Goal: Task Accomplishment & Management: Complete application form

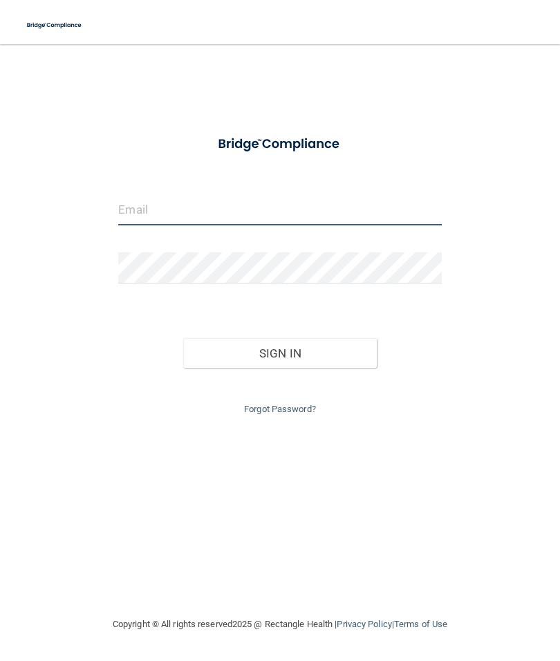
click at [129, 217] on input "email" at bounding box center [279, 209] width 323 height 31
type input "[EMAIL_ADDRESS][DOMAIN_NAME]"
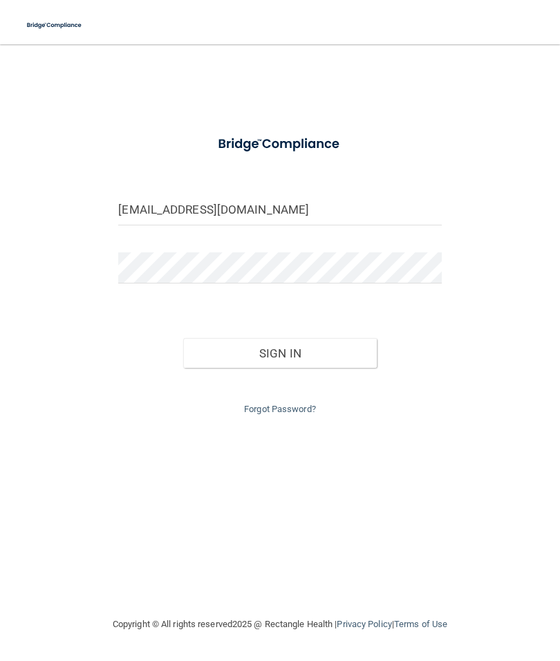
click at [325, 356] on button "Sign In" at bounding box center [280, 353] width 194 height 30
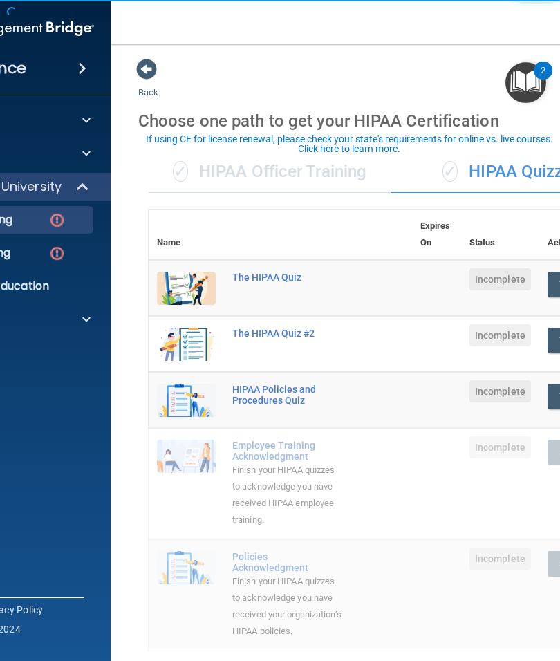
click at [220, 174] on div "✓ HIPAA Officer Training" at bounding box center [270, 171] width 242 height 41
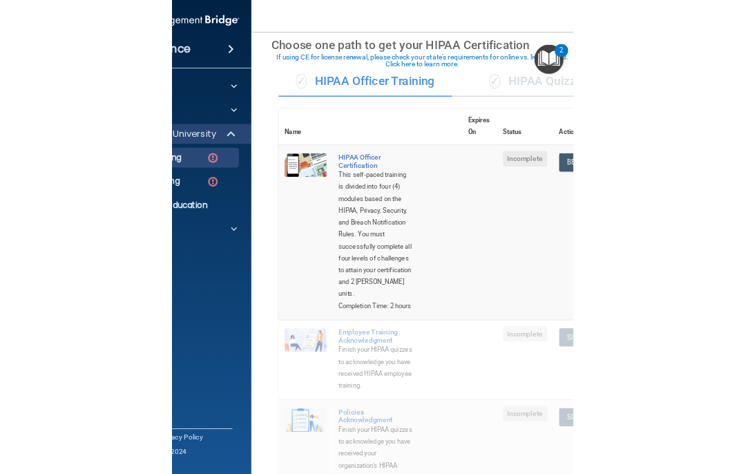
scroll to position [59, 0]
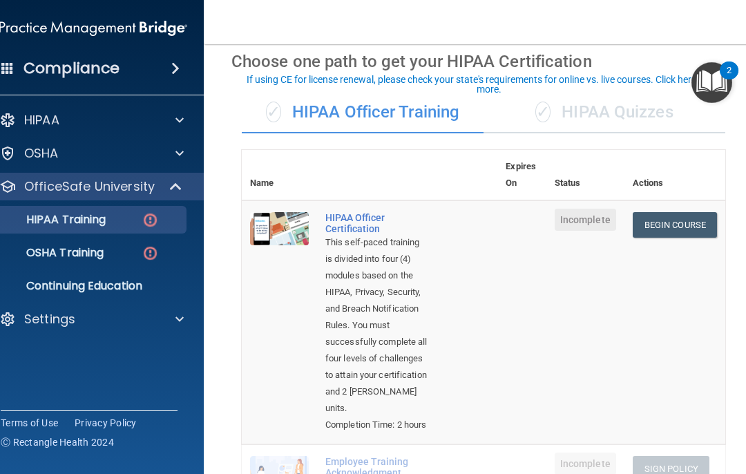
click at [559, 217] on link "Begin Course" at bounding box center [675, 225] width 84 height 26
click at [559, 107] on div "✓ HIPAA Quizzes" at bounding box center [605, 112] width 242 height 41
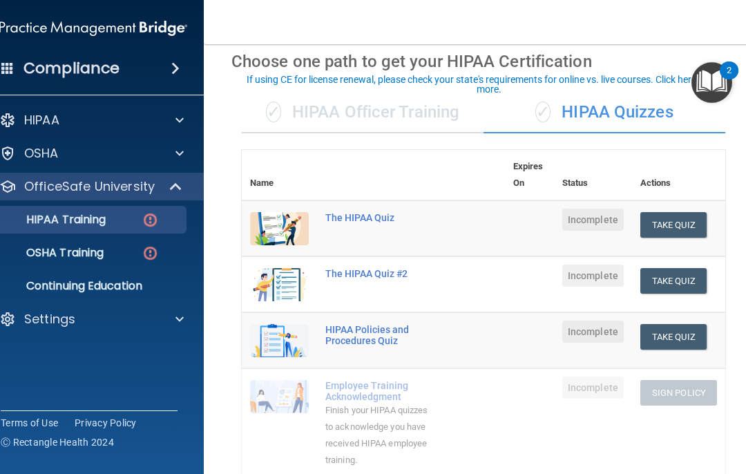
click at [559, 222] on button "Take Quiz" at bounding box center [674, 225] width 66 height 26
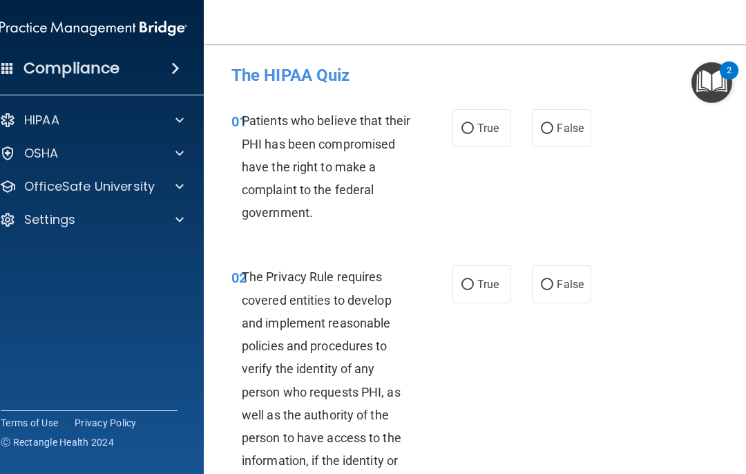
click at [472, 124] on input "True" at bounding box center [468, 129] width 12 height 10
radio input "true"
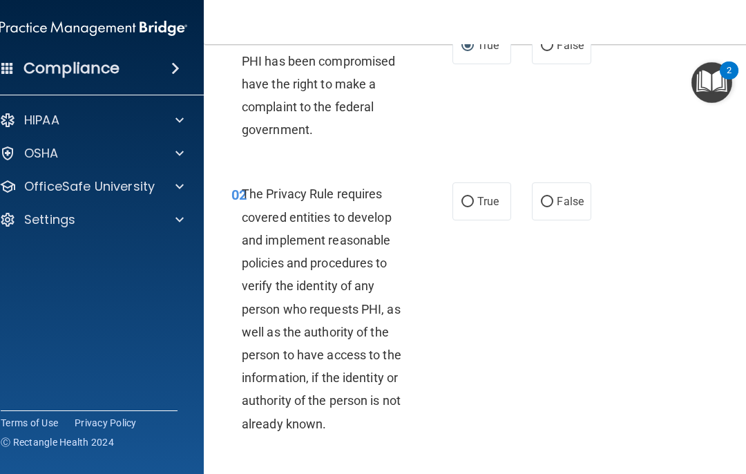
scroll to position [84, 0]
click at [483, 196] on span "True" at bounding box center [488, 200] width 21 height 13
click at [474, 196] on input "True" at bounding box center [468, 201] width 12 height 10
radio input "true"
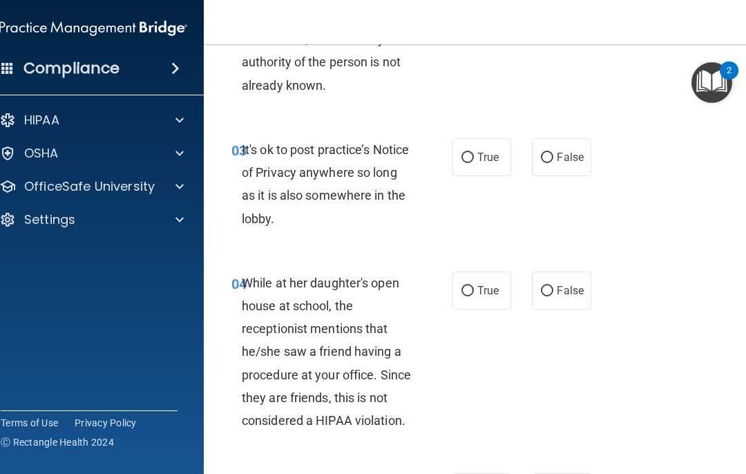
scroll to position [422, 0]
click at [559, 162] on label "False" at bounding box center [561, 157] width 59 height 38
click at [554, 162] on input "False" at bounding box center [547, 157] width 12 height 10
radio input "true"
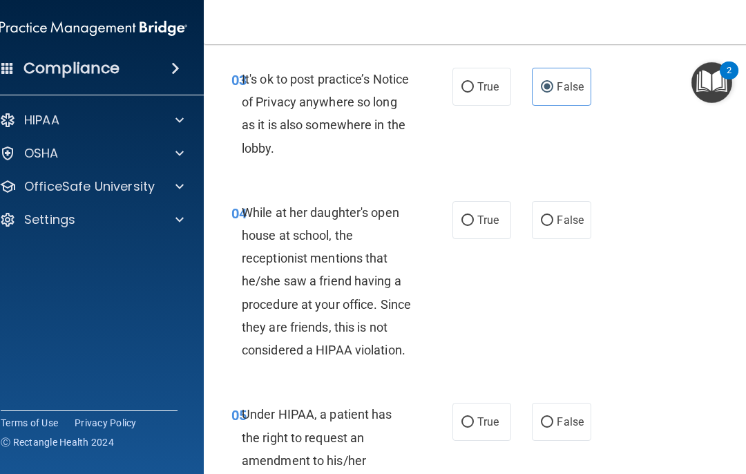
scroll to position [493, 0]
click at [559, 216] on span "False" at bounding box center [570, 219] width 27 height 13
click at [554, 216] on input "False" at bounding box center [547, 220] width 12 height 10
radio input "true"
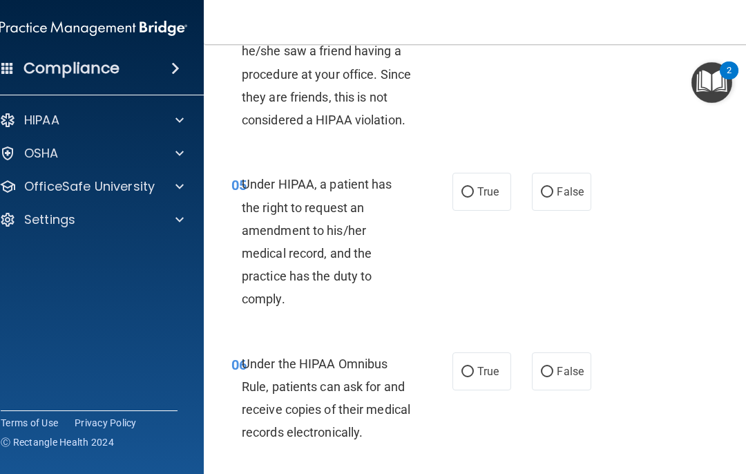
scroll to position [724, 0]
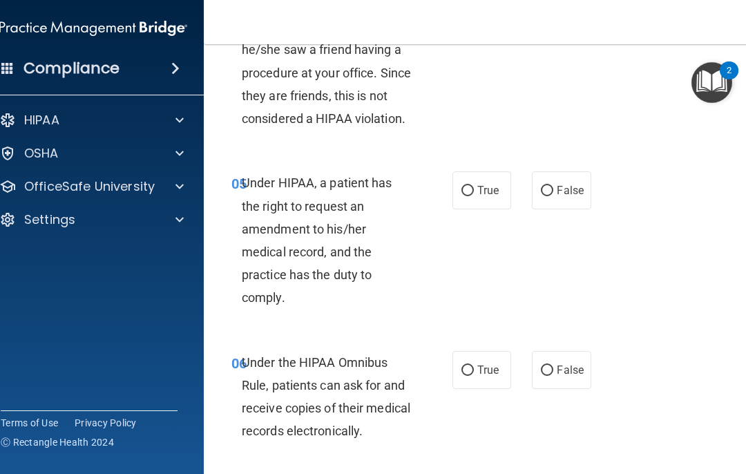
click at [484, 185] on span "True" at bounding box center [488, 190] width 21 height 13
click at [474, 186] on input "True" at bounding box center [468, 191] width 12 height 10
radio input "true"
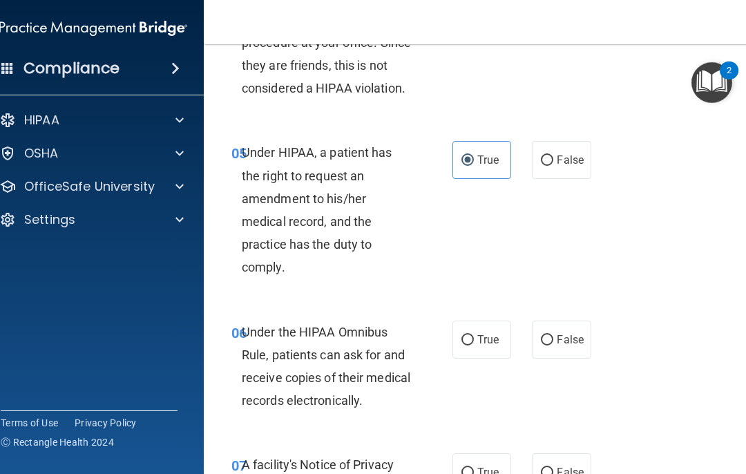
scroll to position [756, 0]
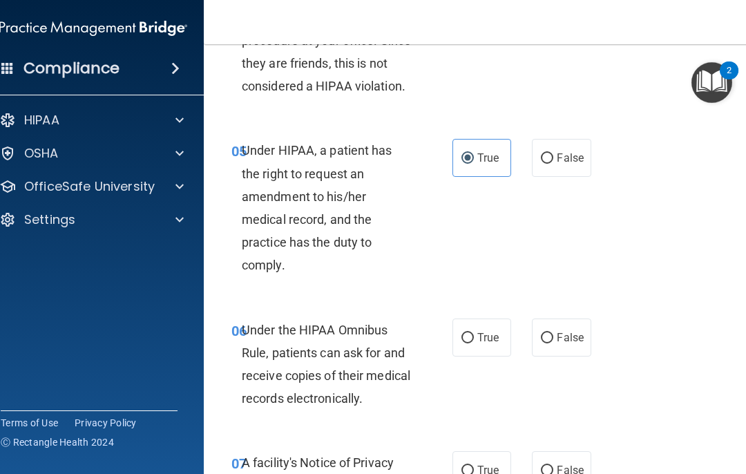
click at [484, 331] on span "True" at bounding box center [488, 337] width 21 height 13
click at [474, 333] on input "True" at bounding box center [468, 338] width 12 height 10
radio input "true"
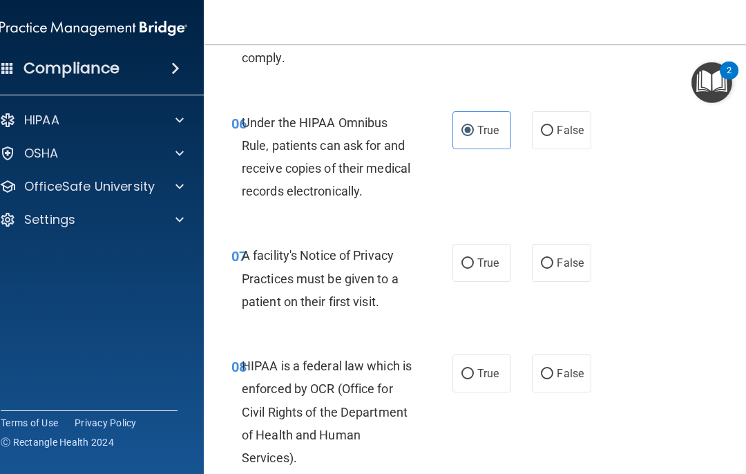
scroll to position [964, 0]
click at [493, 257] on span "True" at bounding box center [488, 262] width 21 height 13
click at [474, 258] on input "True" at bounding box center [468, 263] width 12 height 10
radio input "true"
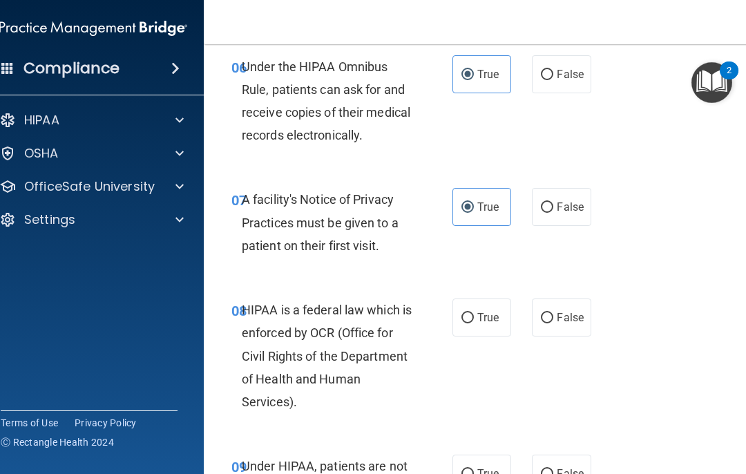
scroll to position [1037, 0]
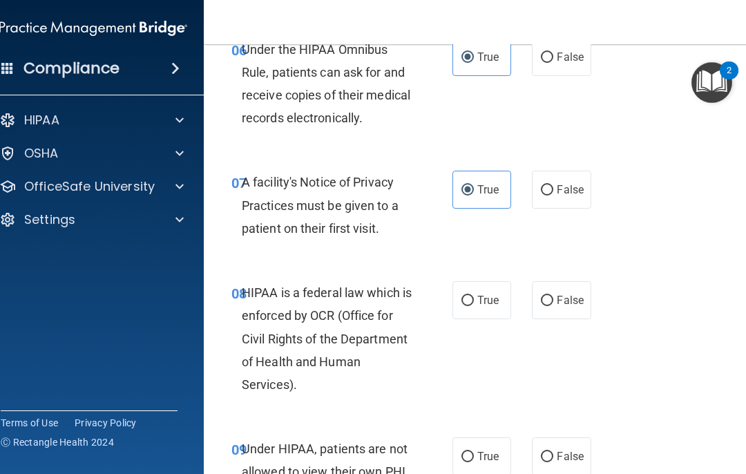
click at [493, 294] on span "True" at bounding box center [488, 300] width 21 height 13
click at [474, 296] on input "True" at bounding box center [468, 301] width 12 height 10
radio input "true"
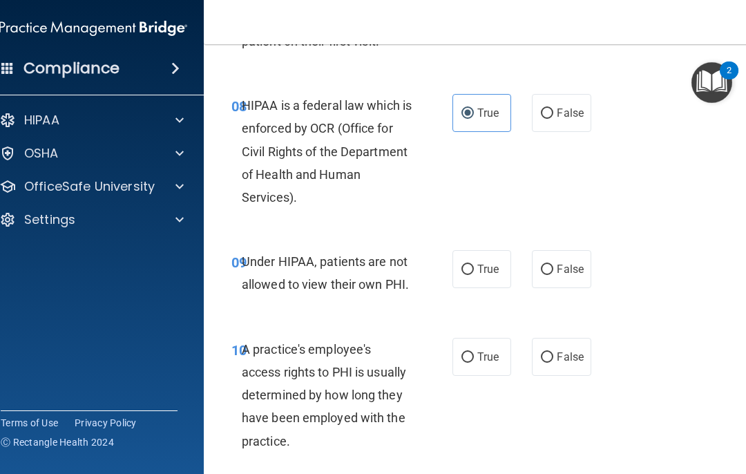
scroll to position [1225, 0]
click at [559, 274] on label "False" at bounding box center [561, 268] width 59 height 38
click at [554, 274] on input "False" at bounding box center [547, 269] width 12 height 10
radio input "true"
click at [559, 352] on span "False" at bounding box center [570, 356] width 27 height 13
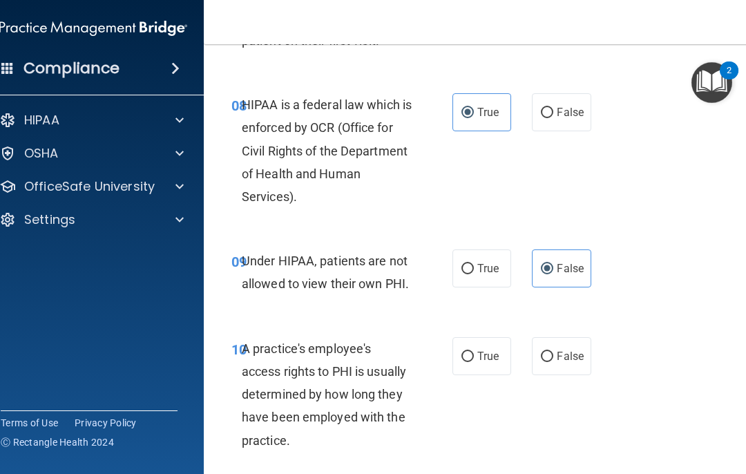
click at [554, 352] on input "False" at bounding box center [547, 357] width 12 height 10
radio input "true"
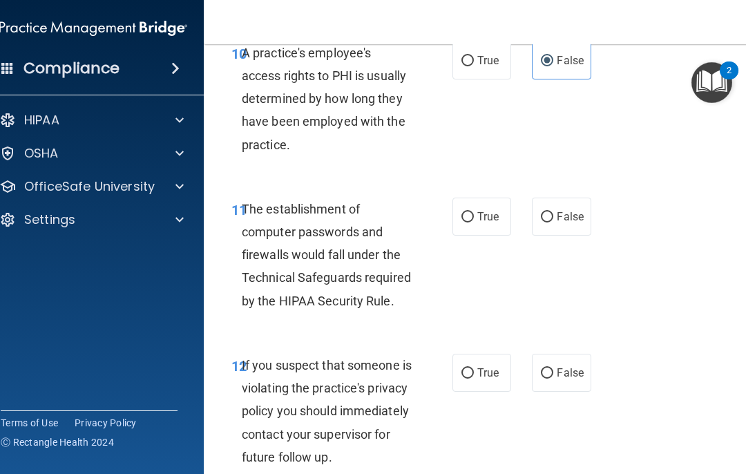
scroll to position [1521, 0]
click at [486, 209] on span "True" at bounding box center [488, 215] width 21 height 13
click at [474, 211] on input "True" at bounding box center [468, 216] width 12 height 10
radio input "true"
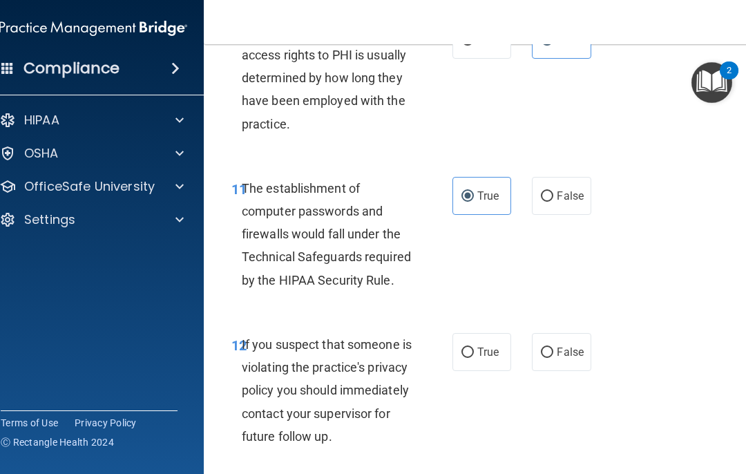
scroll to position [1554, 0]
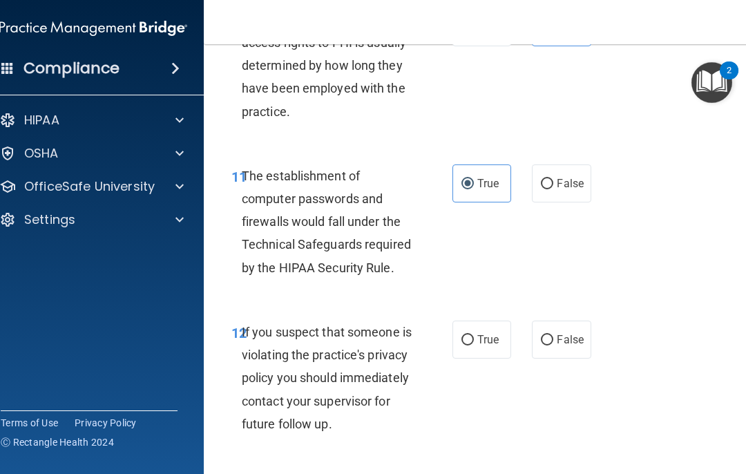
click at [473, 323] on label "True" at bounding box center [482, 340] width 59 height 38
click at [473, 335] on input "True" at bounding box center [468, 340] width 12 height 10
radio input "true"
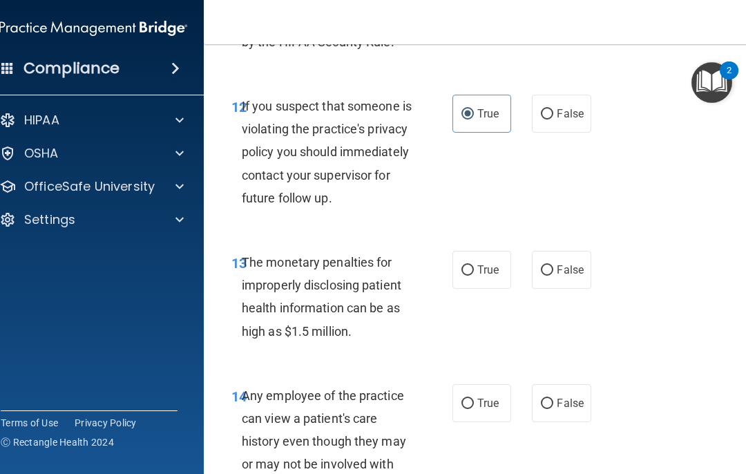
scroll to position [1781, 0]
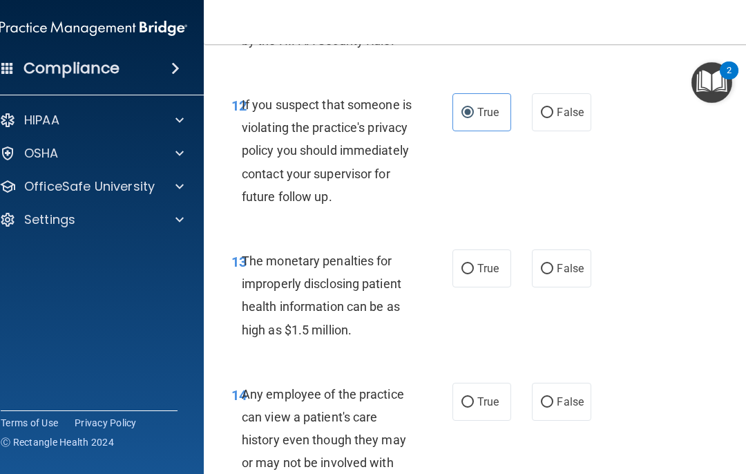
click at [498, 288] on label "True" at bounding box center [482, 268] width 59 height 38
click at [474, 274] on input "True" at bounding box center [468, 269] width 12 height 10
radio input "true"
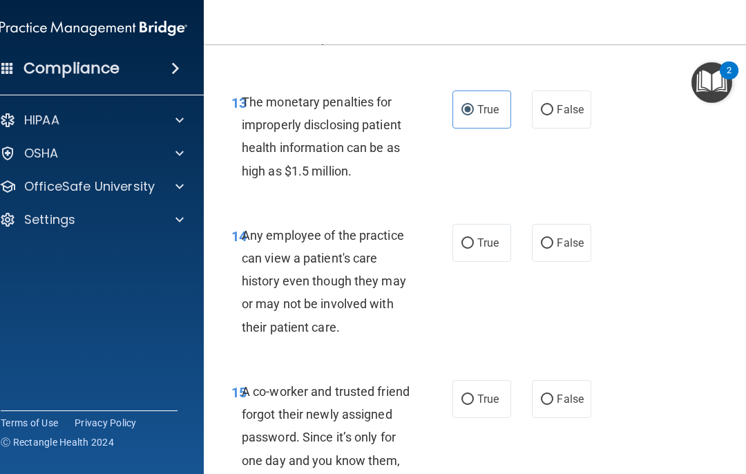
scroll to position [1941, 0]
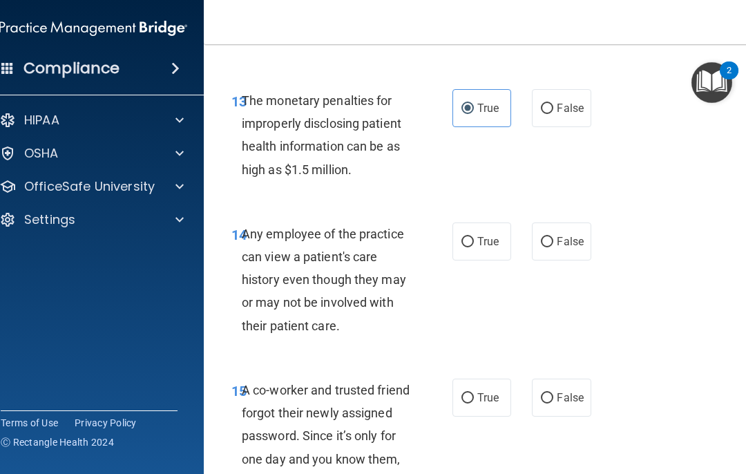
click at [559, 261] on label "False" at bounding box center [561, 242] width 59 height 38
click at [554, 247] on input "False" at bounding box center [547, 242] width 12 height 10
radio input "true"
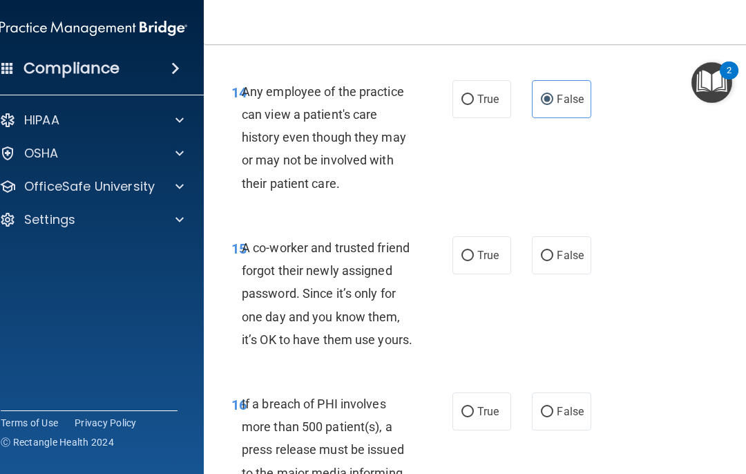
scroll to position [2084, 0]
click at [559, 274] on label "False" at bounding box center [561, 255] width 59 height 38
click at [554, 261] on input "False" at bounding box center [547, 255] width 12 height 10
radio input "true"
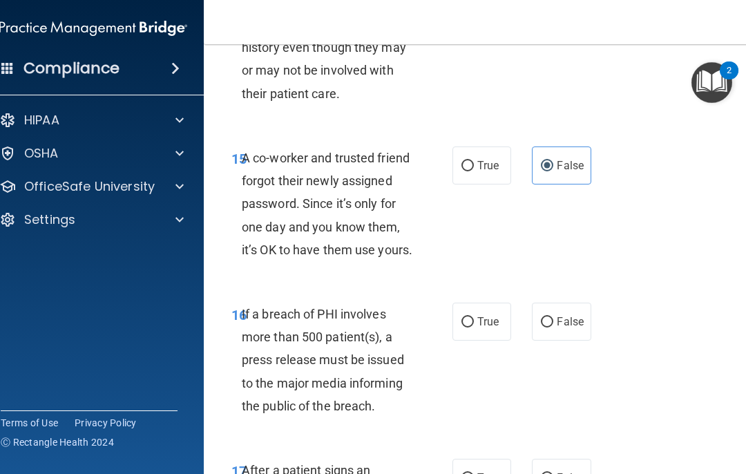
scroll to position [2183, 0]
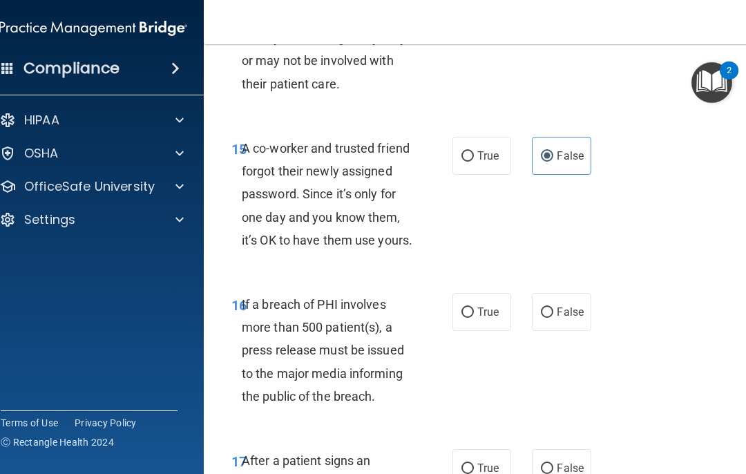
click at [509, 331] on label "True" at bounding box center [482, 312] width 59 height 38
click at [474, 318] on input "True" at bounding box center [468, 313] width 12 height 10
radio input "true"
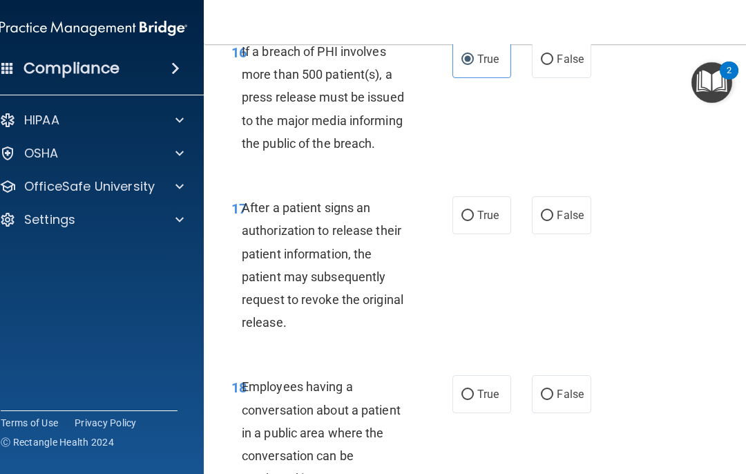
scroll to position [2437, 0]
click at [491, 221] on span "True" at bounding box center [488, 214] width 21 height 13
click at [474, 220] on input "True" at bounding box center [468, 215] width 12 height 10
radio input "true"
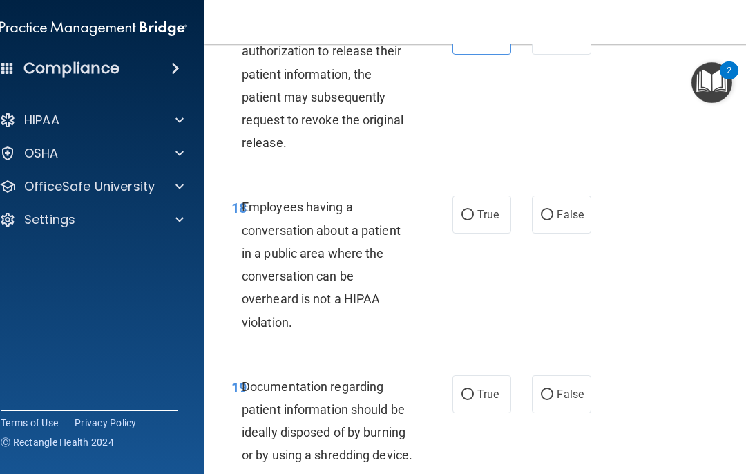
scroll to position [2617, 0]
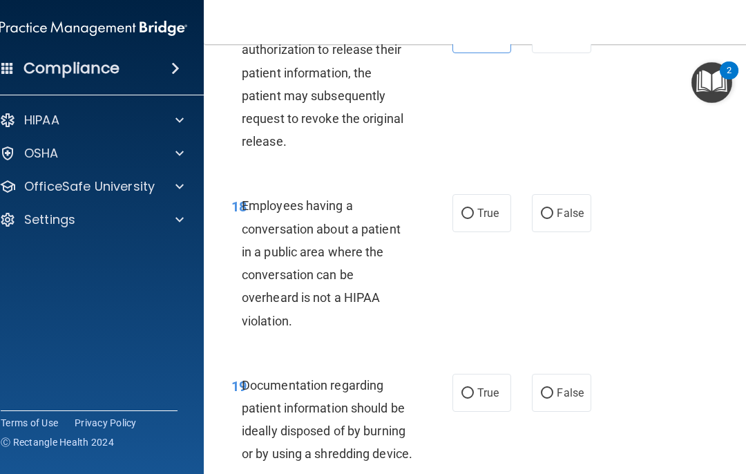
click at [488, 220] on span "True" at bounding box center [488, 213] width 21 height 13
click at [474, 219] on input "True" at bounding box center [468, 214] width 12 height 10
radio input "true"
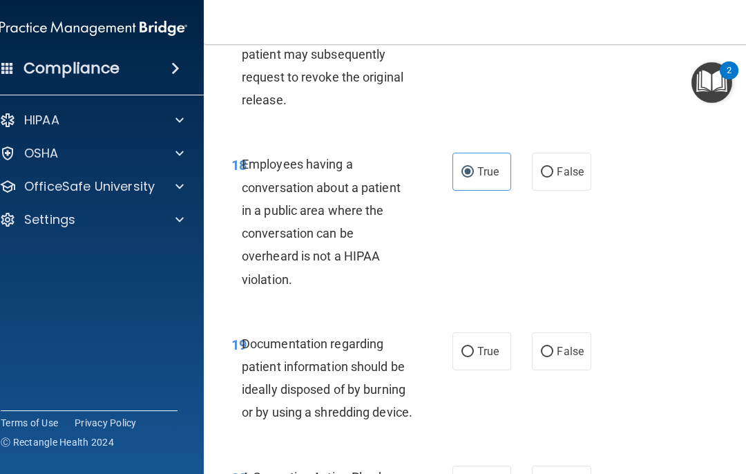
scroll to position [2659, 0]
click at [559, 190] on label "False" at bounding box center [561, 171] width 59 height 38
click at [554, 177] on input "False" at bounding box center [547, 172] width 12 height 10
radio input "true"
radio input "false"
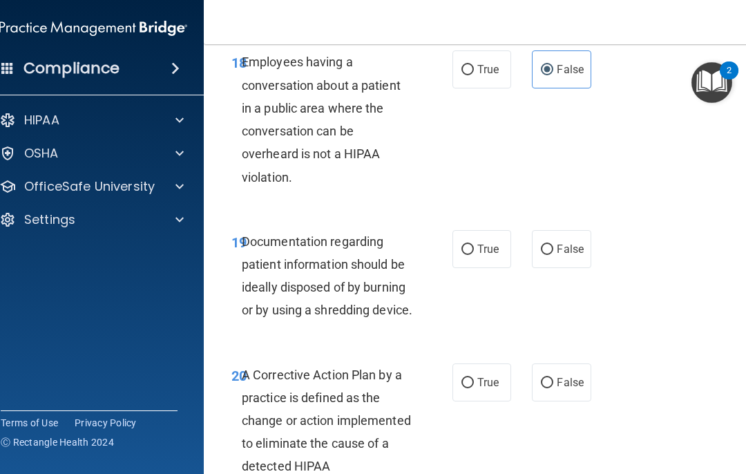
scroll to position [2762, 0]
click at [489, 267] on label "True" at bounding box center [482, 248] width 59 height 38
click at [474, 254] on input "True" at bounding box center [468, 249] width 12 height 10
radio input "true"
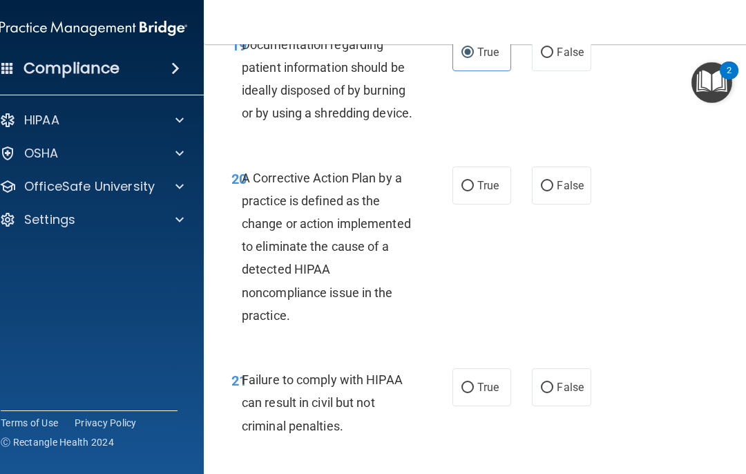
scroll to position [2959, 0]
click at [494, 204] on label "True" at bounding box center [482, 185] width 59 height 38
click at [474, 191] on input "True" at bounding box center [468, 185] width 12 height 10
radio input "true"
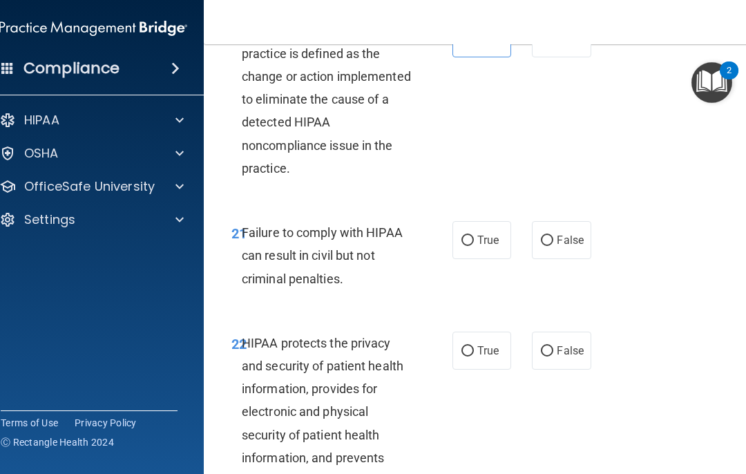
scroll to position [3106, 0]
click at [559, 246] on span "False" at bounding box center [570, 239] width 27 height 13
click at [554, 245] on input "False" at bounding box center [547, 240] width 12 height 10
radio input "true"
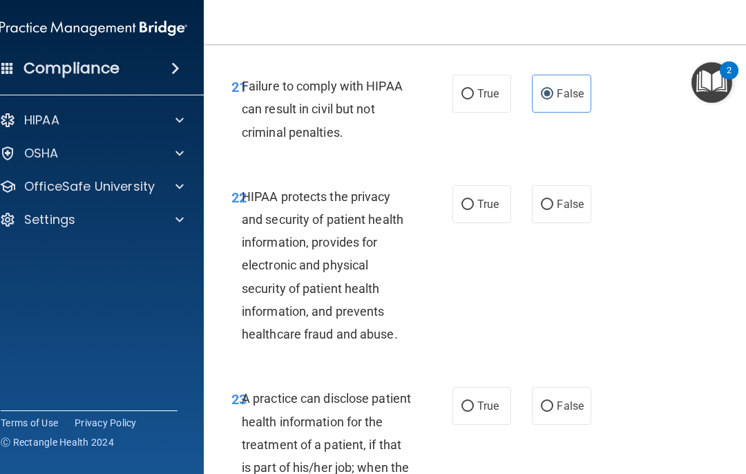
scroll to position [3252, 0]
click at [491, 210] on span "True" at bounding box center [488, 203] width 21 height 13
click at [474, 209] on input "True" at bounding box center [468, 204] width 12 height 10
radio input "true"
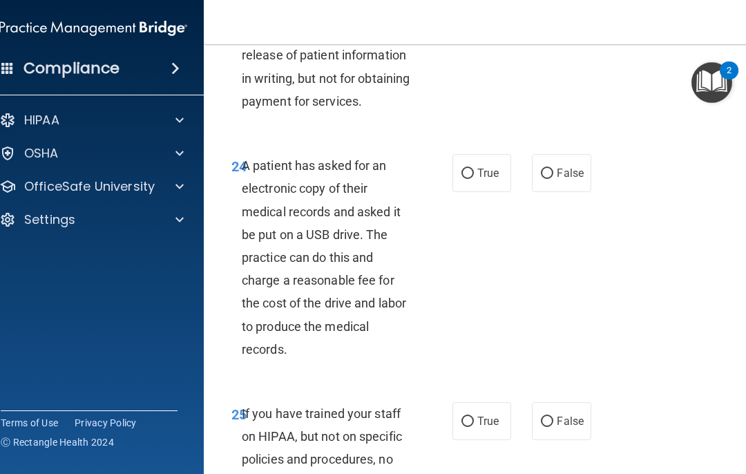
scroll to position [3711, 0]
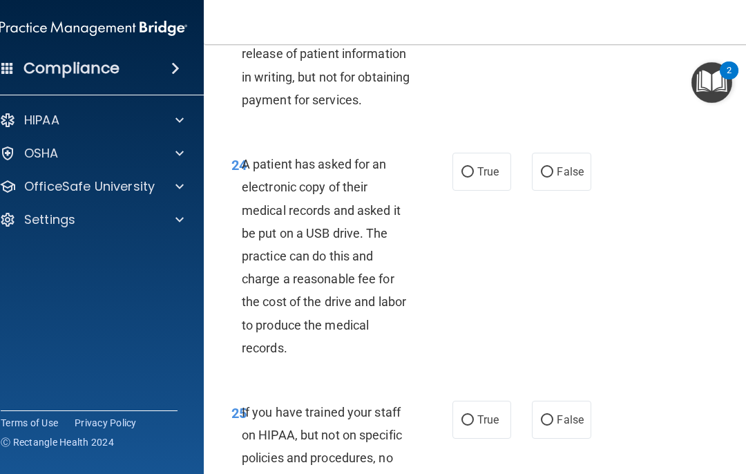
click at [493, 178] on span "True" at bounding box center [488, 171] width 21 height 13
click at [474, 178] on input "True" at bounding box center [468, 172] width 12 height 10
radio input "true"
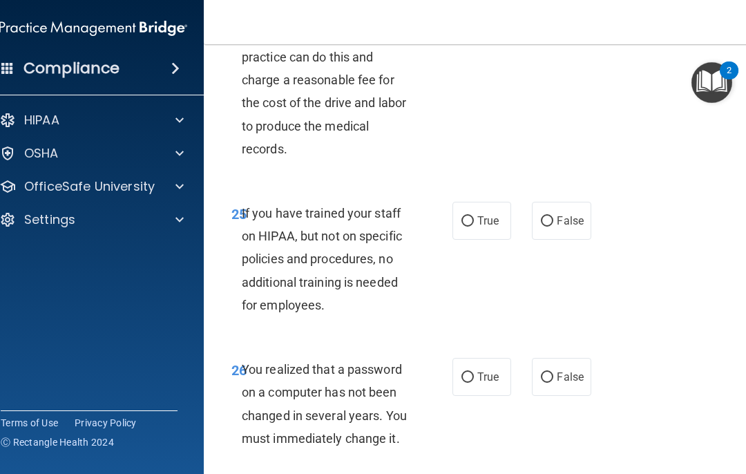
scroll to position [3911, 0]
click at [559, 239] on label "False" at bounding box center [561, 220] width 59 height 38
click at [554, 226] on input "False" at bounding box center [547, 221] width 12 height 10
radio input "true"
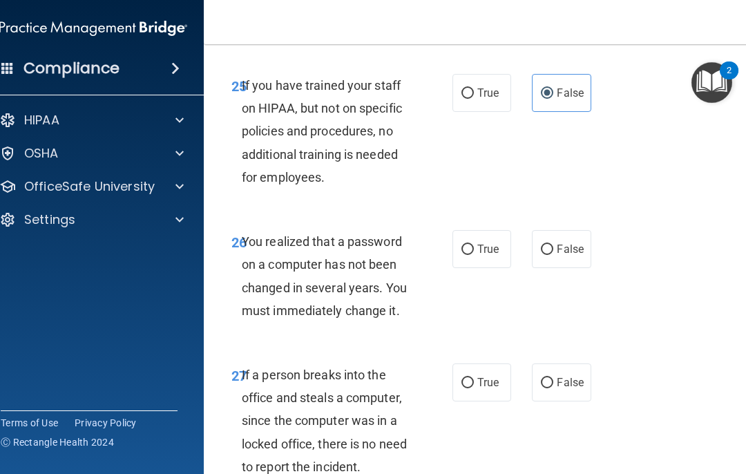
scroll to position [4040, 0]
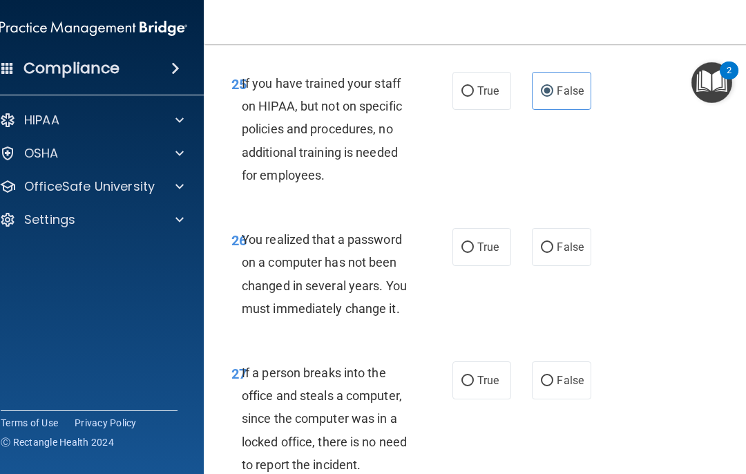
click at [493, 254] on span "True" at bounding box center [488, 247] width 21 height 13
click at [474, 253] on input "True" at bounding box center [468, 248] width 12 height 10
radio input "true"
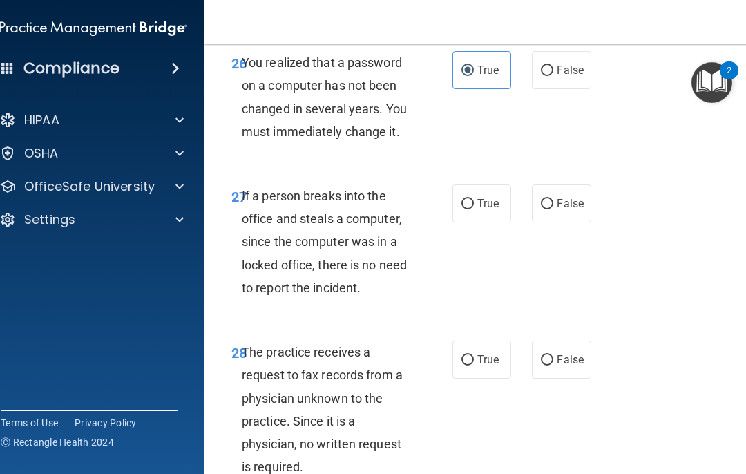
scroll to position [4218, 0]
click at [559, 222] on label "False" at bounding box center [561, 203] width 59 height 38
click at [554, 209] on input "False" at bounding box center [547, 203] width 12 height 10
radio input "true"
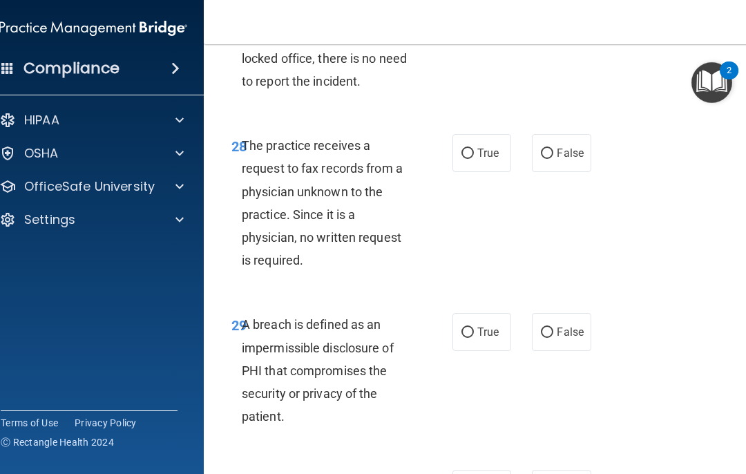
scroll to position [4425, 0]
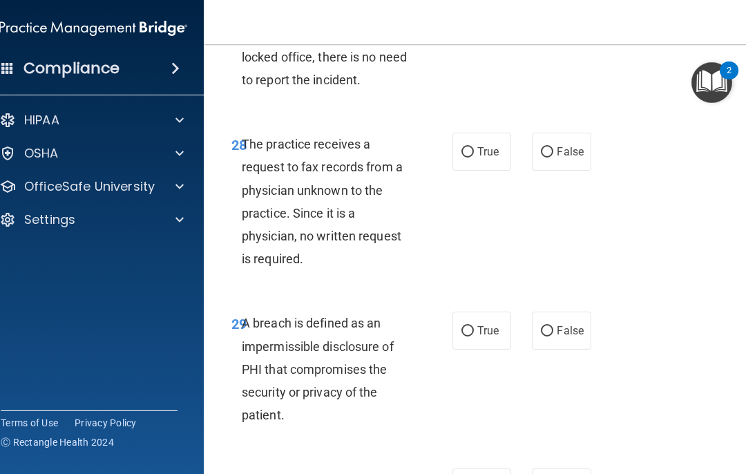
click at [559, 171] on label "False" at bounding box center [561, 152] width 59 height 38
click at [554, 158] on input "False" at bounding box center [547, 152] width 12 height 10
radio input "true"
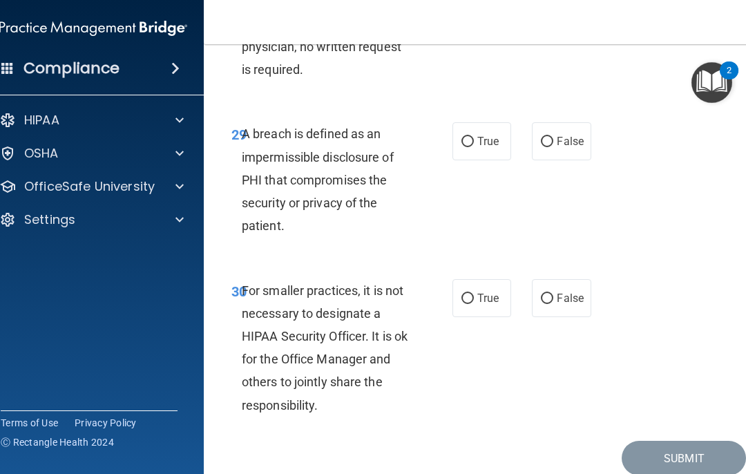
scroll to position [4617, 0]
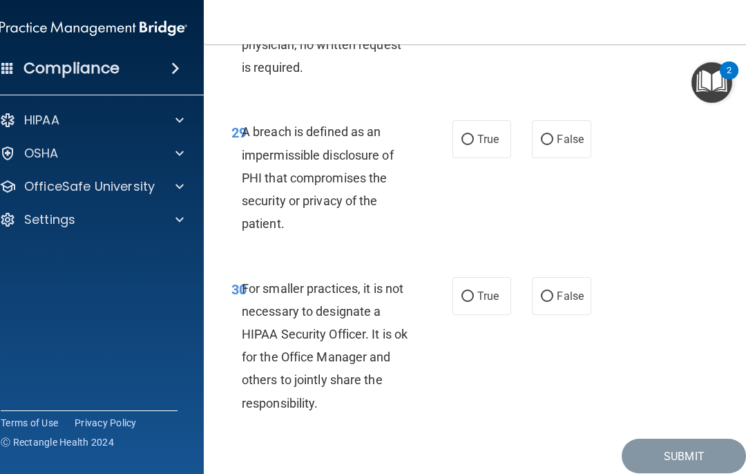
click at [494, 146] on span "True" at bounding box center [488, 139] width 21 height 13
click at [474, 145] on input "True" at bounding box center [468, 140] width 12 height 10
radio input "true"
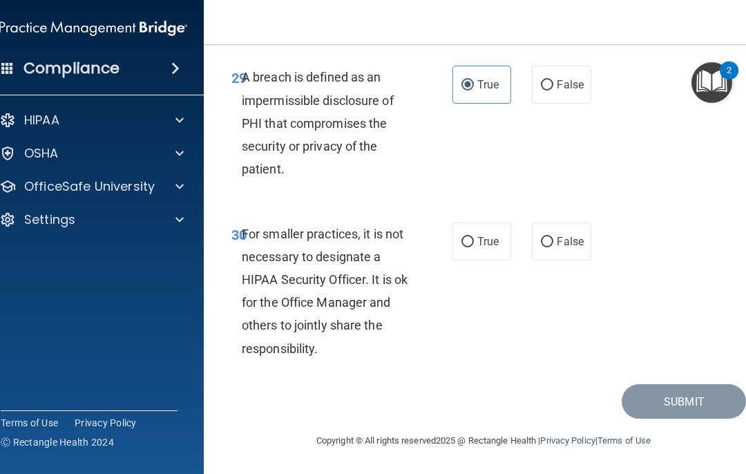
scroll to position [4706, 0]
click at [559, 261] on label "False" at bounding box center [561, 242] width 59 height 38
click at [554, 247] on input "False" at bounding box center [547, 242] width 12 height 10
radio input "true"
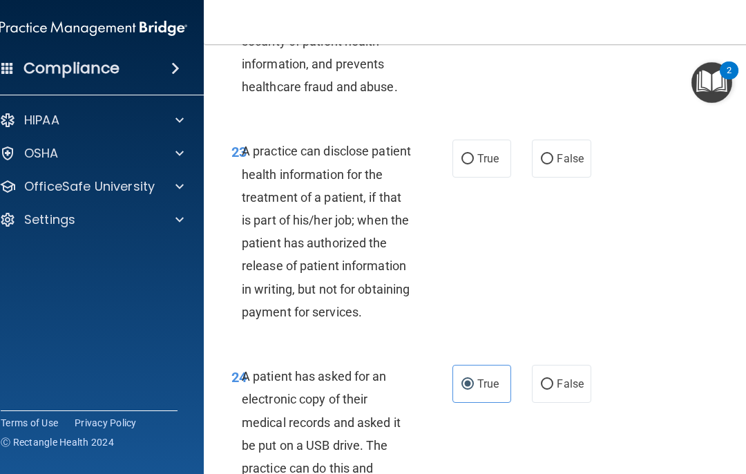
scroll to position [3500, 0]
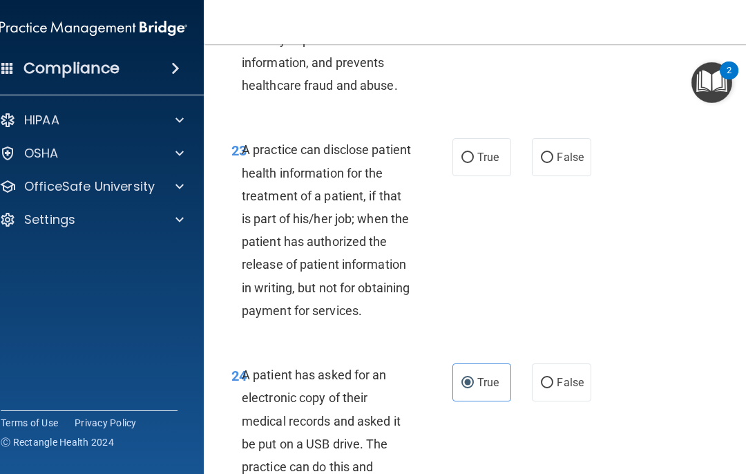
click at [490, 164] on span "True" at bounding box center [488, 157] width 21 height 13
click at [474, 163] on input "True" at bounding box center [468, 158] width 12 height 10
radio input "true"
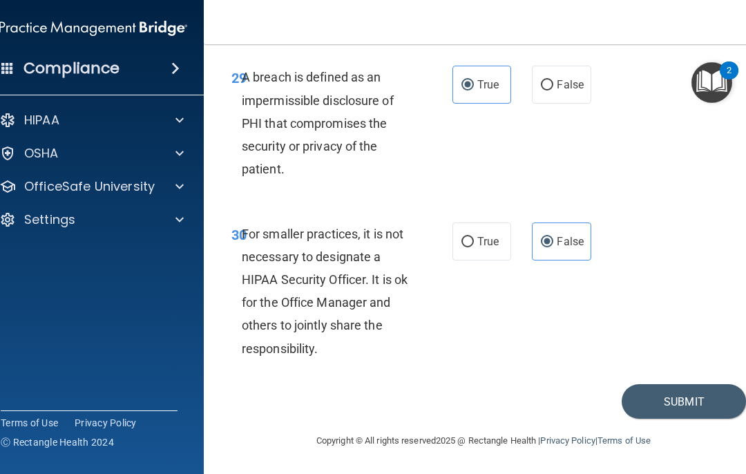
scroll to position [4738, 0]
click at [559, 403] on button "Submit" at bounding box center [684, 401] width 124 height 35
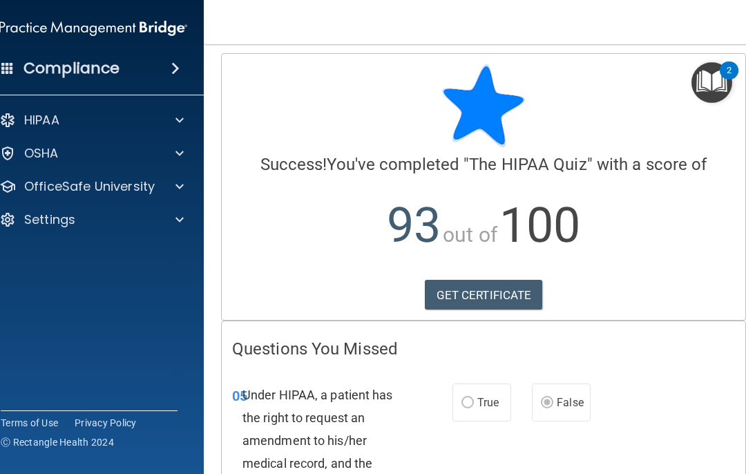
scroll to position [4, 0]
click at [536, 295] on link "GET CERTIFICATE" at bounding box center [484, 296] width 118 height 30
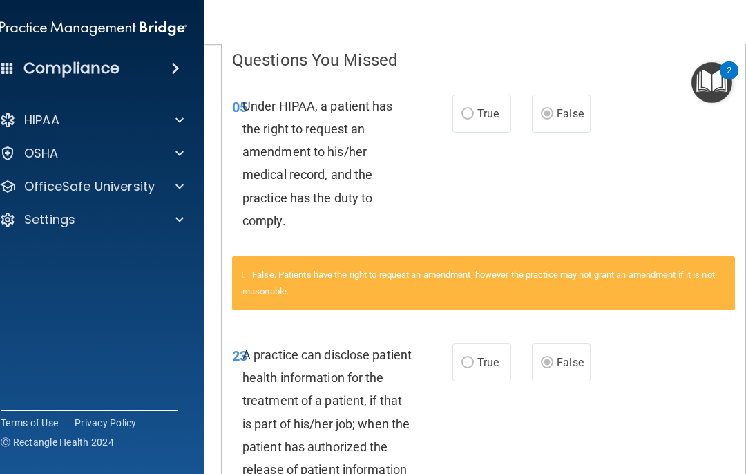
scroll to position [281, 0]
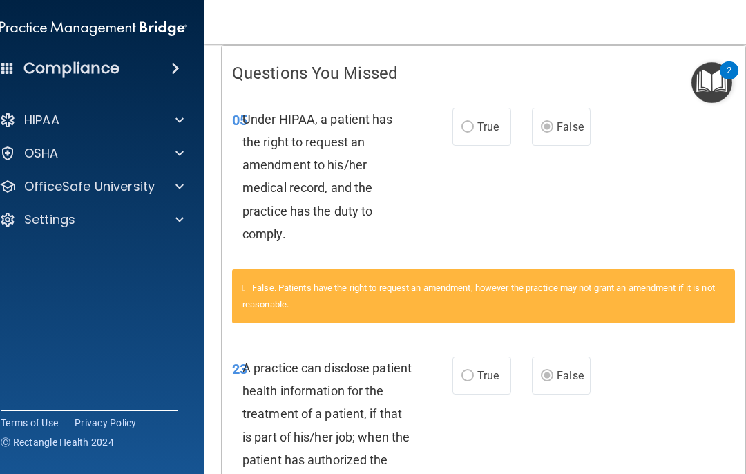
click at [160, 160] on div at bounding box center [177, 153] width 35 height 17
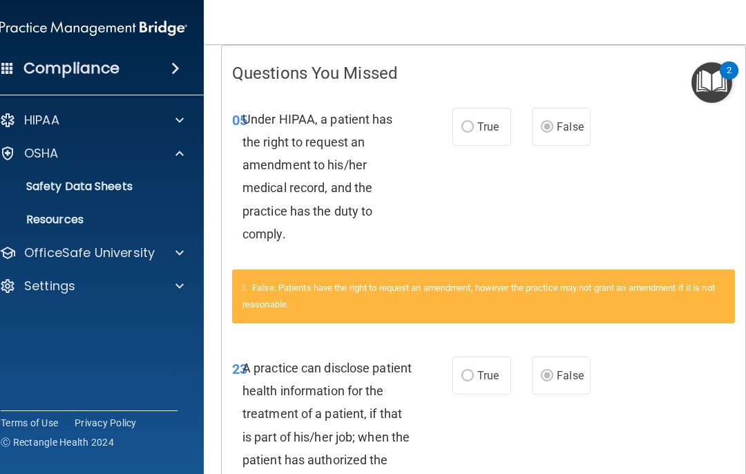
click at [56, 260] on p "OfficeSafe University" at bounding box center [89, 253] width 131 height 17
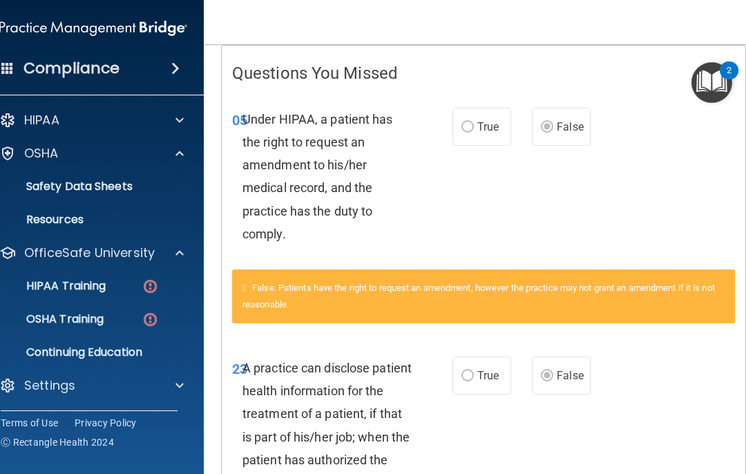
click at [77, 321] on p "OSHA Training" at bounding box center [48, 319] width 112 height 14
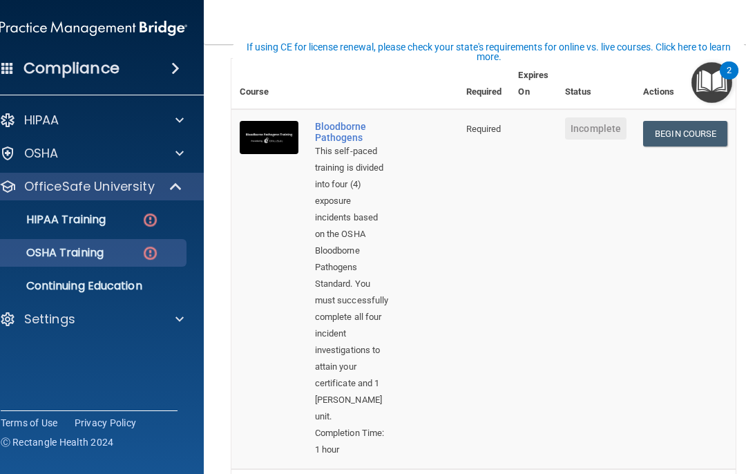
scroll to position [100, 0]
click at [85, 223] on p "HIPAA Training" at bounding box center [49, 220] width 114 height 14
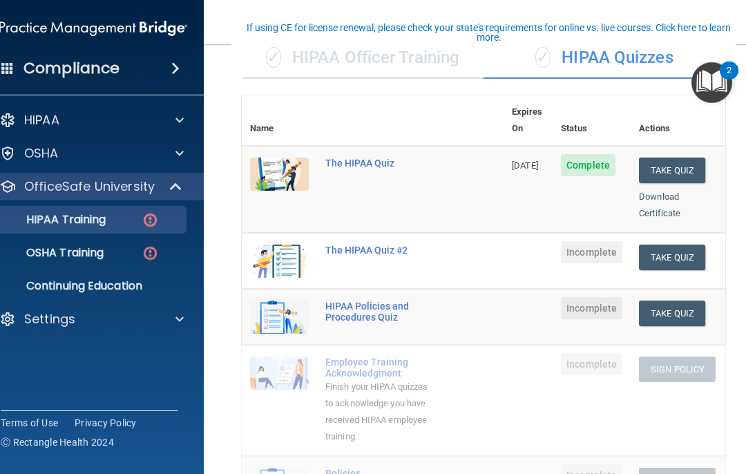
scroll to position [105, 0]
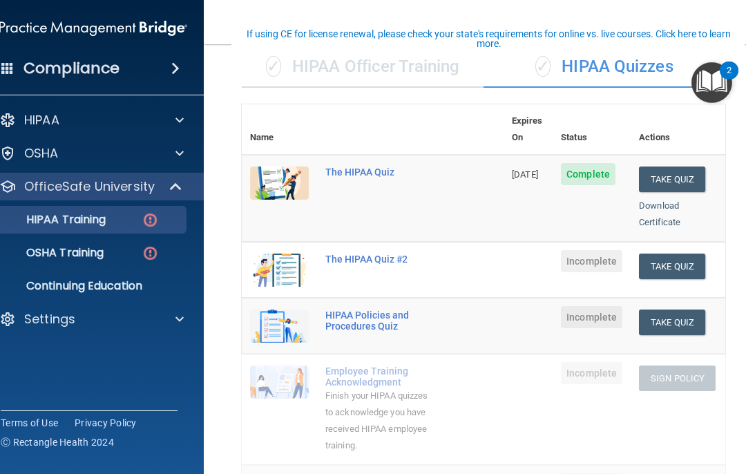
click at [559, 267] on td "Take Quiz Download Certificate" at bounding box center [678, 270] width 95 height 56
click at [559, 254] on button "Take Quiz" at bounding box center [672, 267] width 66 height 26
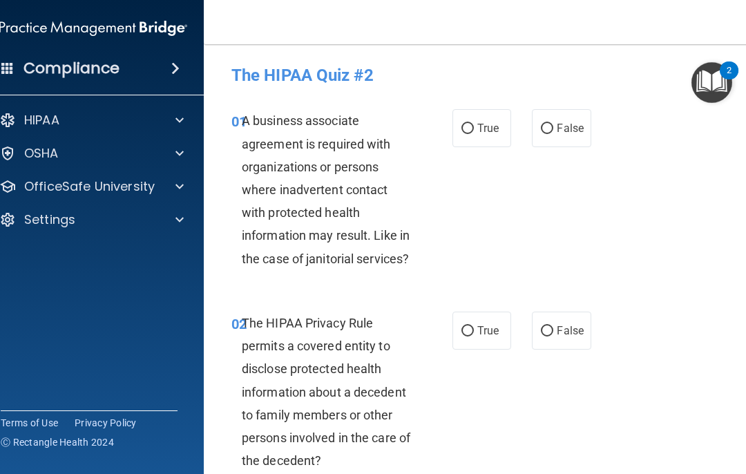
click at [471, 115] on label "True" at bounding box center [482, 128] width 59 height 38
click at [471, 124] on input "True" at bounding box center [468, 129] width 12 height 10
radio input "true"
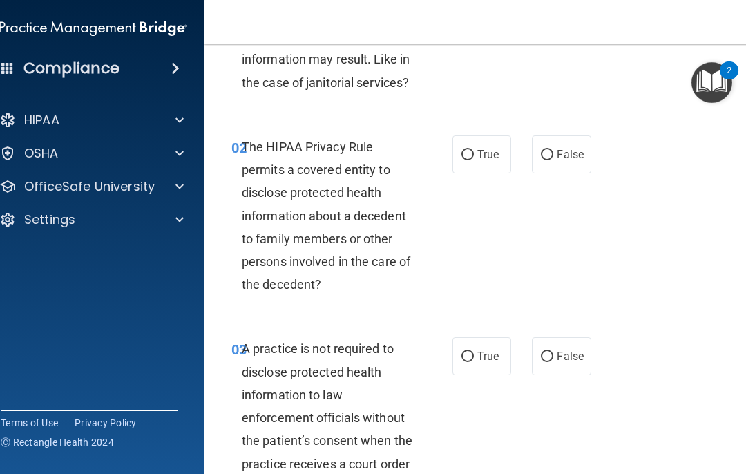
scroll to position [176, 0]
click at [482, 160] on label "True" at bounding box center [482, 154] width 59 height 38
click at [474, 160] on input "True" at bounding box center [468, 155] width 12 height 10
radio input "true"
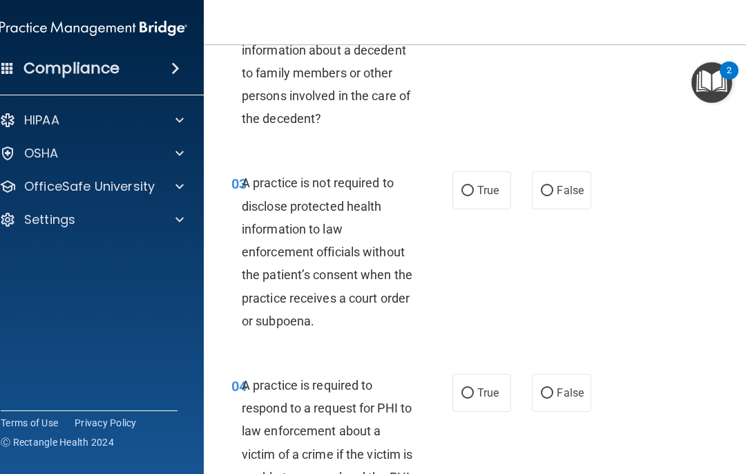
scroll to position [343, 0]
click at [469, 200] on label "True" at bounding box center [482, 190] width 59 height 38
click at [469, 196] on input "True" at bounding box center [468, 190] width 12 height 10
radio input "true"
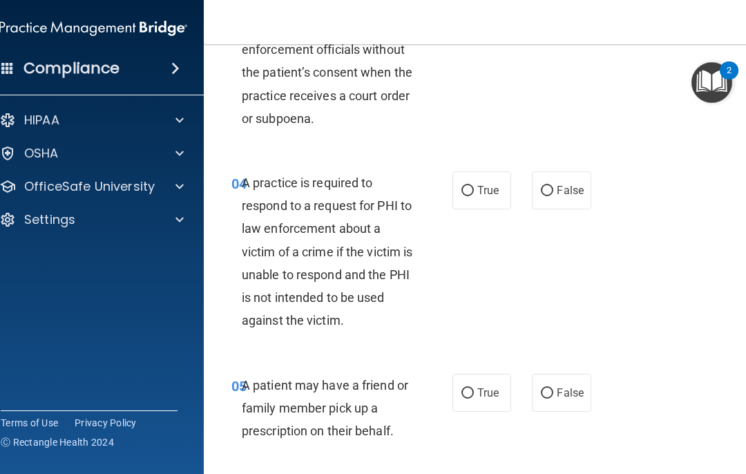
scroll to position [552, 0]
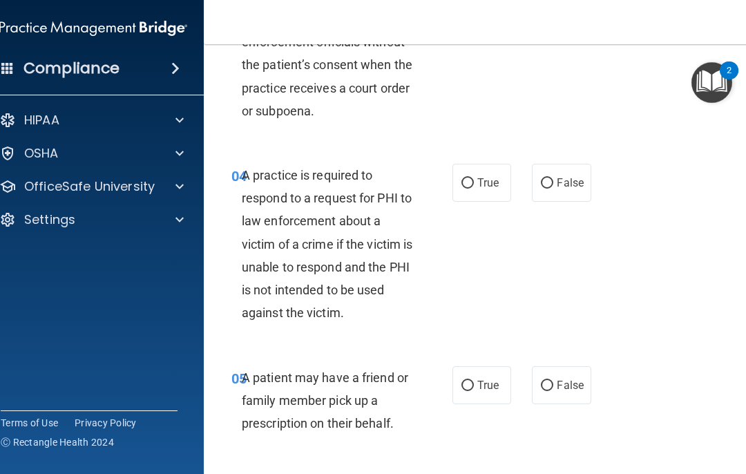
click at [473, 180] on input "True" at bounding box center [468, 183] width 12 height 10
radio input "true"
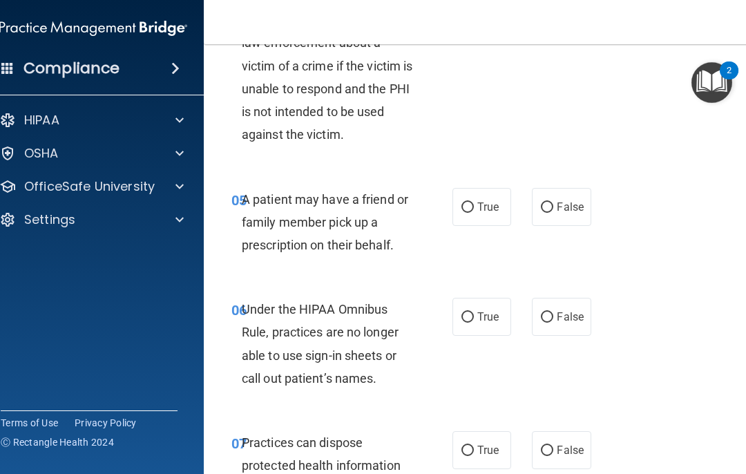
scroll to position [733, 0]
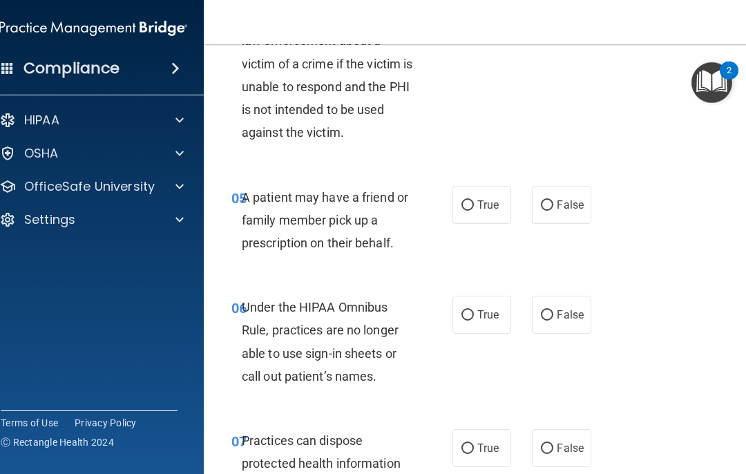
click at [547, 200] on input "False" at bounding box center [547, 205] width 12 height 10
radio input "true"
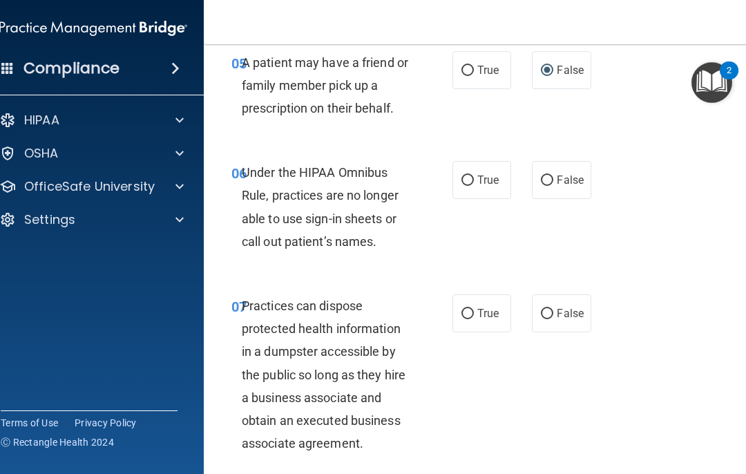
scroll to position [871, 0]
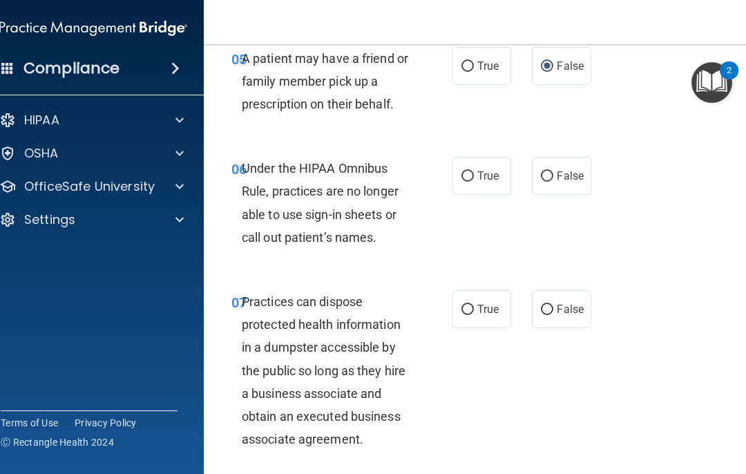
click at [494, 178] on label "True" at bounding box center [482, 176] width 59 height 38
click at [474, 178] on input "True" at bounding box center [468, 176] width 12 height 10
radio input "true"
click at [476, 320] on label "True" at bounding box center [482, 309] width 59 height 38
click at [474, 315] on input "True" at bounding box center [468, 310] width 12 height 10
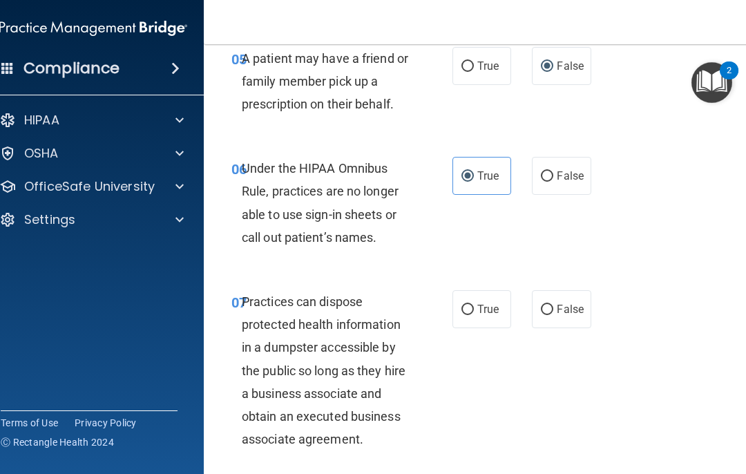
radio input "true"
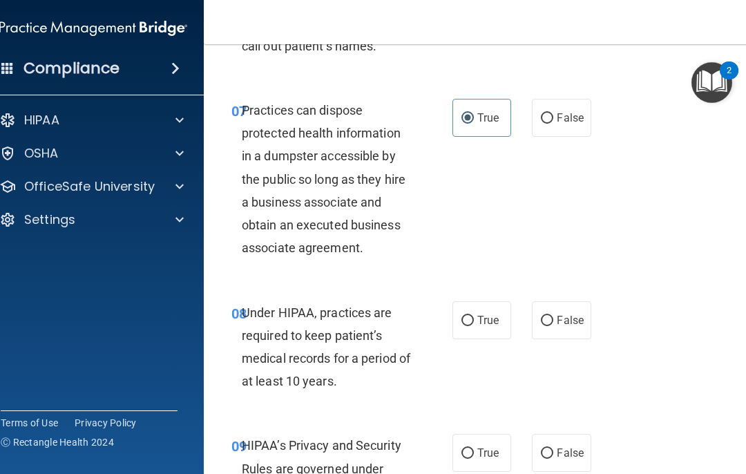
scroll to position [1064, 0]
click at [559, 119] on label "False" at bounding box center [561, 117] width 59 height 38
click at [554, 119] on input "False" at bounding box center [547, 118] width 12 height 10
radio input "true"
radio input "false"
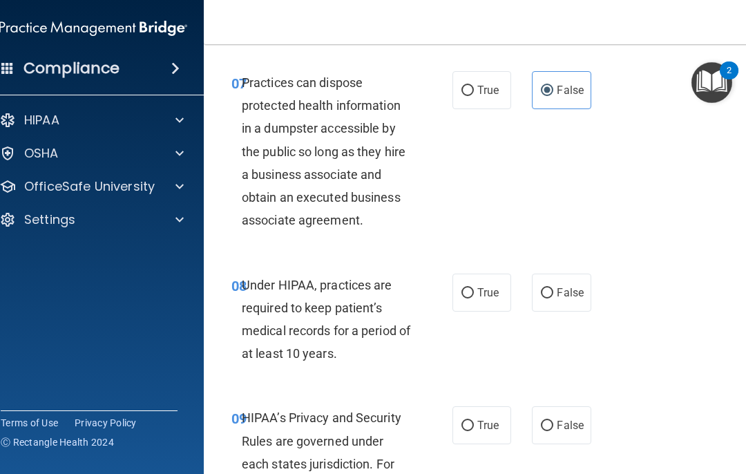
scroll to position [1130, 0]
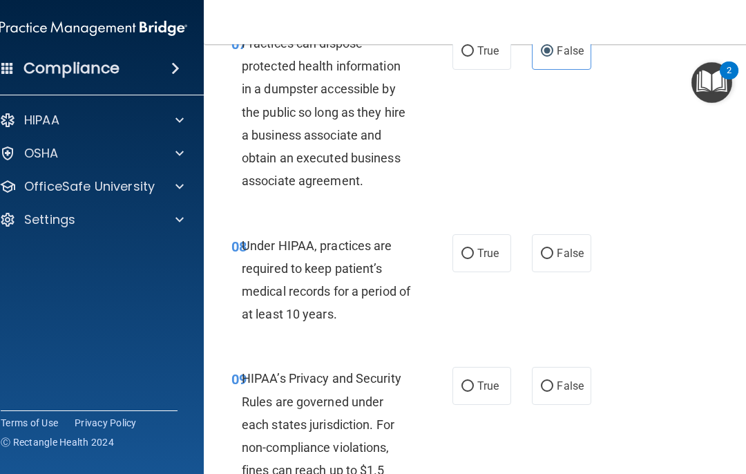
click at [559, 258] on label "False" at bounding box center [561, 253] width 59 height 38
click at [554, 258] on input "False" at bounding box center [547, 254] width 12 height 10
radio input "true"
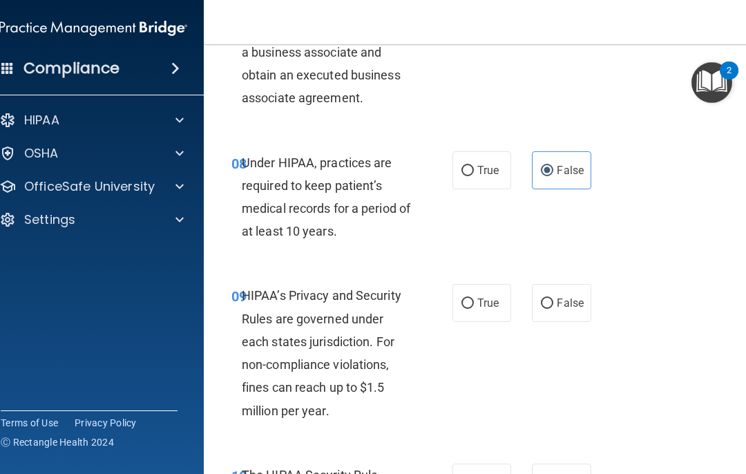
click at [491, 305] on label "True" at bounding box center [482, 303] width 59 height 38
click at [474, 305] on input "True" at bounding box center [468, 304] width 12 height 10
radio input "true"
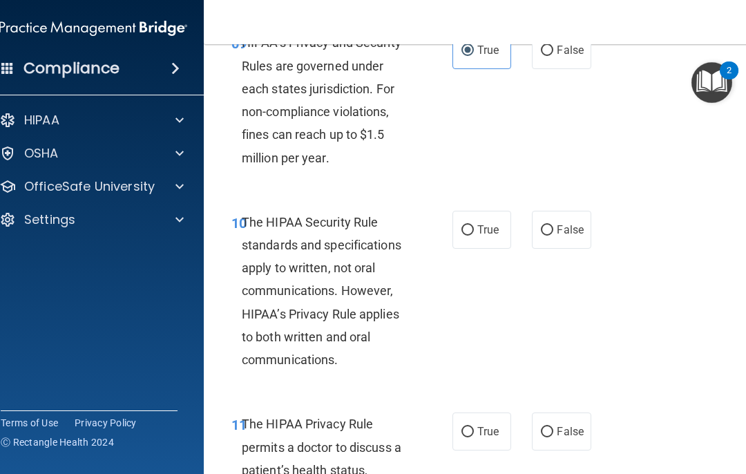
scroll to position [1469, 0]
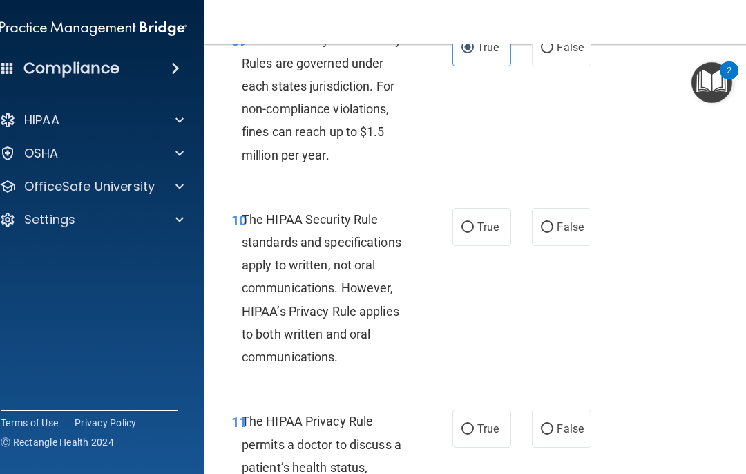
click at [469, 231] on label "True" at bounding box center [482, 227] width 59 height 38
click at [469, 231] on input "True" at bounding box center [468, 228] width 12 height 10
radio input "true"
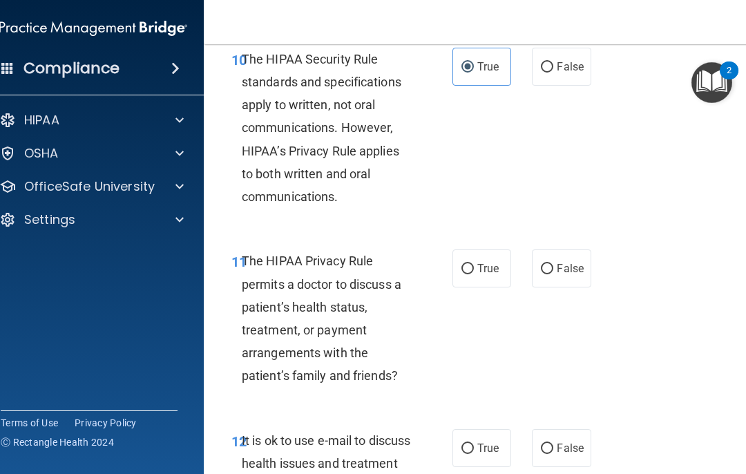
scroll to position [1630, 0]
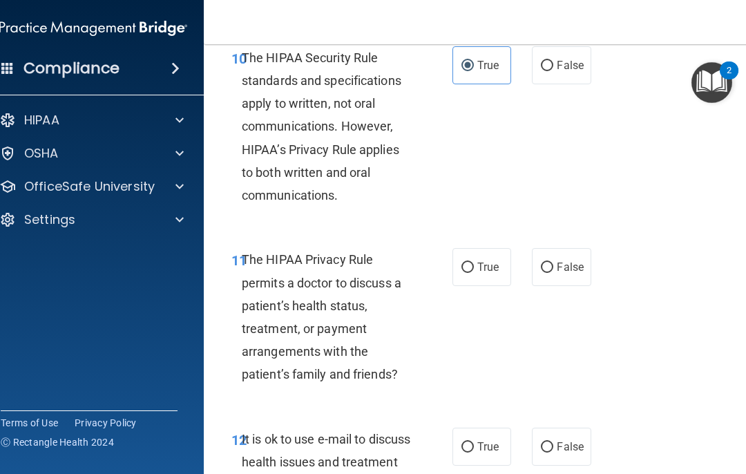
click at [559, 272] on label "False" at bounding box center [561, 267] width 59 height 38
click at [554, 272] on input "False" at bounding box center [547, 268] width 12 height 10
radio input "true"
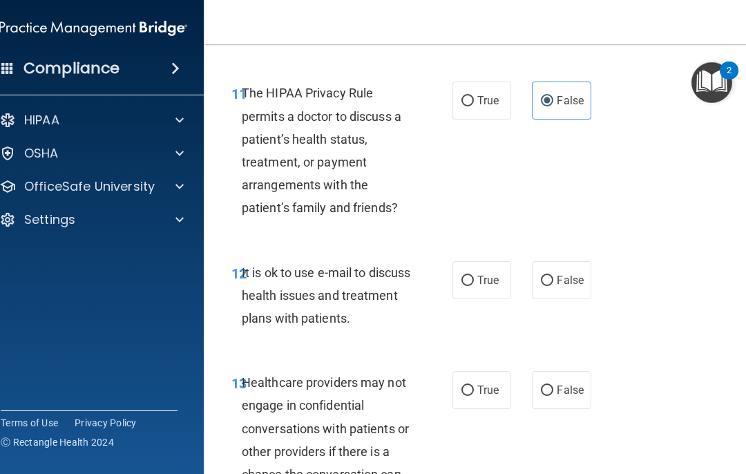
scroll to position [1798, 0]
click at [481, 277] on label "True" at bounding box center [482, 280] width 59 height 38
click at [474, 277] on input "True" at bounding box center [468, 280] width 12 height 10
radio input "true"
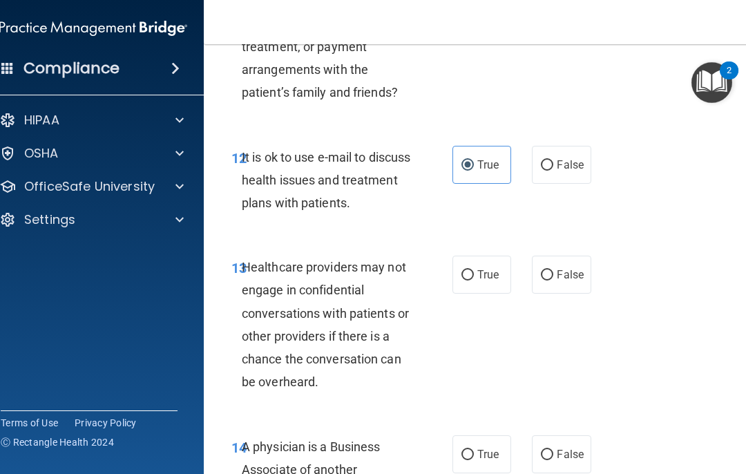
scroll to position [1913, 0]
click at [471, 270] on input "True" at bounding box center [468, 275] width 12 height 10
radio input "true"
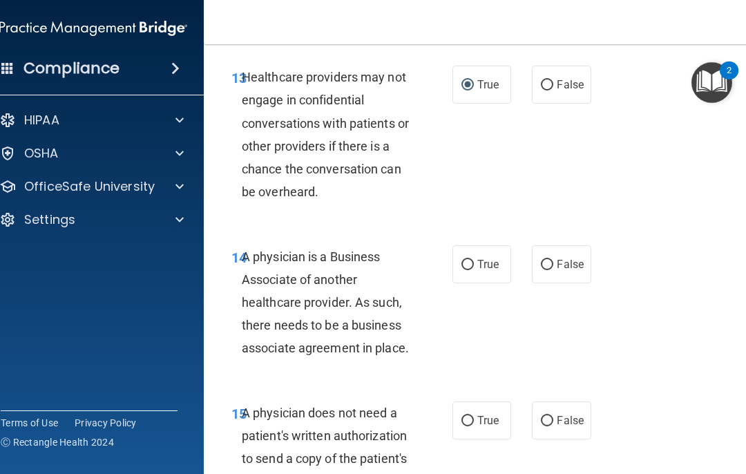
scroll to position [2103, 0]
click at [489, 265] on label "True" at bounding box center [482, 264] width 59 height 38
click at [474, 265] on input "True" at bounding box center [468, 264] width 12 height 10
radio input "true"
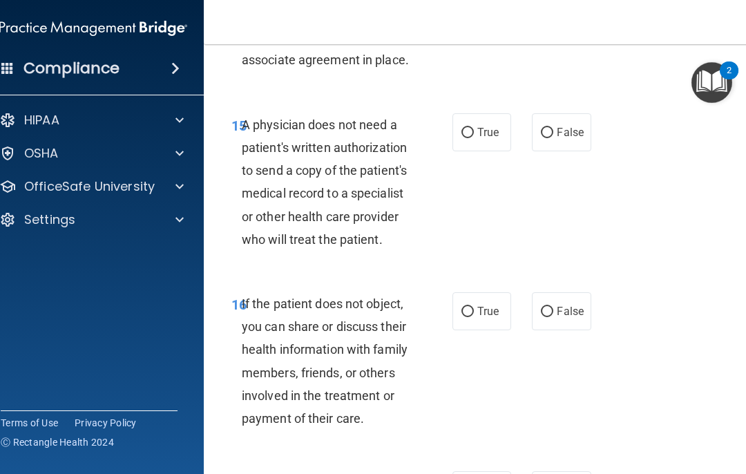
scroll to position [2389, 0]
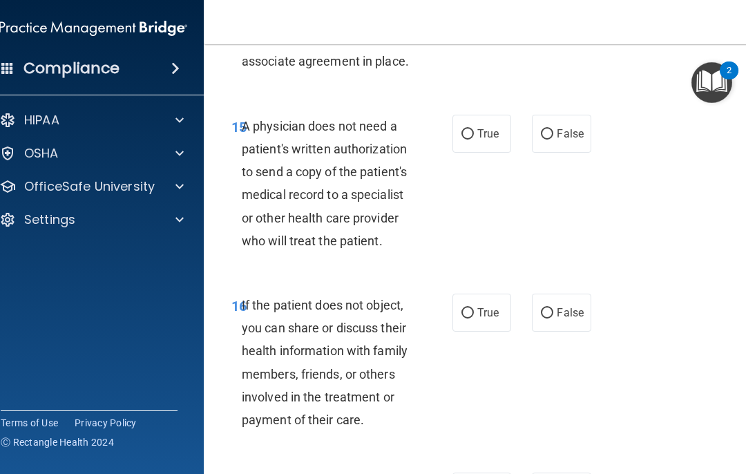
click at [559, 137] on label "False" at bounding box center [561, 134] width 59 height 38
click at [554, 137] on input "False" at bounding box center [547, 134] width 12 height 10
radio input "true"
click at [559, 306] on span "False" at bounding box center [570, 312] width 27 height 13
click at [554, 308] on input "False" at bounding box center [547, 313] width 12 height 10
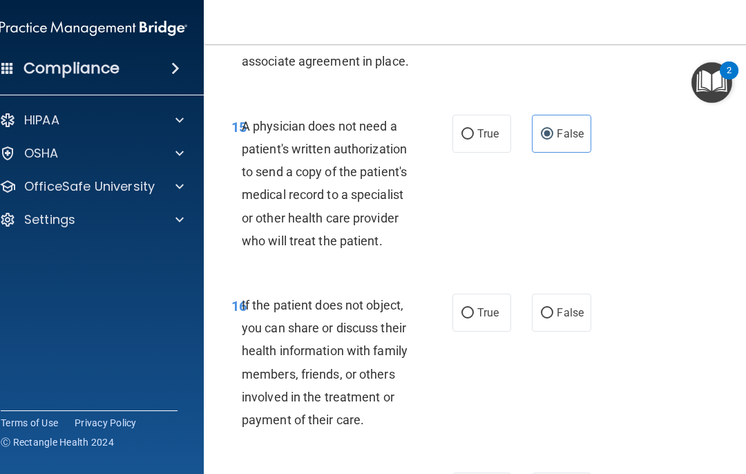
radio input "true"
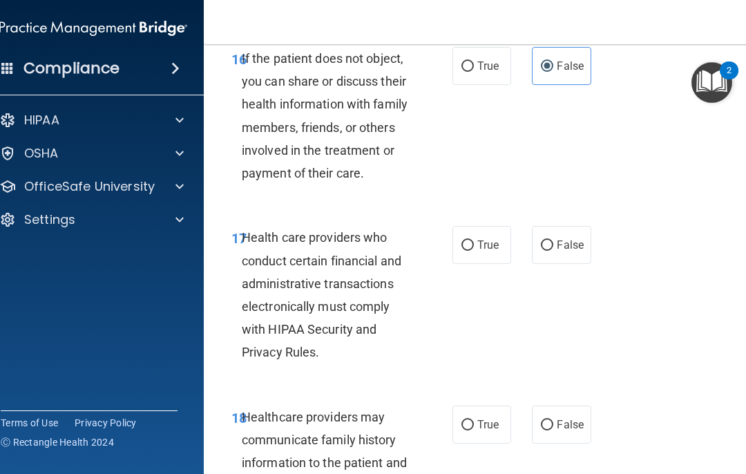
scroll to position [2637, 0]
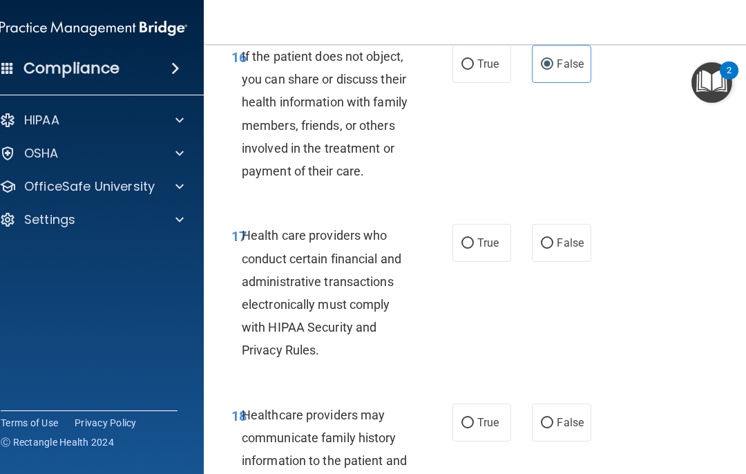
click at [481, 241] on label "True" at bounding box center [482, 243] width 59 height 38
click at [474, 241] on input "True" at bounding box center [468, 243] width 12 height 10
radio input "true"
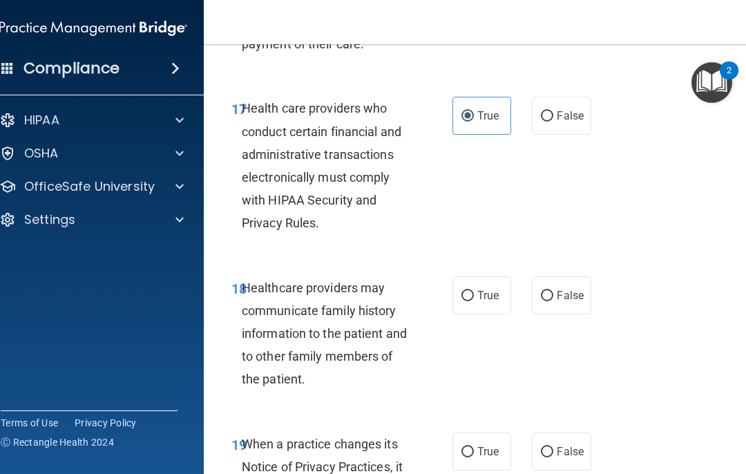
scroll to position [2764, 0]
click at [559, 290] on span "False" at bounding box center [570, 296] width 27 height 13
click at [554, 292] on input "False" at bounding box center [547, 297] width 12 height 10
radio input "true"
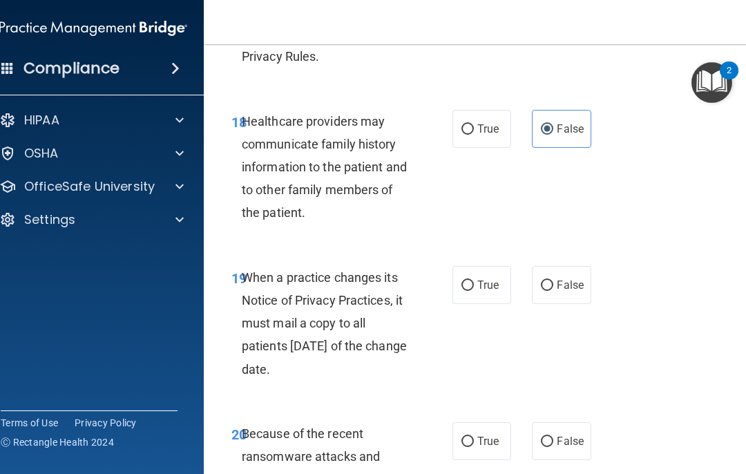
scroll to position [2937, 0]
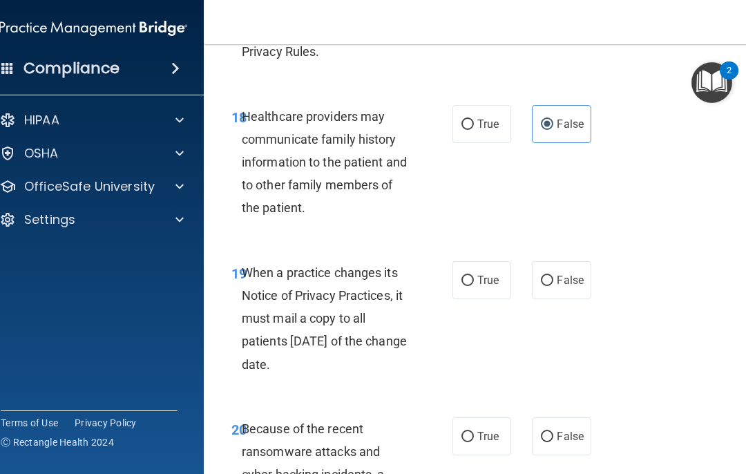
click at [497, 273] on label "True" at bounding box center [482, 280] width 59 height 38
click at [474, 276] on input "True" at bounding box center [468, 281] width 12 height 10
radio input "true"
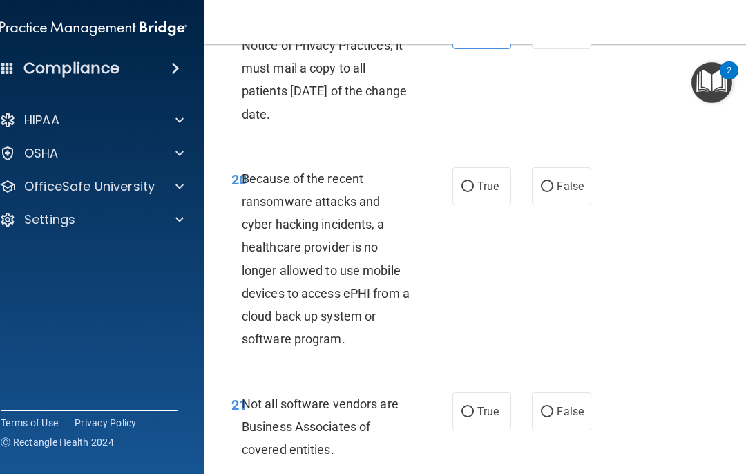
scroll to position [3187, 0]
click at [559, 187] on label "False" at bounding box center [561, 186] width 59 height 38
click at [554, 187] on input "False" at bounding box center [547, 186] width 12 height 10
radio input "true"
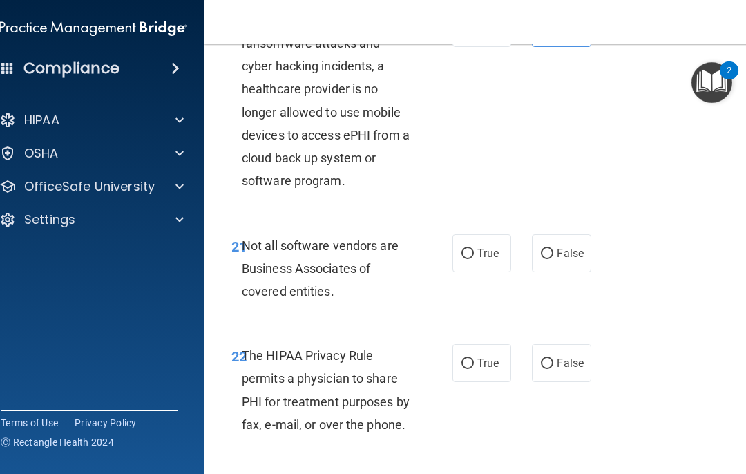
scroll to position [3347, 0]
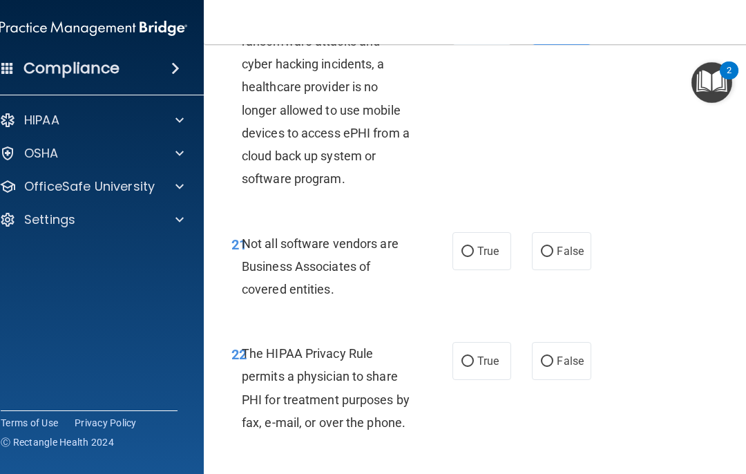
click at [473, 247] on input "True" at bounding box center [468, 252] width 12 height 10
radio input "true"
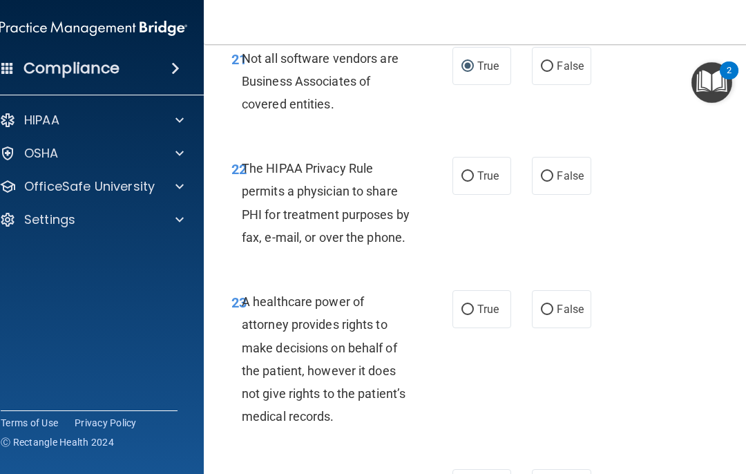
scroll to position [3541, 0]
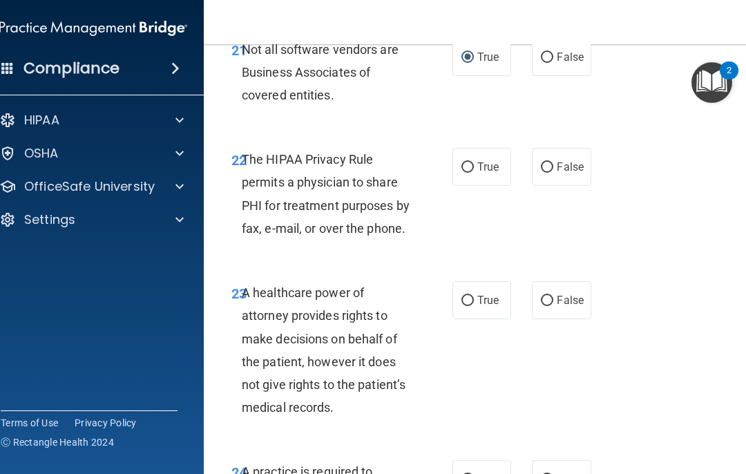
click at [493, 156] on label "True" at bounding box center [482, 167] width 59 height 38
click at [474, 162] on input "True" at bounding box center [468, 167] width 12 height 10
radio input "true"
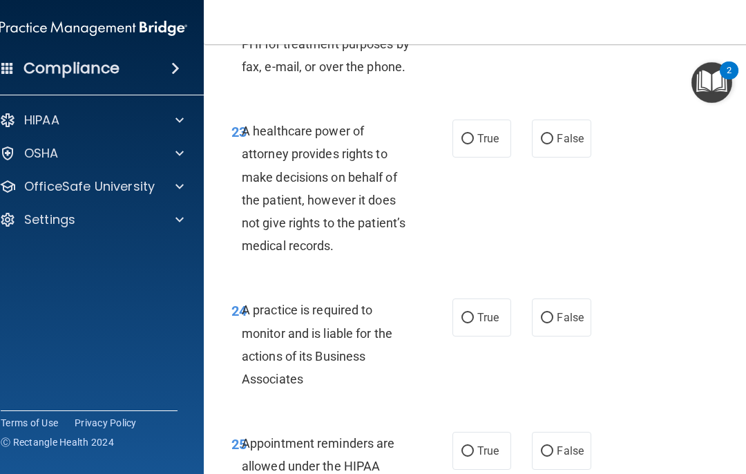
scroll to position [3726, 0]
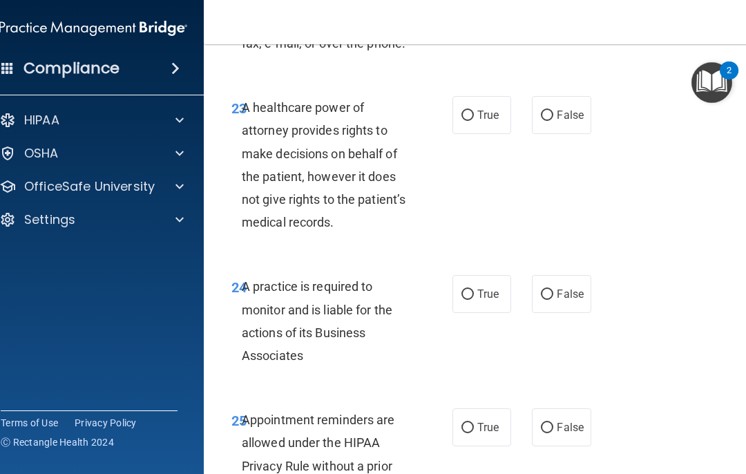
click at [559, 107] on label "False" at bounding box center [561, 115] width 59 height 38
click at [554, 111] on input "False" at bounding box center [547, 116] width 12 height 10
radio input "true"
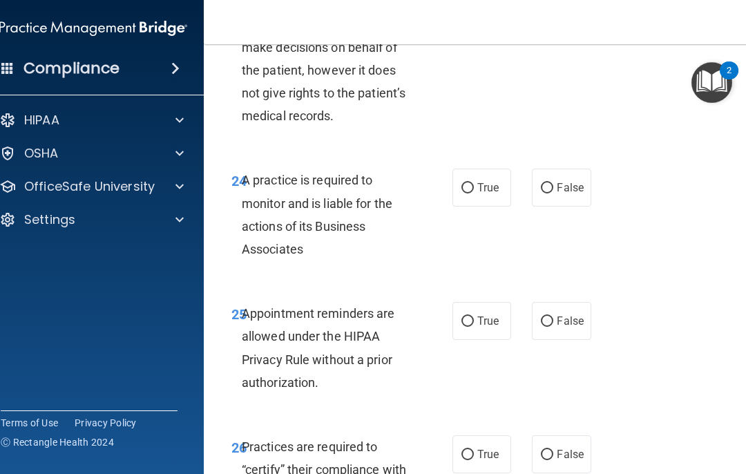
scroll to position [3835, 0]
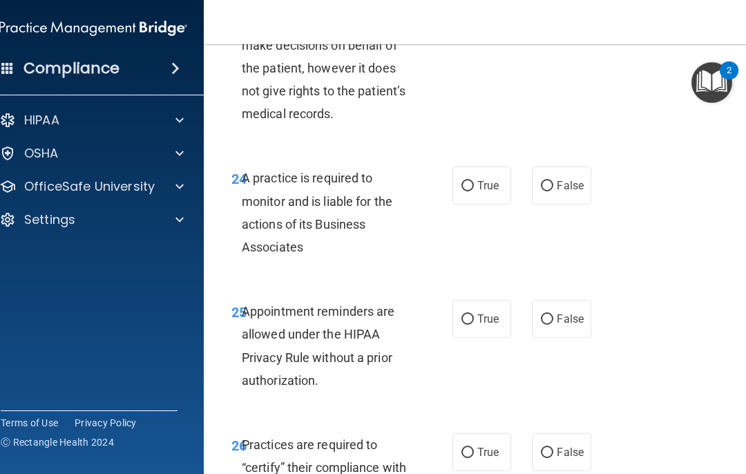
click at [484, 179] on span "True" at bounding box center [488, 185] width 21 height 13
click at [474, 181] on input "True" at bounding box center [468, 186] width 12 height 10
radio input "true"
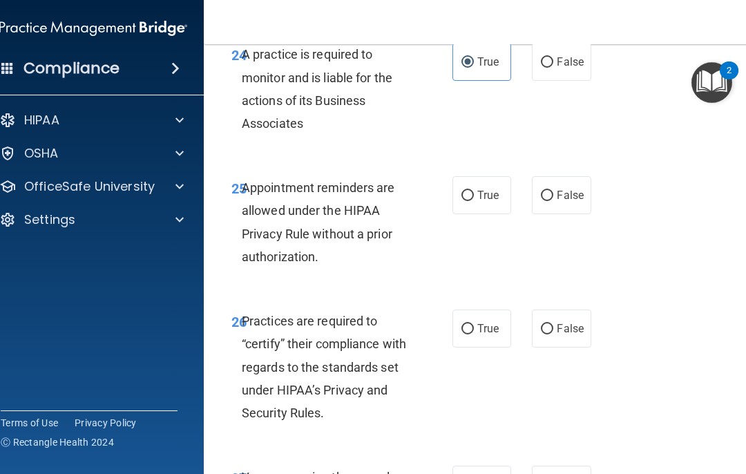
scroll to position [3959, 0]
click at [473, 190] on input "True" at bounding box center [468, 195] width 12 height 10
radio input "true"
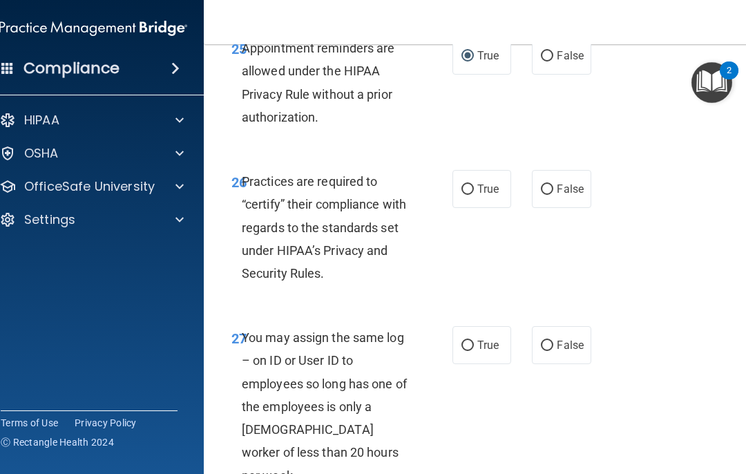
scroll to position [4099, 0]
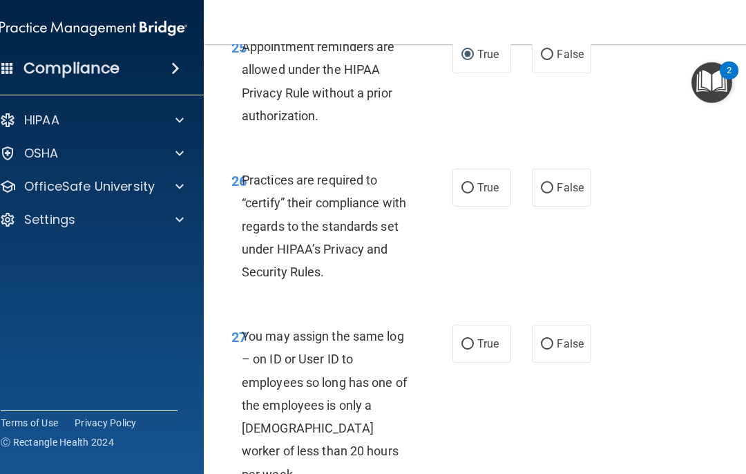
click at [481, 181] on span "True" at bounding box center [488, 187] width 21 height 13
click at [474, 183] on input "True" at bounding box center [468, 188] width 12 height 10
radio input "true"
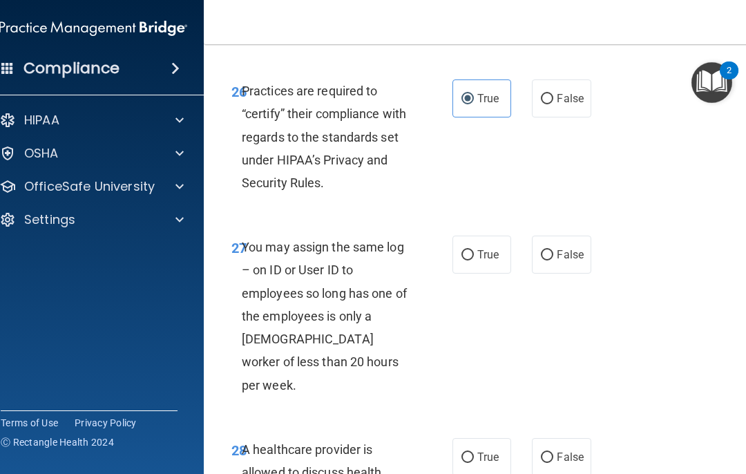
scroll to position [4190, 0]
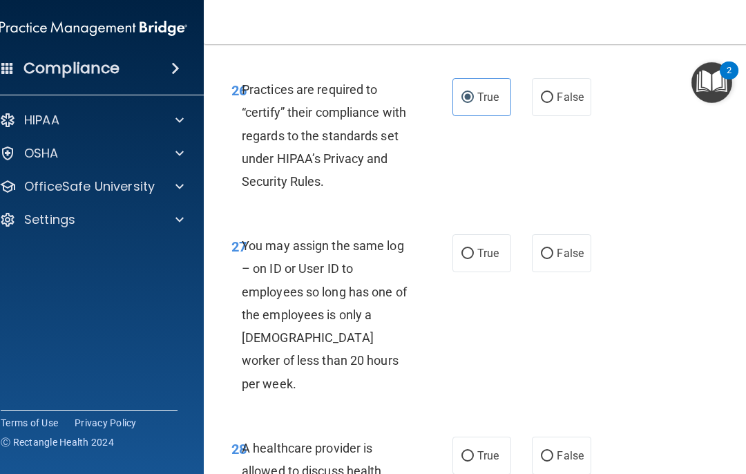
click at [472, 249] on input "True" at bounding box center [468, 254] width 12 height 10
radio input "true"
click at [483, 247] on span "True" at bounding box center [488, 253] width 21 height 13
click at [474, 249] on input "True" at bounding box center [468, 254] width 12 height 10
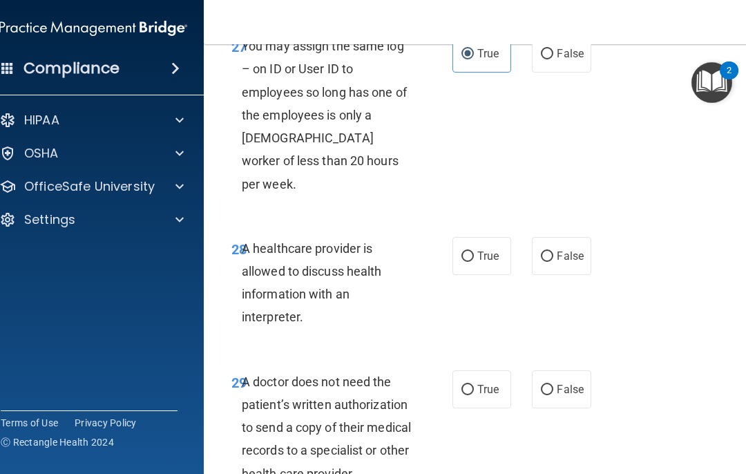
scroll to position [4393, 0]
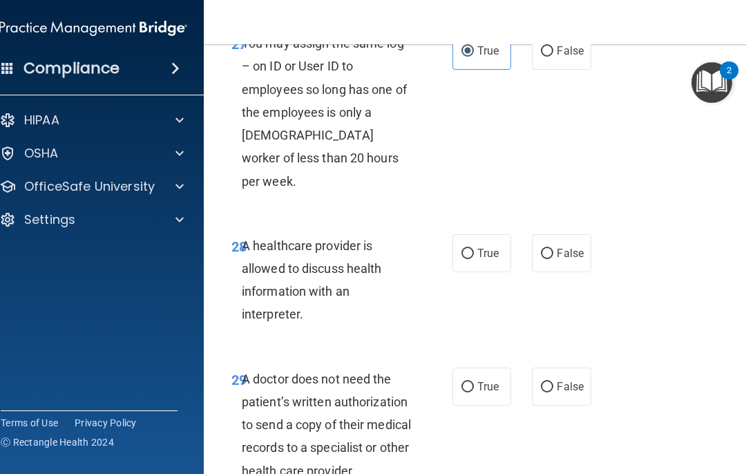
click at [488, 247] on span "True" at bounding box center [488, 253] width 21 height 13
click at [474, 249] on input "True" at bounding box center [468, 254] width 12 height 10
radio input "true"
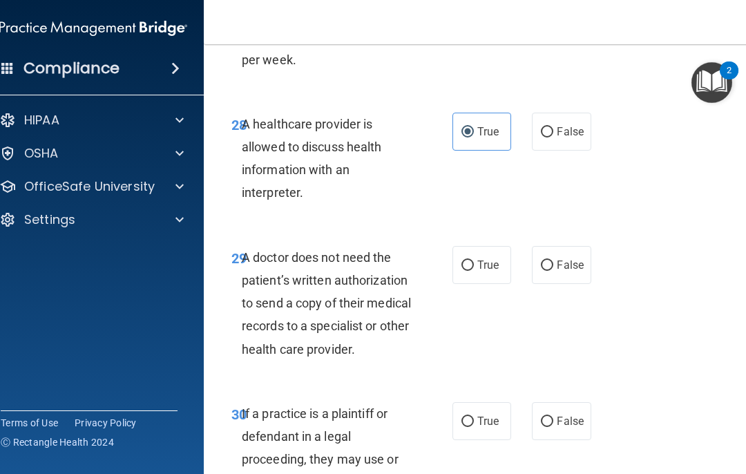
scroll to position [4515, 0]
click at [559, 228] on div "29 A doctor does not need the patient’s written authorization to send a copy of…" at bounding box center [483, 306] width 525 height 156
click at [559, 258] on span "False" at bounding box center [570, 264] width 27 height 13
click at [554, 260] on input "False" at bounding box center [547, 265] width 12 height 10
radio input "true"
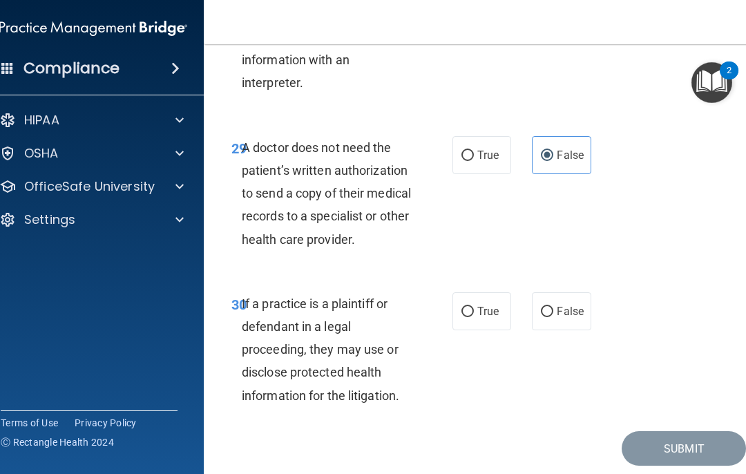
scroll to position [4624, 0]
click at [473, 308] on input "True" at bounding box center [468, 313] width 12 height 10
radio input "true"
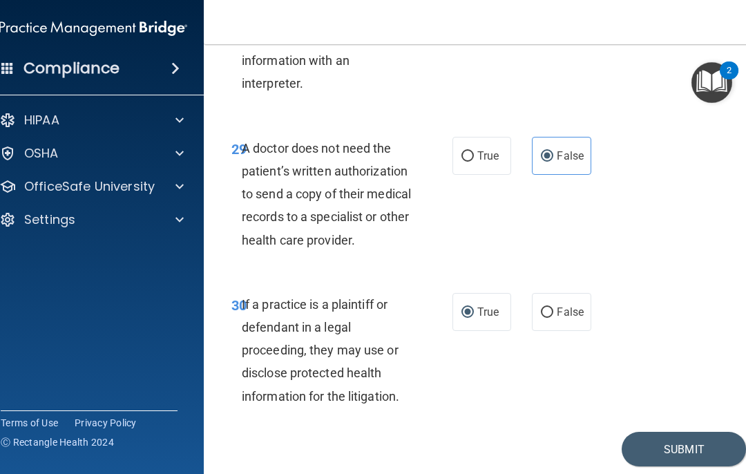
click at [559, 432] on button "Submit" at bounding box center [684, 449] width 124 height 35
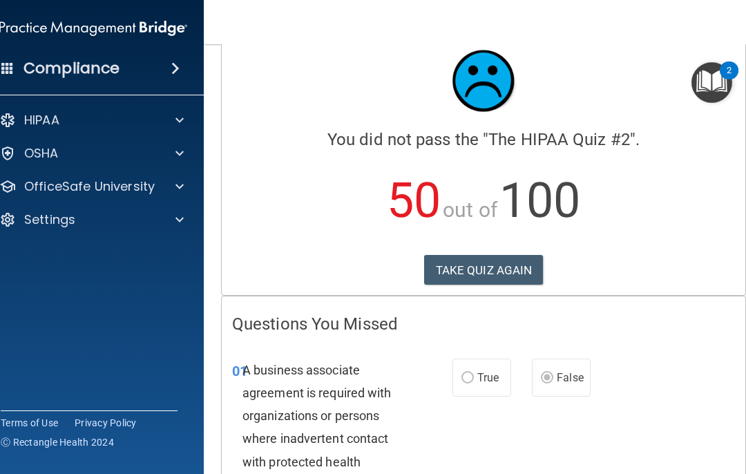
scroll to position [32, 0]
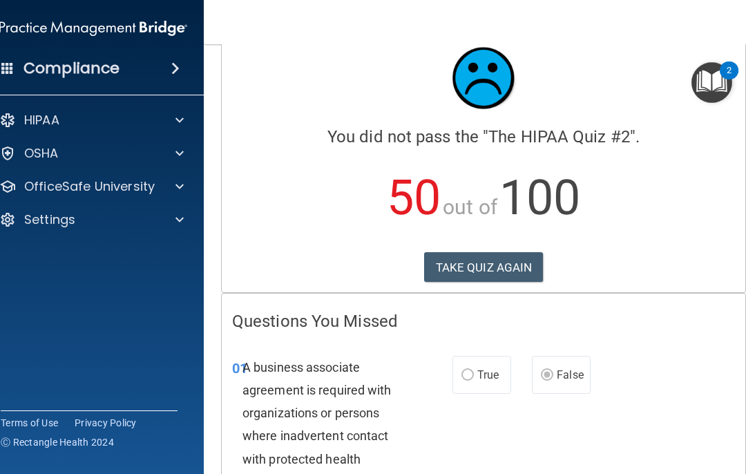
click at [513, 265] on button "TAKE QUIZ AGAIN" at bounding box center [484, 267] width 120 height 30
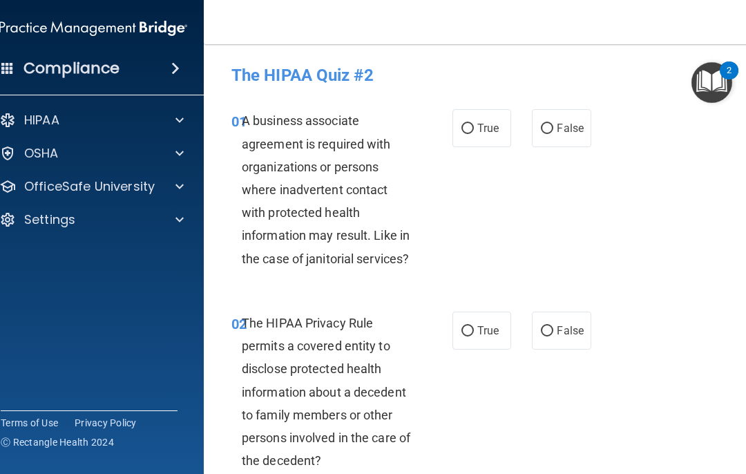
click at [559, 134] on span "False" at bounding box center [570, 128] width 27 height 13
click at [554, 134] on input "False" at bounding box center [547, 129] width 12 height 10
radio input "true"
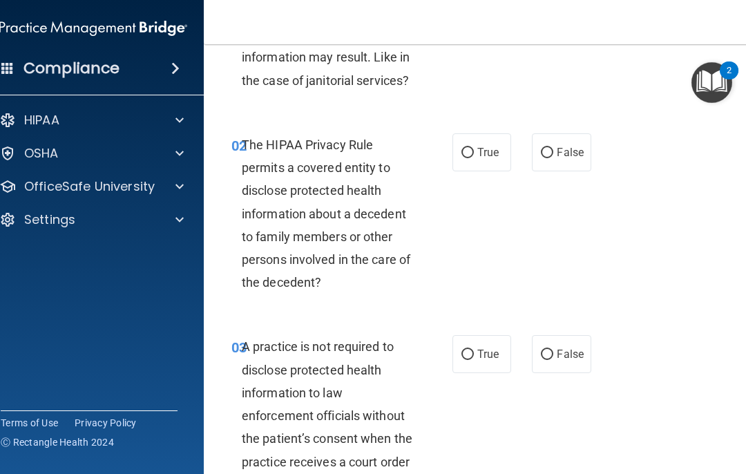
scroll to position [179, 0]
click at [489, 154] on span "True" at bounding box center [488, 151] width 21 height 13
click at [474, 154] on input "True" at bounding box center [468, 152] width 12 height 10
radio input "true"
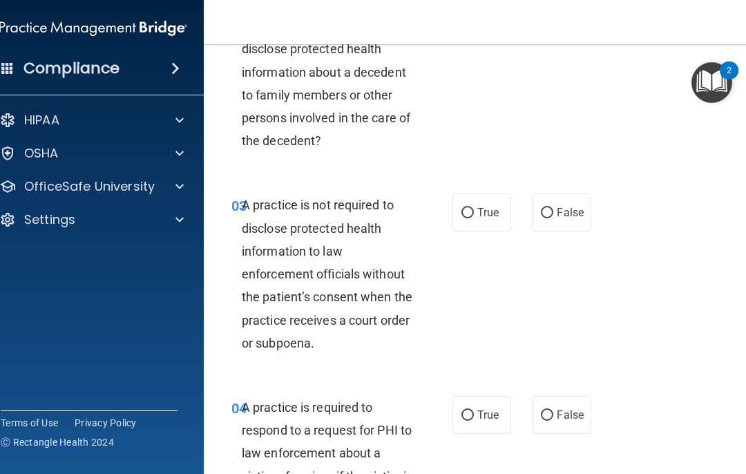
scroll to position [321, 0]
click at [481, 218] on label "True" at bounding box center [482, 212] width 59 height 38
click at [474, 218] on input "True" at bounding box center [468, 212] width 12 height 10
radio input "true"
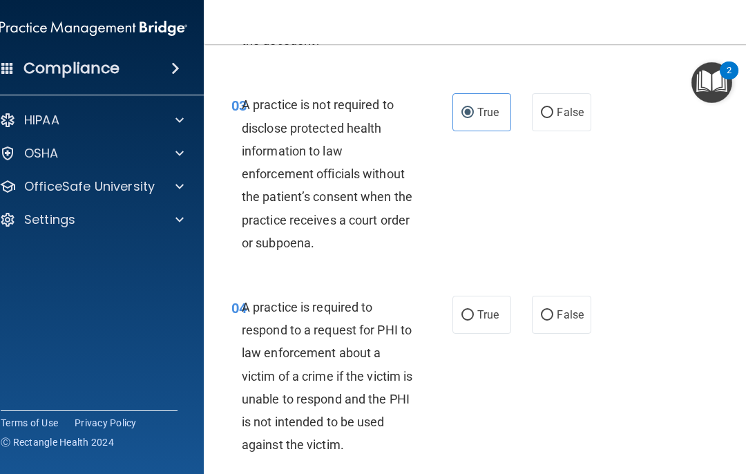
scroll to position [421, 0]
click at [488, 316] on span "True" at bounding box center [488, 314] width 21 height 13
click at [474, 316] on input "True" at bounding box center [468, 315] width 12 height 10
radio input "true"
click at [559, 310] on span "False" at bounding box center [570, 314] width 27 height 13
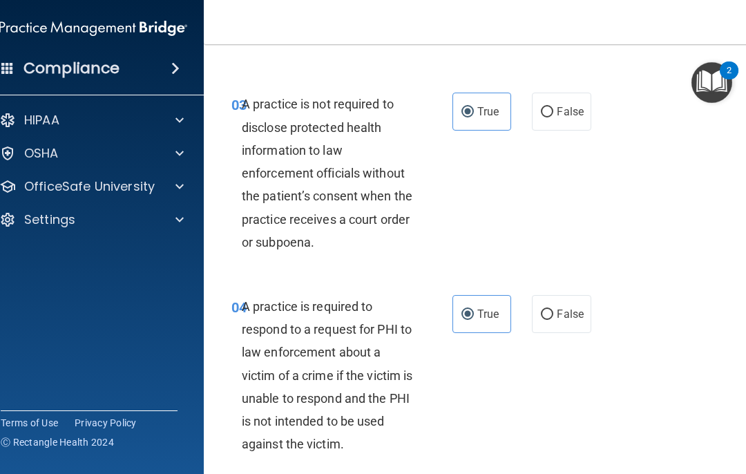
click at [554, 310] on input "False" at bounding box center [547, 315] width 12 height 10
radio input "true"
radio input "false"
click at [559, 122] on label "False" at bounding box center [561, 112] width 59 height 38
click at [554, 117] on input "False" at bounding box center [547, 112] width 12 height 10
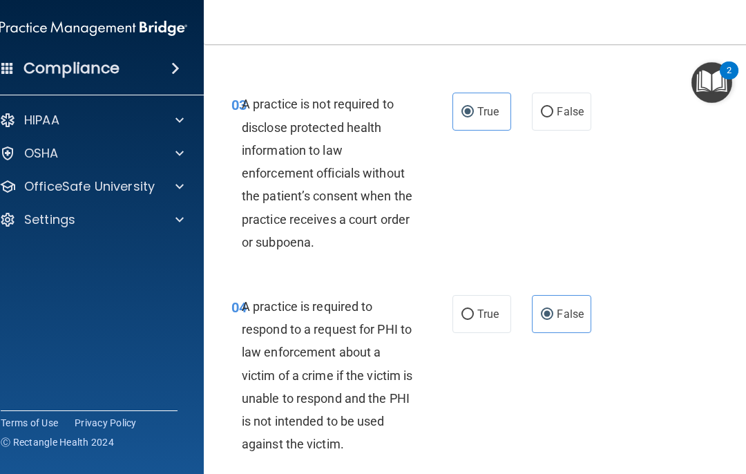
radio input "true"
radio input "false"
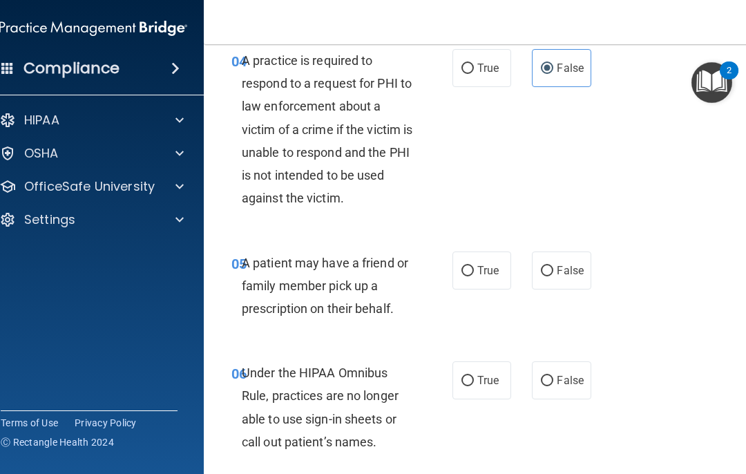
scroll to position [668, 0]
click at [559, 276] on label "False" at bounding box center [561, 270] width 59 height 38
click at [554, 276] on input "False" at bounding box center [547, 270] width 12 height 10
radio input "true"
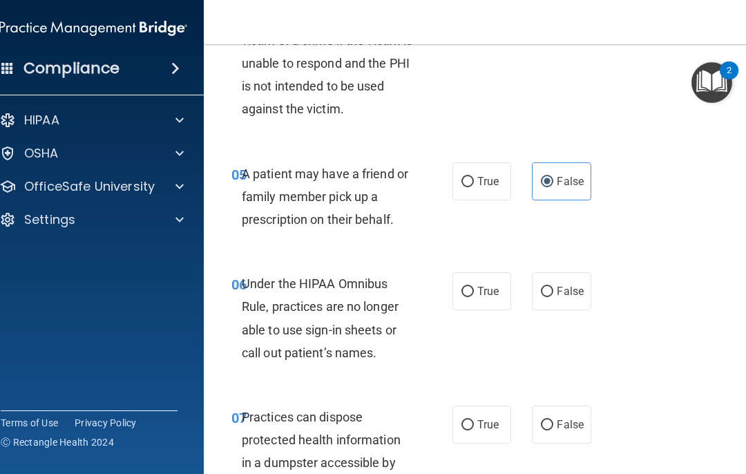
scroll to position [757, 0]
click at [559, 288] on span "False" at bounding box center [570, 290] width 27 height 13
click at [554, 288] on input "False" at bounding box center [547, 291] width 12 height 10
radio input "true"
click at [490, 292] on span "True" at bounding box center [488, 290] width 21 height 13
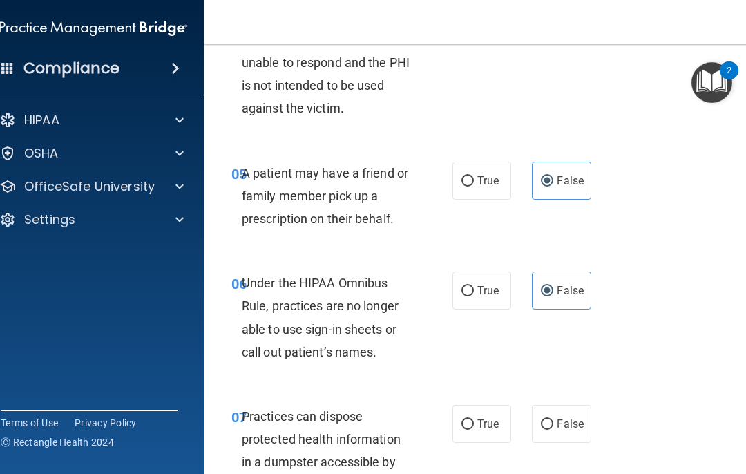
click at [474, 292] on input "True" at bounding box center [468, 291] width 12 height 10
radio input "true"
radio input "false"
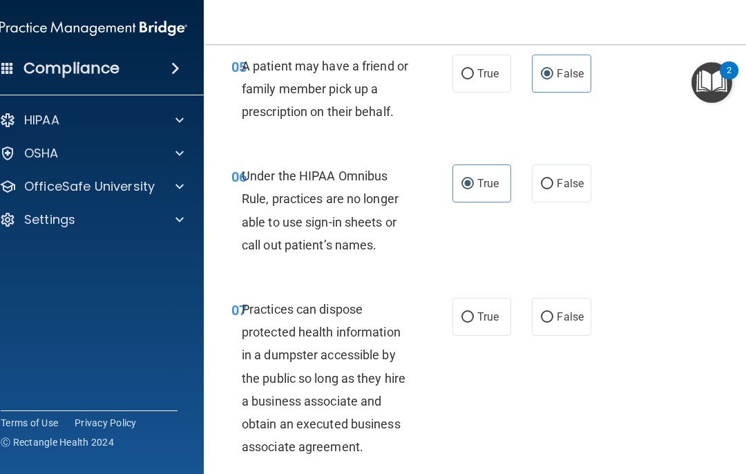
click at [559, 314] on span "False" at bounding box center [570, 316] width 27 height 13
click at [554, 314] on input "False" at bounding box center [547, 317] width 12 height 10
radio input "true"
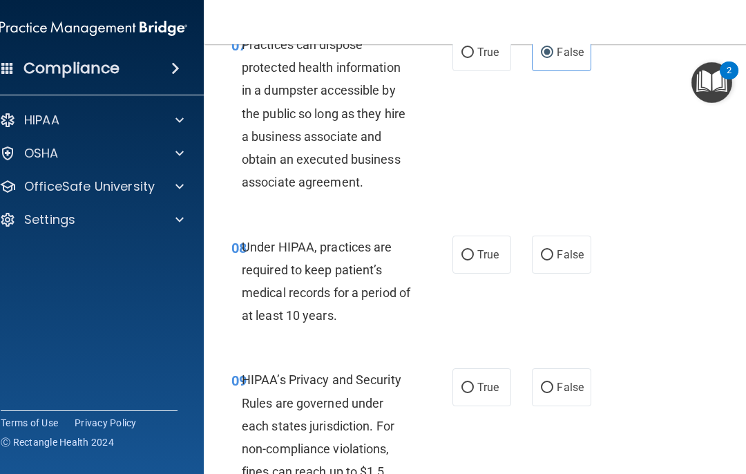
click at [559, 256] on label "False" at bounding box center [561, 255] width 59 height 38
click at [554, 256] on input "False" at bounding box center [547, 255] width 12 height 10
radio input "true"
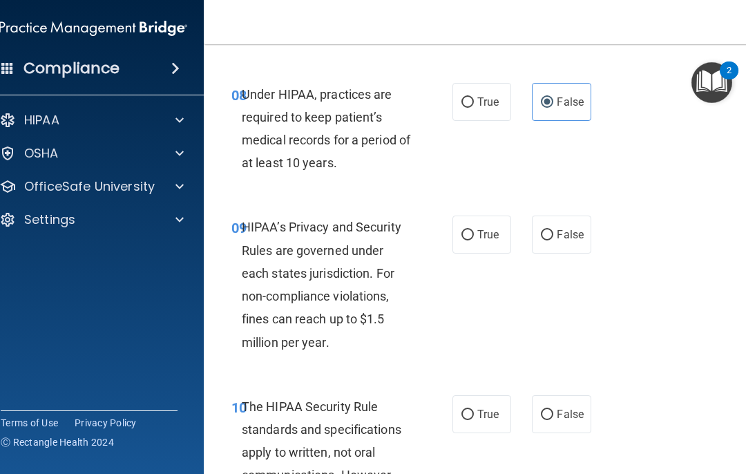
scroll to position [1282, 0]
click at [493, 234] on label "True" at bounding box center [482, 234] width 59 height 38
click at [474, 234] on input "True" at bounding box center [468, 234] width 12 height 10
radio input "true"
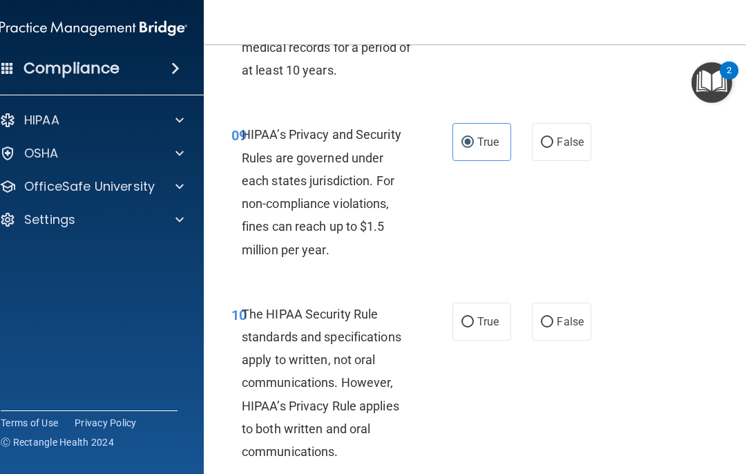
scroll to position [1395, 0]
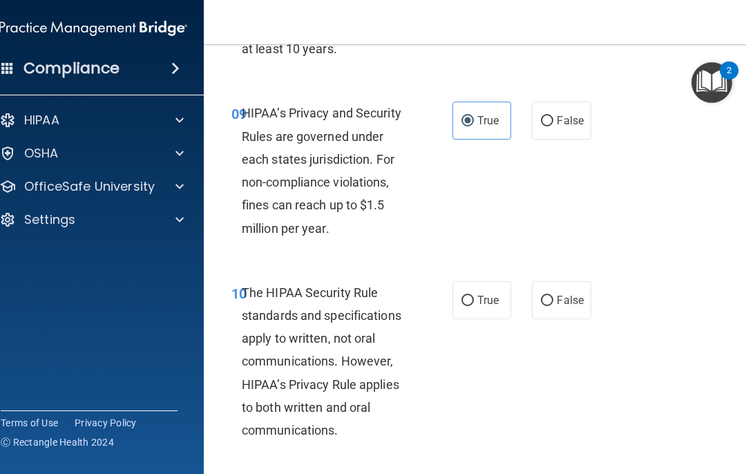
click at [497, 300] on label "True" at bounding box center [482, 300] width 59 height 38
click at [474, 300] on input "True" at bounding box center [468, 301] width 12 height 10
radio input "true"
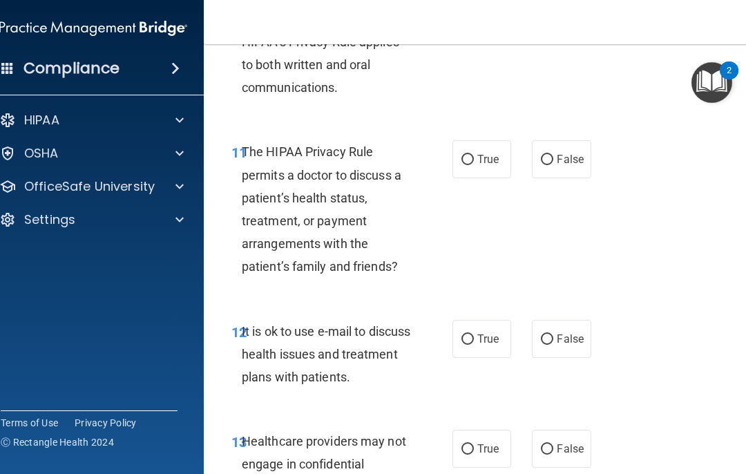
scroll to position [1740, 0]
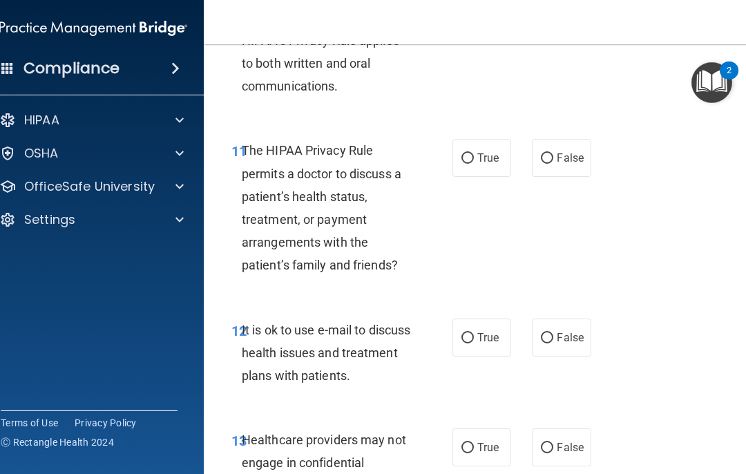
click at [559, 154] on span "False" at bounding box center [570, 157] width 27 height 13
click at [554, 154] on input "False" at bounding box center [547, 158] width 12 height 10
radio input "true"
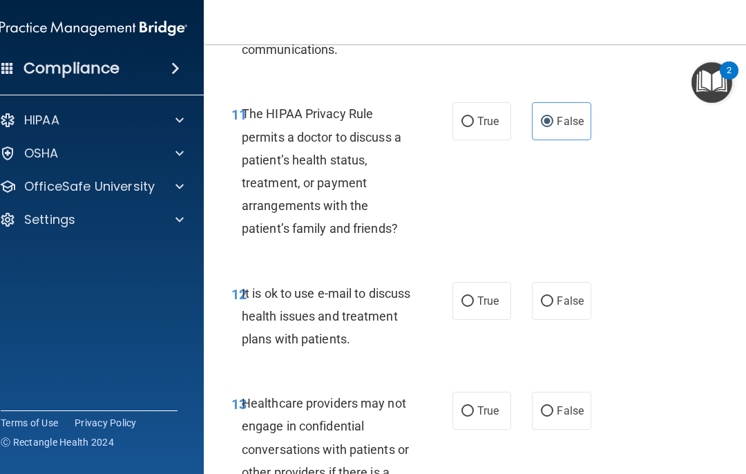
click at [559, 294] on span "False" at bounding box center [570, 300] width 27 height 13
click at [554, 296] on input "False" at bounding box center [547, 301] width 12 height 10
radio input "true"
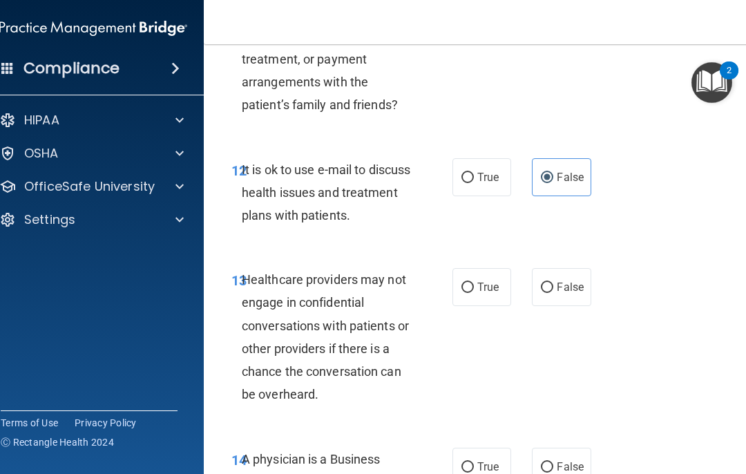
scroll to position [1901, 0]
click at [497, 267] on label "True" at bounding box center [482, 286] width 59 height 38
click at [474, 282] on input "True" at bounding box center [468, 287] width 12 height 10
radio input "true"
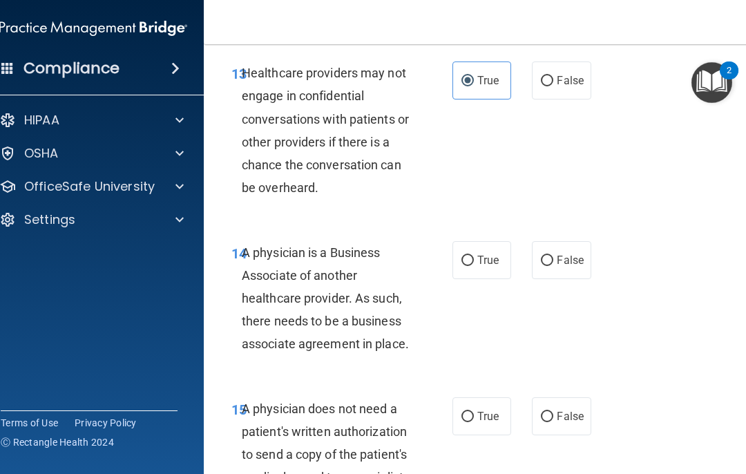
scroll to position [2108, 0]
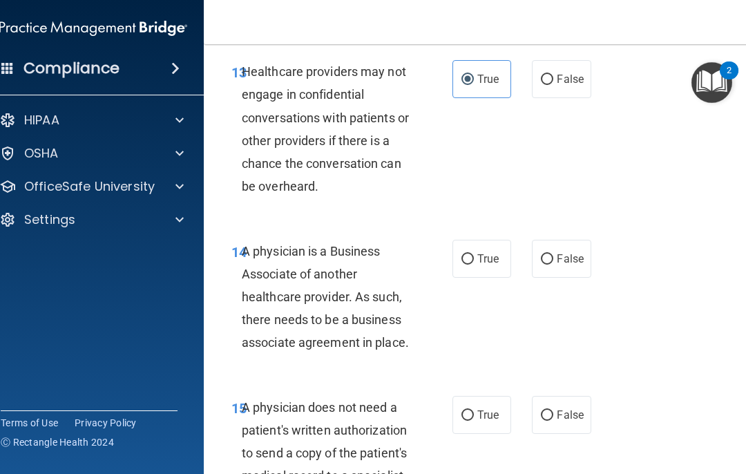
click at [496, 254] on label "True" at bounding box center [482, 259] width 59 height 38
click at [474, 254] on input "True" at bounding box center [468, 259] width 12 height 10
radio input "true"
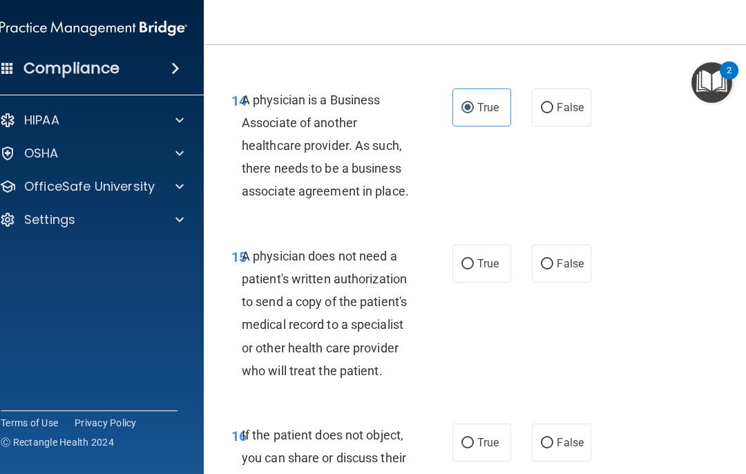
scroll to position [2260, 0]
click at [559, 256] on span "False" at bounding box center [570, 262] width 27 height 13
click at [554, 258] on input "False" at bounding box center [547, 263] width 12 height 10
radio input "true"
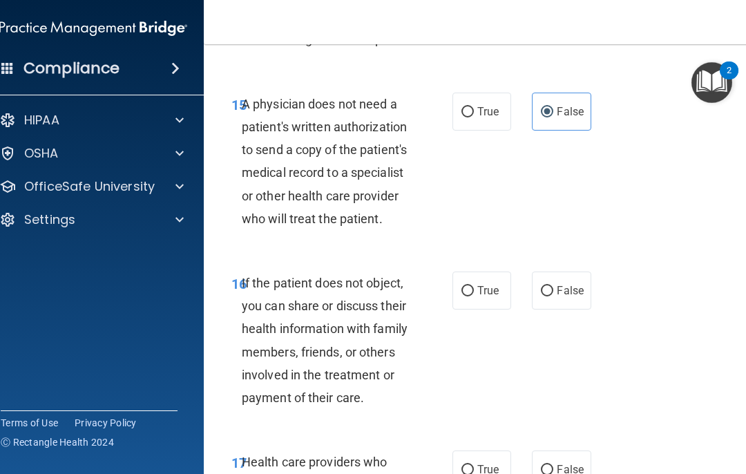
scroll to position [2413, 0]
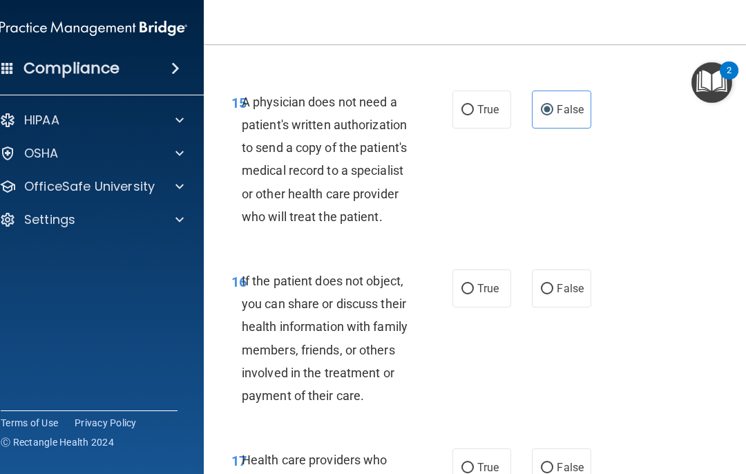
click at [497, 282] on span "True" at bounding box center [488, 288] width 21 height 13
click at [474, 284] on input "True" at bounding box center [468, 289] width 12 height 10
radio input "true"
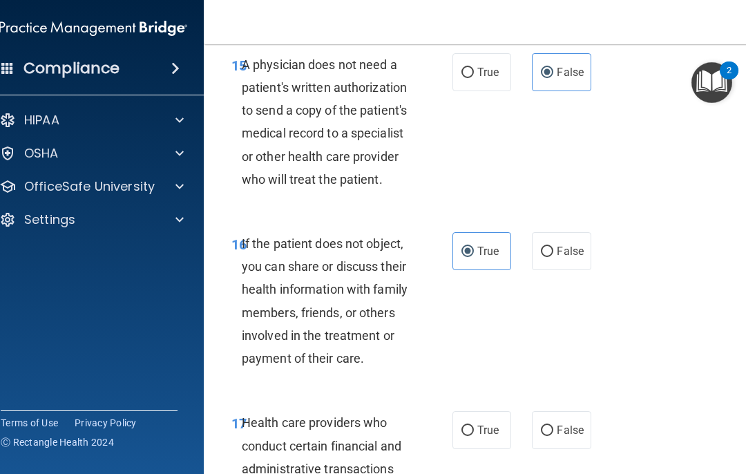
scroll to position [2451, 0]
click at [559, 245] on label "False" at bounding box center [561, 251] width 59 height 38
click at [554, 247] on input "False" at bounding box center [547, 252] width 12 height 10
radio input "true"
radio input "false"
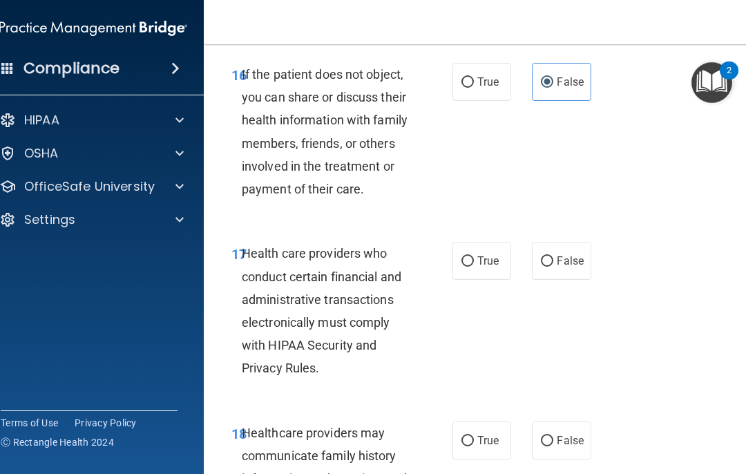
scroll to position [2621, 0]
click at [491, 254] on span "True" at bounding box center [488, 260] width 21 height 13
click at [474, 256] on input "True" at bounding box center [468, 261] width 12 height 10
radio input "true"
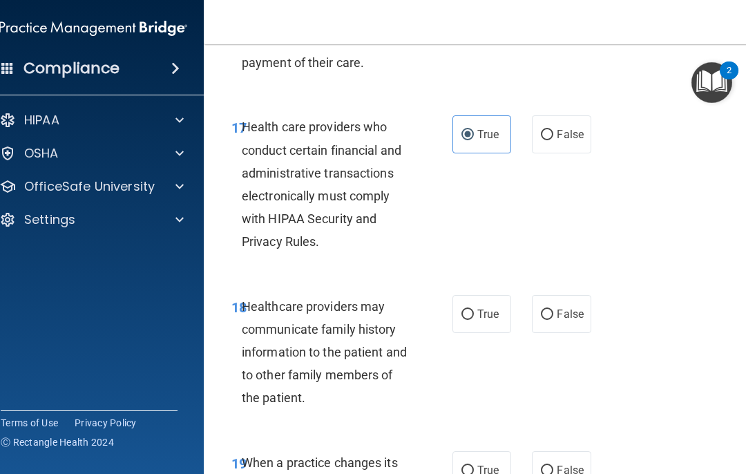
scroll to position [2748, 0]
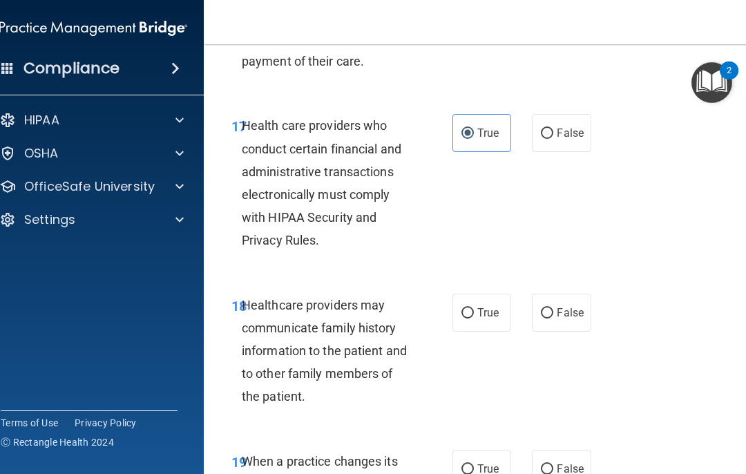
click at [488, 306] on span "True" at bounding box center [488, 312] width 21 height 13
click at [474, 308] on input "True" at bounding box center [468, 313] width 12 height 10
radio input "true"
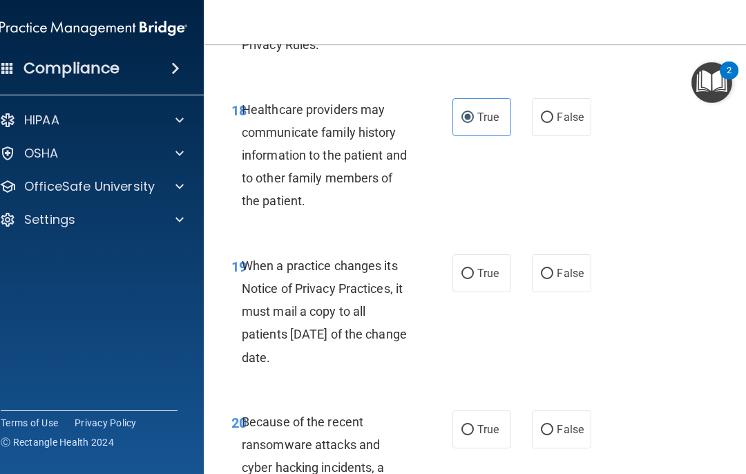
scroll to position [2945, 0]
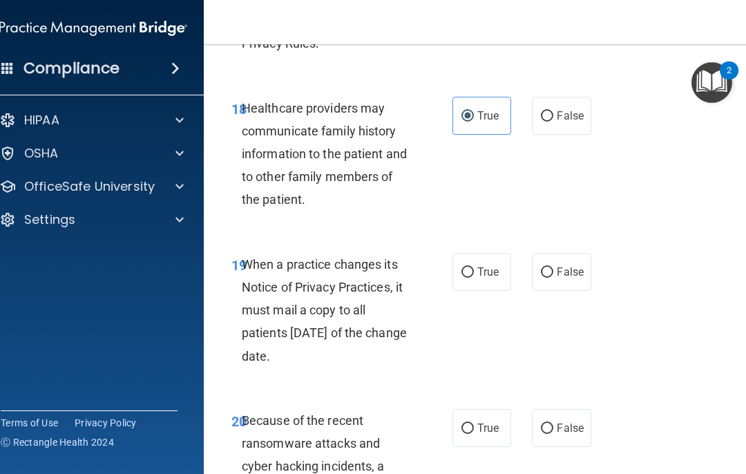
click at [485, 265] on span "True" at bounding box center [488, 271] width 21 height 13
click at [474, 267] on input "True" at bounding box center [468, 272] width 12 height 10
radio input "true"
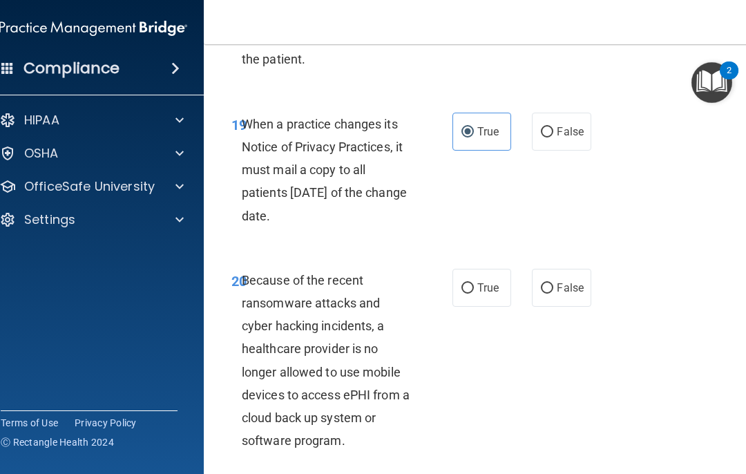
scroll to position [3087, 0]
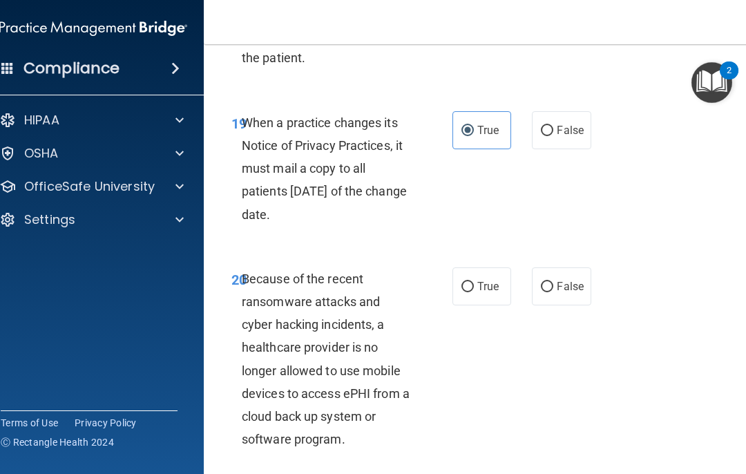
click at [498, 280] on span "True" at bounding box center [488, 286] width 21 height 13
click at [474, 282] on input "True" at bounding box center [468, 287] width 12 height 10
radio input "true"
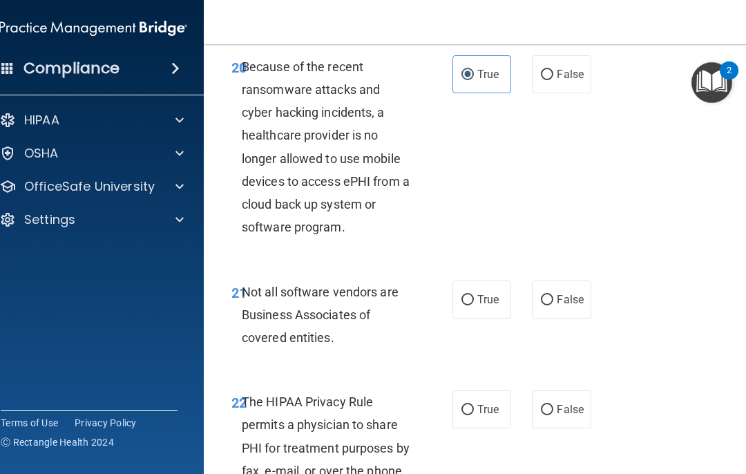
click at [559, 288] on label "False" at bounding box center [561, 300] width 59 height 38
click at [554, 295] on input "False" at bounding box center [547, 300] width 12 height 10
radio input "true"
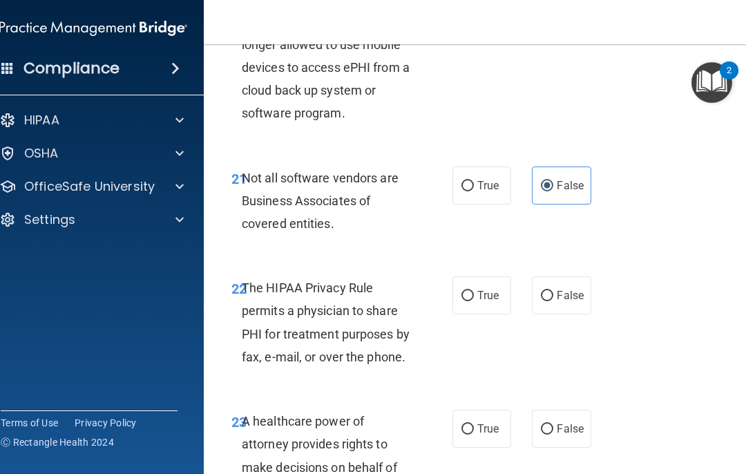
scroll to position [3413, 0]
click at [494, 288] on span "True" at bounding box center [488, 294] width 21 height 13
click at [474, 290] on input "True" at bounding box center [468, 295] width 12 height 10
radio input "true"
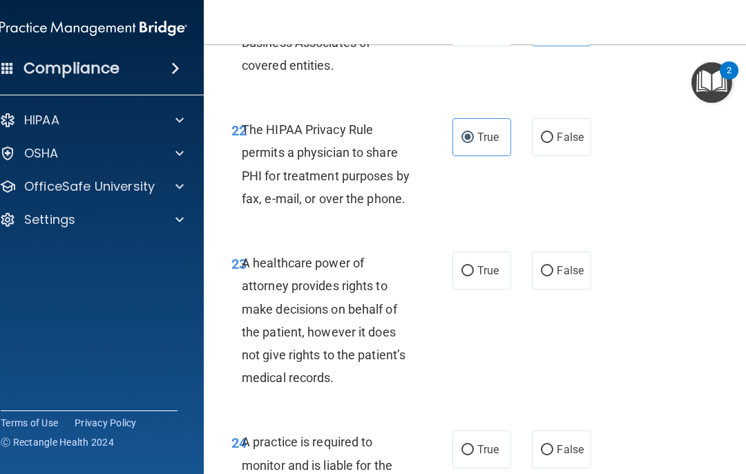
scroll to position [3572, 0]
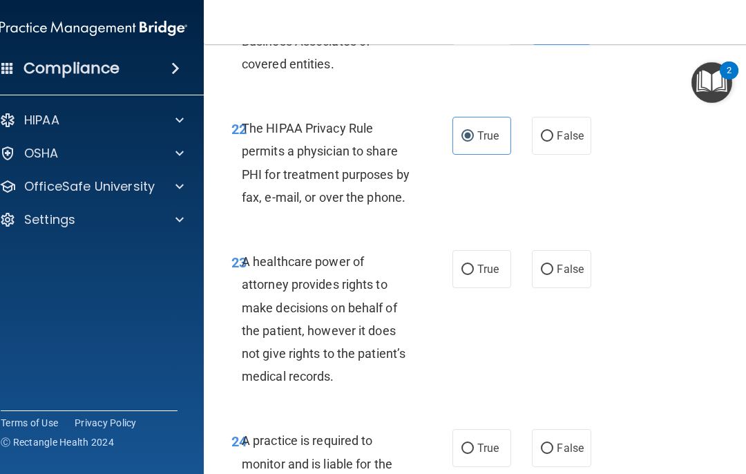
click at [559, 263] on span "False" at bounding box center [570, 269] width 27 height 13
click at [554, 265] on input "False" at bounding box center [547, 270] width 12 height 10
radio input "true"
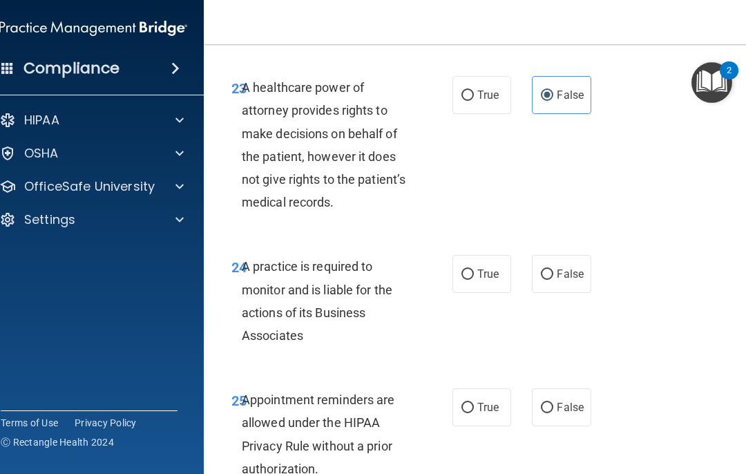
scroll to position [3749, 0]
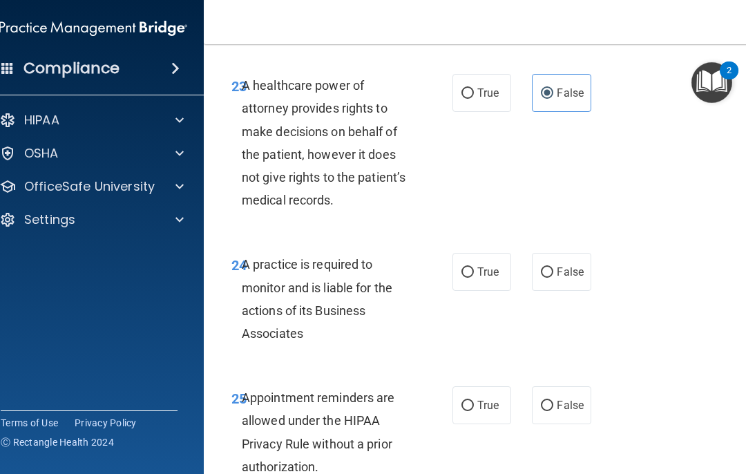
click at [498, 265] on span "True" at bounding box center [488, 271] width 21 height 13
click at [474, 267] on input "True" at bounding box center [468, 272] width 12 height 10
radio input "true"
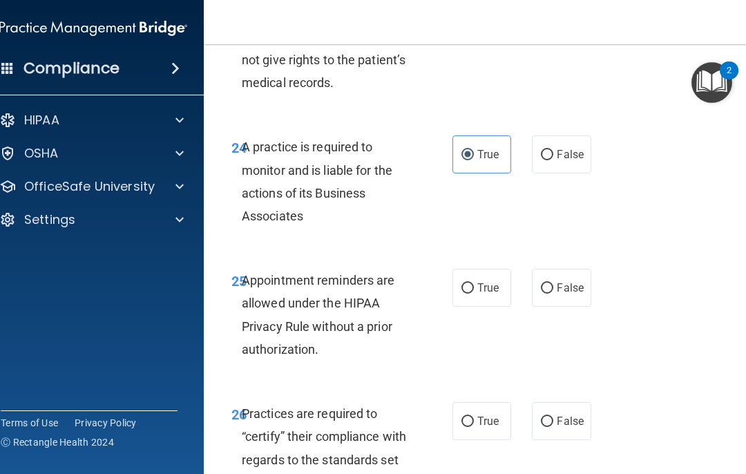
scroll to position [3867, 0]
click at [498, 281] on span "True" at bounding box center [488, 287] width 21 height 13
click at [474, 283] on input "True" at bounding box center [468, 288] width 12 height 10
radio input "true"
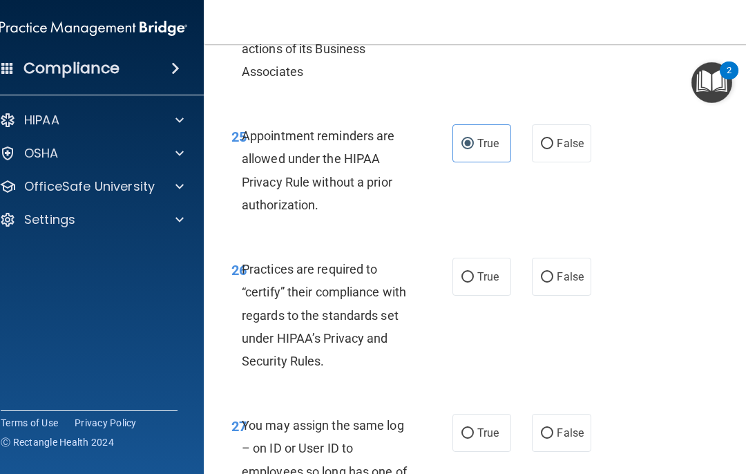
scroll to position [4011, 0]
click at [501, 263] on label "True" at bounding box center [482, 276] width 59 height 38
click at [474, 272] on input "True" at bounding box center [468, 277] width 12 height 10
radio input "true"
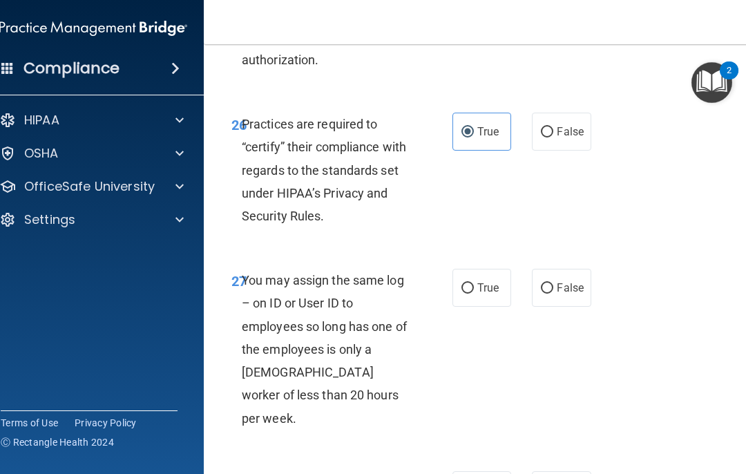
scroll to position [4157, 0]
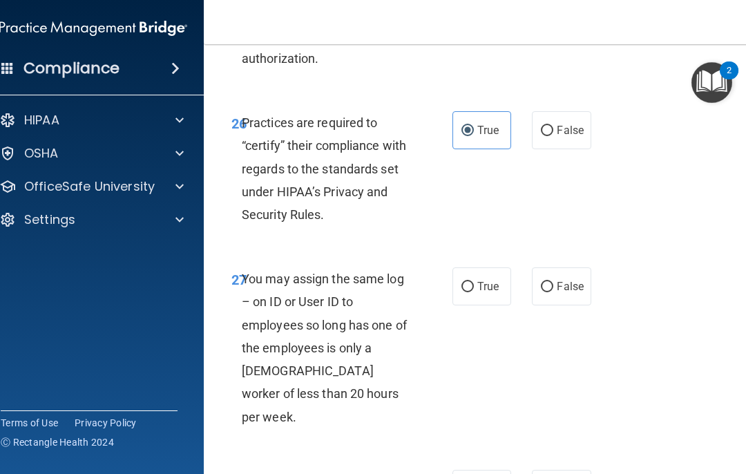
click at [559, 276] on label "False" at bounding box center [561, 286] width 59 height 38
click at [554, 282] on input "False" at bounding box center [547, 287] width 12 height 10
radio input "true"
click at [476, 267] on label "True" at bounding box center [482, 286] width 59 height 38
click at [474, 282] on input "True" at bounding box center [468, 287] width 12 height 10
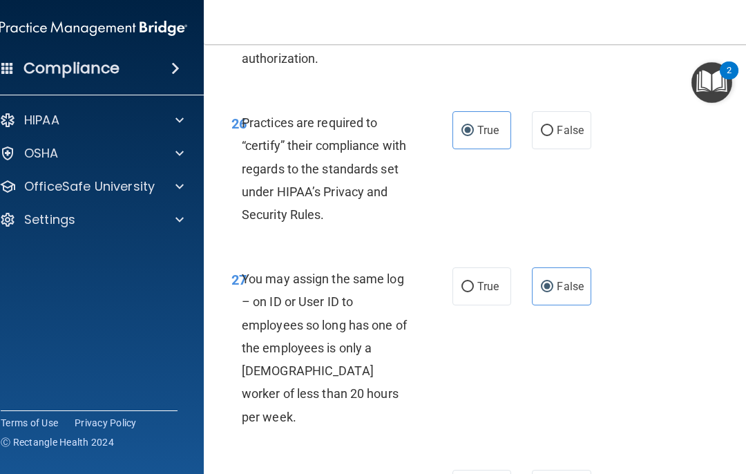
radio input "true"
radio input "false"
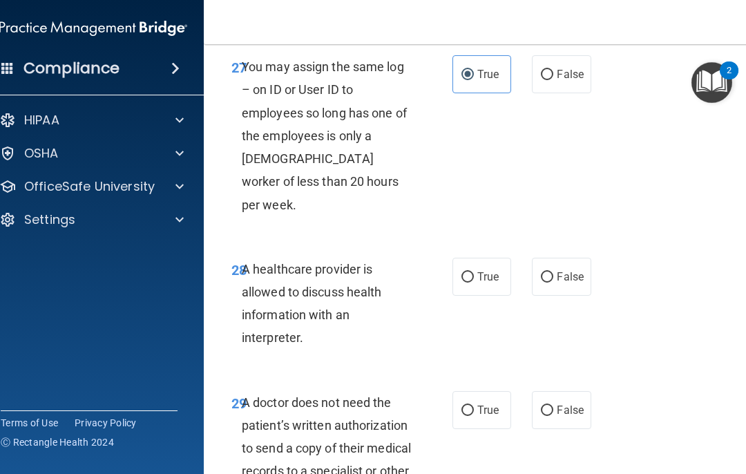
scroll to position [4371, 0]
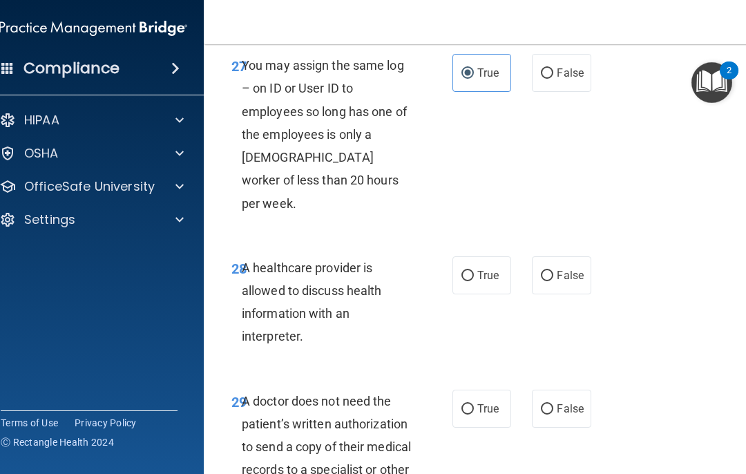
click at [486, 269] on span "True" at bounding box center [488, 275] width 21 height 13
click at [474, 271] on input "True" at bounding box center [468, 276] width 12 height 10
radio input "true"
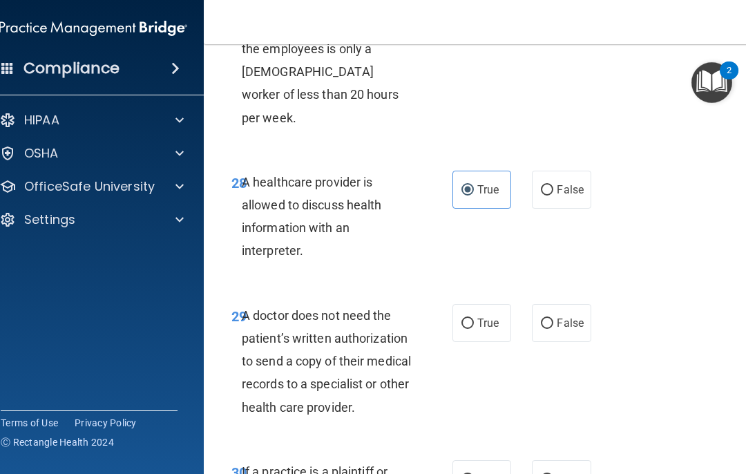
click at [559, 317] on span "False" at bounding box center [570, 323] width 27 height 13
click at [554, 319] on input "False" at bounding box center [547, 324] width 12 height 10
radio input "true"
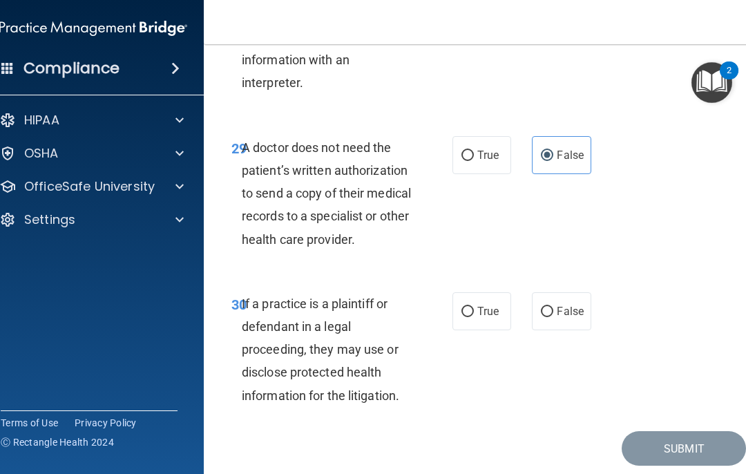
scroll to position [4624, 0]
click at [478, 305] on span "True" at bounding box center [488, 311] width 21 height 13
click at [474, 308] on input "True" at bounding box center [468, 313] width 12 height 10
radio input "true"
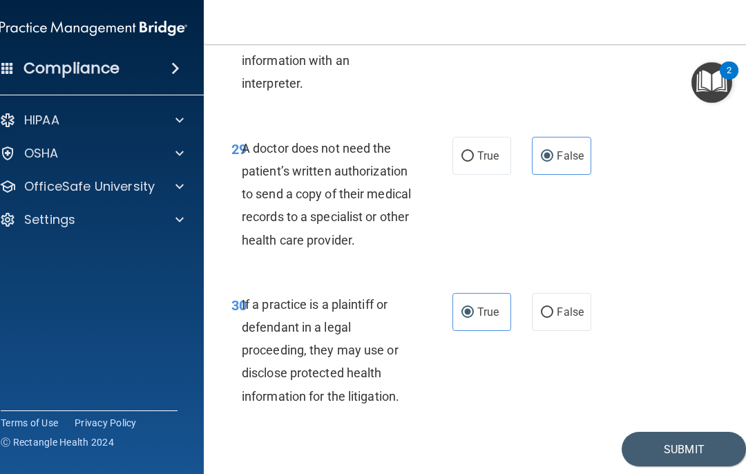
click at [559, 293] on label "False" at bounding box center [561, 312] width 59 height 38
click at [554, 308] on input "False" at bounding box center [547, 313] width 12 height 10
radio input "true"
radio input "false"
click at [559, 432] on button "Submit" at bounding box center [684, 449] width 124 height 35
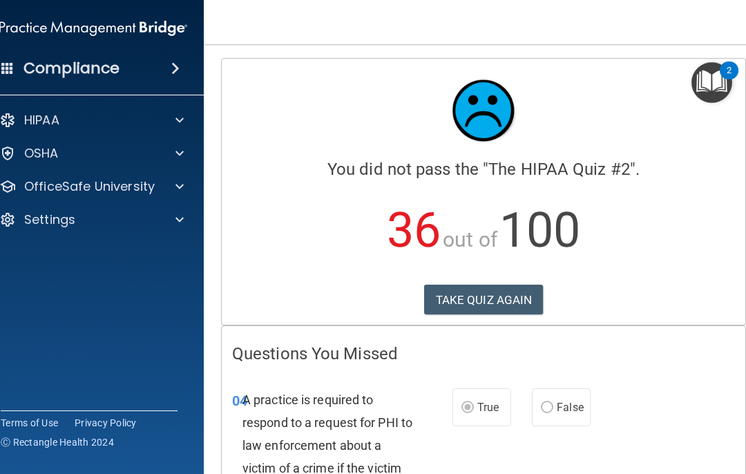
click at [460, 300] on button "TAKE QUIZ AGAIN" at bounding box center [484, 300] width 120 height 30
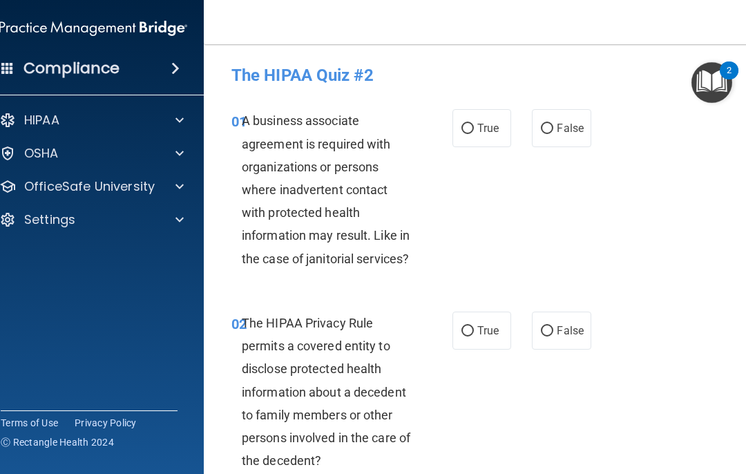
click at [546, 133] on input "False" at bounding box center [547, 129] width 12 height 10
radio input "true"
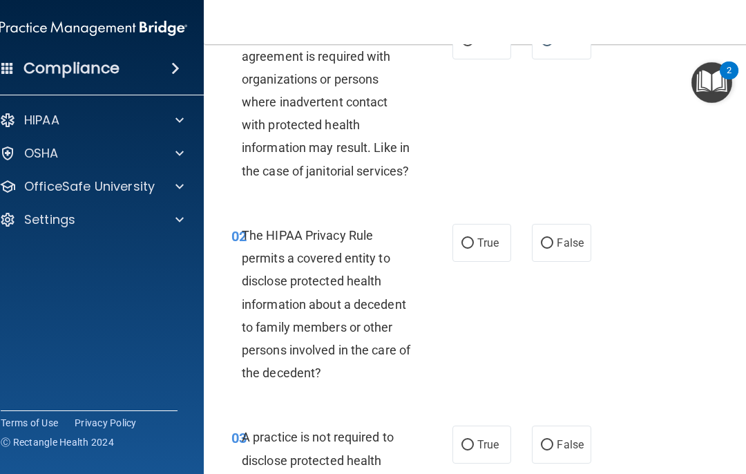
scroll to position [90, 0]
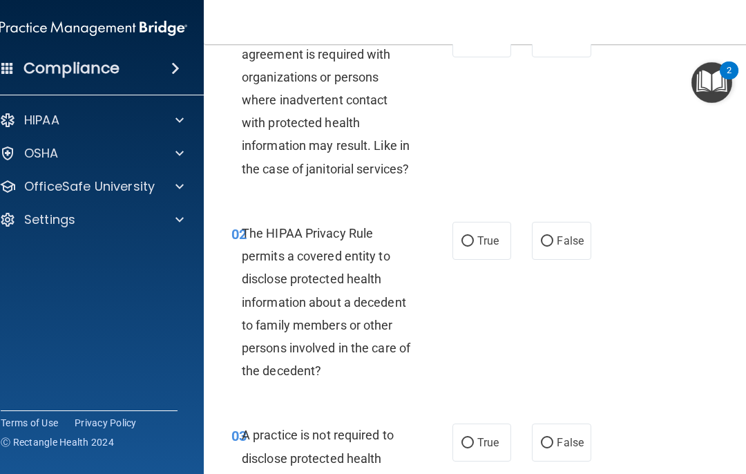
click at [478, 253] on label "True" at bounding box center [482, 241] width 59 height 38
click at [474, 247] on input "True" at bounding box center [468, 241] width 12 height 10
radio input "true"
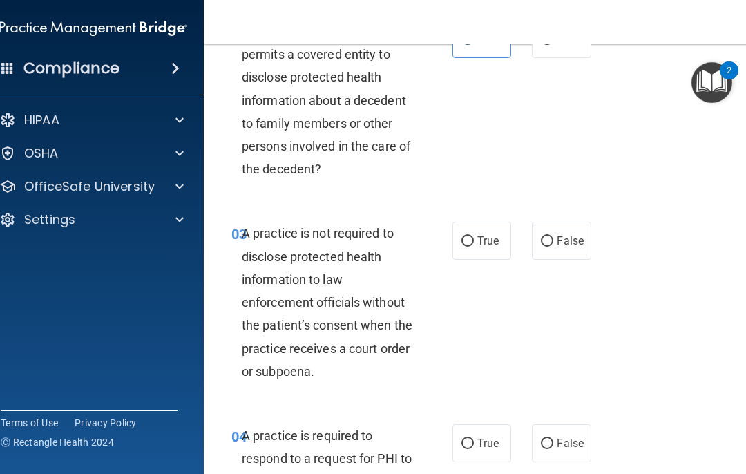
scroll to position [294, 0]
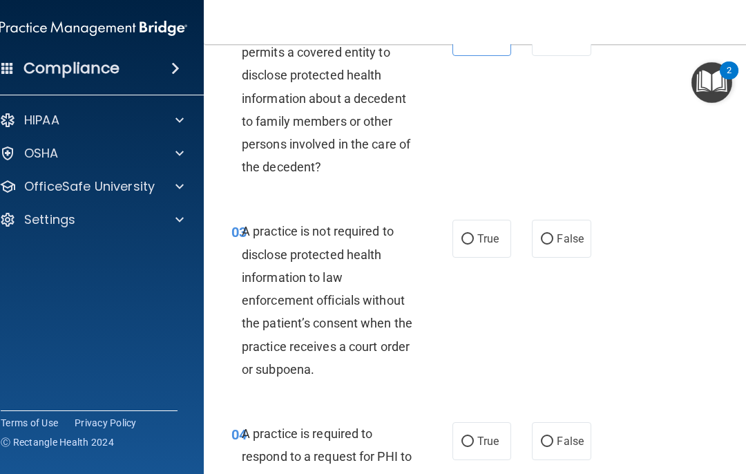
click at [464, 241] on input "True" at bounding box center [468, 239] width 12 height 10
radio input "true"
click at [471, 442] on input "True" at bounding box center [468, 442] width 12 height 10
radio input "true"
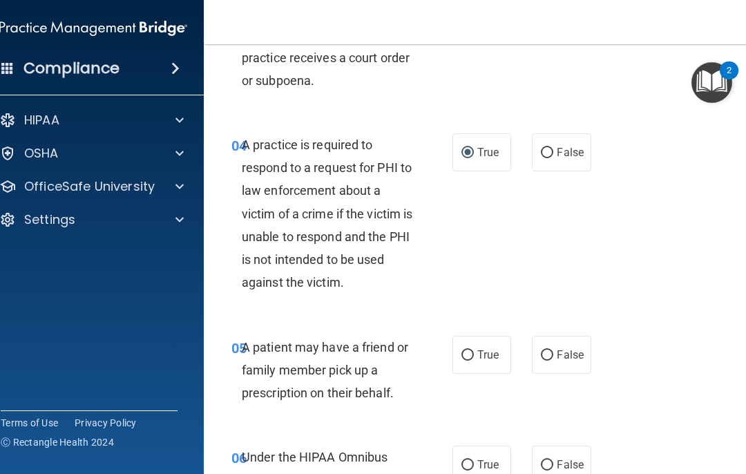
click at [482, 355] on span "True" at bounding box center [488, 354] width 21 height 13
click at [474, 355] on input "True" at bounding box center [468, 355] width 12 height 10
radio input "true"
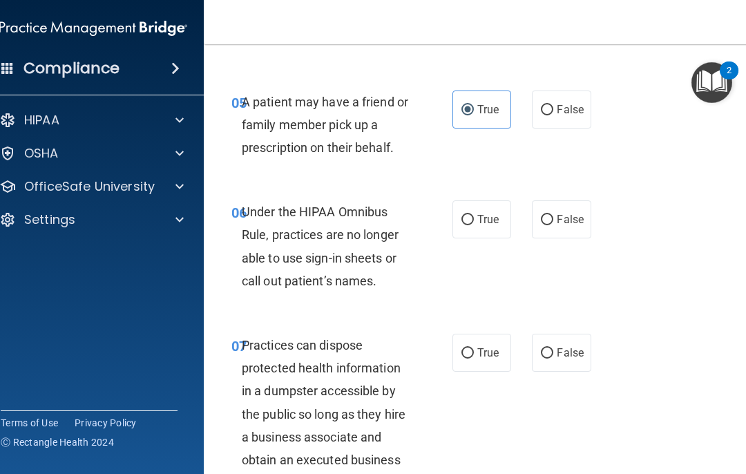
scroll to position [829, 0]
click at [559, 229] on label "False" at bounding box center [561, 219] width 59 height 38
click at [554, 225] on input "False" at bounding box center [547, 219] width 12 height 10
radio input "true"
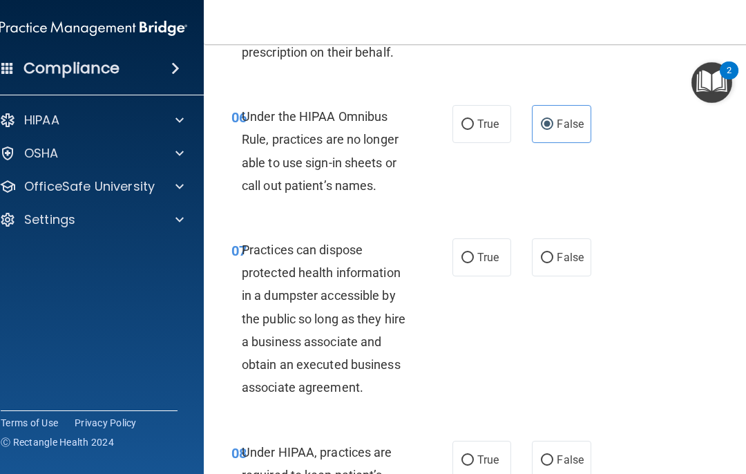
scroll to position [925, 0]
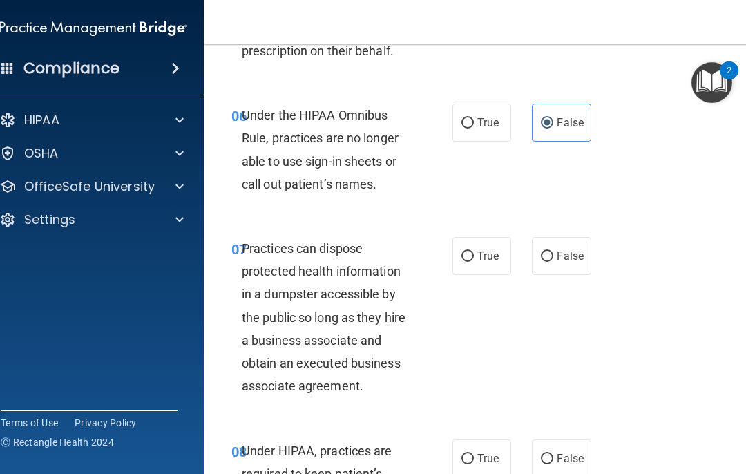
click at [549, 267] on label "False" at bounding box center [561, 256] width 59 height 38
click at [549, 262] on input "False" at bounding box center [547, 257] width 12 height 10
radio input "true"
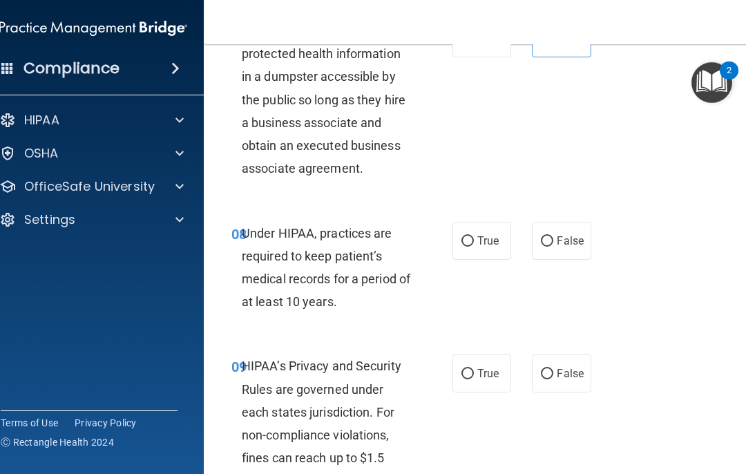
scroll to position [1143, 0]
click at [480, 261] on div "08 Under HIPAA, practices are required to keep patient’s medical records for a …" at bounding box center [483, 270] width 525 height 133
click at [471, 236] on input "True" at bounding box center [468, 241] width 12 height 10
radio input "true"
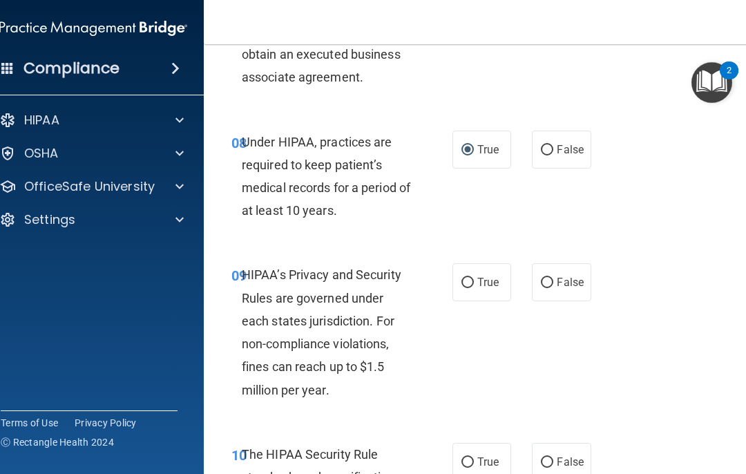
scroll to position [1233, 0]
click at [552, 279] on input "False" at bounding box center [547, 284] width 12 height 10
radio input "true"
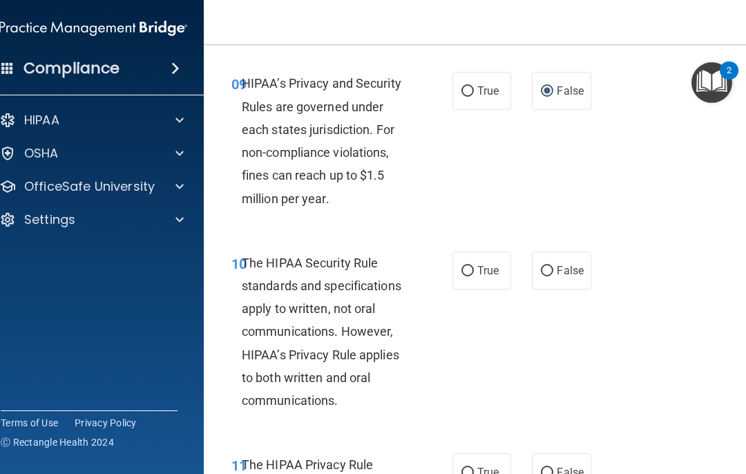
scroll to position [1427, 0]
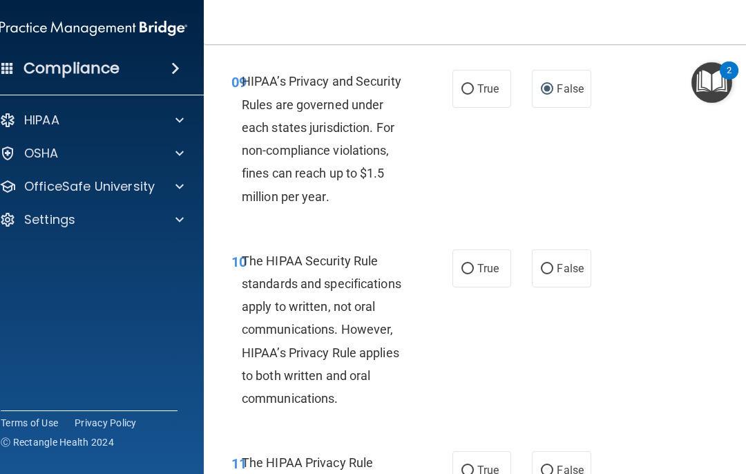
click at [472, 264] on input "True" at bounding box center [468, 269] width 12 height 10
radio input "true"
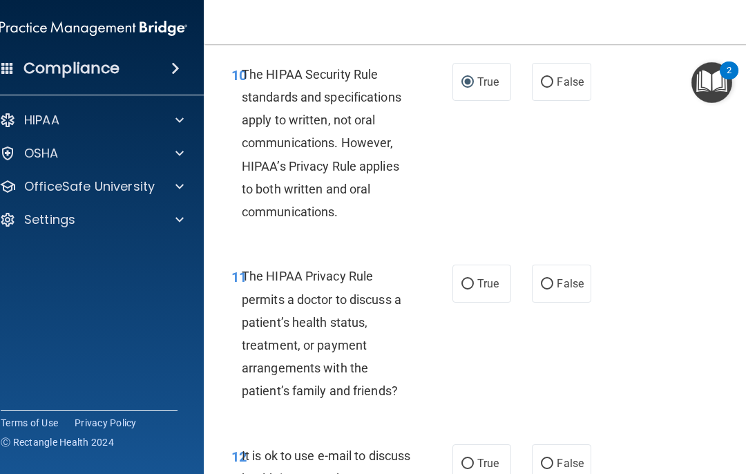
scroll to position [1614, 0]
click at [486, 288] on label "True" at bounding box center [482, 283] width 59 height 38
click at [474, 288] on input "True" at bounding box center [468, 284] width 12 height 10
radio input "true"
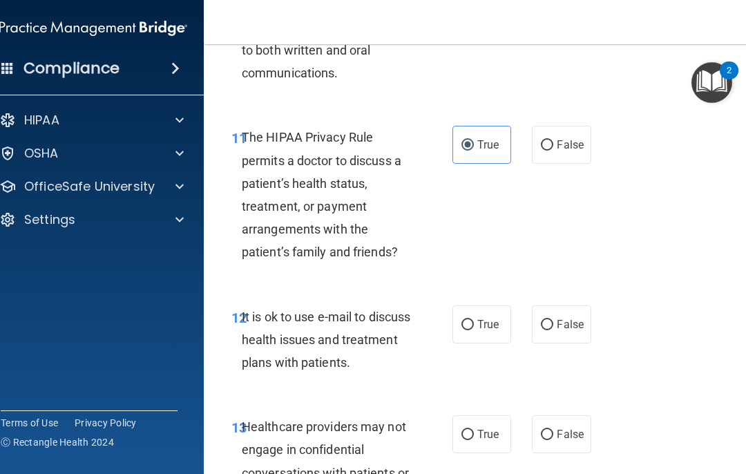
scroll to position [1762, 0]
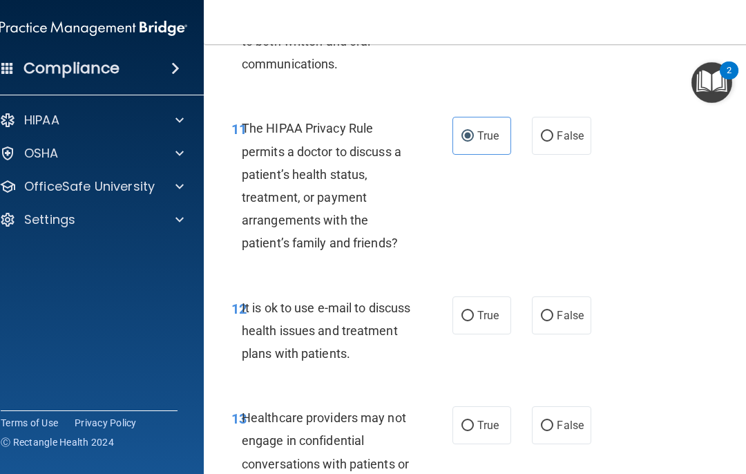
click at [474, 321] on label "True" at bounding box center [482, 315] width 59 height 38
click at [474, 321] on input "True" at bounding box center [468, 316] width 12 height 10
radio input "true"
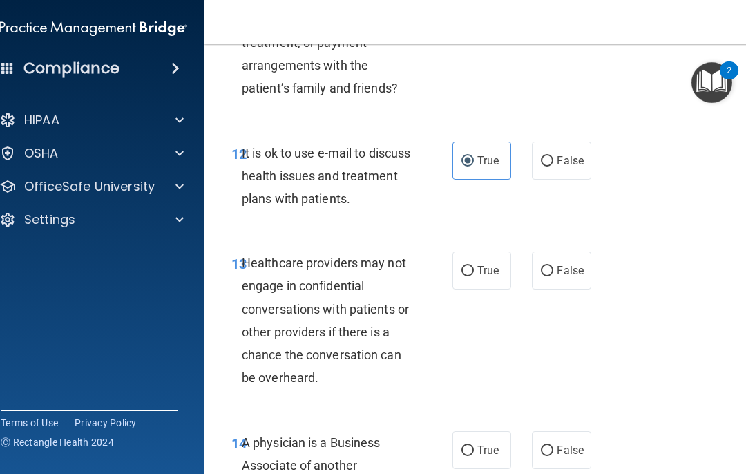
scroll to position [1919, 0]
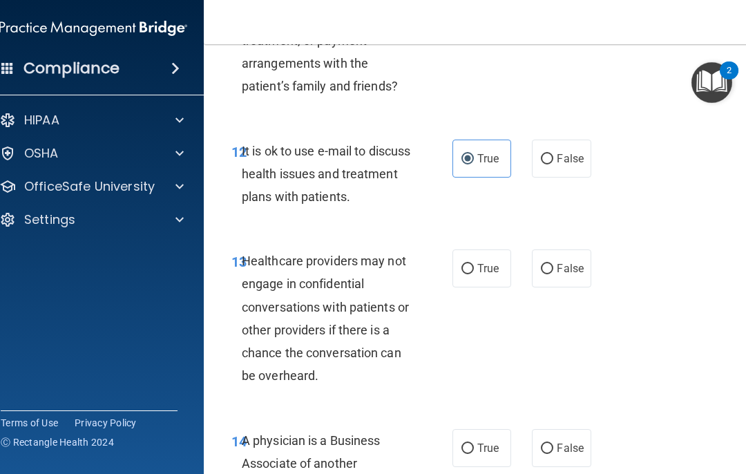
click at [559, 272] on label "False" at bounding box center [561, 268] width 59 height 38
click at [554, 272] on input "False" at bounding box center [547, 269] width 12 height 10
radio input "true"
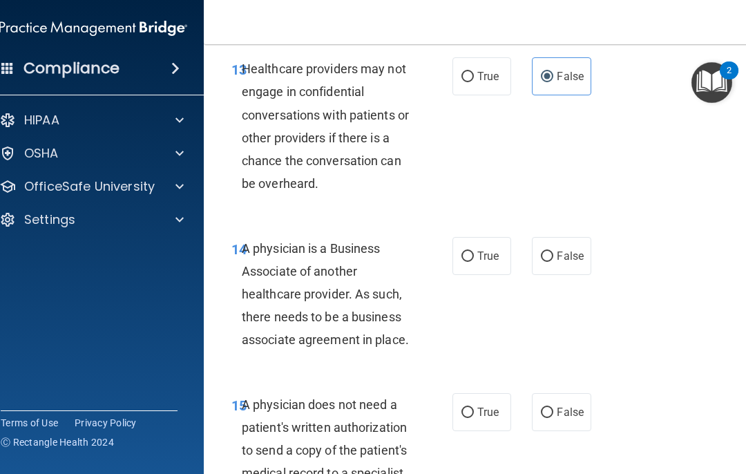
scroll to position [2111, 0]
click at [559, 257] on label "False" at bounding box center [561, 255] width 59 height 38
click at [554, 257] on input "False" at bounding box center [547, 256] width 12 height 10
radio input "true"
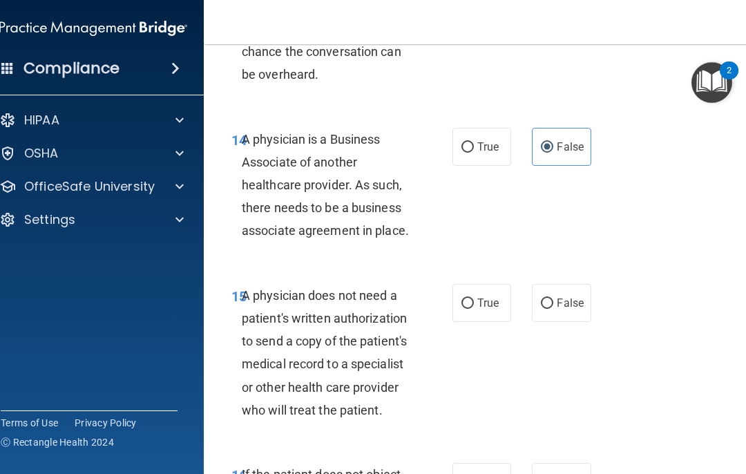
scroll to position [2223, 0]
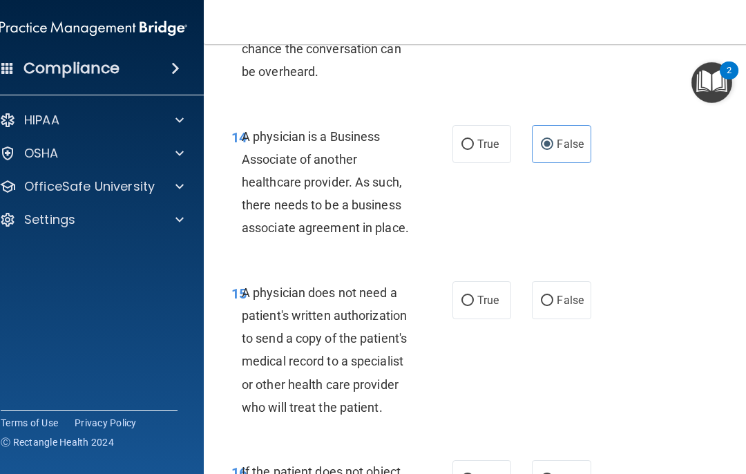
click at [551, 296] on input "False" at bounding box center [547, 301] width 12 height 10
radio input "true"
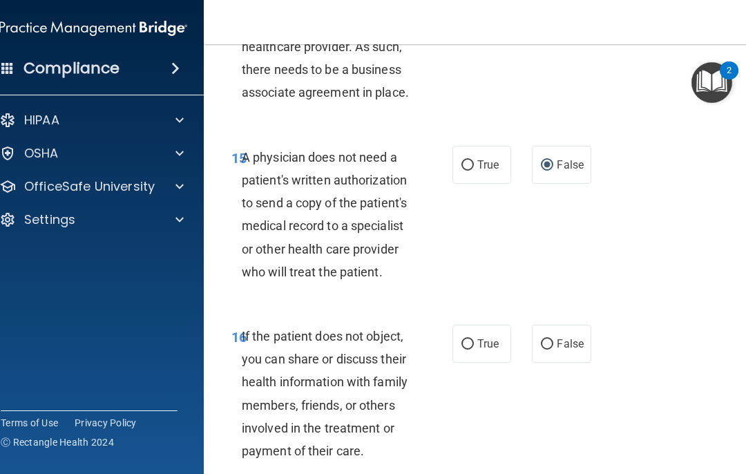
scroll to position [2370, 0]
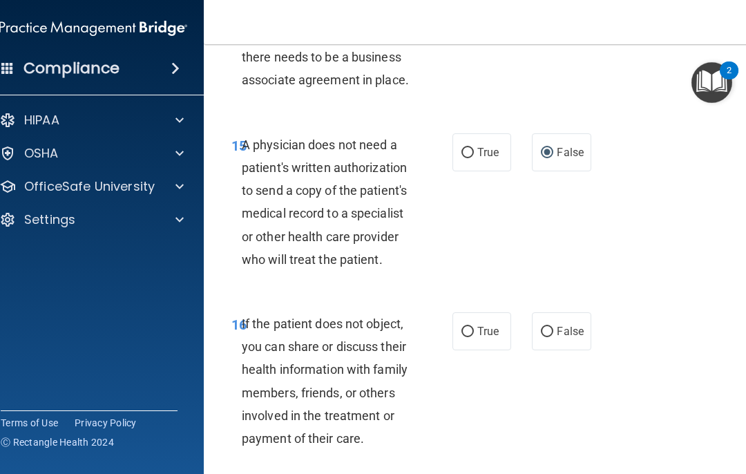
click at [464, 327] on input "True" at bounding box center [468, 332] width 12 height 10
radio input "true"
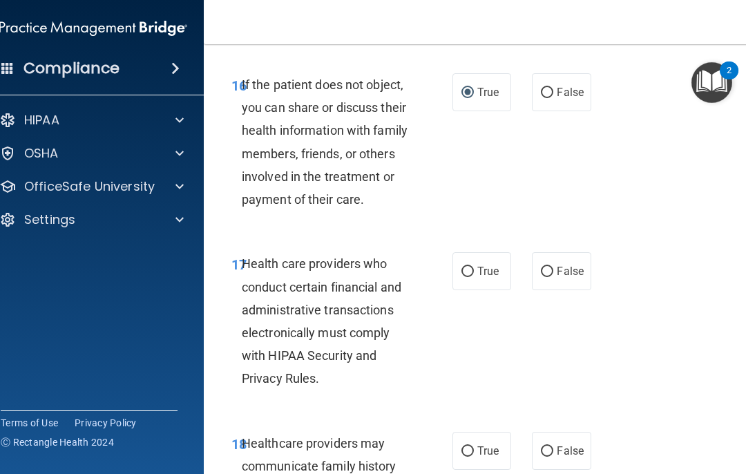
scroll to position [2611, 0]
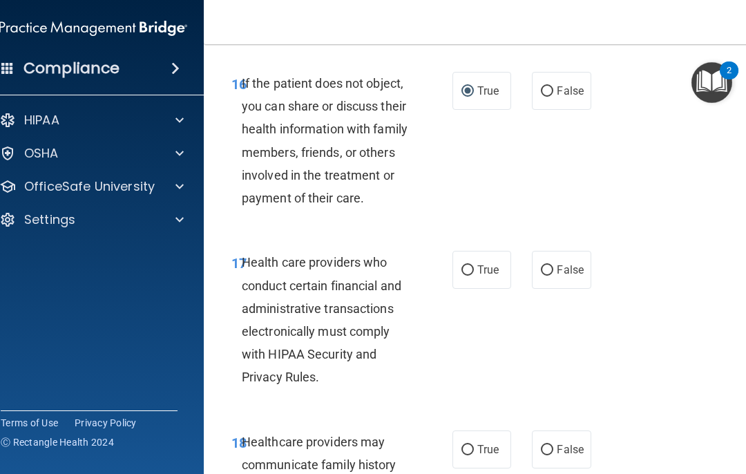
click at [487, 266] on label "True" at bounding box center [482, 270] width 59 height 38
click at [474, 266] on input "True" at bounding box center [468, 270] width 12 height 10
radio input "true"
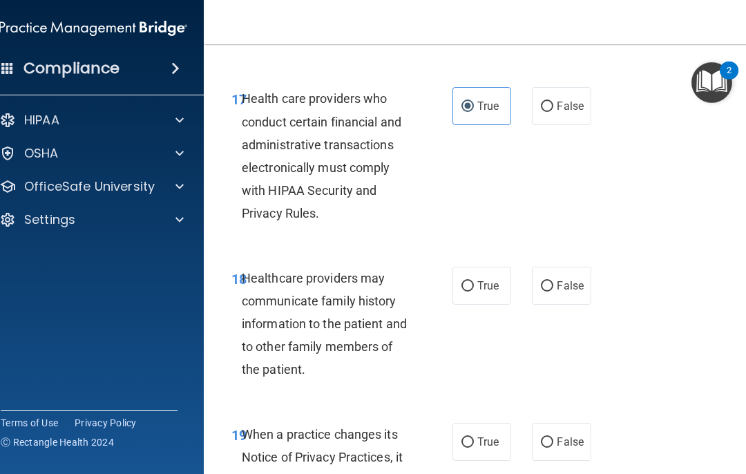
scroll to position [2778, 0]
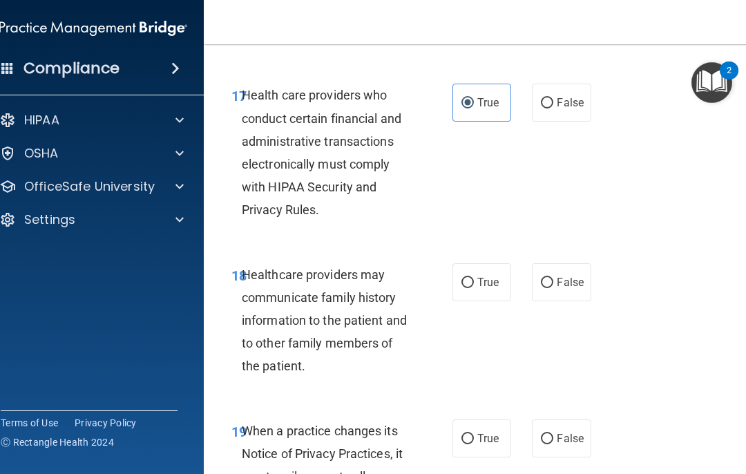
click at [492, 276] on label "True" at bounding box center [482, 282] width 59 height 38
click at [474, 278] on input "True" at bounding box center [468, 283] width 12 height 10
radio input "true"
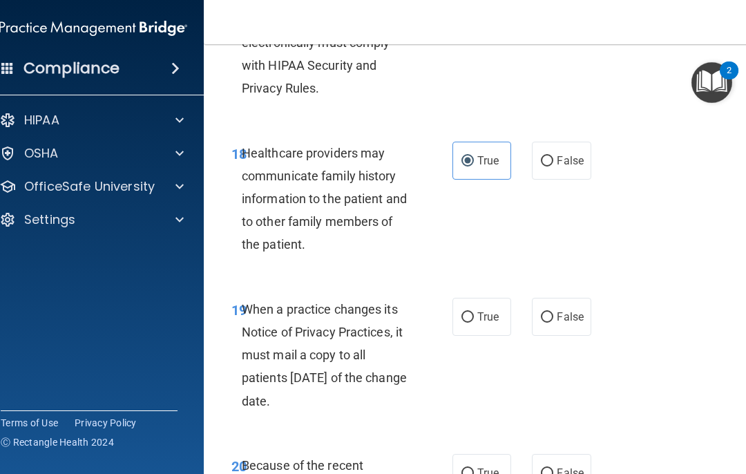
scroll to position [2901, 0]
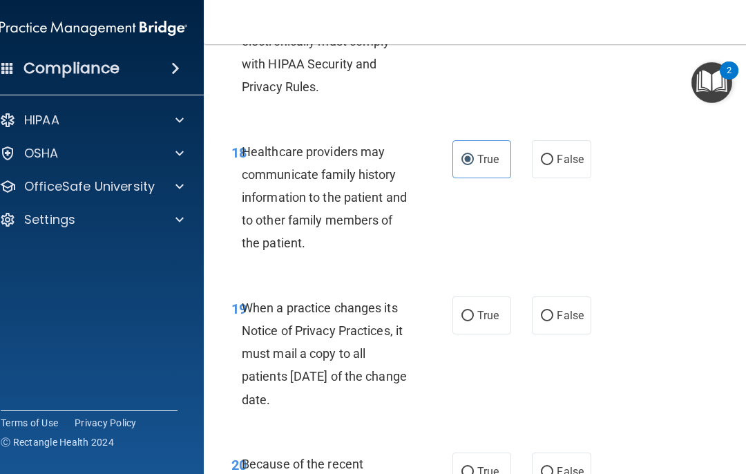
click at [502, 305] on label "True" at bounding box center [482, 315] width 59 height 38
click at [474, 311] on input "True" at bounding box center [468, 316] width 12 height 10
radio input "true"
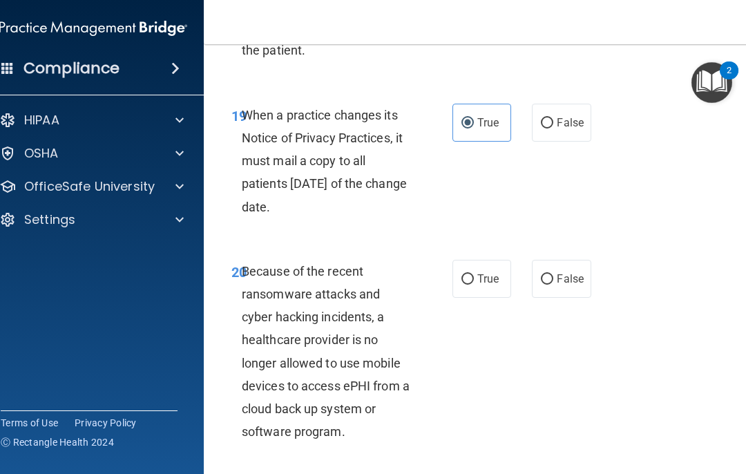
scroll to position [3095, 0]
click at [559, 271] on label "False" at bounding box center [561, 278] width 59 height 38
click at [554, 274] on input "False" at bounding box center [547, 279] width 12 height 10
radio input "true"
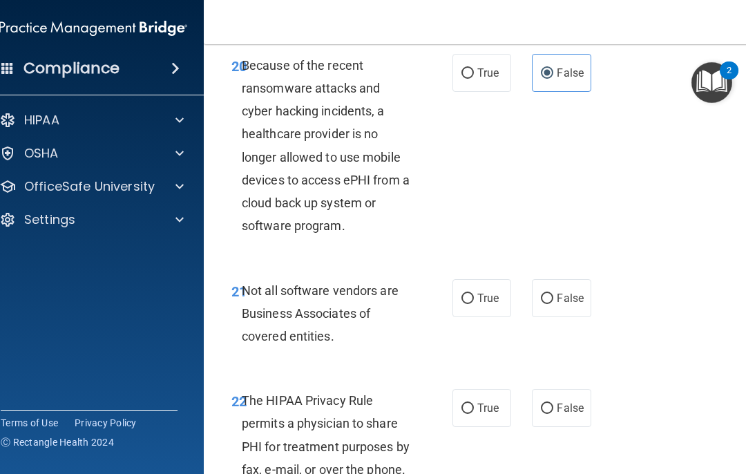
scroll to position [3302, 0]
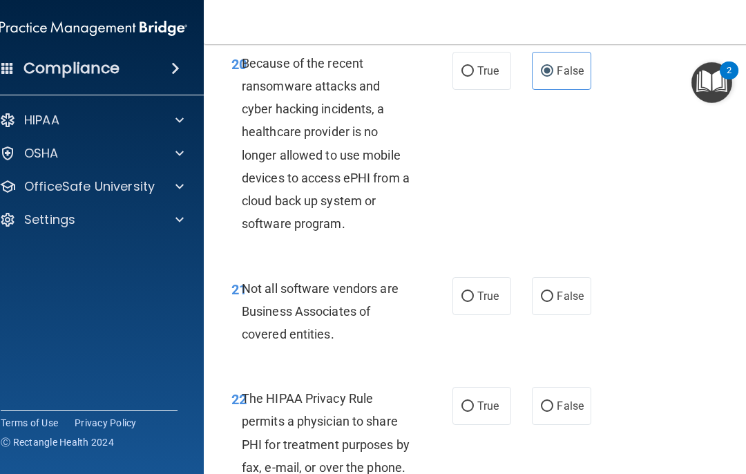
click at [487, 288] on label "True" at bounding box center [482, 296] width 59 height 38
click at [474, 292] on input "True" at bounding box center [468, 297] width 12 height 10
radio input "true"
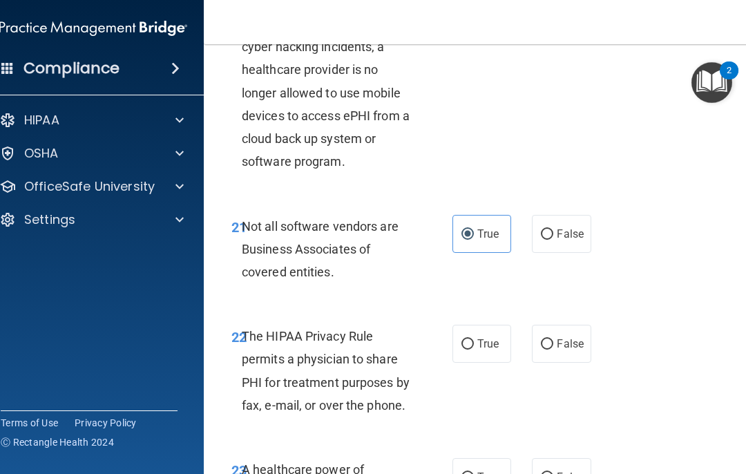
scroll to position [3366, 0]
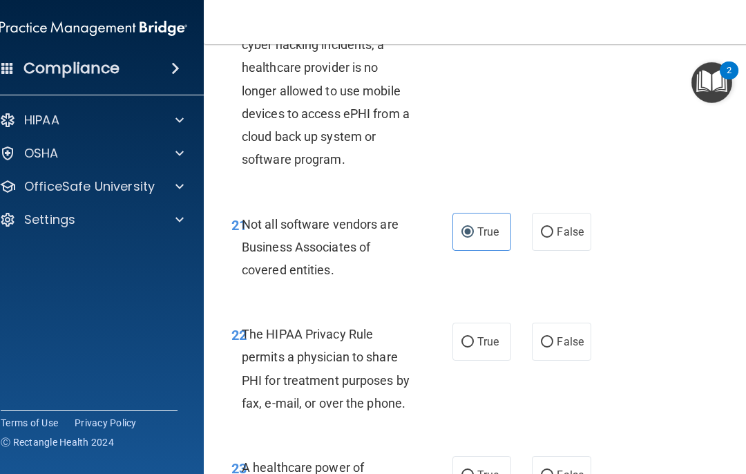
click at [471, 337] on input "True" at bounding box center [468, 342] width 12 height 10
radio input "true"
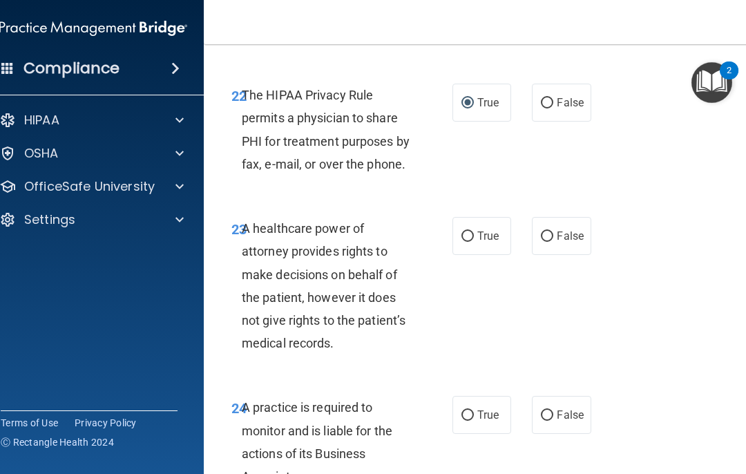
scroll to position [3606, 0]
click at [551, 231] on input "False" at bounding box center [547, 236] width 12 height 10
radio input "true"
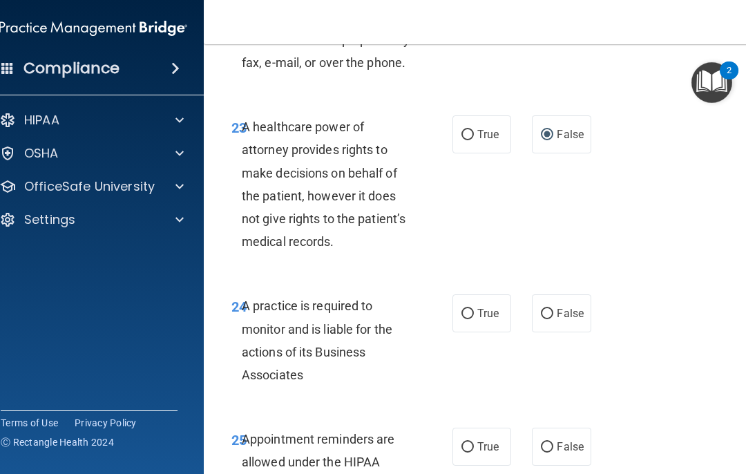
scroll to position [3708, 0]
click at [467, 312] on label "True" at bounding box center [482, 313] width 59 height 38
click at [467, 312] on input "True" at bounding box center [468, 313] width 12 height 10
radio input "true"
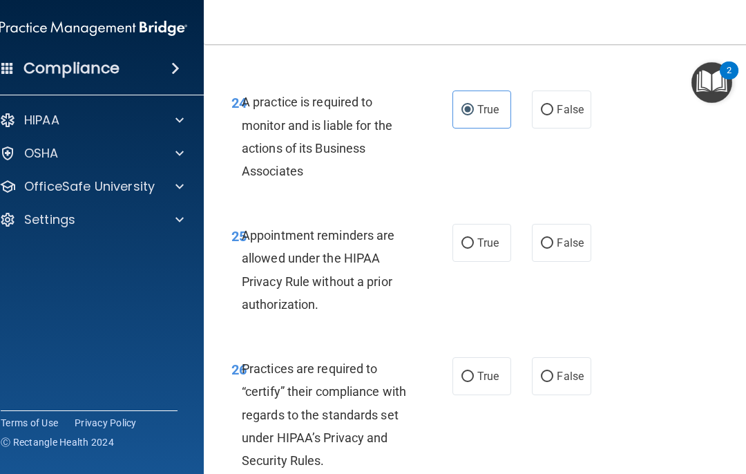
click at [478, 239] on label "True" at bounding box center [482, 243] width 59 height 38
click at [474, 239] on input "True" at bounding box center [468, 243] width 12 height 10
radio input "true"
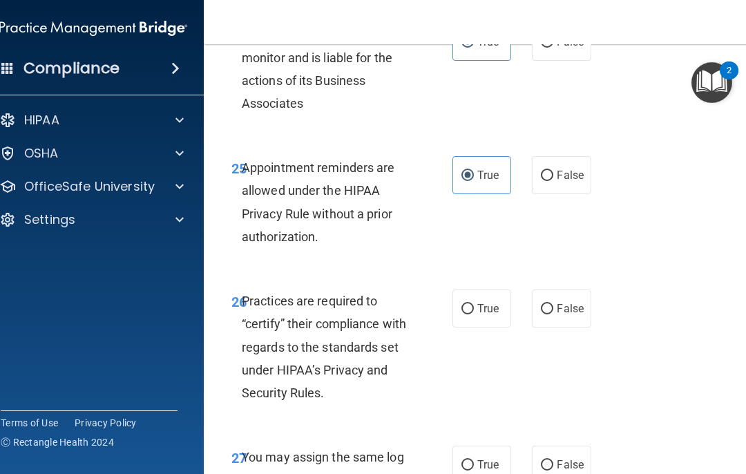
scroll to position [3979, 0]
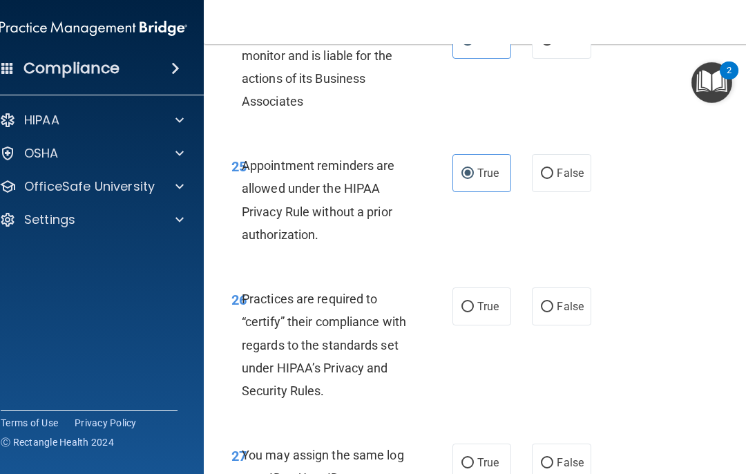
click at [491, 294] on label "True" at bounding box center [482, 307] width 59 height 38
click at [474, 302] on input "True" at bounding box center [468, 307] width 12 height 10
radio input "true"
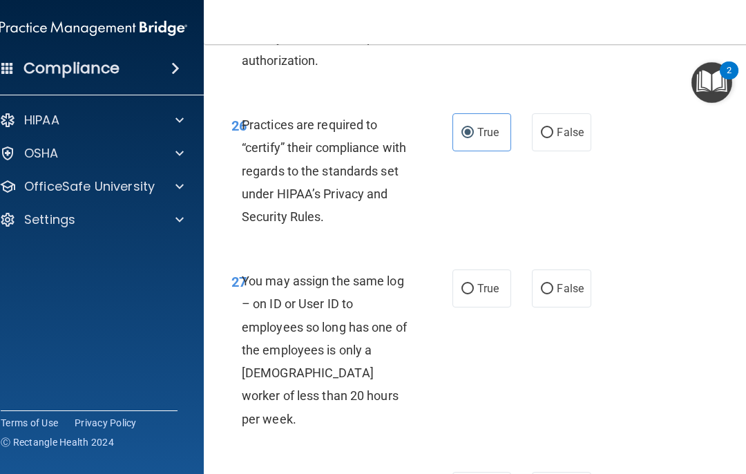
scroll to position [4156, 0]
click at [496, 277] on label "True" at bounding box center [482, 288] width 59 height 38
click at [474, 283] on input "True" at bounding box center [468, 288] width 12 height 10
radio input "true"
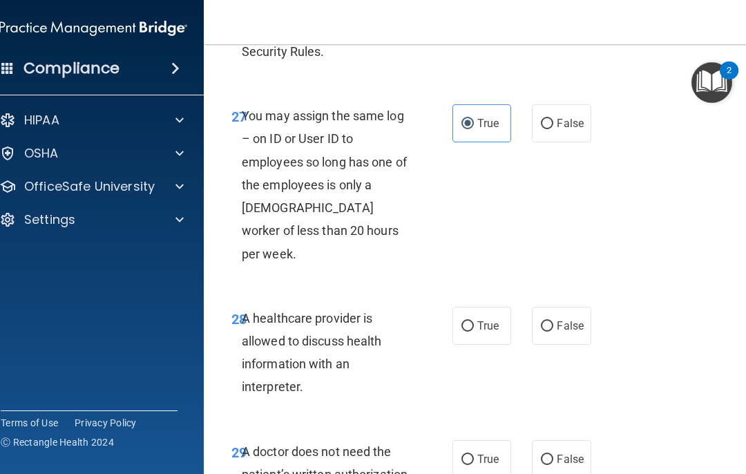
scroll to position [4321, 0]
click at [492, 306] on label "True" at bounding box center [482, 325] width 59 height 38
click at [474, 321] on input "True" at bounding box center [468, 326] width 12 height 10
radio input "true"
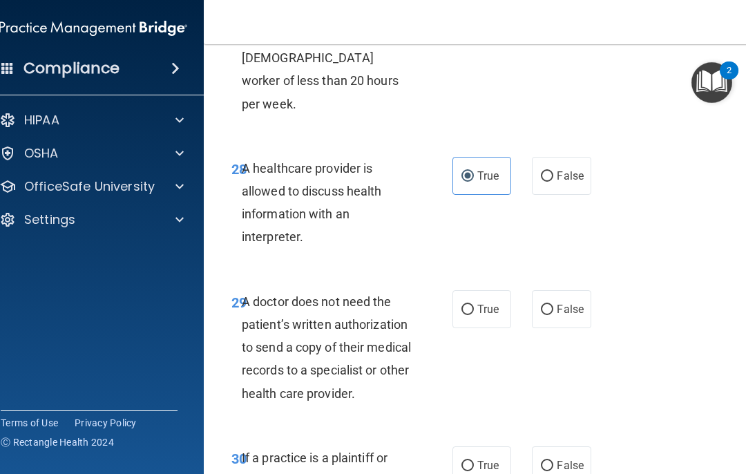
scroll to position [4476, 0]
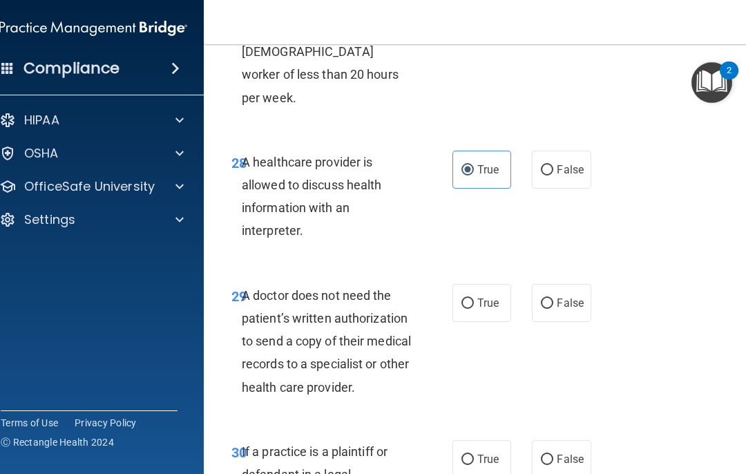
click at [559, 284] on label "False" at bounding box center [561, 303] width 59 height 38
click at [554, 299] on input "False" at bounding box center [547, 304] width 12 height 10
radio input "true"
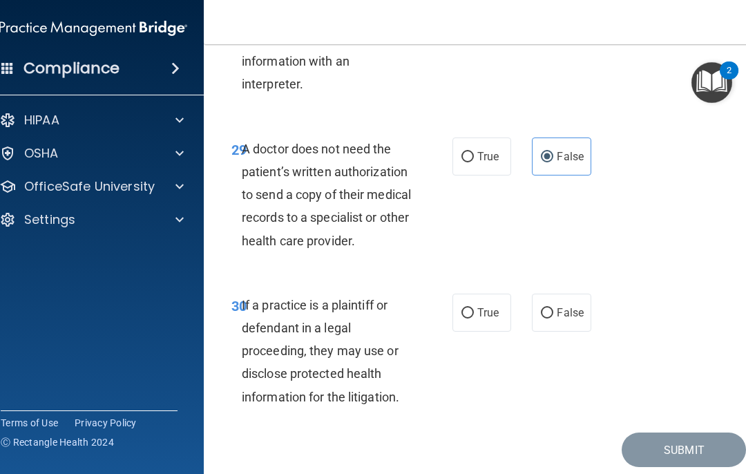
scroll to position [4624, 0]
click at [559, 293] on label "False" at bounding box center [561, 312] width 59 height 38
click at [554, 308] on input "False" at bounding box center [547, 313] width 12 height 10
radio input "true"
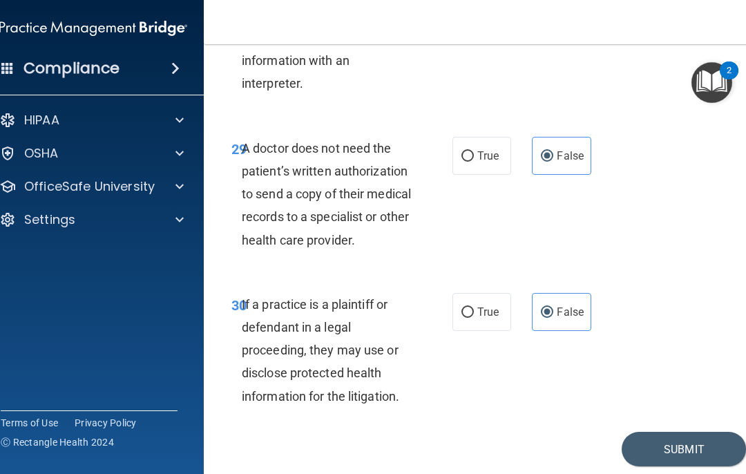
click at [559, 432] on button "Submit" at bounding box center [684, 449] width 124 height 35
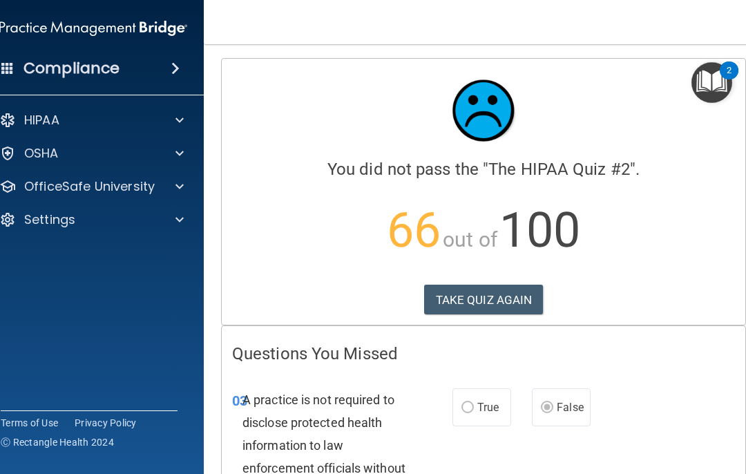
click at [462, 295] on button "TAKE QUIZ AGAIN" at bounding box center [484, 300] width 120 height 30
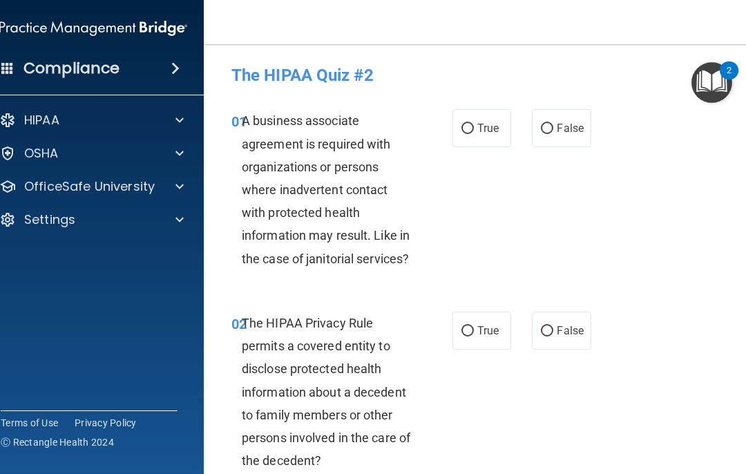
click at [551, 131] on input "False" at bounding box center [547, 129] width 12 height 10
radio input "true"
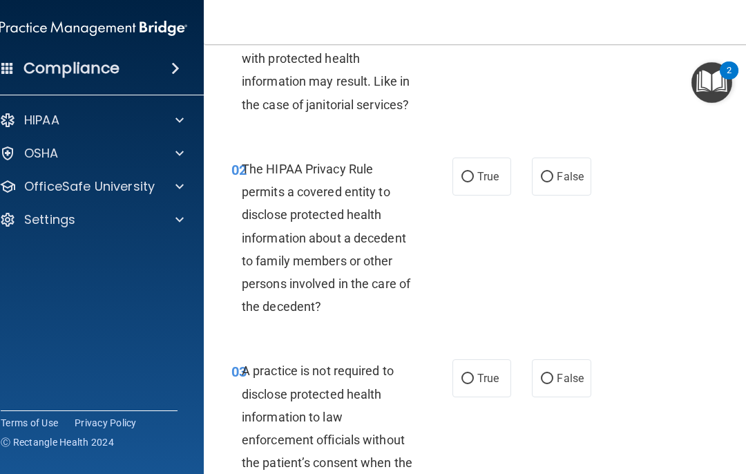
scroll to position [185, 0]
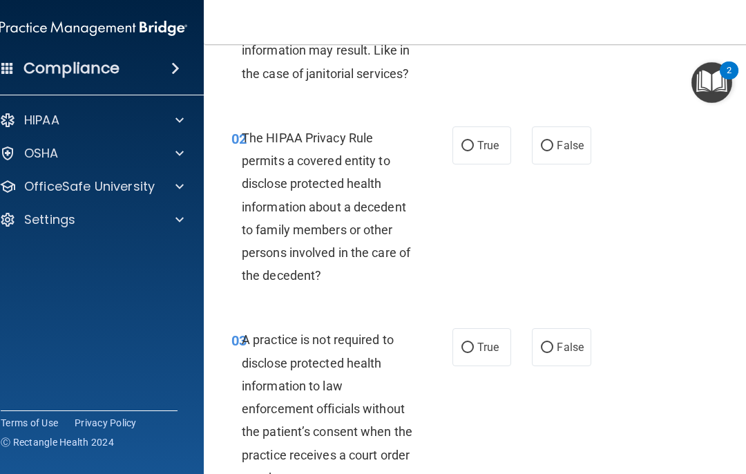
click at [453, 144] on label "True" at bounding box center [482, 145] width 59 height 38
click at [462, 144] on input "True" at bounding box center [468, 146] width 12 height 10
radio input "true"
click at [458, 359] on label "True" at bounding box center [482, 347] width 59 height 38
click at [462, 353] on input "True" at bounding box center [468, 348] width 12 height 10
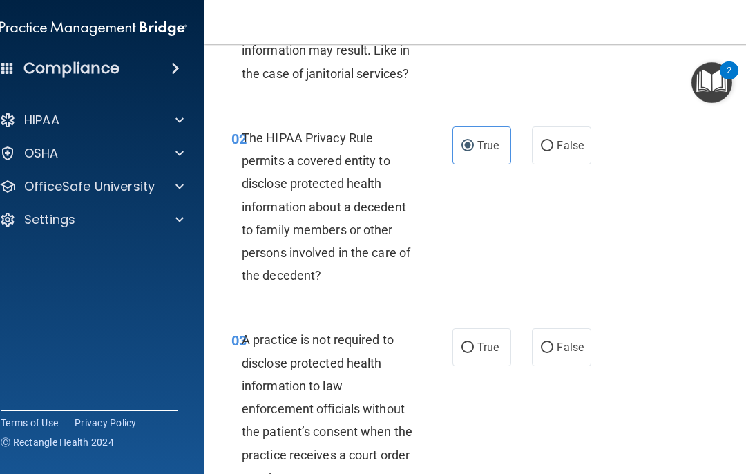
radio input "true"
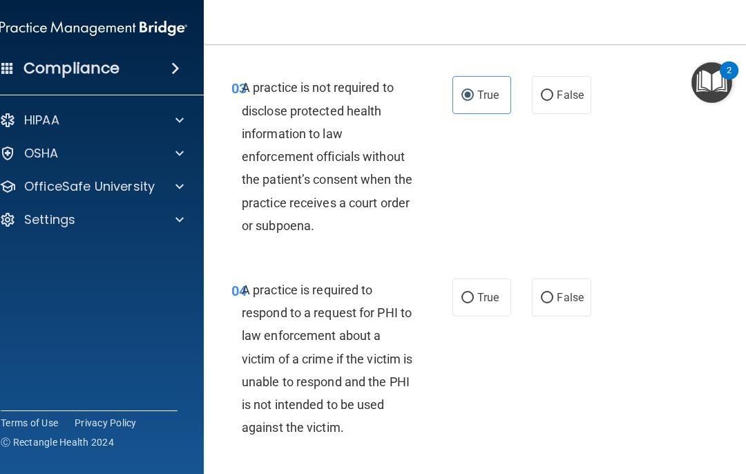
scroll to position [439, 0]
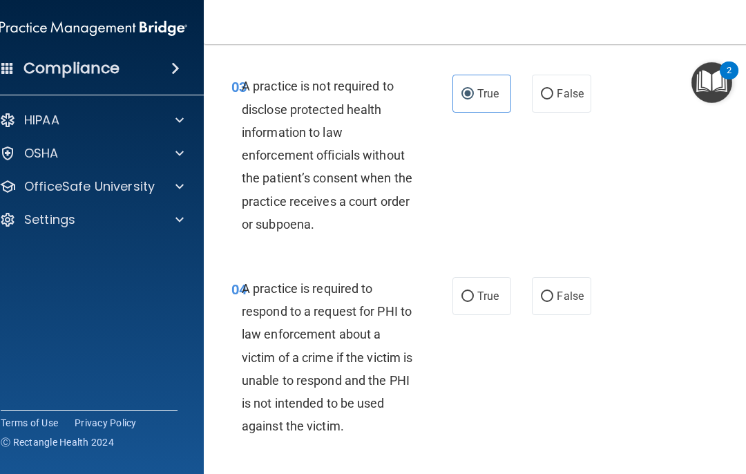
click at [468, 299] on input "True" at bounding box center [468, 297] width 12 height 10
radio input "true"
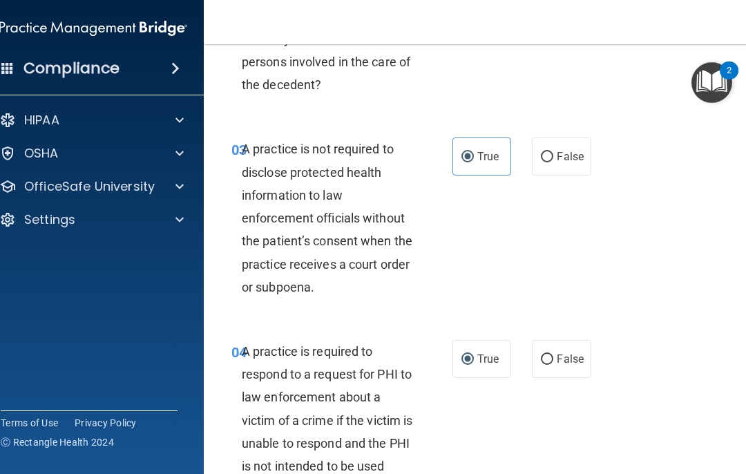
scroll to position [373, 0]
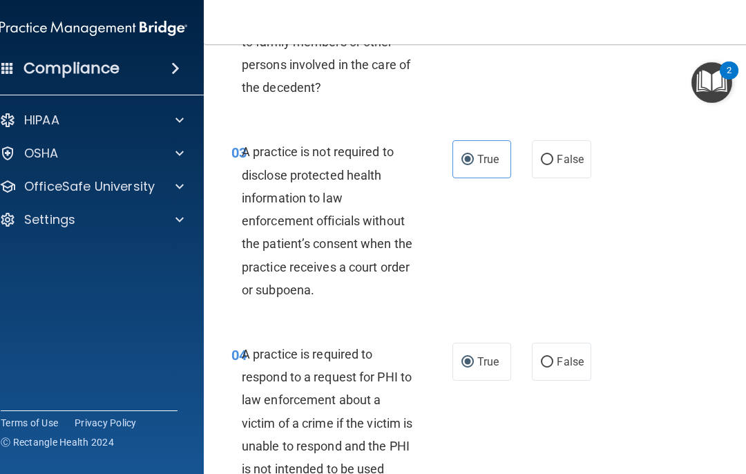
click at [548, 162] on input "False" at bounding box center [547, 160] width 12 height 10
radio input "true"
radio input "false"
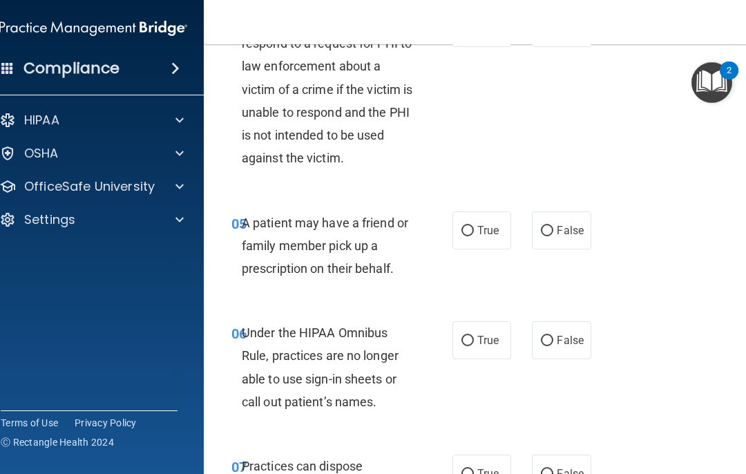
scroll to position [734, 0]
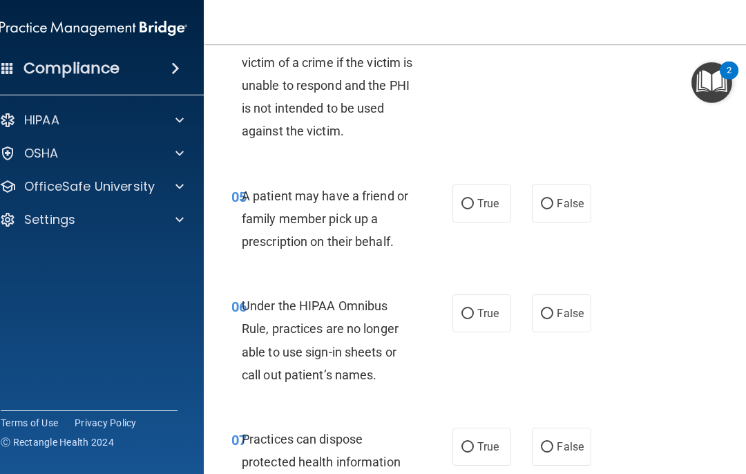
click at [472, 199] on input "True" at bounding box center [468, 204] width 12 height 10
radio input "true"
click at [549, 314] on input "False" at bounding box center [547, 314] width 12 height 10
radio input "true"
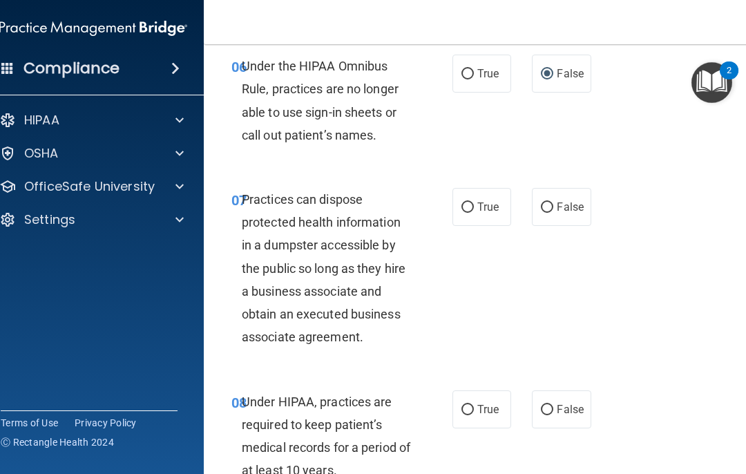
scroll to position [974, 0]
click at [471, 404] on input "True" at bounding box center [468, 409] width 12 height 10
radio input "true"
click at [559, 200] on span "False" at bounding box center [570, 206] width 27 height 13
click at [554, 202] on input "False" at bounding box center [547, 207] width 12 height 10
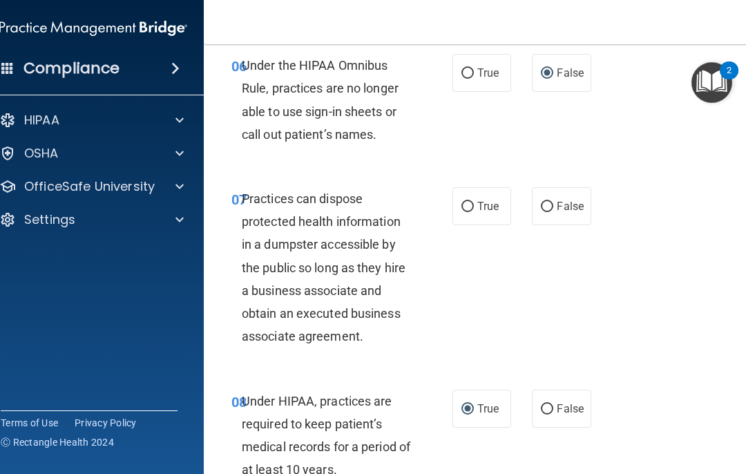
radio input "true"
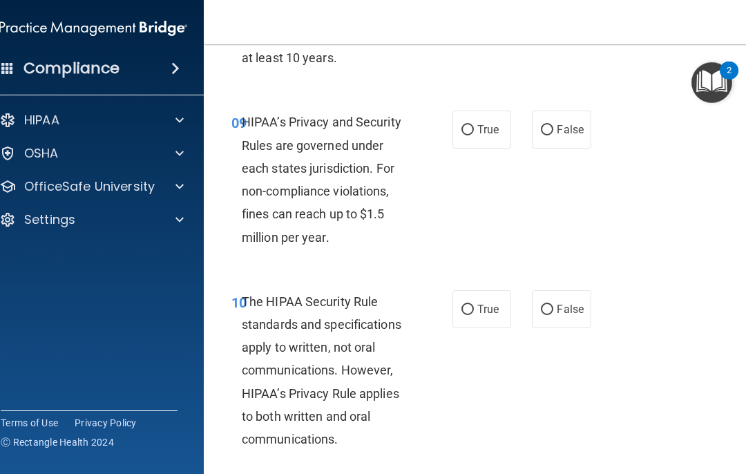
scroll to position [1387, 0]
click at [459, 133] on label "True" at bounding box center [482, 129] width 59 height 38
click at [462, 133] on input "True" at bounding box center [468, 129] width 12 height 10
radio input "true"
click at [473, 304] on input "True" at bounding box center [468, 309] width 12 height 10
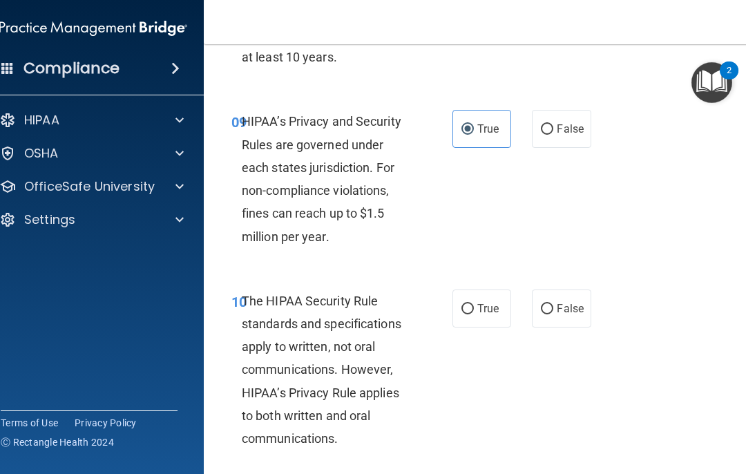
radio input "true"
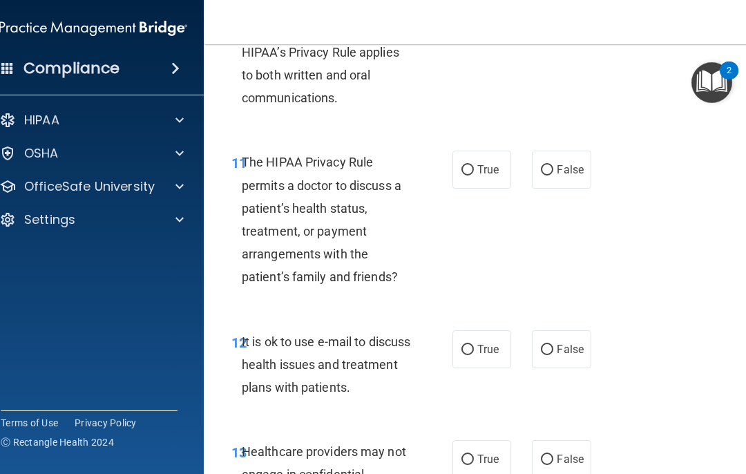
scroll to position [1724, 0]
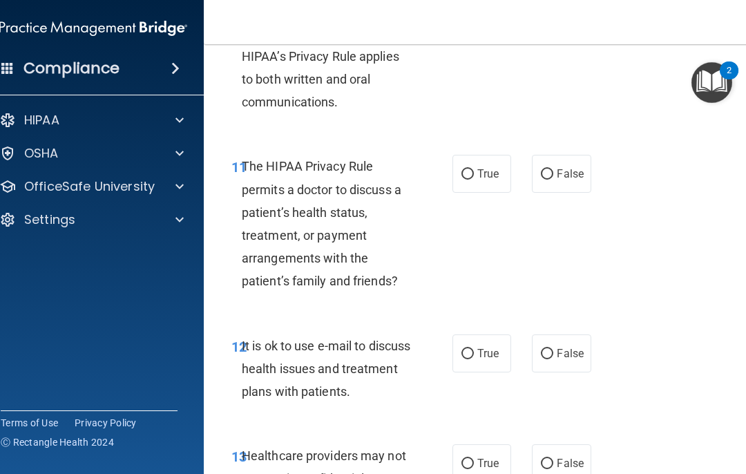
click at [470, 169] on input "True" at bounding box center [468, 174] width 12 height 10
radio input "true"
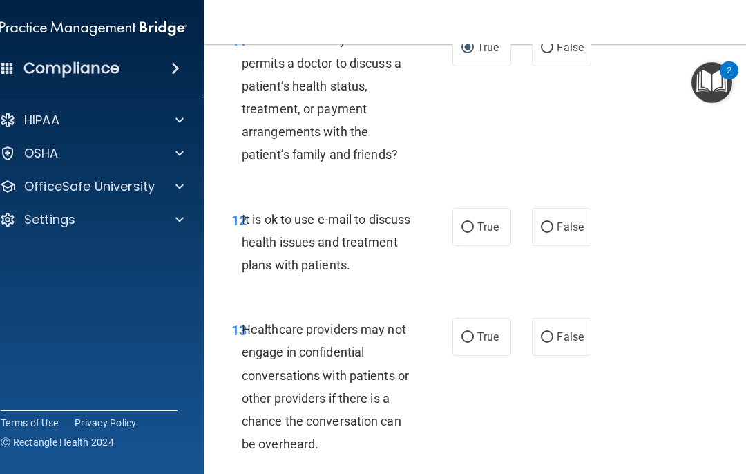
scroll to position [1854, 0]
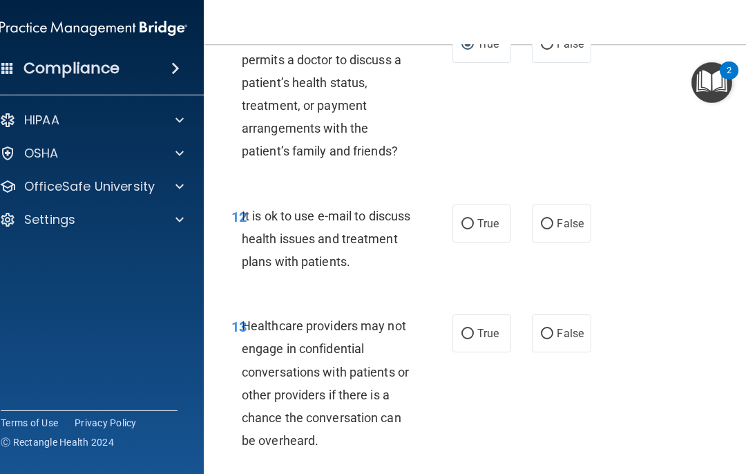
click at [471, 219] on input "True" at bounding box center [468, 224] width 12 height 10
radio input "true"
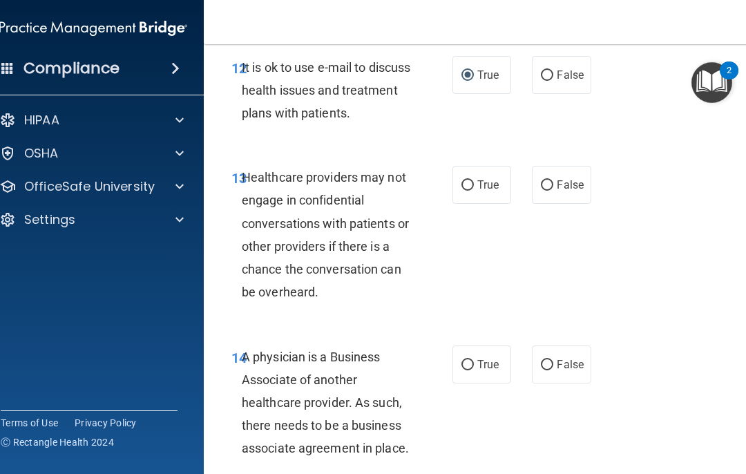
scroll to position [2004, 0]
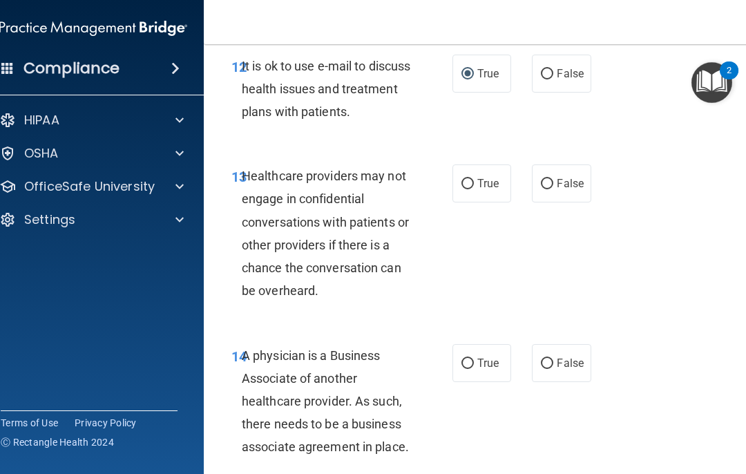
click at [458, 178] on label "True" at bounding box center [482, 183] width 59 height 38
click at [462, 179] on input "True" at bounding box center [468, 184] width 12 height 10
radio input "true"
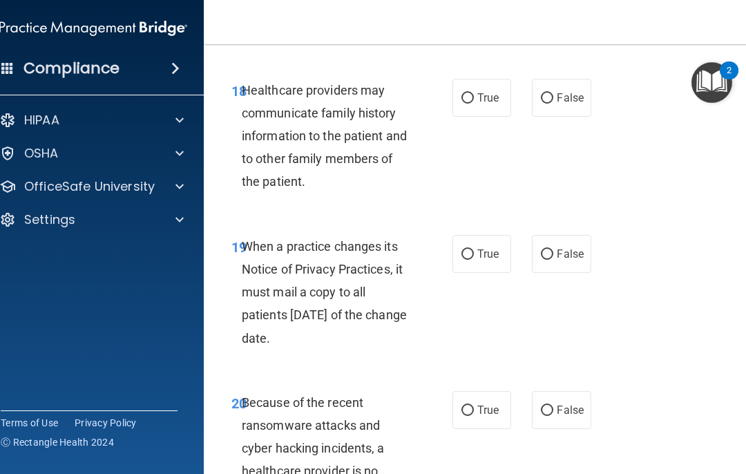
scroll to position [2963, 0]
click at [547, 249] on input "False" at bounding box center [547, 254] width 12 height 10
radio input "true"
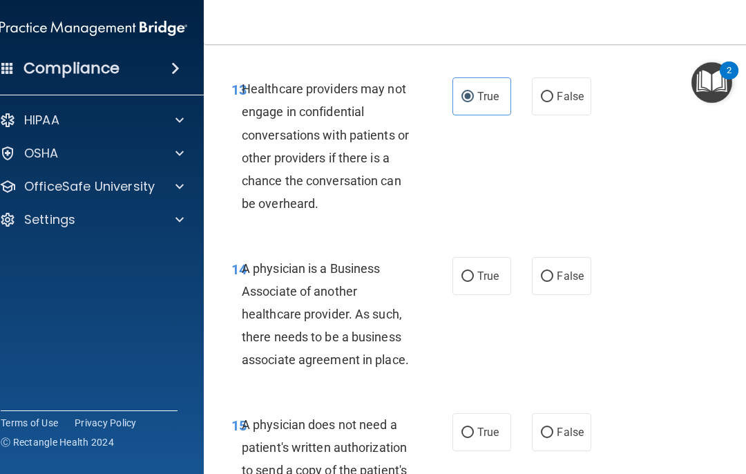
scroll to position [2092, 0]
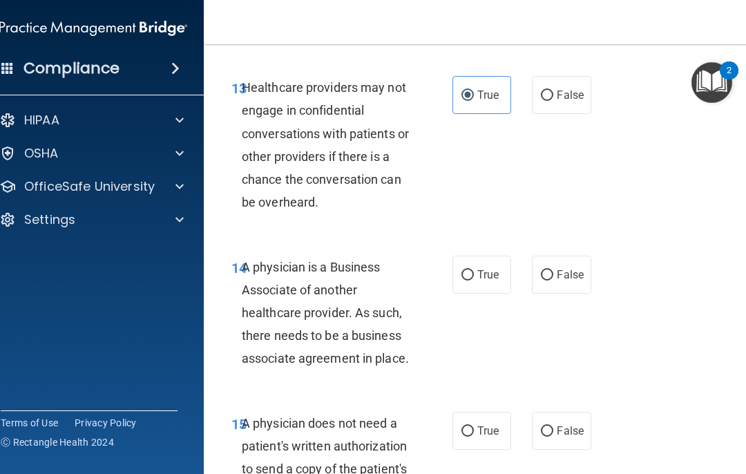
click at [545, 280] on label "False" at bounding box center [561, 275] width 59 height 38
click at [545, 280] on input "False" at bounding box center [547, 275] width 12 height 10
radio input "true"
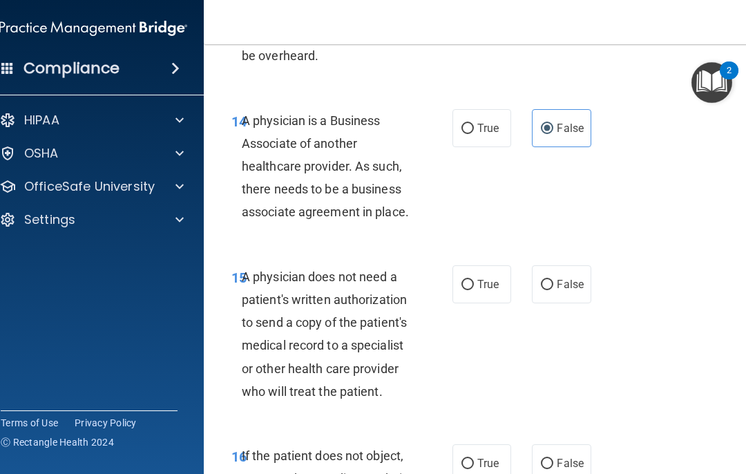
scroll to position [2239, 0]
click at [558, 283] on label "False" at bounding box center [561, 284] width 59 height 38
click at [554, 283] on input "False" at bounding box center [547, 284] width 12 height 10
radio input "true"
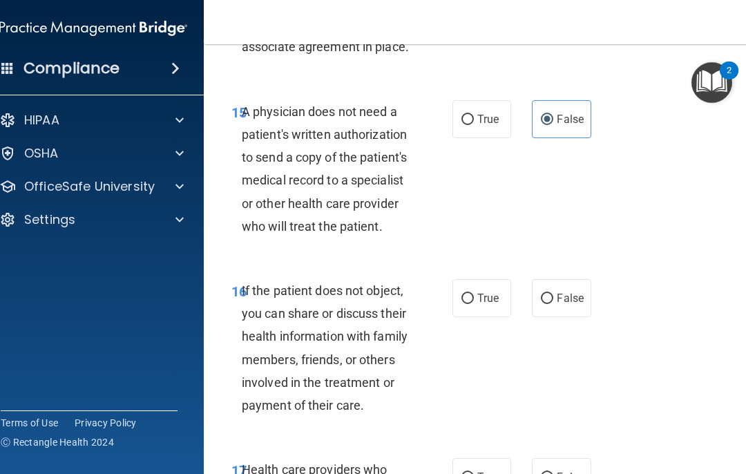
scroll to position [2471, 0]
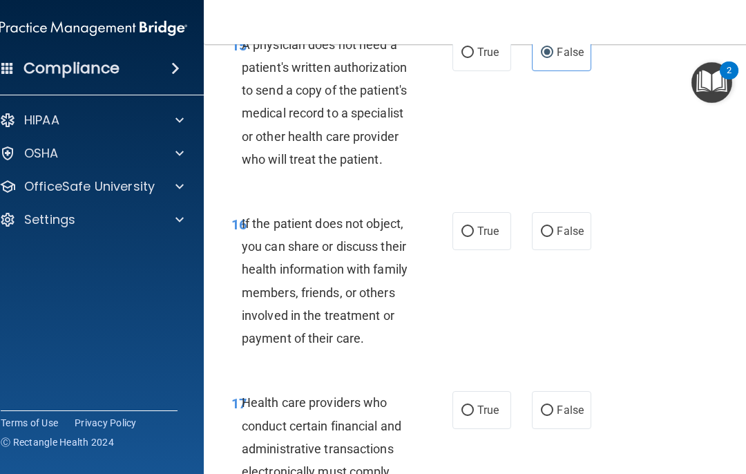
click at [463, 229] on label "True" at bounding box center [482, 231] width 59 height 38
click at [463, 229] on input "True" at bounding box center [468, 232] width 12 height 10
radio input "true"
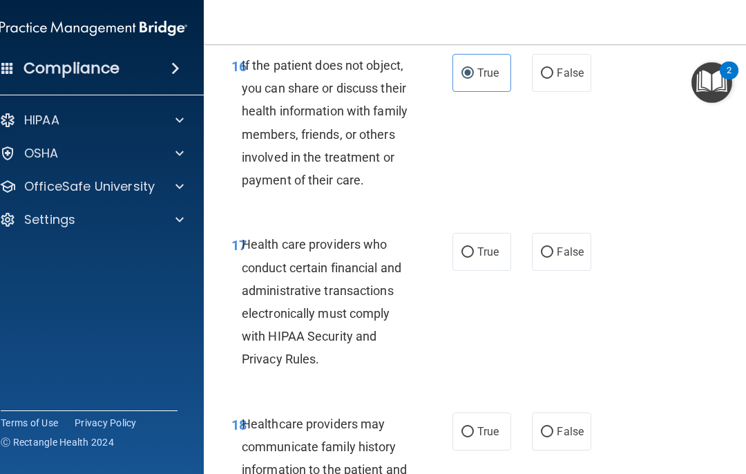
scroll to position [2630, 0]
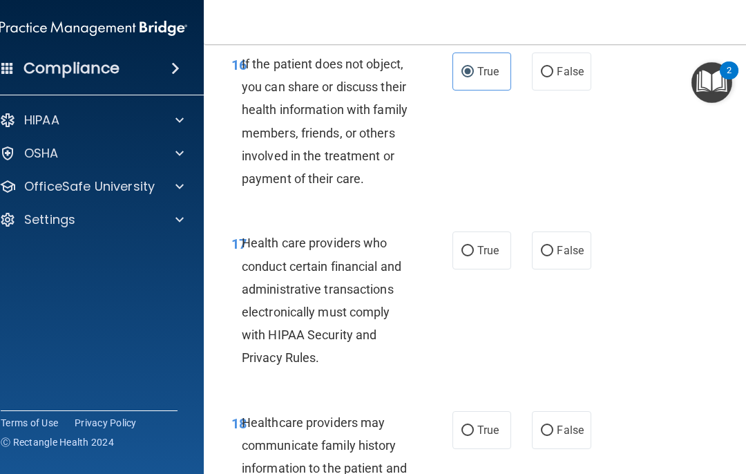
click at [473, 246] on input "True" at bounding box center [468, 251] width 12 height 10
radio input "true"
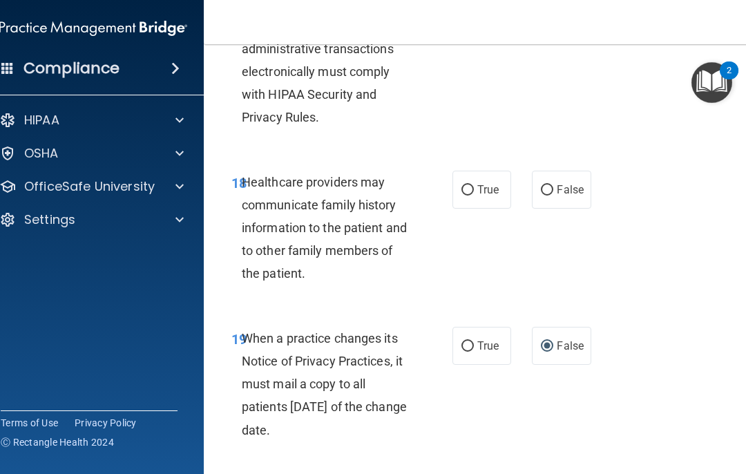
scroll to position [2892, 0]
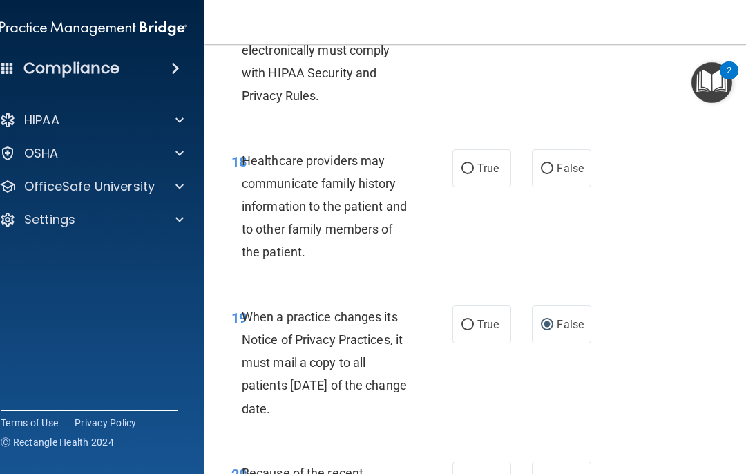
click at [446, 149] on div "18 Healthcare providers may communicate family history information to the patie…" at bounding box center [342, 210] width 263 height 122
click at [487, 162] on span "True" at bounding box center [488, 168] width 21 height 13
click at [474, 164] on input "True" at bounding box center [468, 169] width 12 height 10
radio input "true"
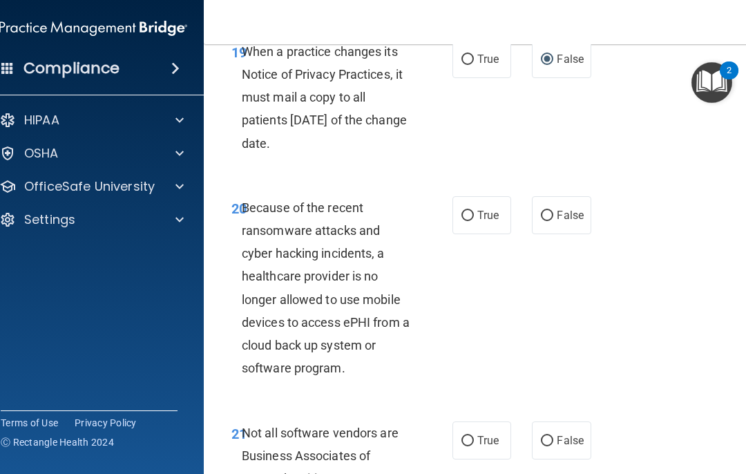
scroll to position [3156, 0]
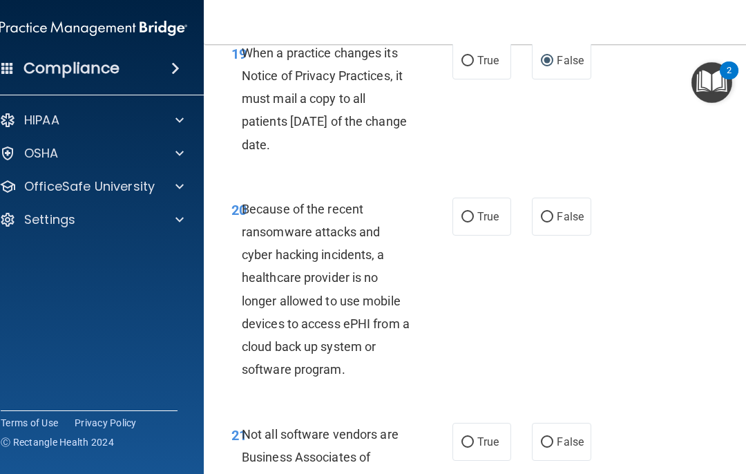
click at [559, 218] on label "False" at bounding box center [561, 217] width 59 height 38
click at [554, 218] on input "False" at bounding box center [547, 217] width 12 height 10
radio input "true"
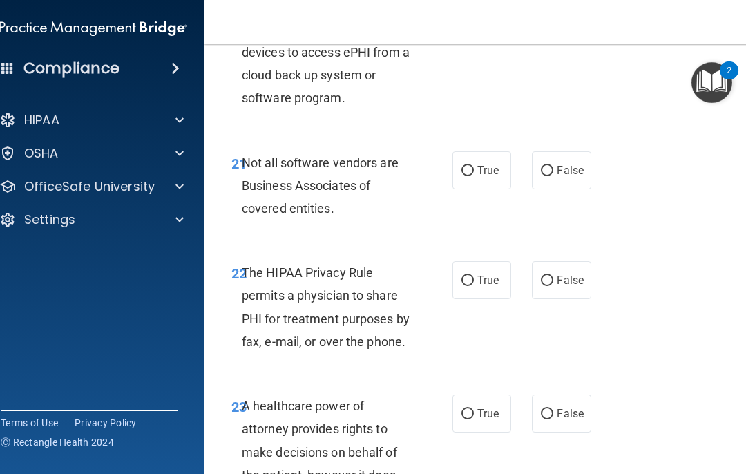
scroll to position [3436, 0]
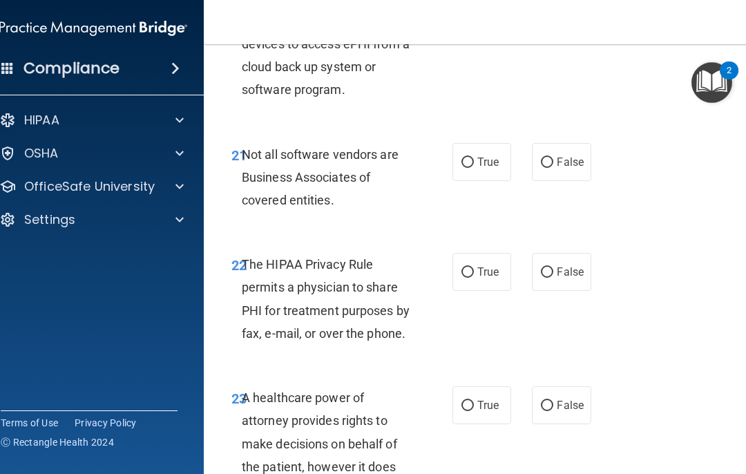
click at [471, 158] on input "True" at bounding box center [468, 163] width 12 height 10
radio input "true"
click at [482, 265] on label "True" at bounding box center [482, 272] width 59 height 38
click at [474, 267] on input "True" at bounding box center [468, 272] width 12 height 10
radio input "true"
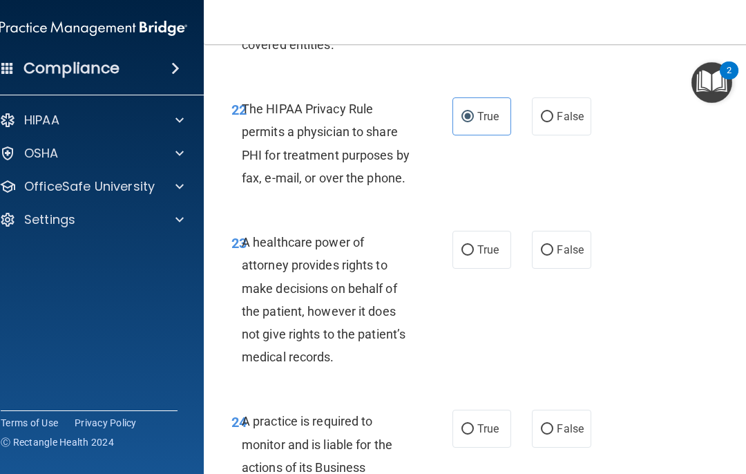
scroll to position [3598, 0]
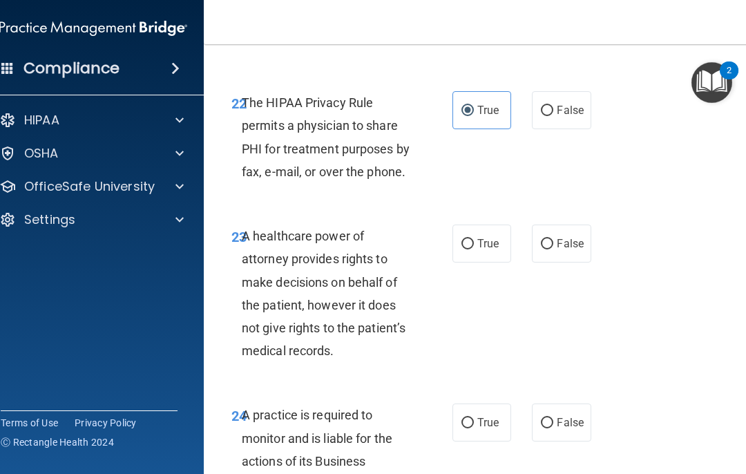
click at [549, 239] on input "False" at bounding box center [547, 244] width 12 height 10
radio input "true"
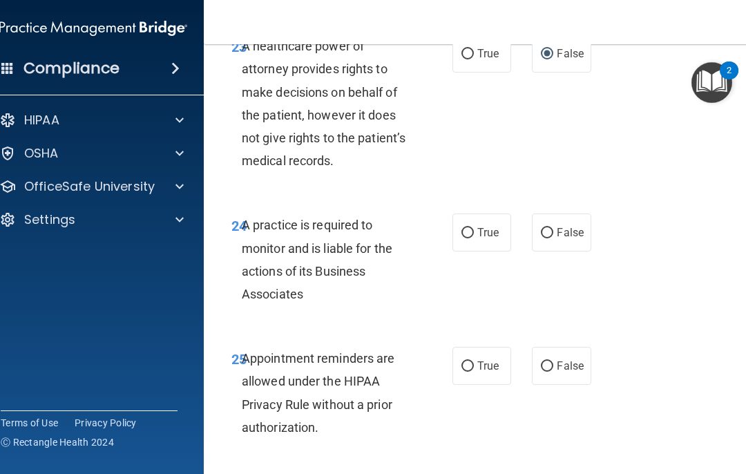
scroll to position [3791, 0]
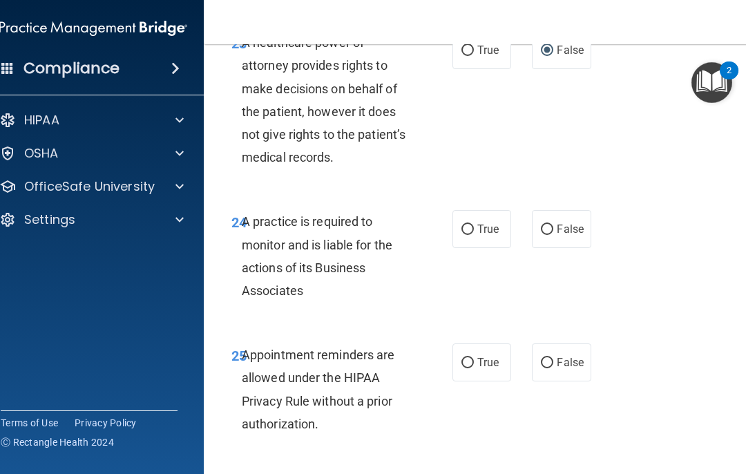
click at [465, 225] on input "True" at bounding box center [468, 230] width 12 height 10
radio input "true"
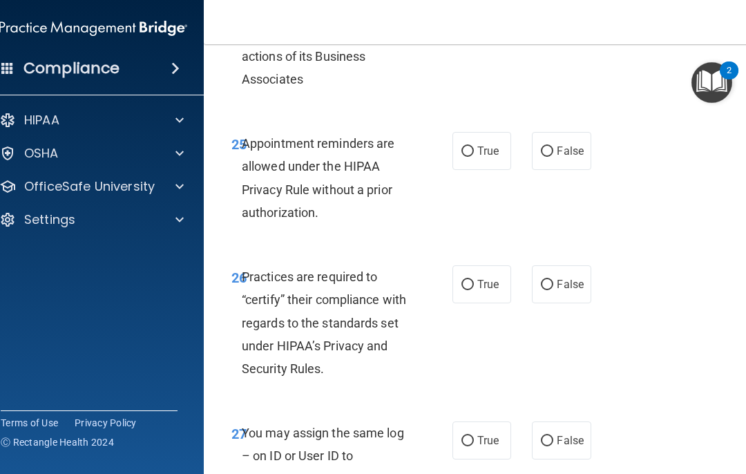
scroll to position [4004, 0]
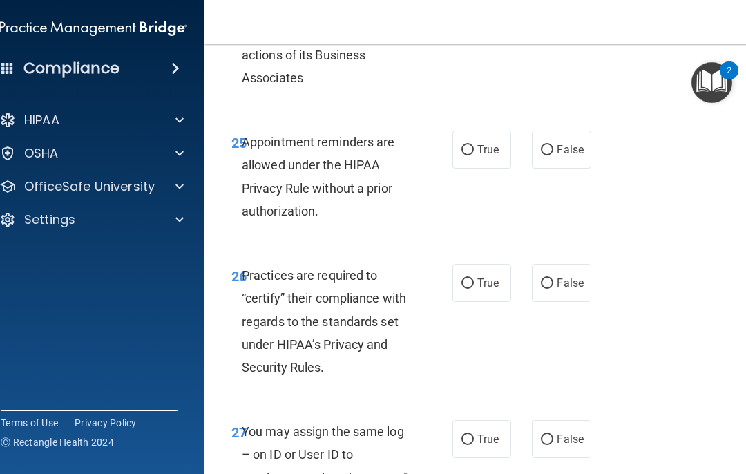
click at [469, 279] on input "True" at bounding box center [468, 284] width 12 height 10
radio input "true"
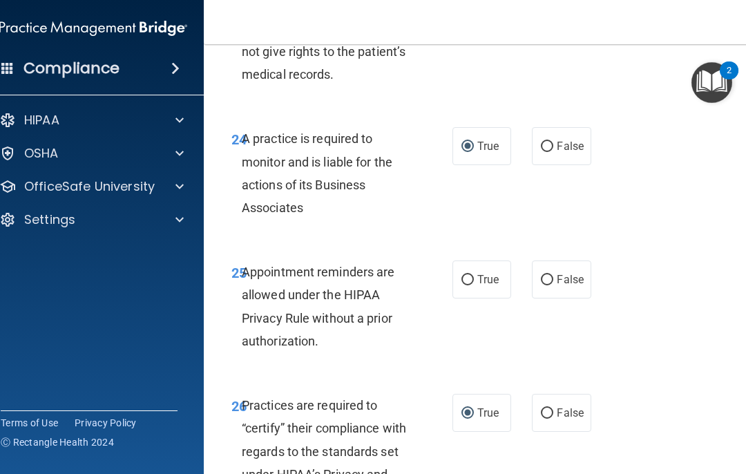
click at [469, 272] on label "True" at bounding box center [482, 280] width 59 height 38
click at [469, 275] on input "True" at bounding box center [468, 280] width 12 height 10
radio input "true"
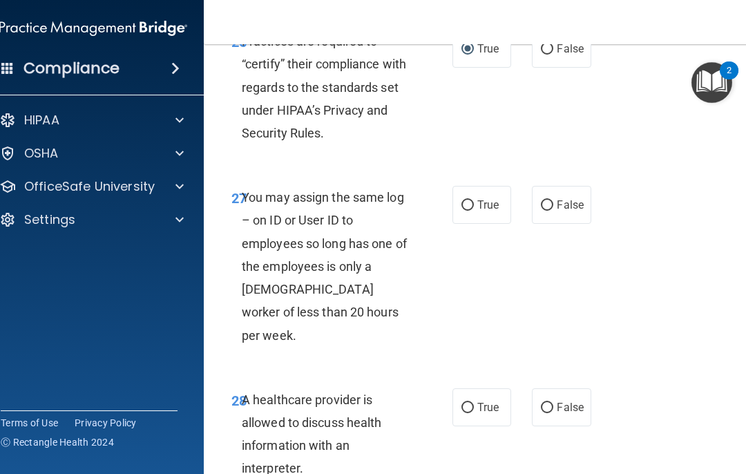
scroll to position [4239, 0]
click at [456, 185] on label "True" at bounding box center [482, 204] width 59 height 38
click at [462, 200] on input "True" at bounding box center [468, 205] width 12 height 10
radio input "true"
click at [559, 201] on label "False" at bounding box center [561, 204] width 59 height 38
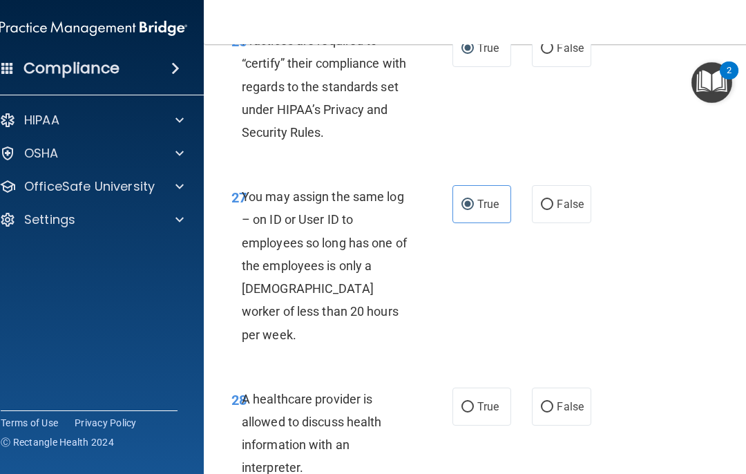
click at [554, 201] on input "False" at bounding box center [547, 205] width 12 height 10
radio input "true"
radio input "false"
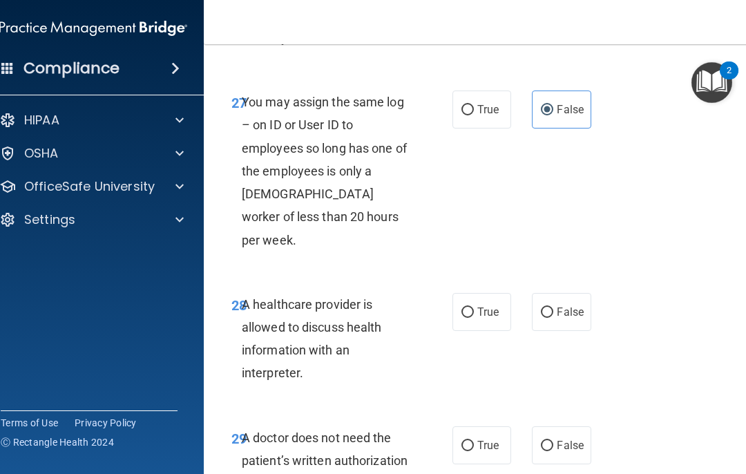
scroll to position [4343, 0]
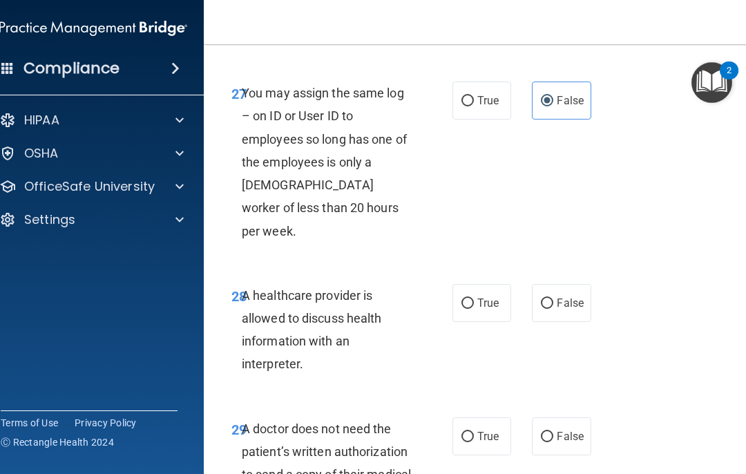
click at [464, 299] on input "True" at bounding box center [468, 304] width 12 height 10
radio input "true"
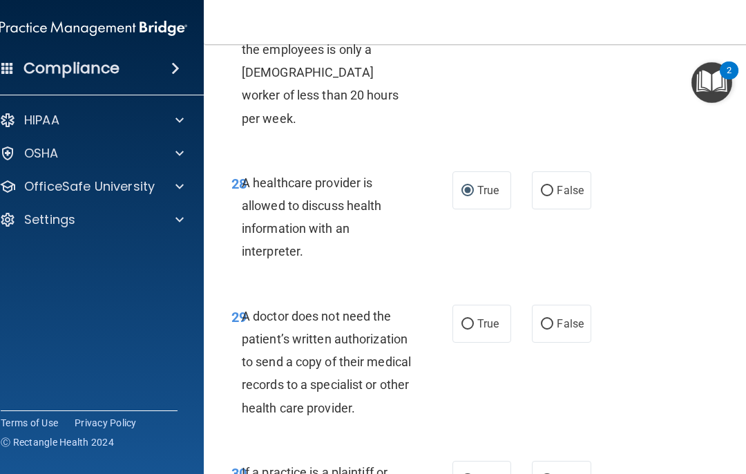
scroll to position [4454, 0]
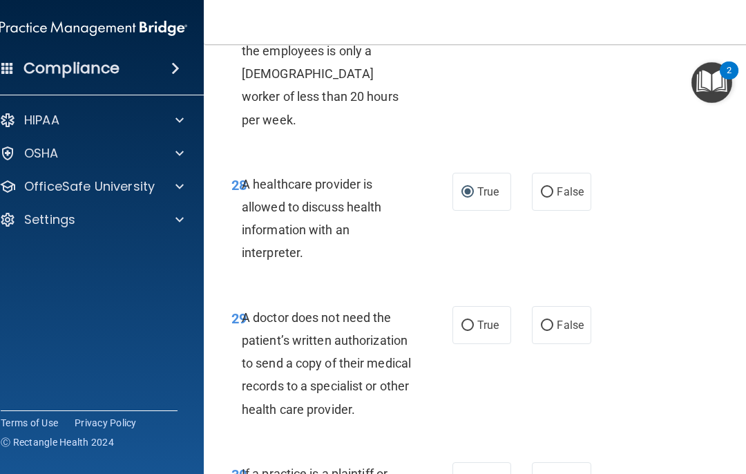
click at [553, 321] on input "False" at bounding box center [547, 326] width 12 height 10
radio input "true"
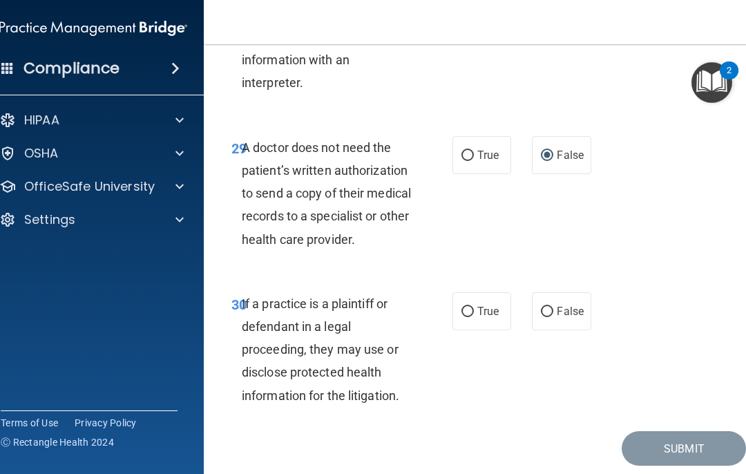
scroll to position [4624, 0]
click at [468, 308] on input "True" at bounding box center [468, 313] width 12 height 10
radio input "true"
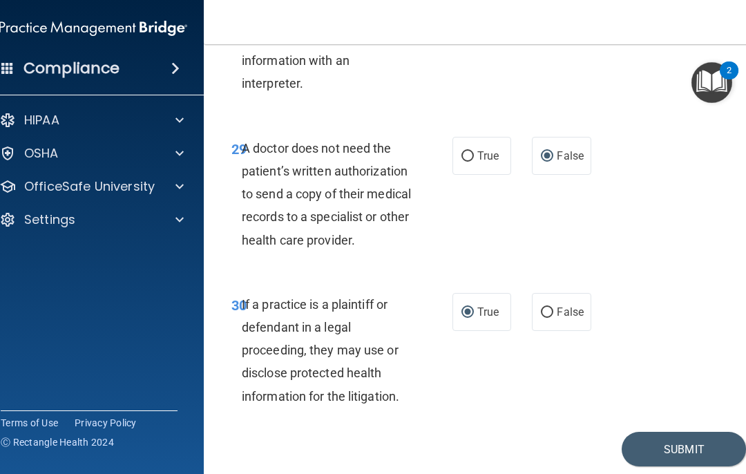
click at [559, 432] on button "Submit" at bounding box center [684, 449] width 124 height 35
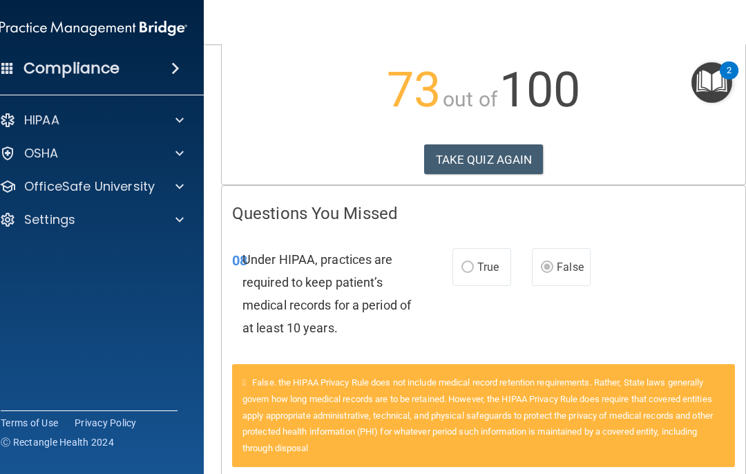
scroll to position [147, 0]
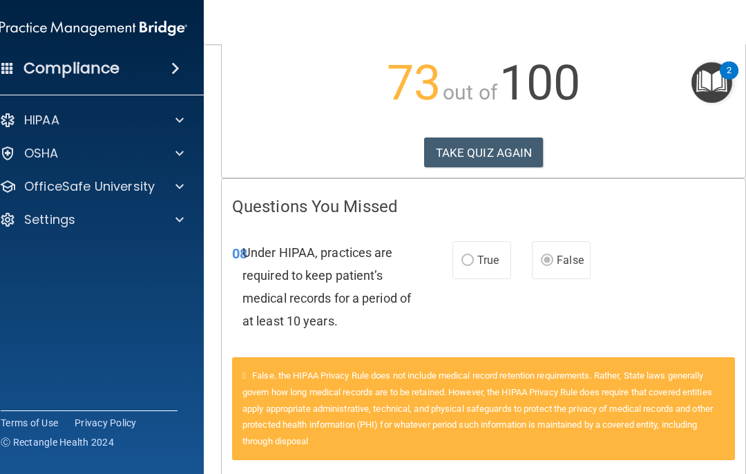
click at [464, 133] on div "Calculating your score.... You did not pass the " The HIPAA Quiz #2 ". 73 out o…" at bounding box center [484, 45] width 524 height 266
click at [455, 155] on button "TAKE QUIZ AGAIN" at bounding box center [484, 153] width 120 height 30
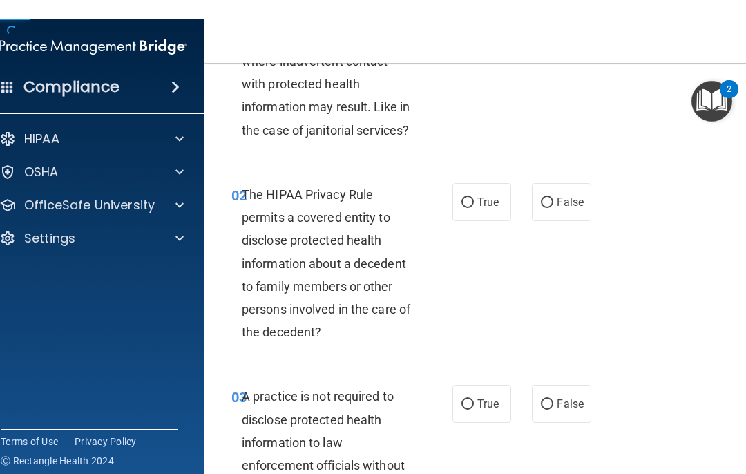
click at [478, 190] on div "02 The HIPAA Privacy Rule permits a covered entity to disclose protected health…" at bounding box center [483, 248] width 525 height 202
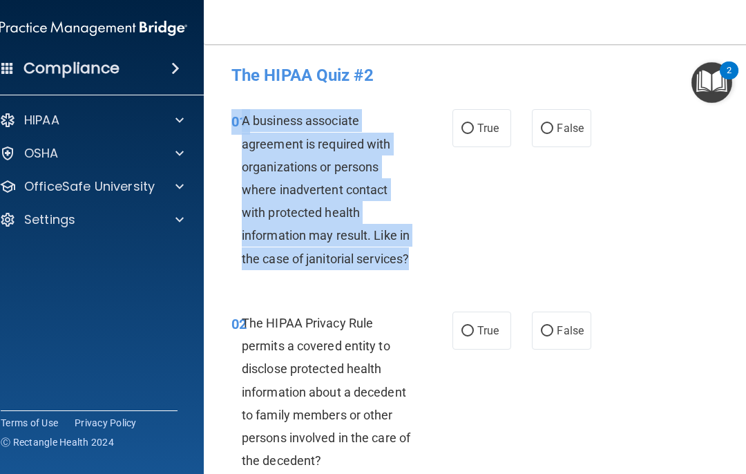
copy div "01 A business associate agreement is required with organizations or persons whe…"
click at [472, 124] on input "True" at bounding box center [468, 129] width 12 height 10
radio input "true"
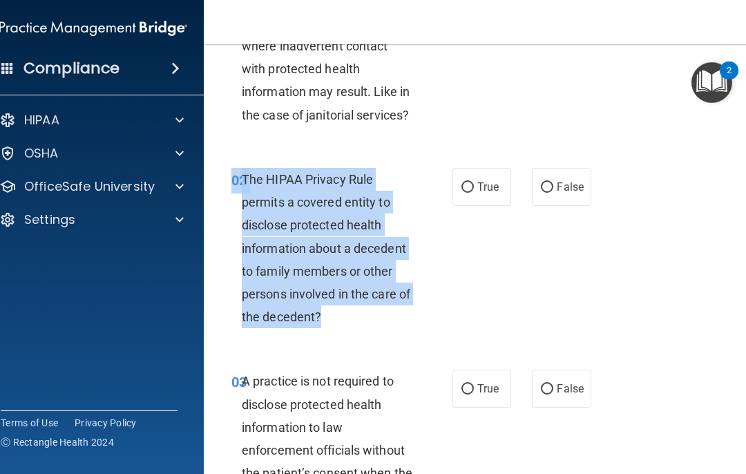
scroll to position [147, 0]
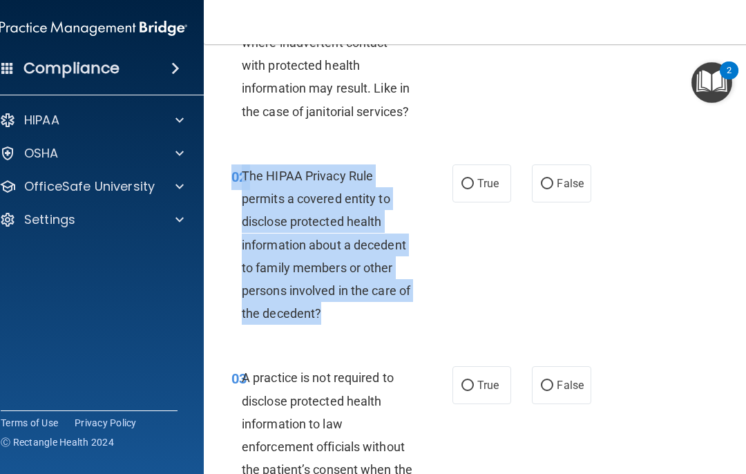
click at [472, 186] on input "True" at bounding box center [468, 184] width 12 height 10
radio input "true"
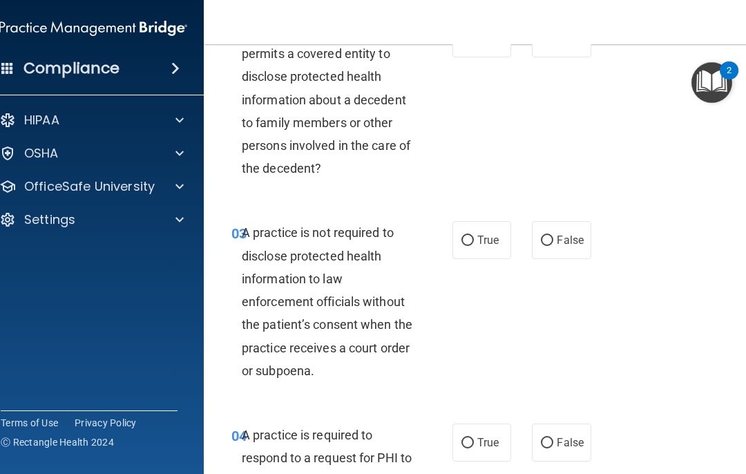
scroll to position [298, 0]
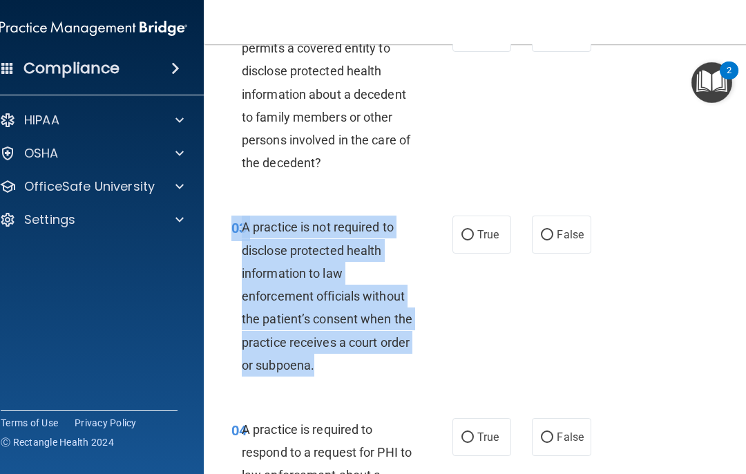
click at [553, 230] on input "False" at bounding box center [547, 235] width 12 height 10
radio input "true"
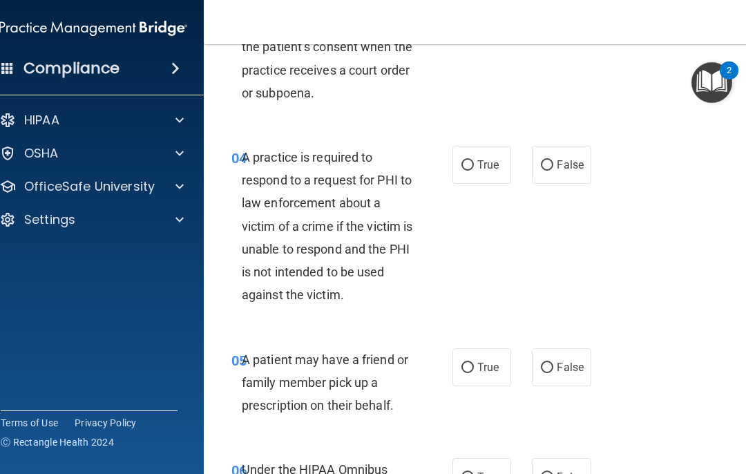
scroll to position [572, 0]
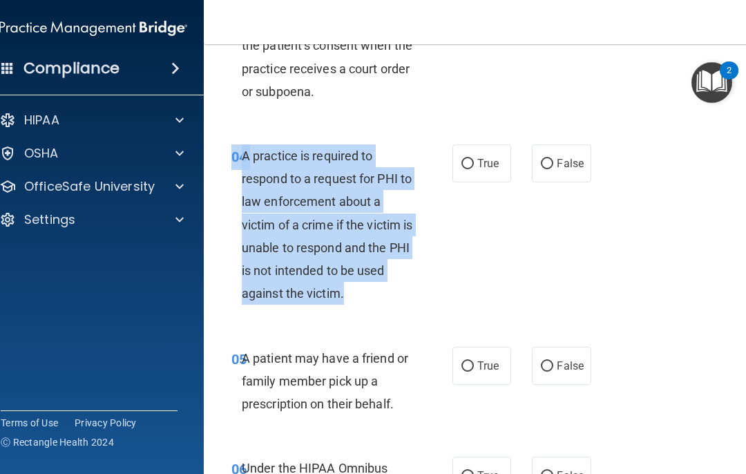
click at [519, 258] on div "04 A practice is required to respond to a request for PHI to law enforcement ab…" at bounding box center [483, 228] width 525 height 202
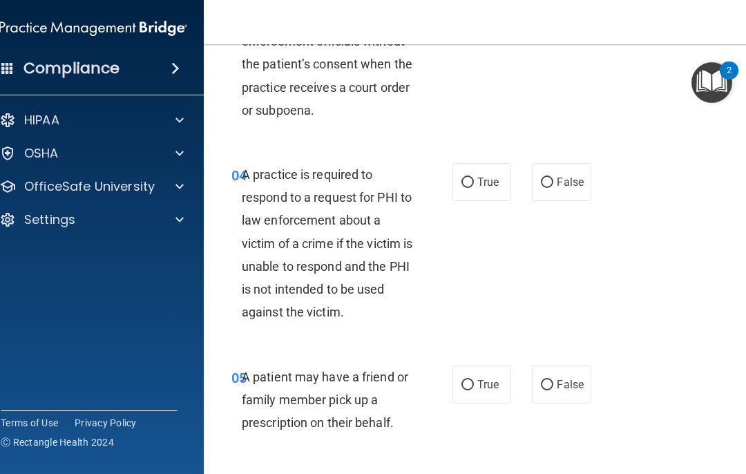
scroll to position [554, 0]
click at [473, 178] on input "True" at bounding box center [468, 182] width 12 height 10
radio input "true"
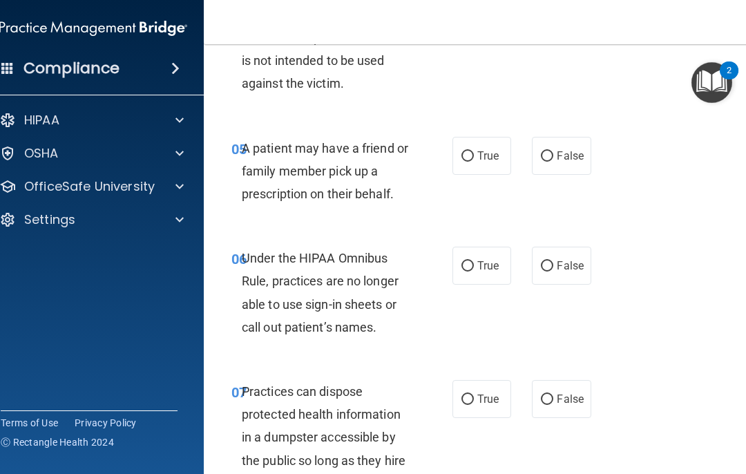
scroll to position [782, 0]
click at [484, 150] on span "True" at bounding box center [488, 155] width 21 height 13
click at [474, 151] on input "True" at bounding box center [468, 156] width 12 height 10
radio input "true"
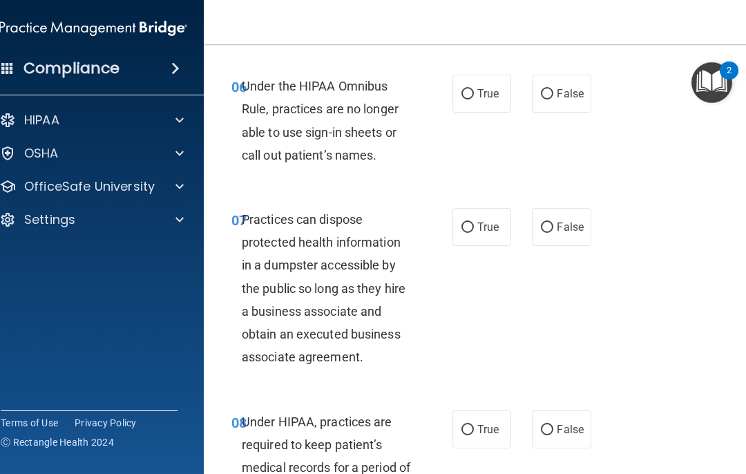
scroll to position [955, 0]
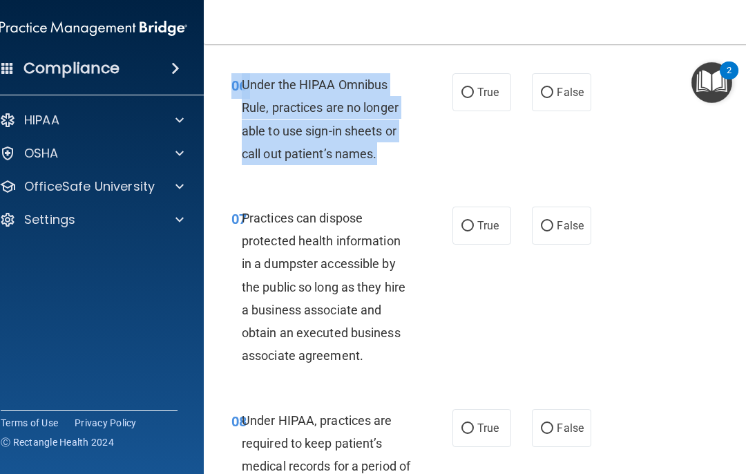
copy div "06 Under the HIPAA Omnibus Rule, practices are no longer able to use sign-in sh…"
click at [430, 156] on div "06 Under the HIPAA Omnibus Rule, practices are no longer able to use sign-in sh…" at bounding box center [342, 122] width 263 height 99
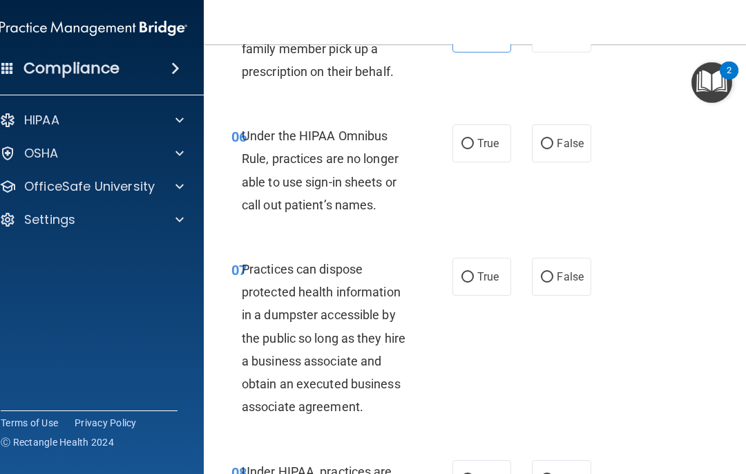
scroll to position [905, 0]
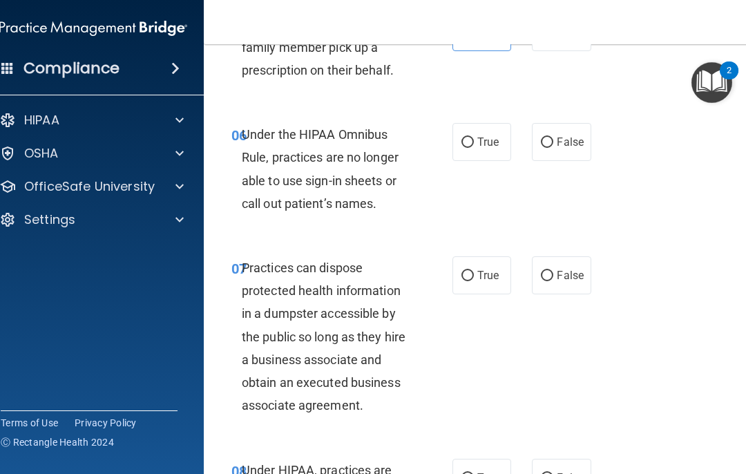
click at [486, 139] on span "True" at bounding box center [488, 141] width 21 height 13
click at [474, 139] on input "True" at bounding box center [468, 143] width 12 height 10
radio input "true"
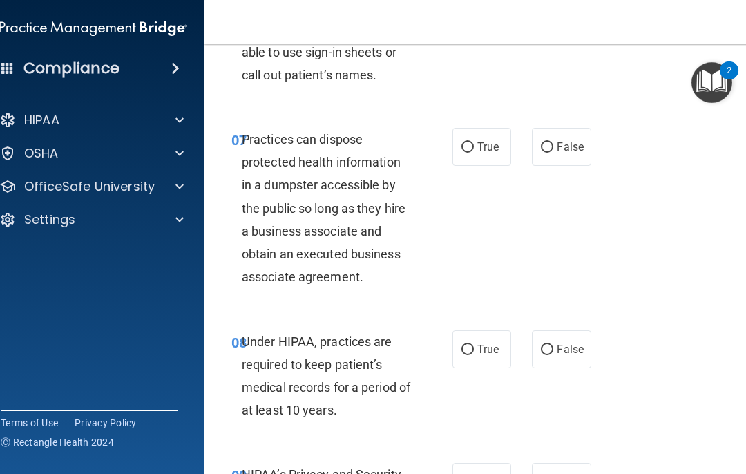
scroll to position [1035, 0]
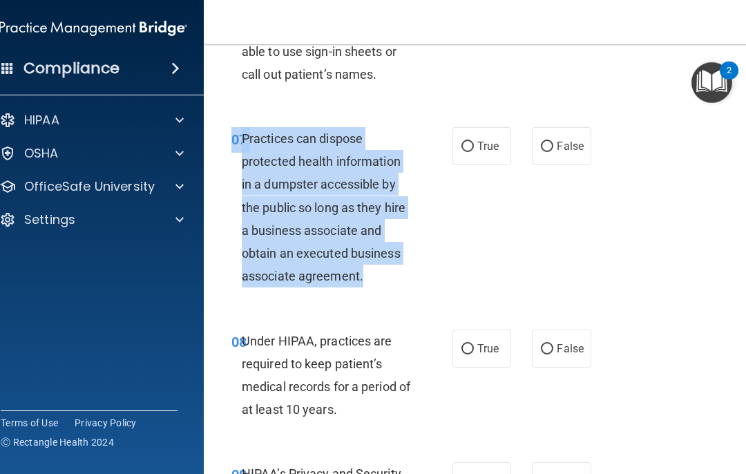
copy div "07 Practices can dispose protected health information in a dumpster accessible …"
click at [559, 92] on div "06 Under the HIPAA Omnibus Rule, practices are no longer able to use sign-in sh…" at bounding box center [483, 43] width 525 height 133
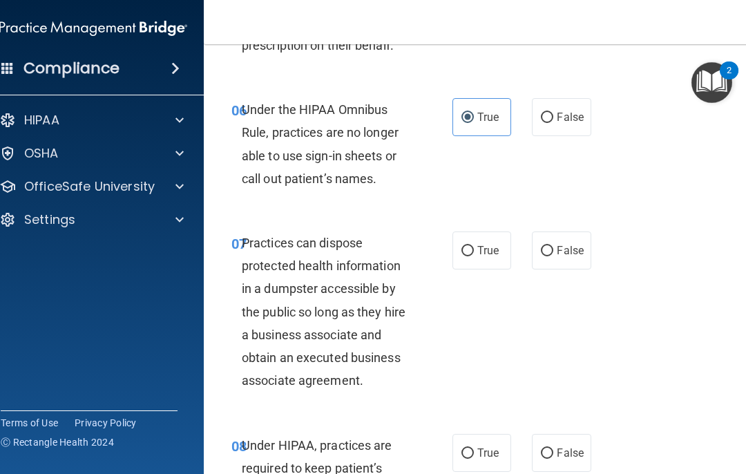
click at [559, 232] on label "False" at bounding box center [561, 251] width 59 height 38
click at [554, 246] on input "False" at bounding box center [547, 251] width 12 height 10
radio input "true"
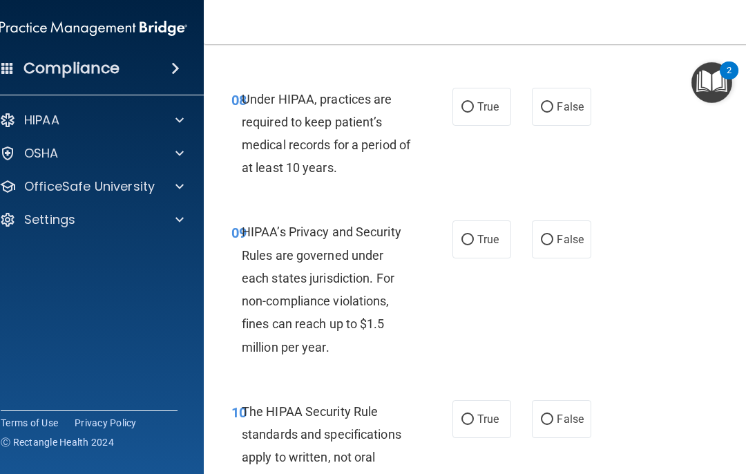
scroll to position [1288, 0]
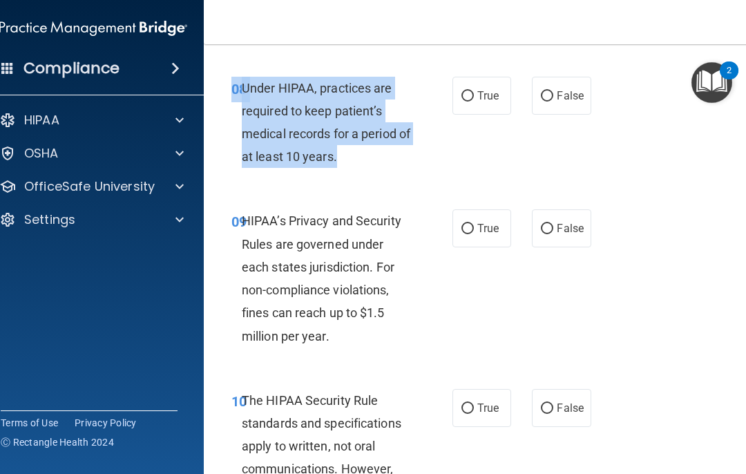
copy div "08 Under HIPAA, practices are required to keep patient’s medical records for a …"
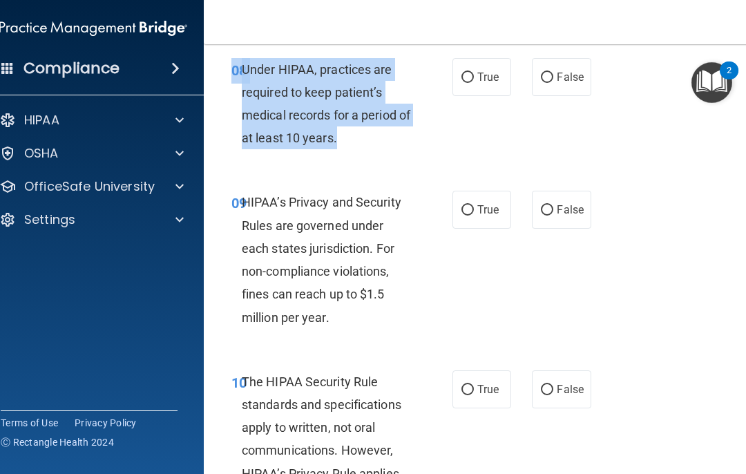
scroll to position [1305, 0]
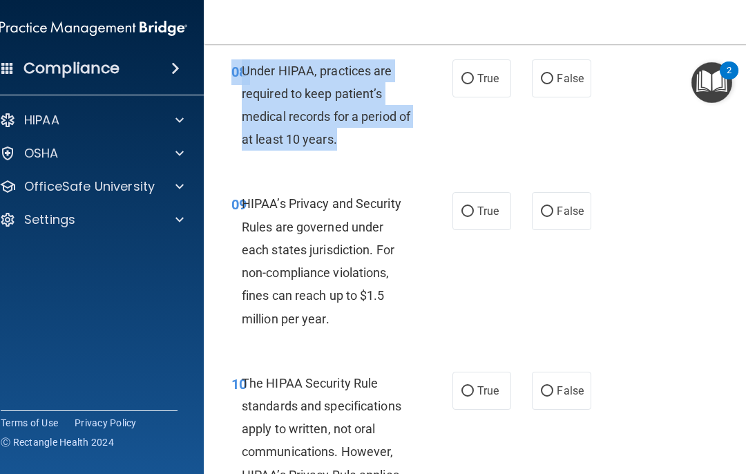
click at [559, 72] on span "False" at bounding box center [570, 78] width 27 height 13
click at [554, 74] on input "False" at bounding box center [547, 79] width 12 height 10
radio input "true"
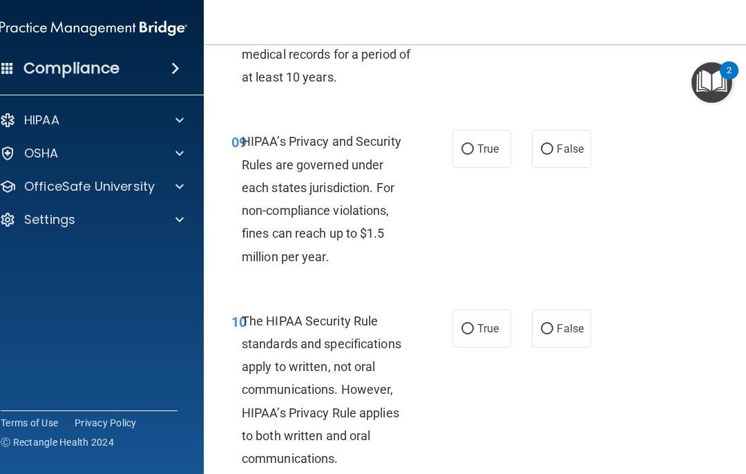
scroll to position [1368, 0]
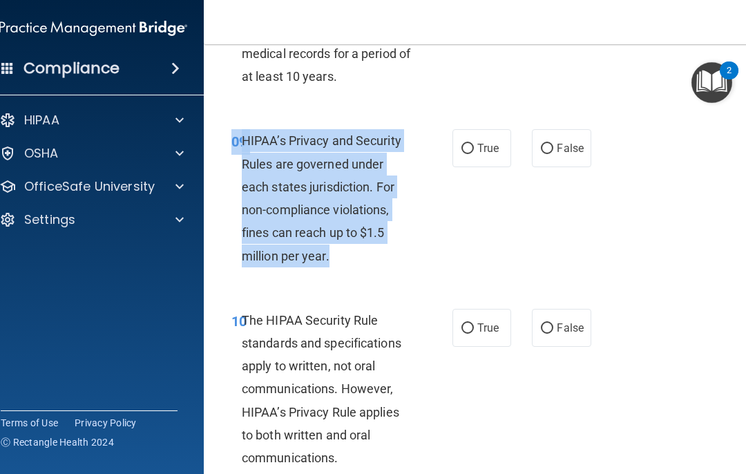
copy div "09 HIPAA’s Privacy and Security Rules are governed under each states jurisdicti…"
click at [488, 321] on span "True" at bounding box center [488, 327] width 21 height 13
click at [474, 323] on input "True" at bounding box center [468, 328] width 12 height 10
radio input "true"
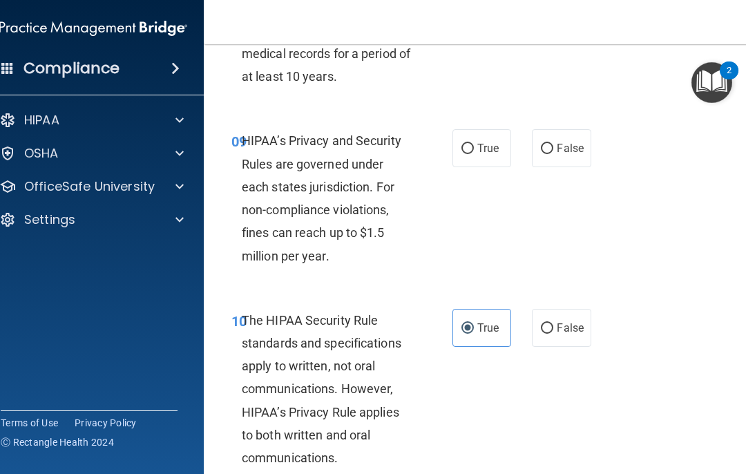
click at [490, 144] on span "True" at bounding box center [488, 148] width 21 height 13
click at [474, 144] on input "True" at bounding box center [468, 149] width 12 height 10
radio input "true"
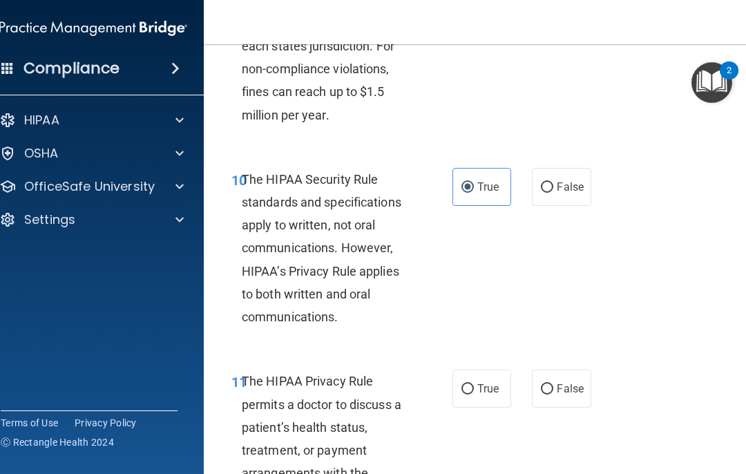
scroll to position [1590, 0]
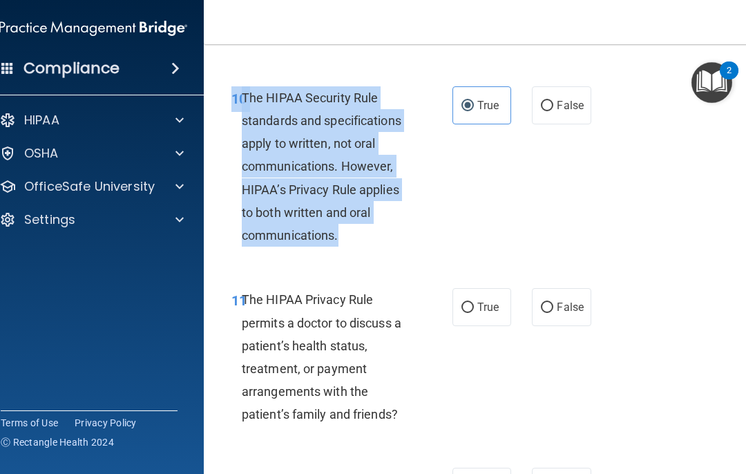
copy div "10 The HIPAA Security Rule standards and specifications apply to written, not o…"
click at [559, 212] on div "10 The HIPAA Security Rule standards and specifications apply to written, not o…" at bounding box center [483, 170] width 525 height 202
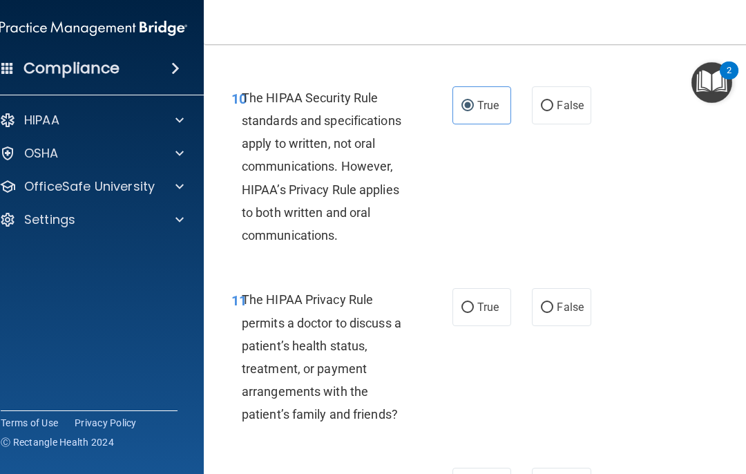
click at [559, 99] on span "False" at bounding box center [570, 105] width 27 height 13
click at [554, 101] on input "False" at bounding box center [547, 106] width 12 height 10
radio input "true"
radio input "false"
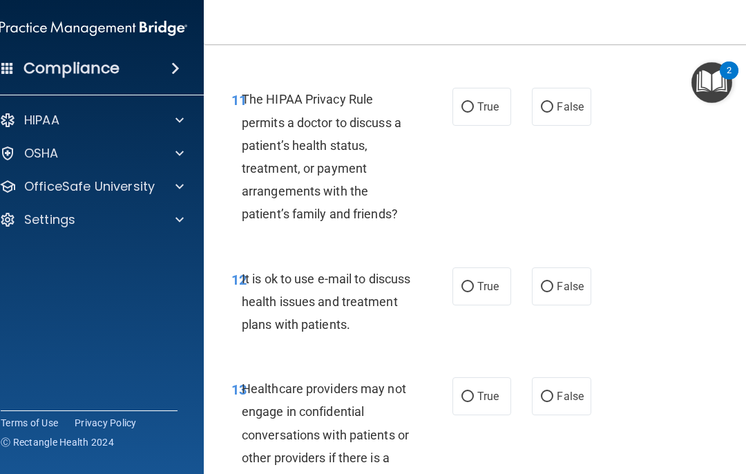
scroll to position [1788, 0]
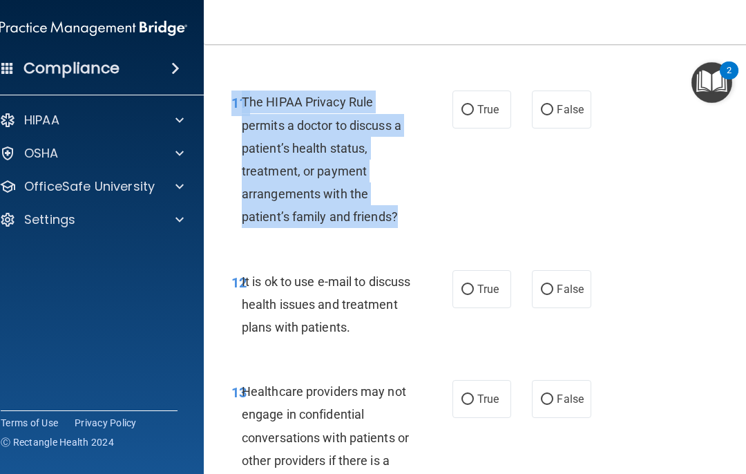
copy div "11 The HIPAA Privacy Rule permits a doctor to discuss a patient’s health status…"
click at [470, 105] on input "True" at bounding box center [468, 110] width 12 height 10
radio input "true"
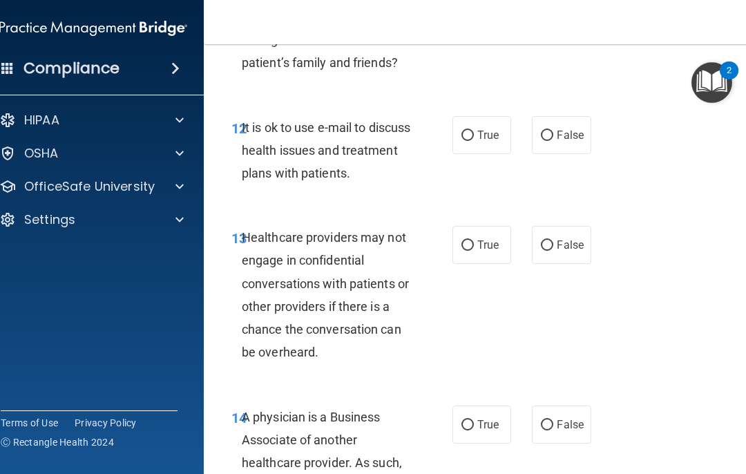
scroll to position [1955, 0]
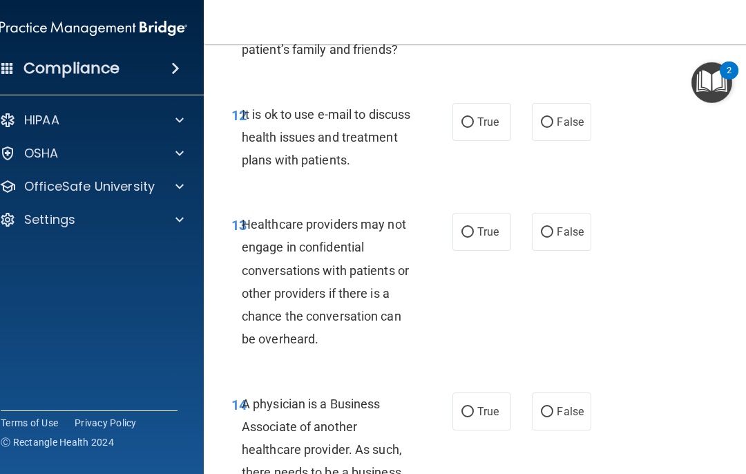
click at [482, 121] on label "True" at bounding box center [482, 122] width 59 height 38
click at [474, 121] on input "True" at bounding box center [468, 122] width 12 height 10
radio input "true"
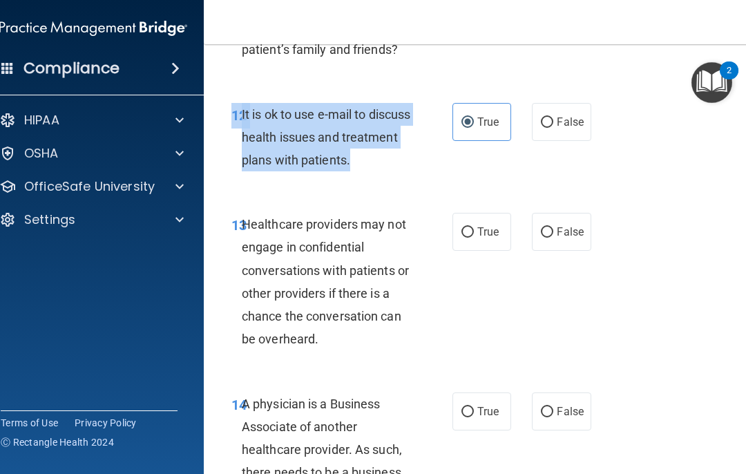
copy div "12 It is ok to use e-mail to discuss health issues and treatment plans with pat…"
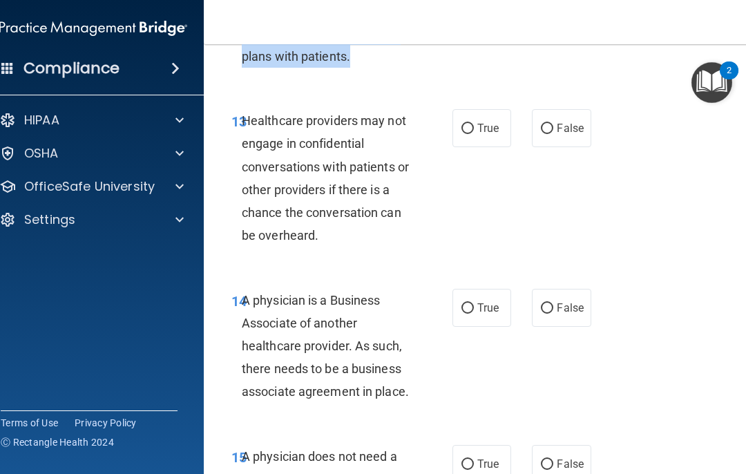
scroll to position [2060, 0]
click at [341, 174] on span "Healthcare providers may not engage in confidential conversations with patients…" at bounding box center [325, 177] width 167 height 129
click at [473, 123] on input "True" at bounding box center [468, 128] width 12 height 10
radio input "true"
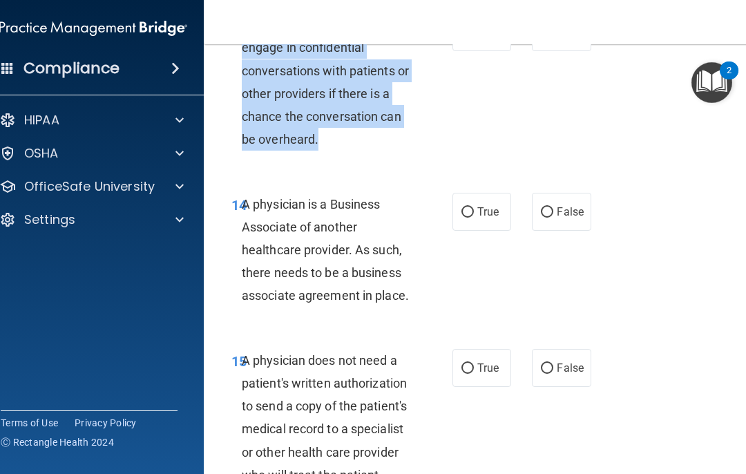
scroll to position [2156, 0]
click at [404, 282] on span "A physician is a Business Associate of another healthcare provider. As such, th…" at bounding box center [325, 249] width 167 height 106
copy span "A physician is a Business Associate of another healthcare provider. As such, th…"
click at [543, 122] on div "13 Healthcare providers may not engage in confidential conversations with patie…" at bounding box center [483, 84] width 525 height 179
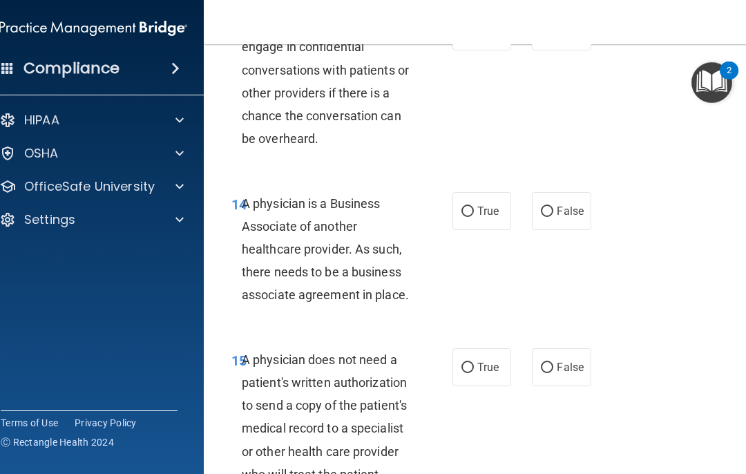
click at [559, 192] on label "False" at bounding box center [561, 211] width 59 height 38
click at [554, 207] on input "False" at bounding box center [547, 212] width 12 height 10
radio input "true"
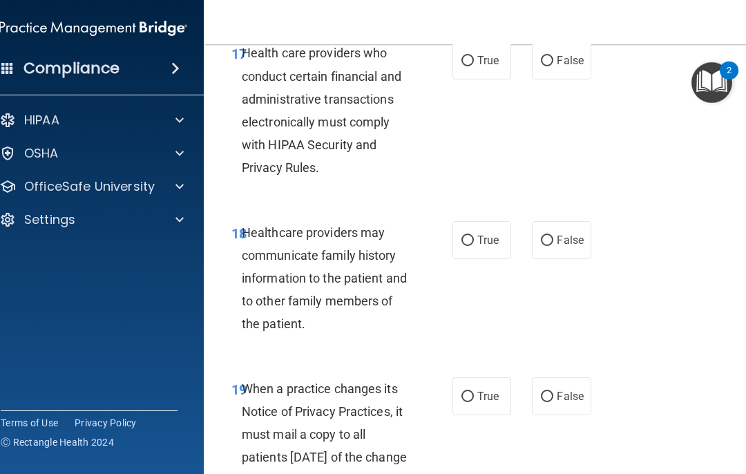
scroll to position [2821, 0]
click at [558, 389] on span "False" at bounding box center [570, 395] width 27 height 13
click at [554, 391] on input "False" at bounding box center [547, 396] width 12 height 10
radio input "true"
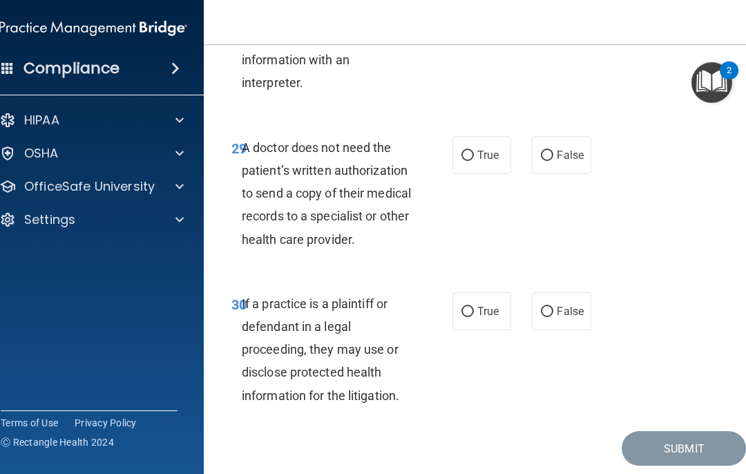
scroll to position [4624, 0]
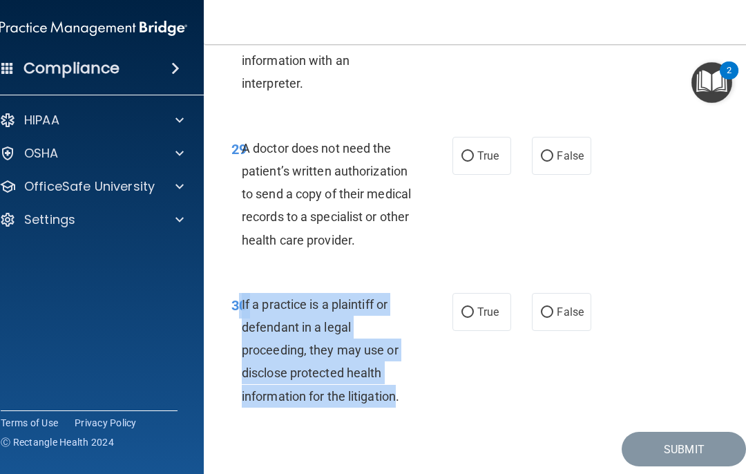
copy div "0 If a practice is a plaintiff or defendant in a legal proceeding, they may use…"
click at [559, 319] on div "30 If a practice is a plaintiff or defendant in a legal proceeding, they may us…" at bounding box center [483, 354] width 525 height 156
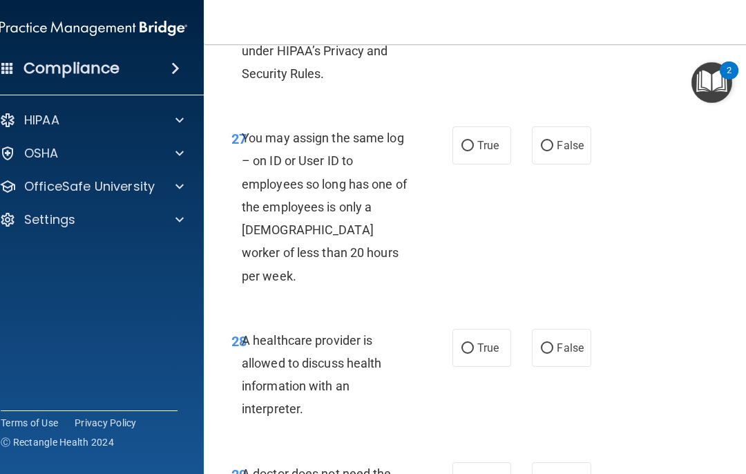
scroll to position [4292, 0]
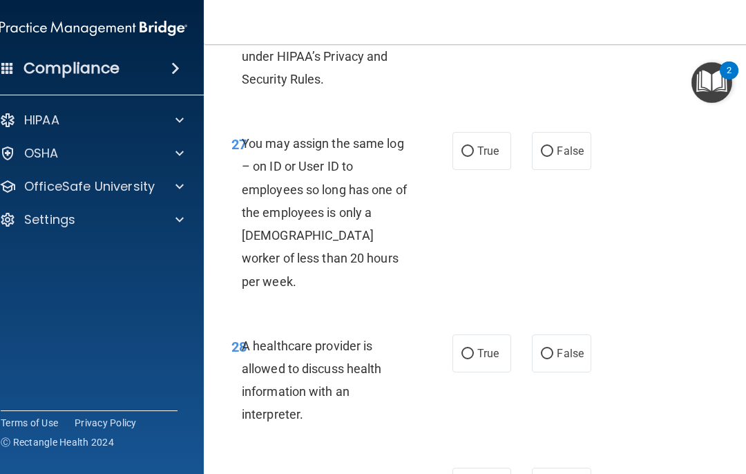
click at [559, 144] on span "False" at bounding box center [570, 150] width 27 height 13
click at [554, 147] on input "False" at bounding box center [547, 152] width 12 height 10
radio input "true"
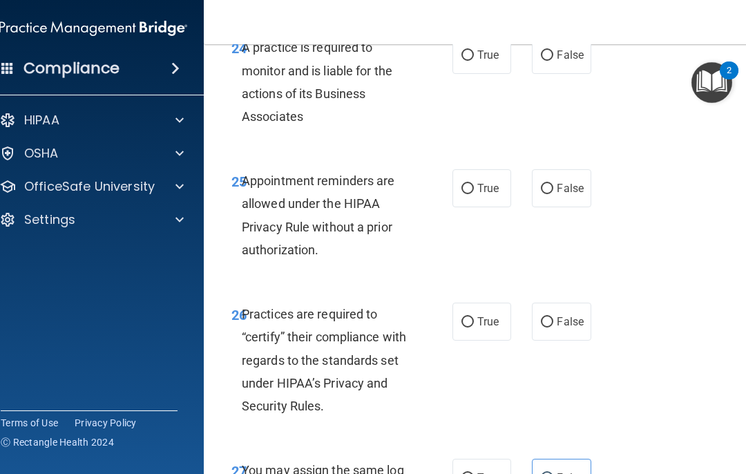
scroll to position [3965, 0]
click at [485, 303] on label "True" at bounding box center [482, 322] width 59 height 38
click at [474, 318] on input "True" at bounding box center [468, 323] width 12 height 10
radio input "true"
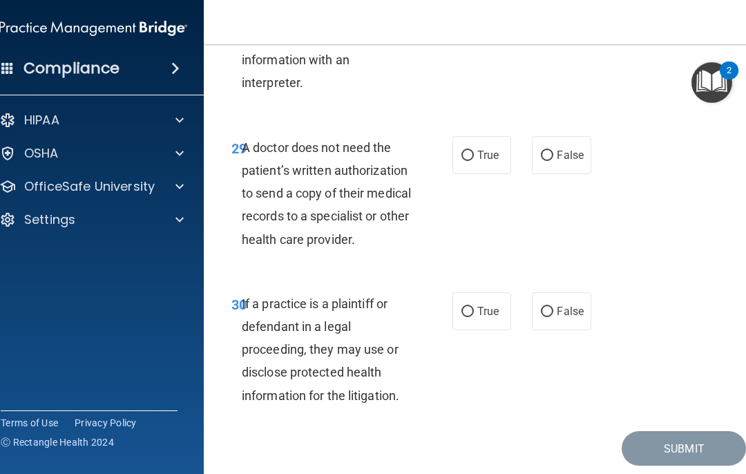
scroll to position [4624, 0]
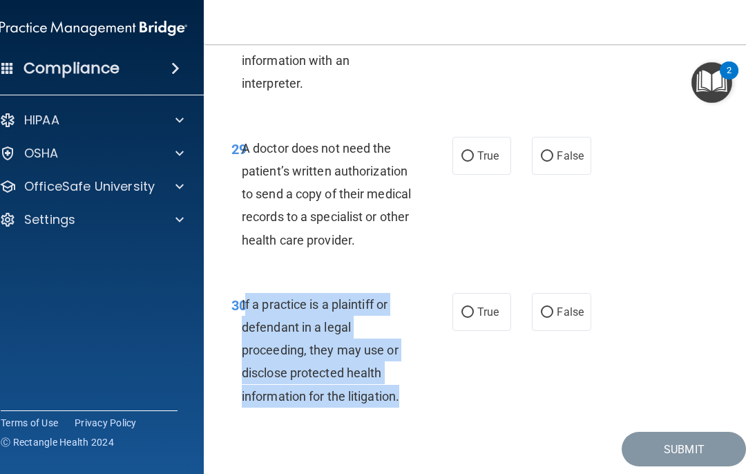
click at [519, 203] on div "29 A doctor does not need the patient’s written authorization to send a copy of…" at bounding box center [483, 198] width 525 height 156
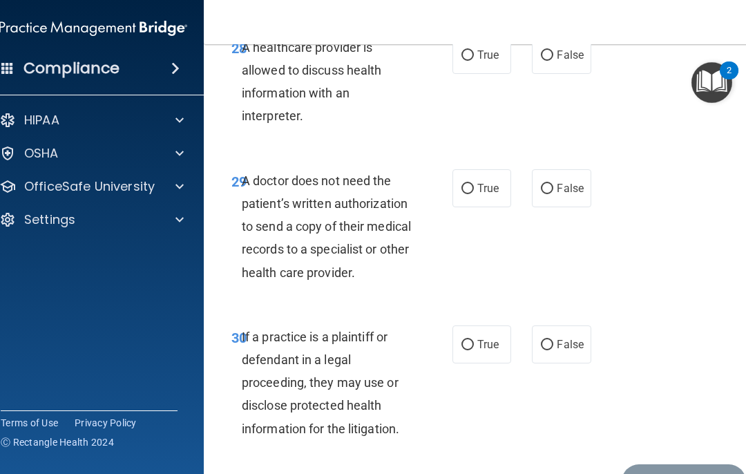
scroll to position [4583, 0]
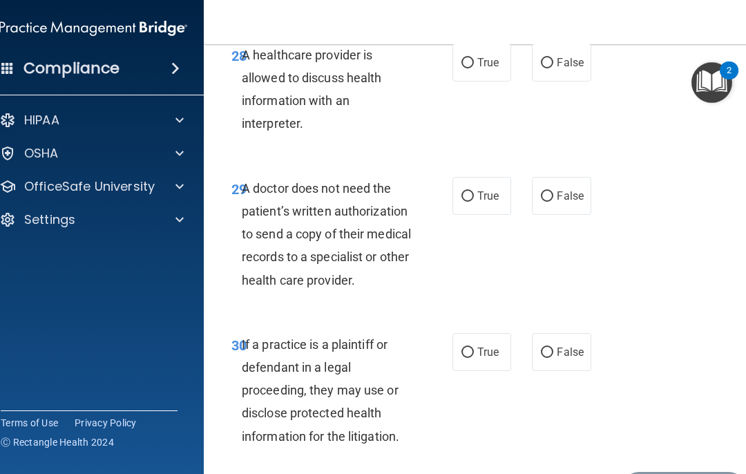
click at [484, 346] on span "True" at bounding box center [488, 352] width 21 height 13
click at [474, 348] on input "True" at bounding box center [468, 353] width 12 height 10
radio input "true"
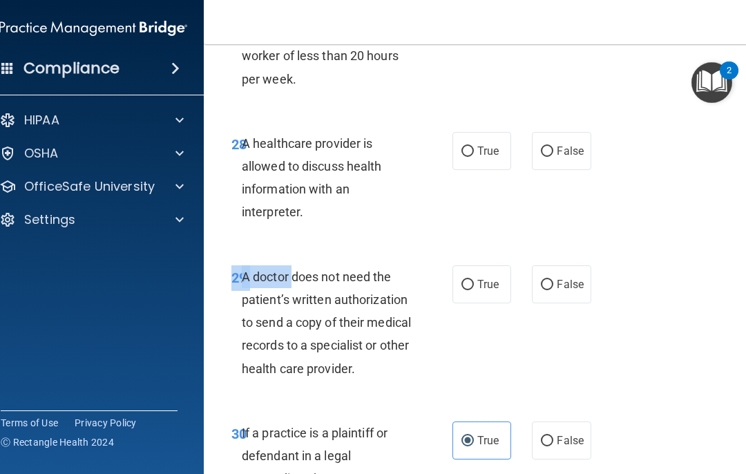
scroll to position [4492, 0]
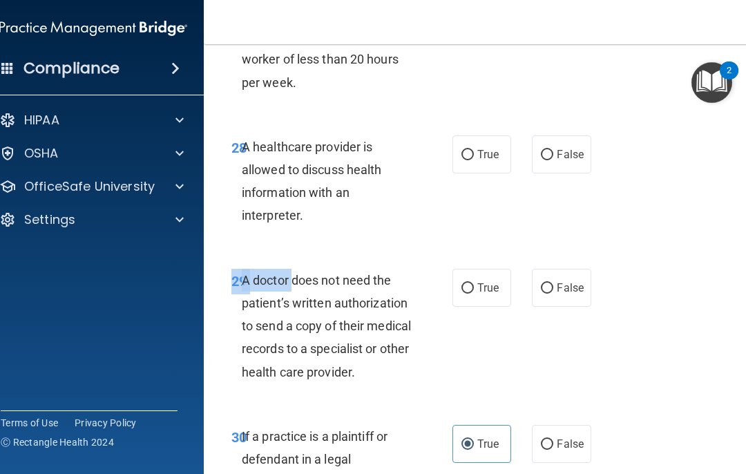
click at [559, 285] on div "29 A doctor does not need the patient’s written authorization to send a copy of…" at bounding box center [483, 330] width 525 height 156
click at [559, 281] on span "False" at bounding box center [570, 287] width 27 height 13
click at [554, 283] on input "False" at bounding box center [547, 288] width 12 height 10
radio input "true"
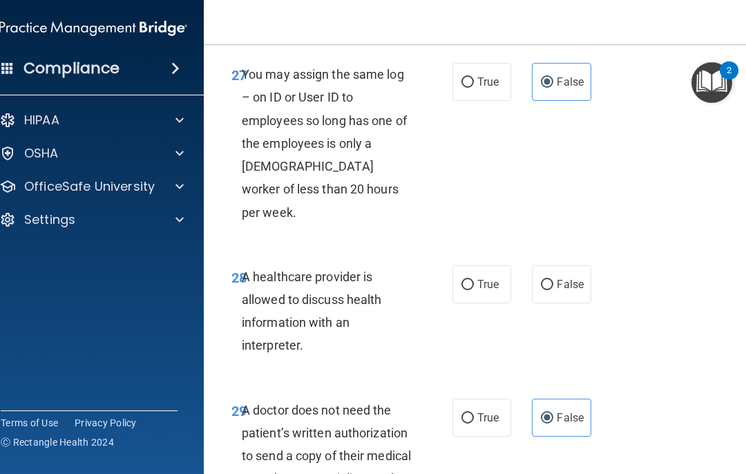
scroll to position [4361, 0]
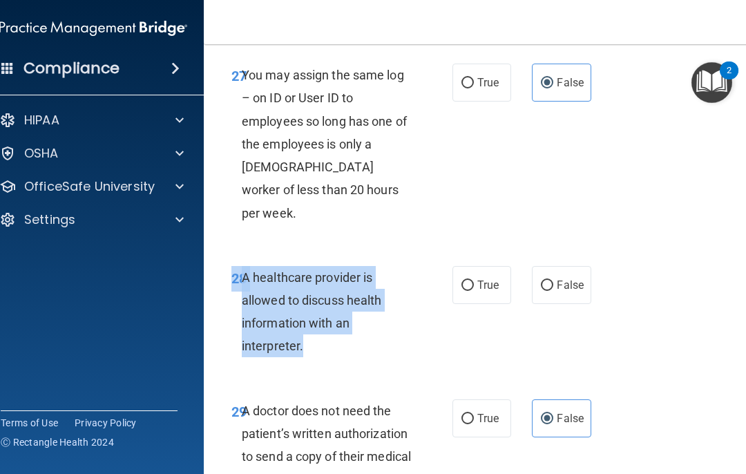
click at [466, 281] on input "True" at bounding box center [468, 286] width 12 height 10
radio input "true"
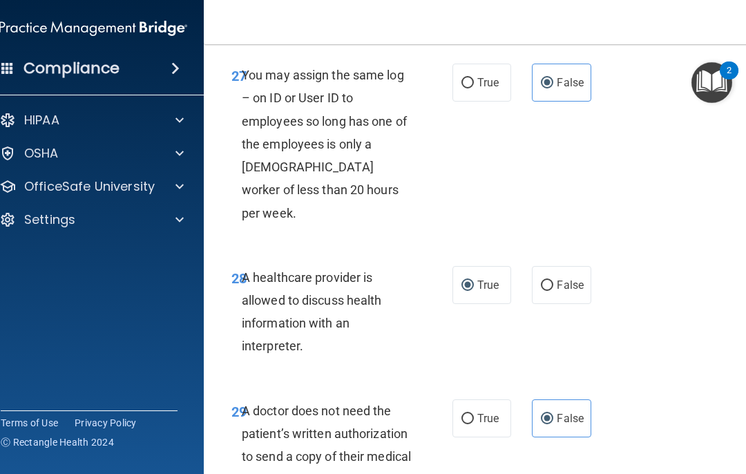
click at [559, 188] on div "27 You may assign the same log – on ID or User ID to employees so long has one …" at bounding box center [483, 147] width 525 height 202
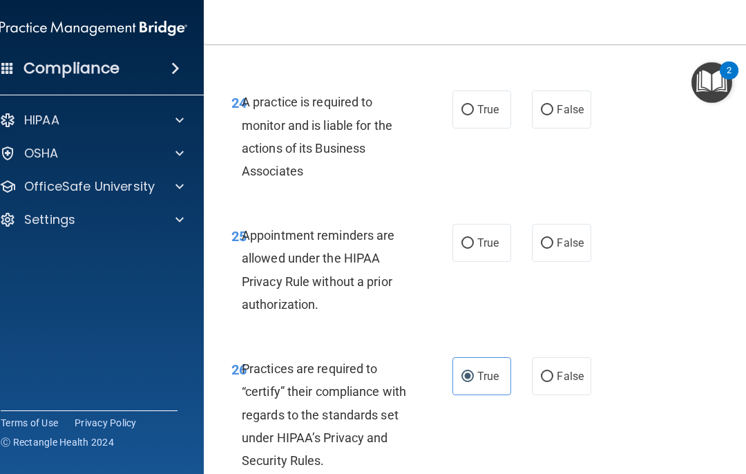
scroll to position [3910, 0]
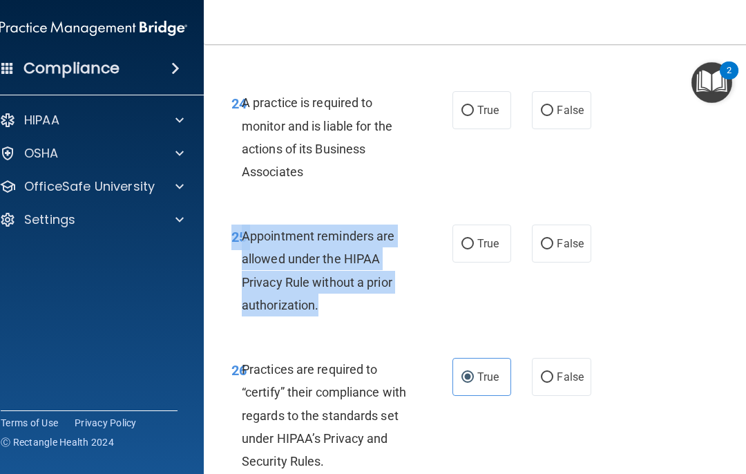
click at [131, 190] on p "OfficeSafe University" at bounding box center [89, 186] width 131 height 17
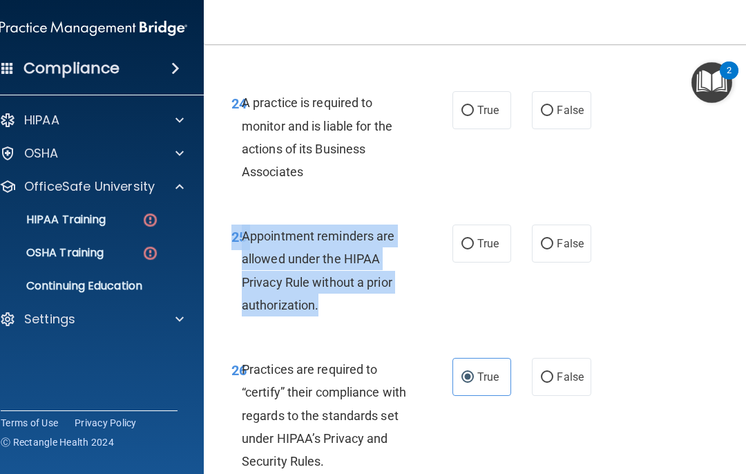
click at [500, 285] on div "25 Appointment reminders are allowed under the HIPAA Privacy Rule without a pri…" at bounding box center [483, 273] width 525 height 133
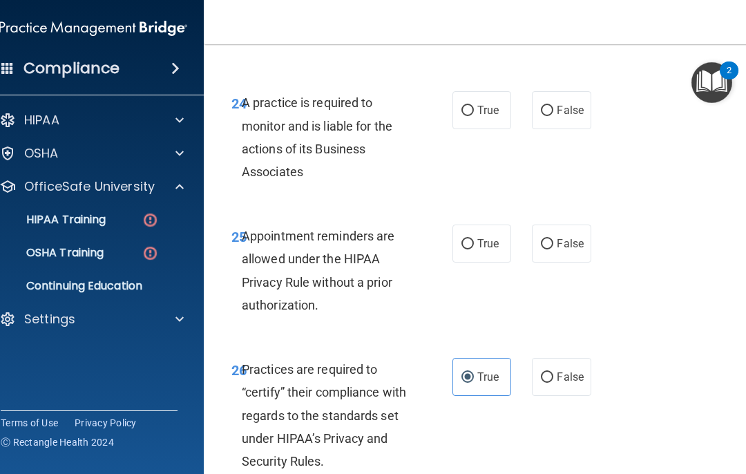
click at [482, 237] on span "True" at bounding box center [488, 243] width 21 height 13
click at [474, 239] on input "True" at bounding box center [468, 244] width 12 height 10
radio input "true"
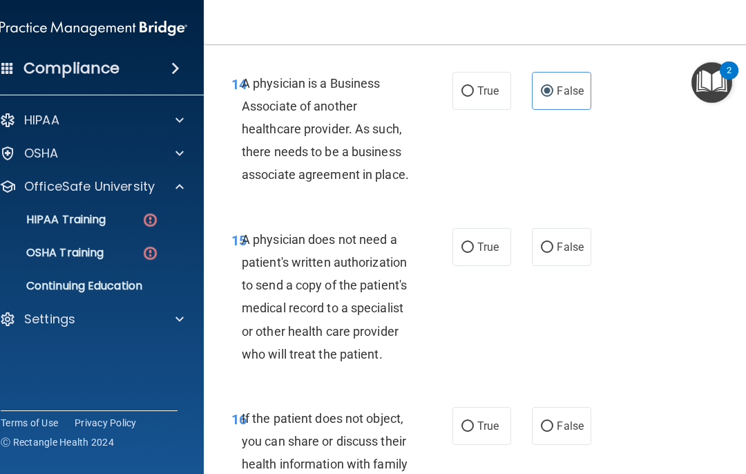
scroll to position [2278, 0]
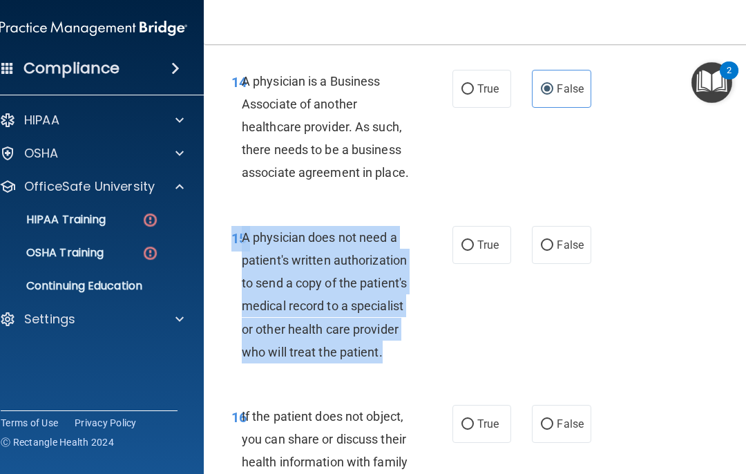
click at [559, 308] on div "15 A physician does not need a patient's written authorization to send a copy o…" at bounding box center [483, 298] width 525 height 179
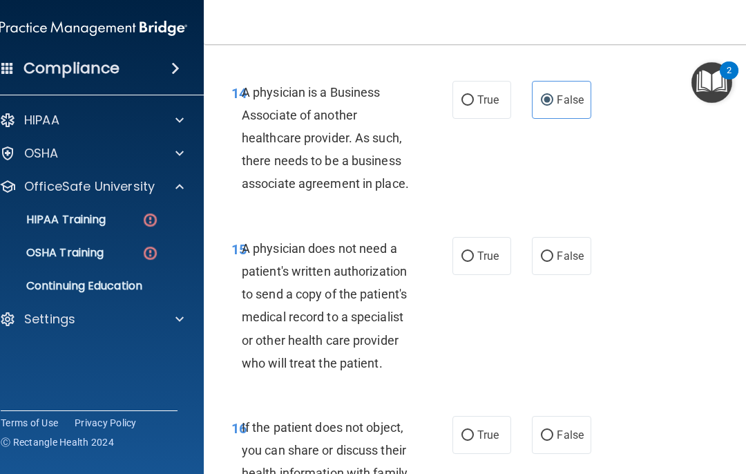
scroll to position [2268, 0]
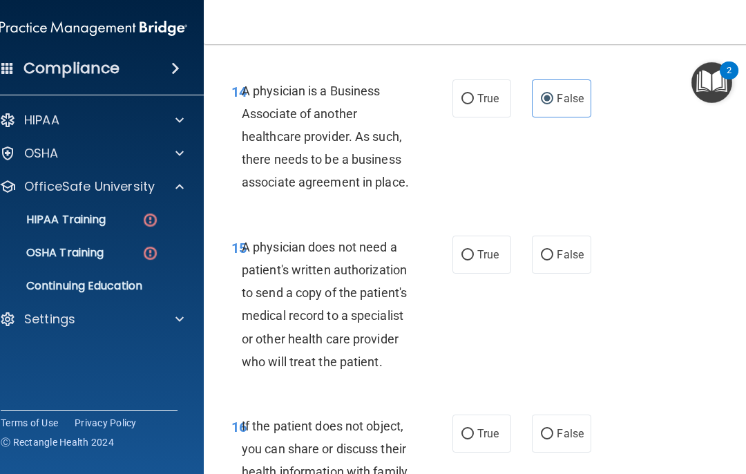
click at [559, 248] on span "False" at bounding box center [570, 254] width 27 height 13
click at [554, 250] on input "False" at bounding box center [547, 255] width 12 height 10
radio input "true"
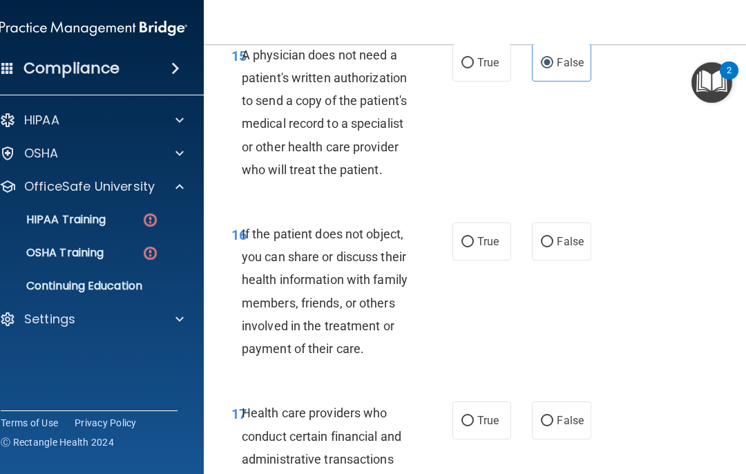
scroll to position [2461, 0]
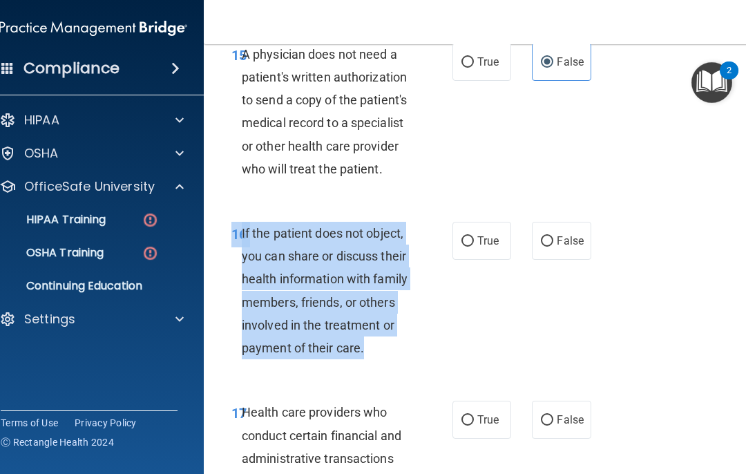
click at [559, 273] on div "16 If the patient does not object, you can share or discuss their health inform…" at bounding box center [483, 294] width 525 height 179
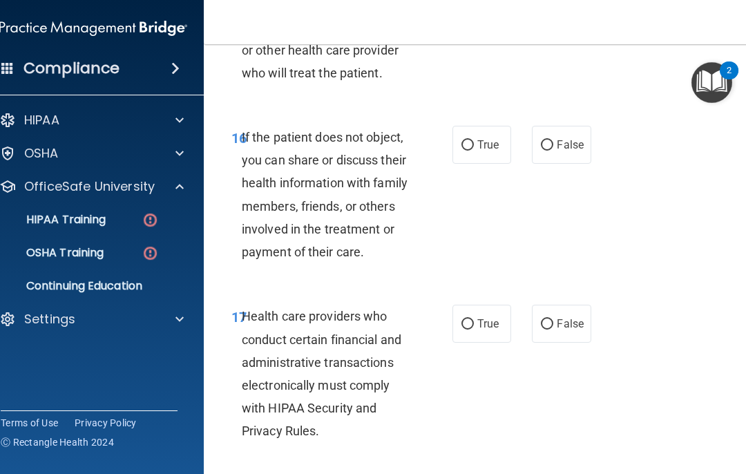
scroll to position [2563, 0]
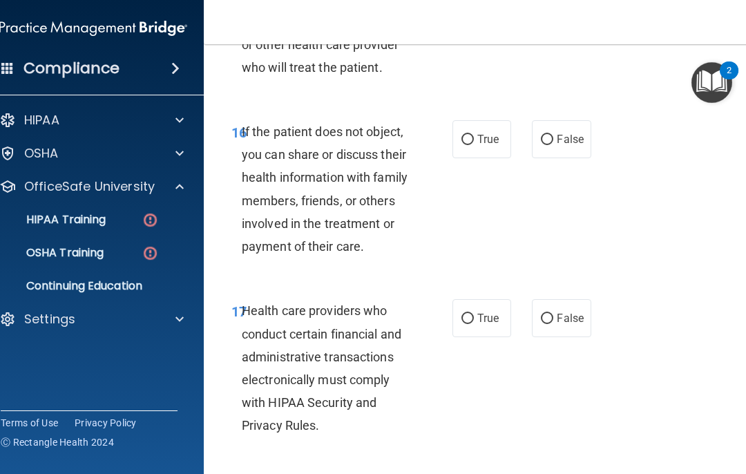
click at [462, 135] on input "True" at bounding box center [468, 140] width 12 height 10
radio input "true"
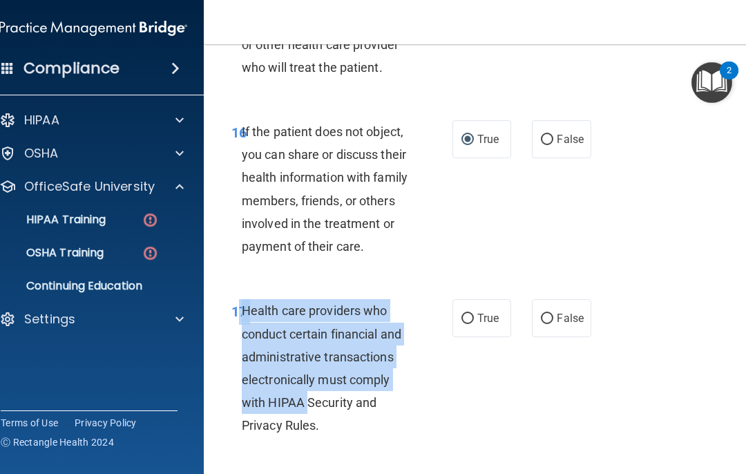
click at [559, 395] on div "17 Health care providers who conduct certain financial and administrative trans…" at bounding box center [483, 371] width 525 height 179
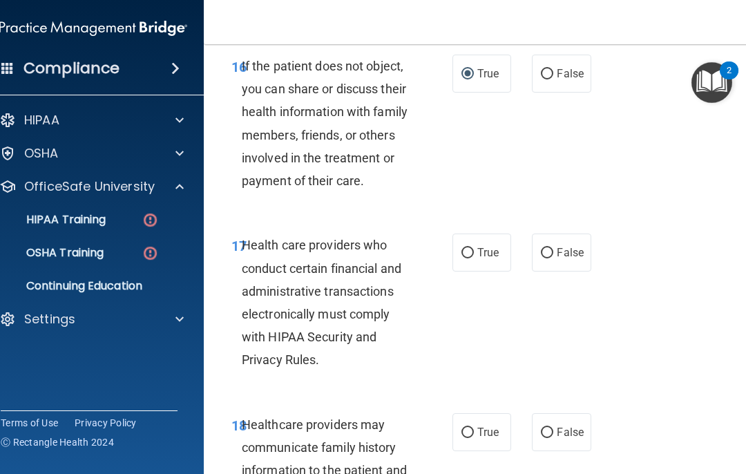
scroll to position [2629, 0]
click at [472, 247] on input "True" at bounding box center [468, 252] width 12 height 10
radio input "true"
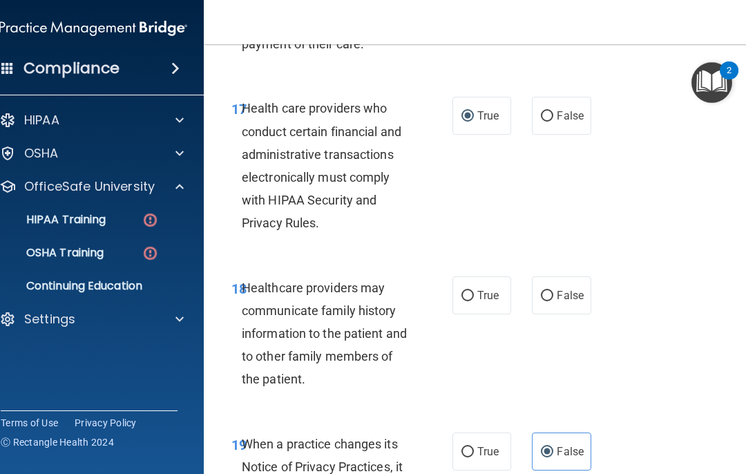
scroll to position [2766, 0]
click at [489, 288] on span "True" at bounding box center [488, 294] width 21 height 13
click at [474, 290] on input "True" at bounding box center [468, 295] width 12 height 10
radio input "true"
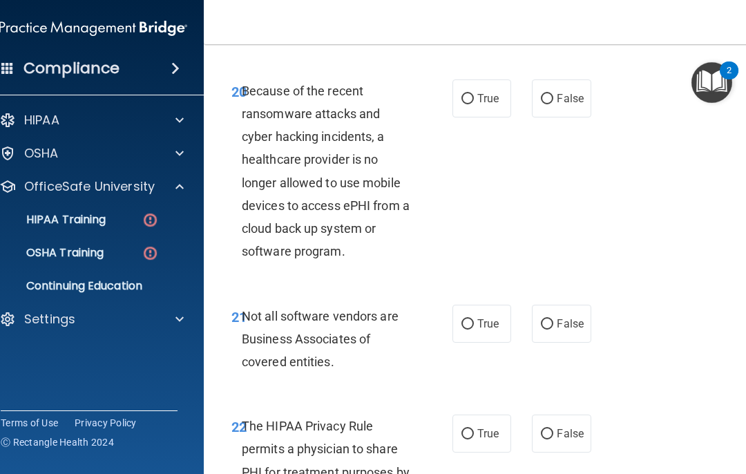
scroll to position [3272, 0]
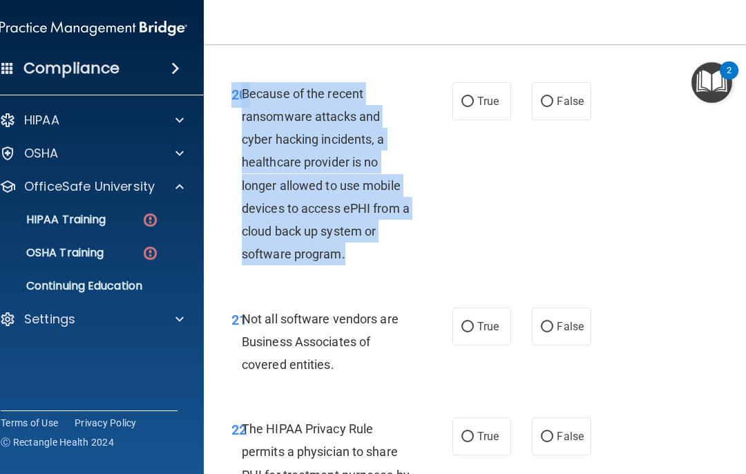
click at [549, 220] on div "20 Because of the recent ransomware attacks and cyber hacking incidents, a heal…" at bounding box center [483, 177] width 525 height 225
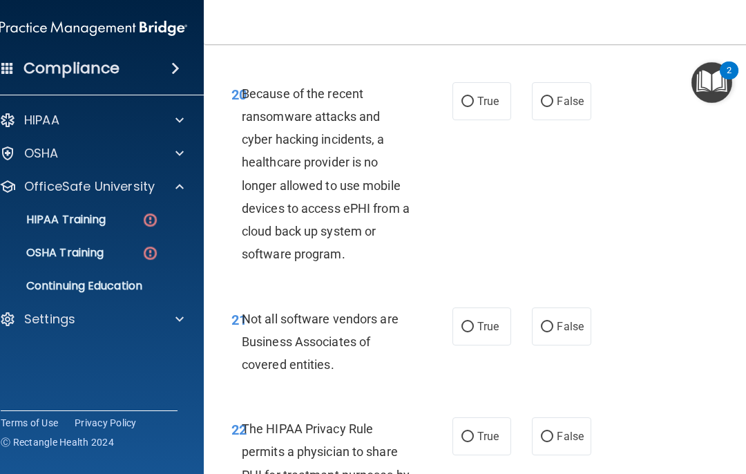
click at [545, 97] on input "False" at bounding box center [547, 102] width 12 height 10
radio input "true"
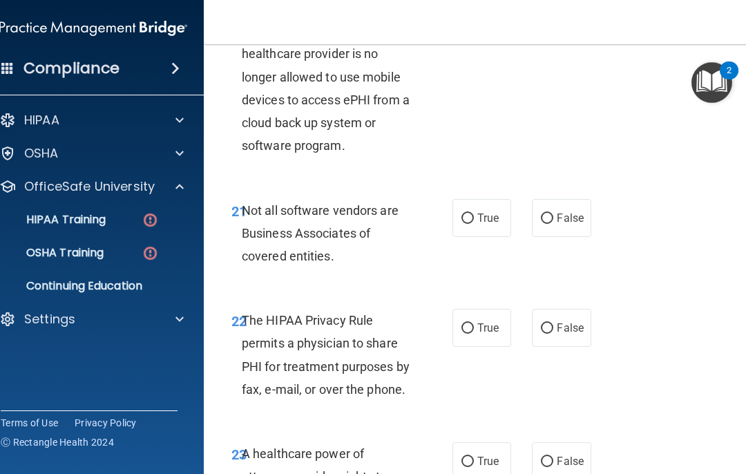
scroll to position [3393, 0]
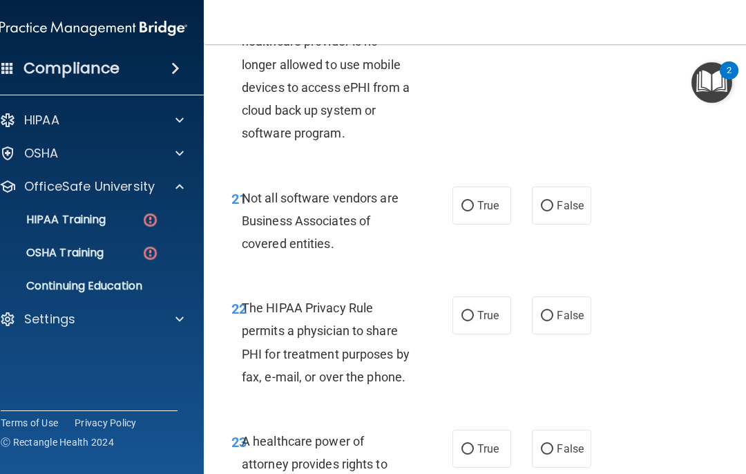
click at [248, 191] on span "Not all software vendors are Business Associates of covered entities." at bounding box center [320, 221] width 157 height 60
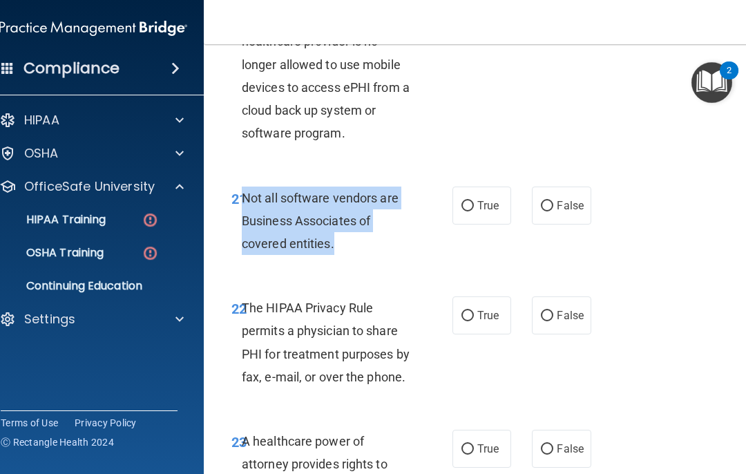
click at [559, 253] on div "21 Not all software vendors are Business Associates of covered entities. True F…" at bounding box center [483, 224] width 525 height 111
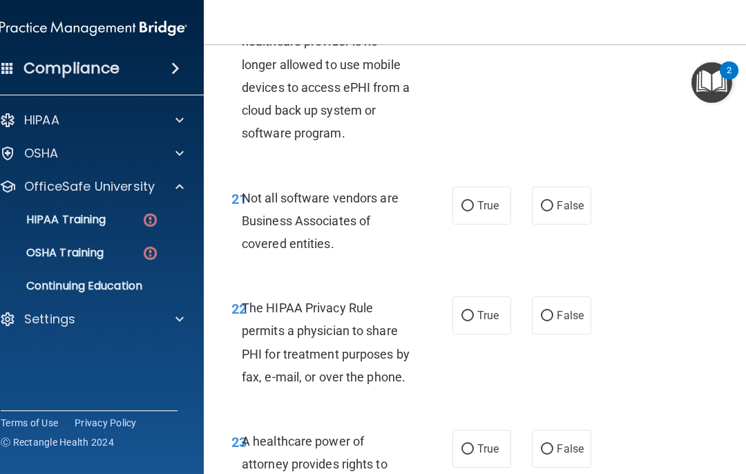
click at [478, 187] on label "True" at bounding box center [482, 206] width 59 height 38
click at [474, 201] on input "True" at bounding box center [468, 206] width 12 height 10
radio input "true"
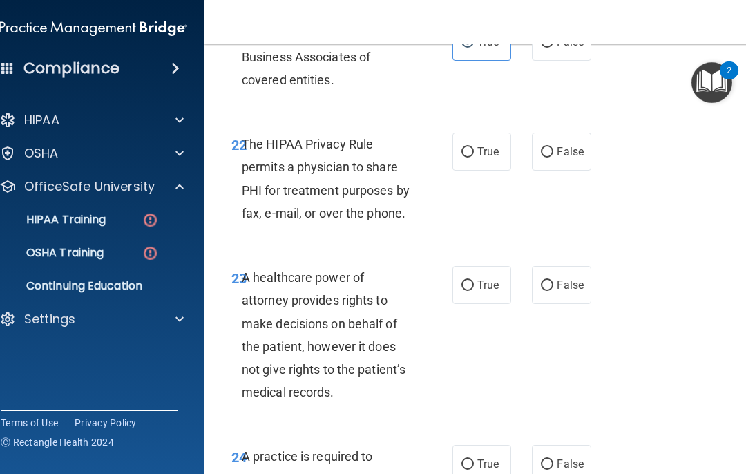
scroll to position [3557, 0]
click at [482, 144] on span "True" at bounding box center [488, 150] width 21 height 13
click at [474, 147] on input "True" at bounding box center [468, 152] width 12 height 10
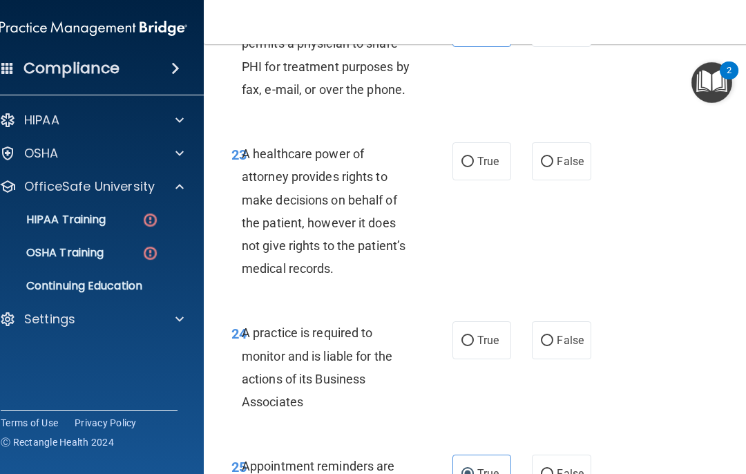
scroll to position [3681, 0]
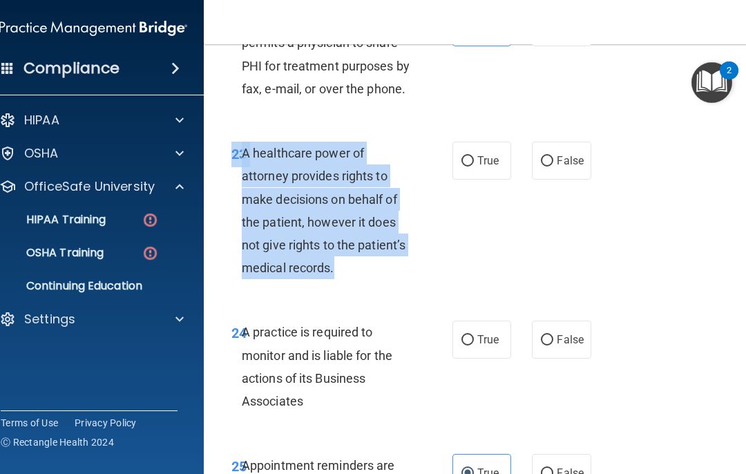
click at [559, 209] on div "23 A healthcare power of attorney provides rights to make decisions on behalf o…" at bounding box center [483, 213] width 525 height 179
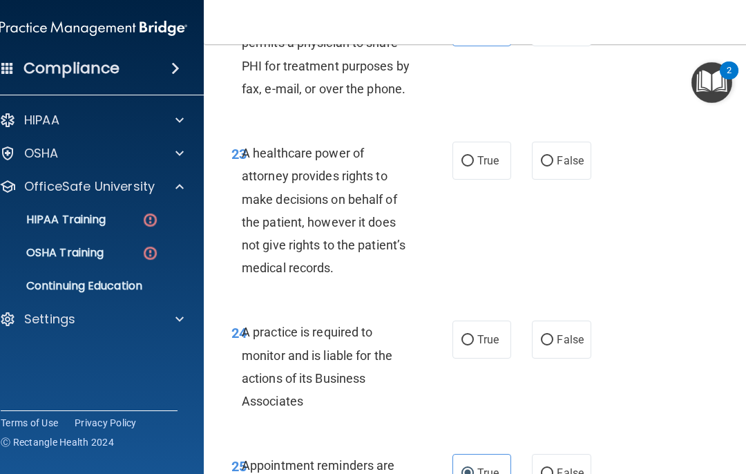
click at [559, 154] on span "False" at bounding box center [570, 160] width 27 height 13
click at [554, 156] on input "False" at bounding box center [547, 161] width 12 height 10
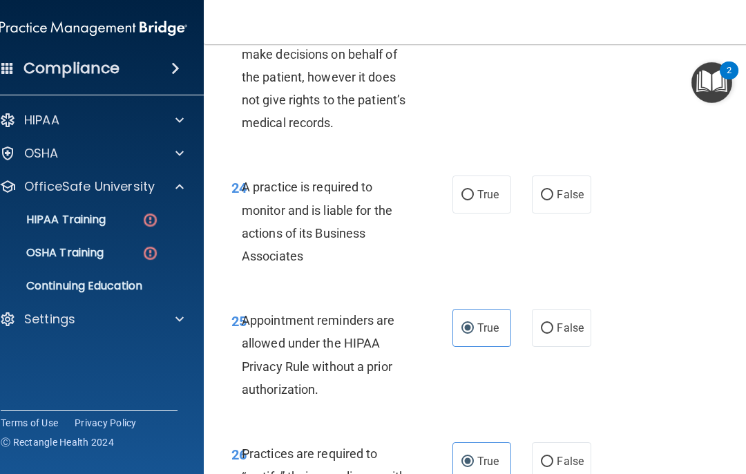
scroll to position [3829, 0]
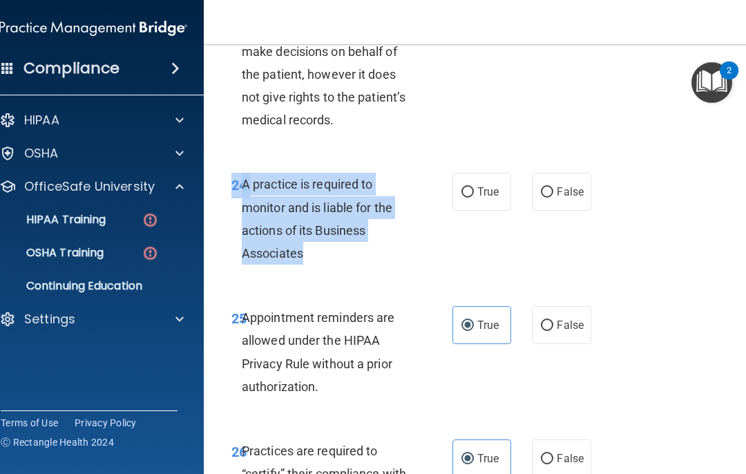
click at [446, 225] on div "24 A practice is required to monitor and is liable for the actions of its Busin…" at bounding box center [342, 222] width 263 height 99
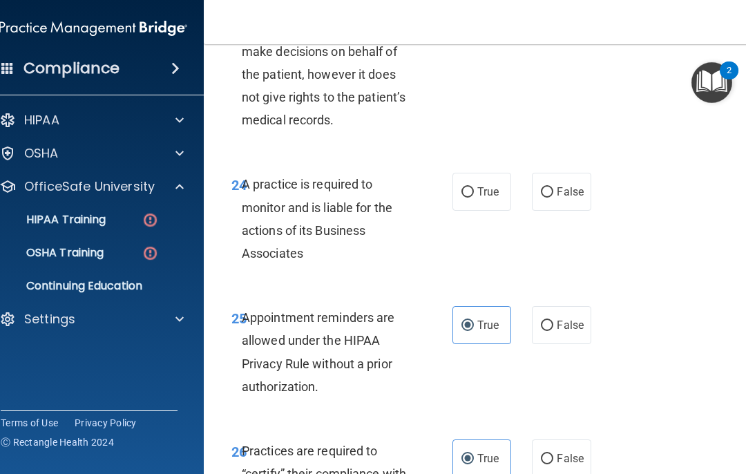
click at [559, 216] on div "24 A practice is required to monitor and is liable for the actions of its Busin…" at bounding box center [483, 222] width 525 height 133
click at [559, 173] on label "False" at bounding box center [561, 192] width 59 height 38
click at [554, 187] on input "False" at bounding box center [547, 192] width 12 height 10
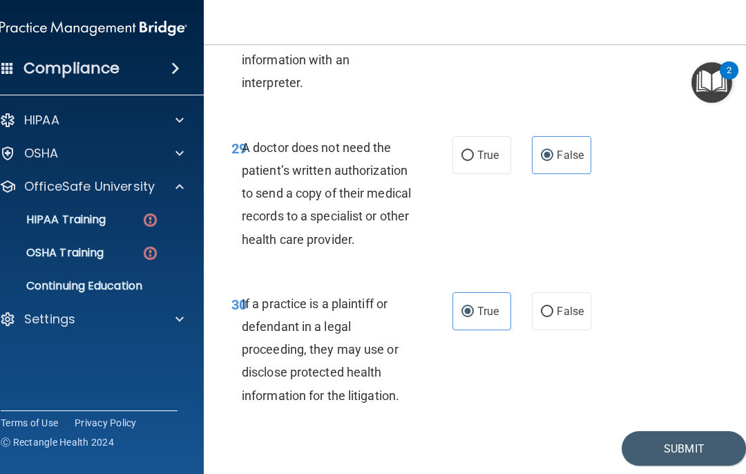
scroll to position [4624, 0]
click at [559, 432] on button "Submit" at bounding box center [684, 449] width 124 height 35
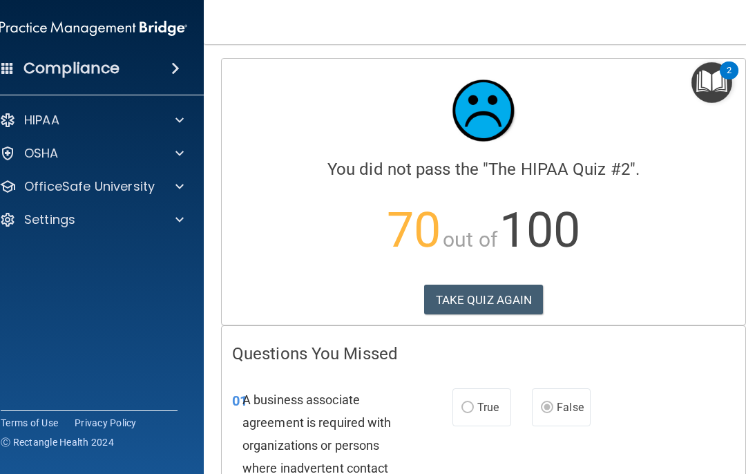
click at [519, 299] on button "TAKE QUIZ AGAIN" at bounding box center [484, 300] width 120 height 30
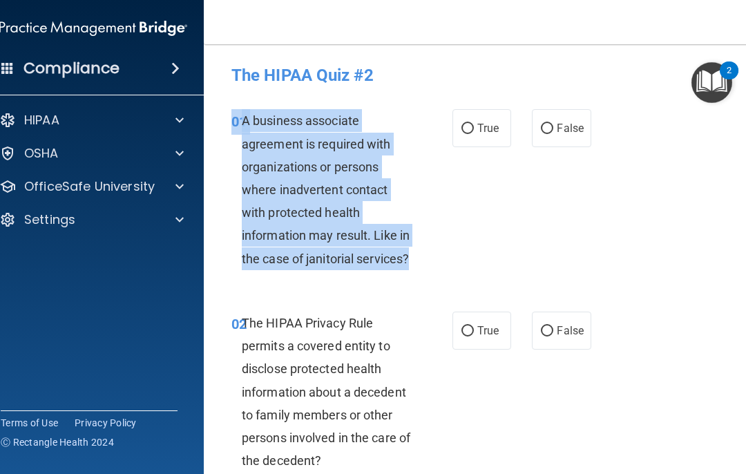
click at [559, 253] on div "01 A business associate agreement is required with organizations or persons whe…" at bounding box center [483, 193] width 525 height 202
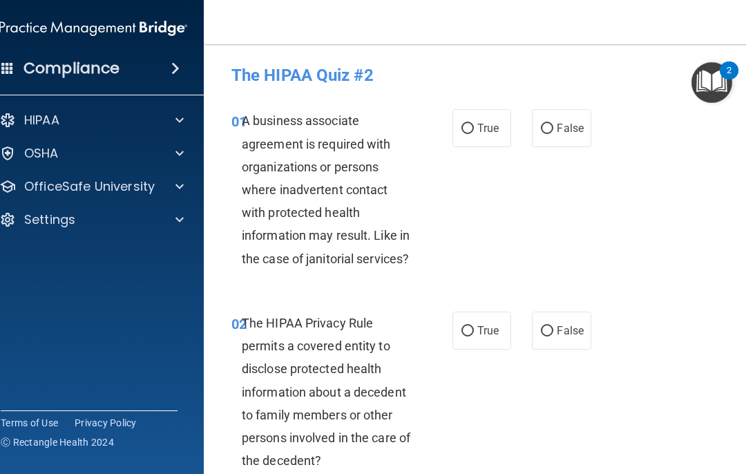
click at [486, 122] on span "True" at bounding box center [488, 128] width 21 height 13
click at [474, 124] on input "True" at bounding box center [468, 129] width 12 height 10
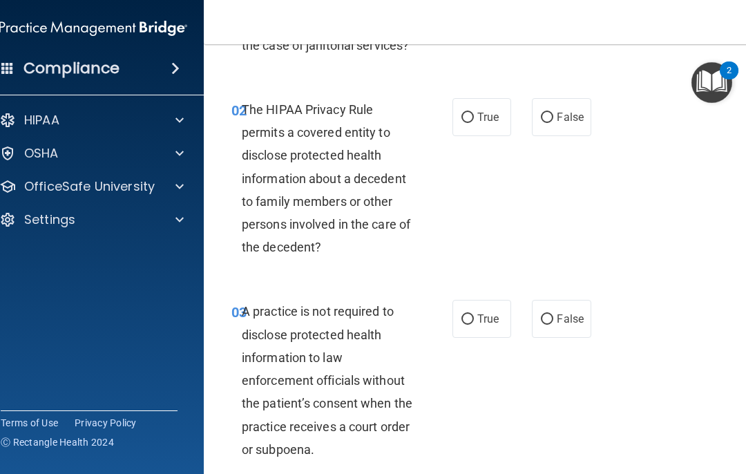
scroll to position [218, 0]
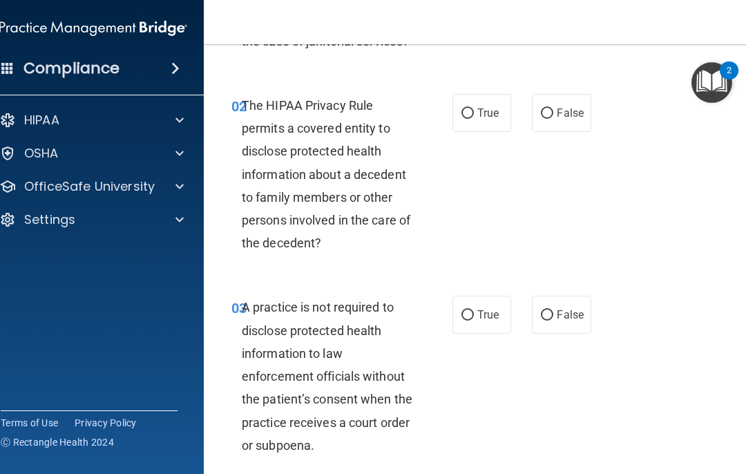
click at [491, 115] on span "True" at bounding box center [488, 112] width 21 height 13
click at [474, 115] on input "True" at bounding box center [468, 114] width 12 height 10
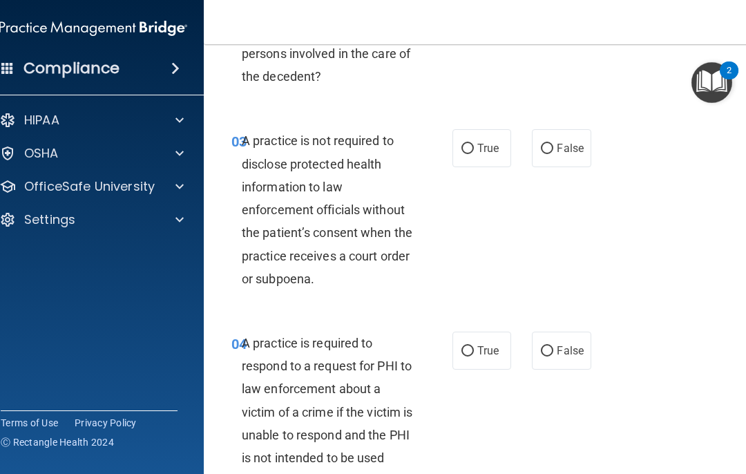
scroll to position [386, 0]
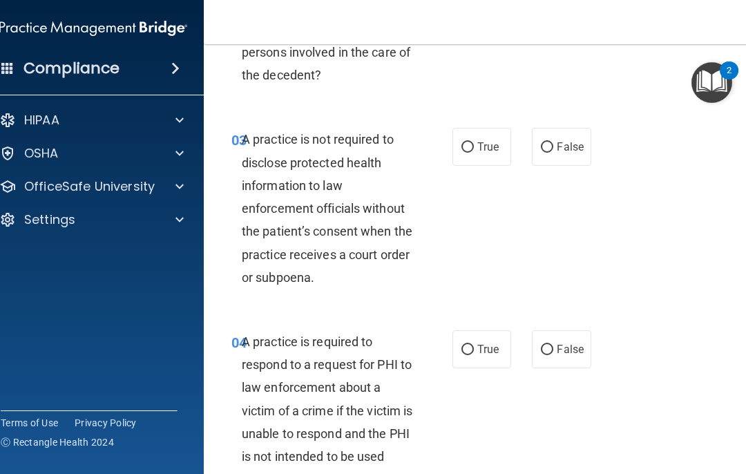
click at [484, 148] on span "True" at bounding box center [488, 146] width 21 height 13
click at [474, 148] on input "True" at bounding box center [468, 147] width 12 height 10
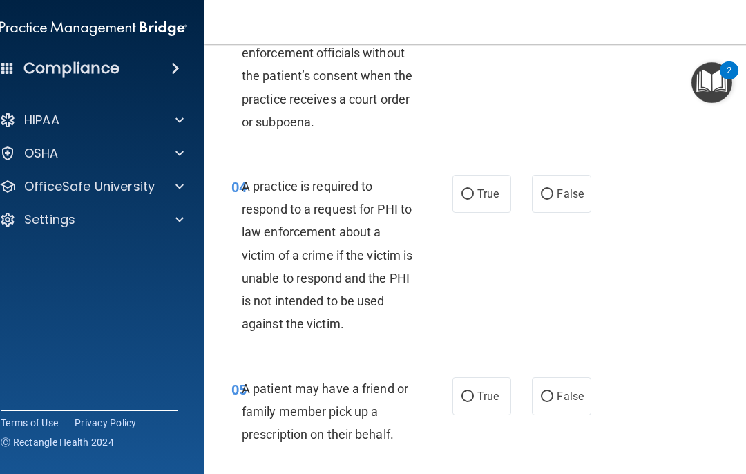
click at [486, 189] on span "True" at bounding box center [488, 193] width 21 height 13
click at [474, 189] on input "True" at bounding box center [468, 194] width 12 height 10
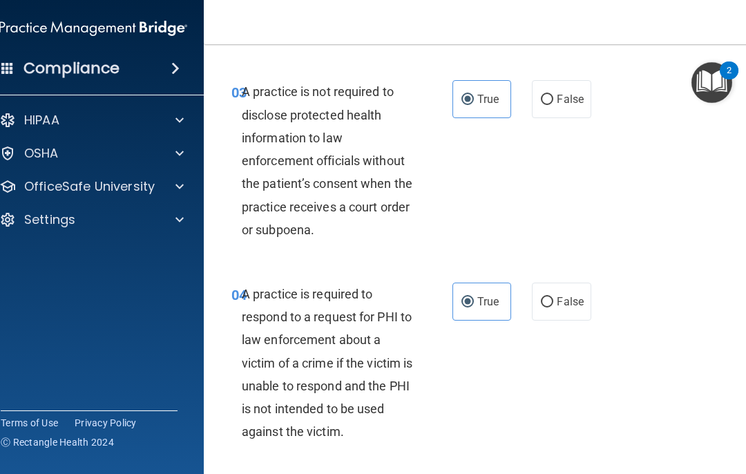
scroll to position [433, 0]
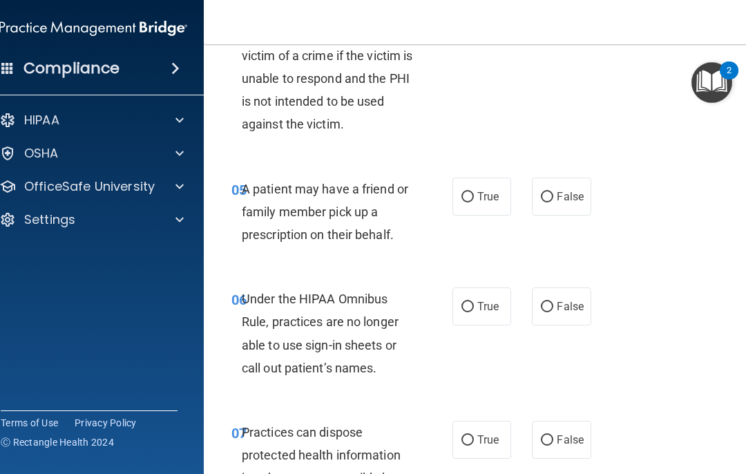
click at [490, 178] on label "True" at bounding box center [482, 197] width 59 height 38
click at [474, 192] on input "True" at bounding box center [468, 197] width 12 height 10
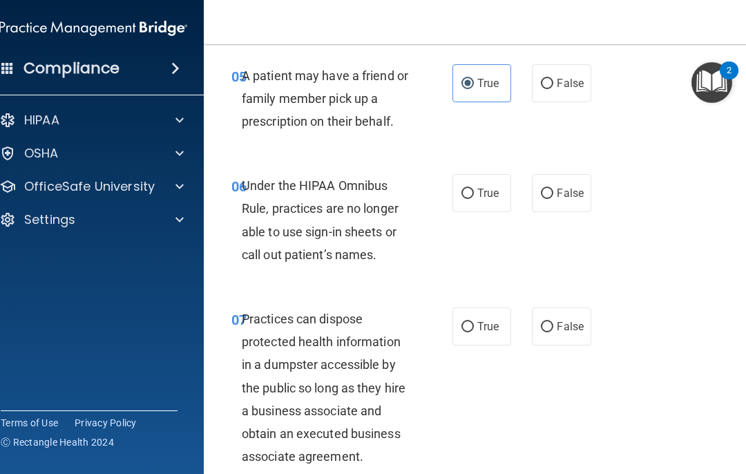
click at [559, 190] on span "False" at bounding box center [570, 193] width 27 height 13
click at [554, 190] on input "False" at bounding box center [547, 194] width 12 height 10
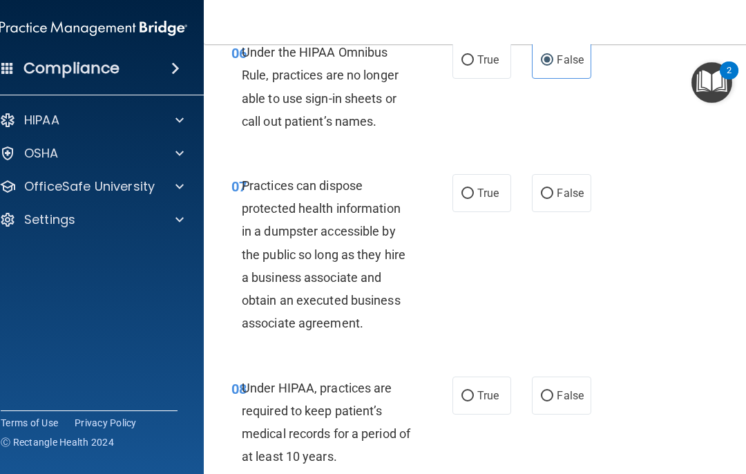
click at [559, 200] on label "False" at bounding box center [561, 193] width 59 height 38
click at [554, 199] on input "False" at bounding box center [547, 194] width 12 height 10
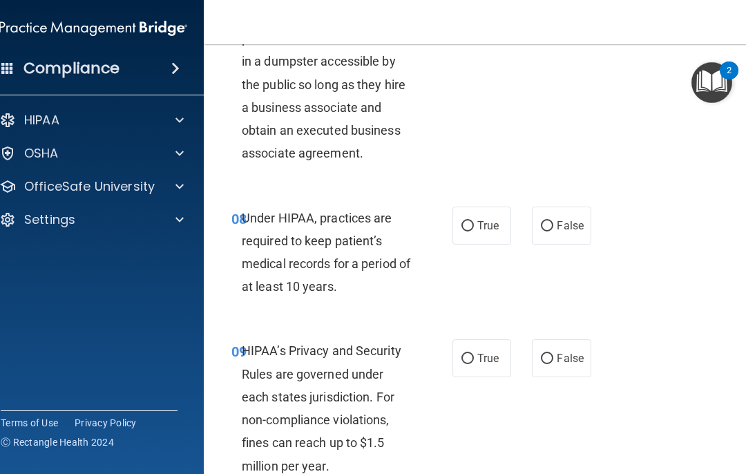
click at [559, 221] on span "False" at bounding box center [570, 225] width 27 height 13
click at [554, 221] on input "False" at bounding box center [547, 226] width 12 height 10
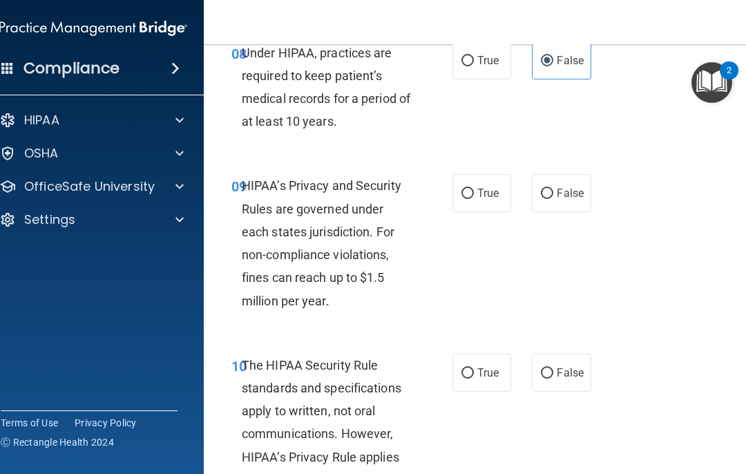
click at [487, 187] on span "True" at bounding box center [488, 193] width 21 height 13
click at [474, 189] on input "True" at bounding box center [468, 194] width 12 height 10
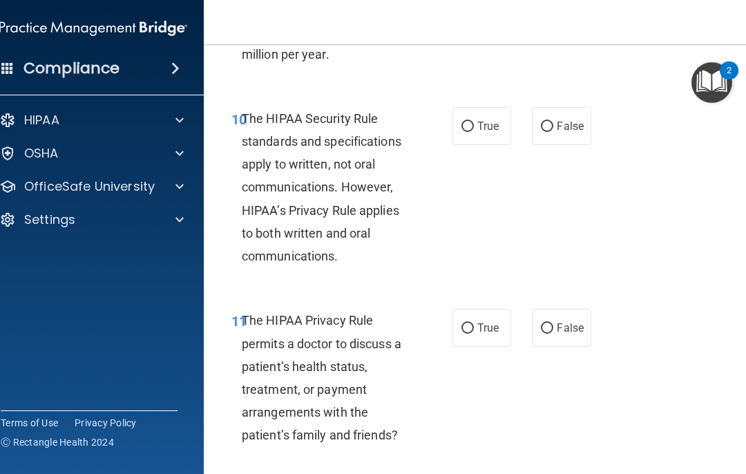
scroll to position [1572, 0]
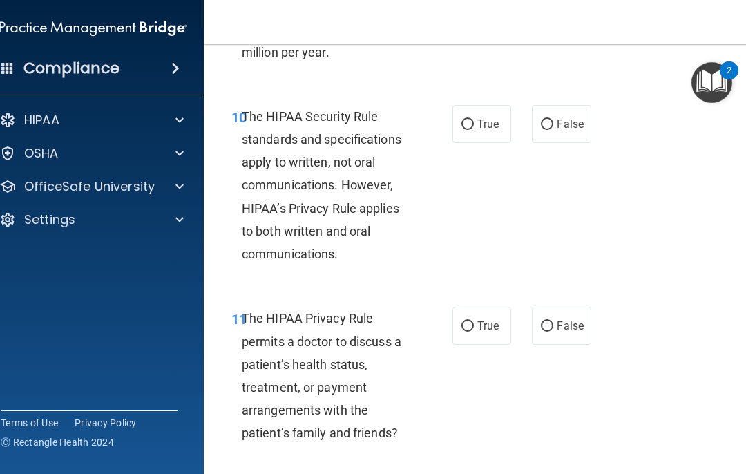
click at [482, 124] on label "True" at bounding box center [482, 124] width 59 height 38
click at [474, 124] on input "True" at bounding box center [468, 125] width 12 height 10
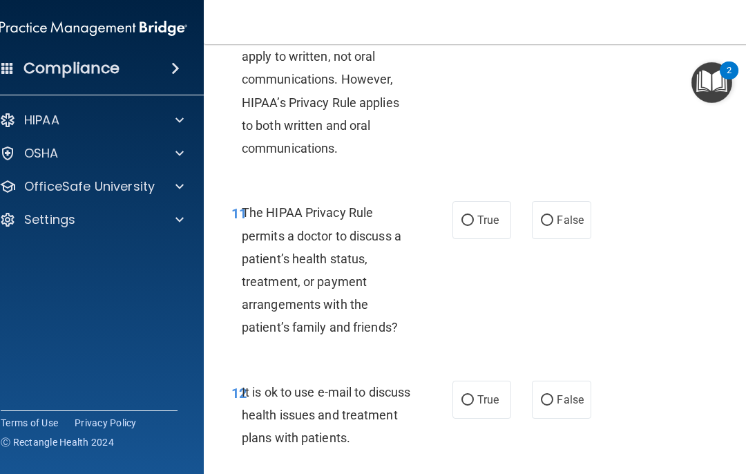
scroll to position [1681, 0]
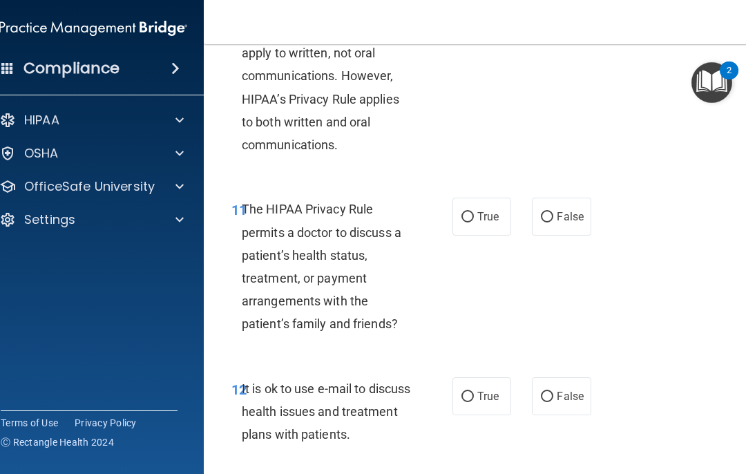
click at [487, 214] on span "True" at bounding box center [488, 216] width 21 height 13
click at [474, 214] on input "True" at bounding box center [468, 217] width 12 height 10
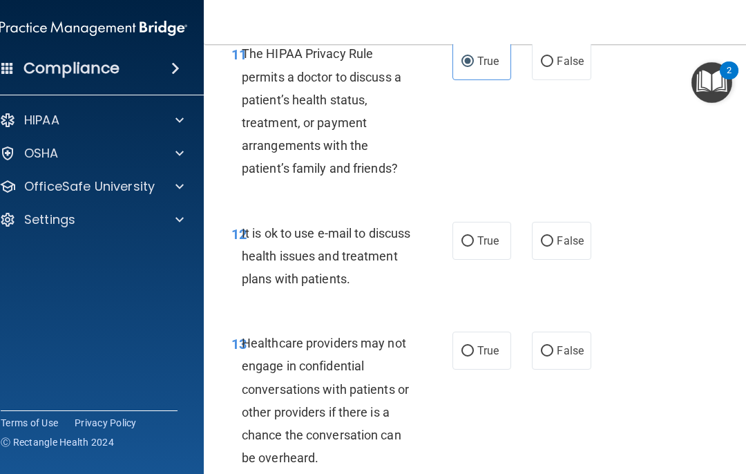
scroll to position [1837, 0]
click at [559, 234] on span "False" at bounding box center [570, 240] width 27 height 13
click at [554, 236] on input "False" at bounding box center [547, 241] width 12 height 10
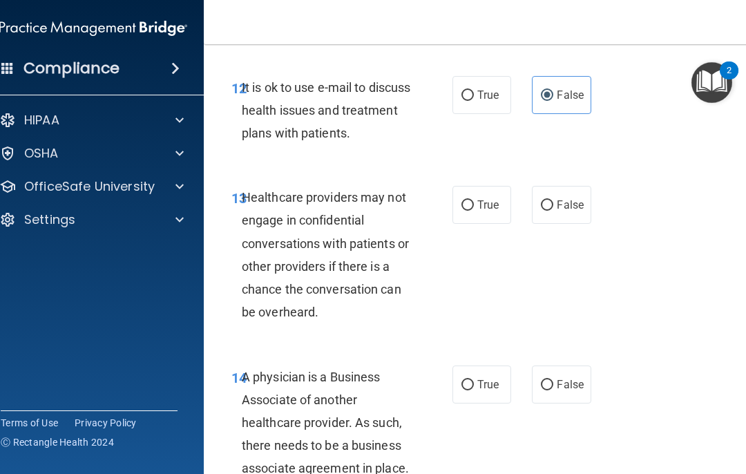
scroll to position [1983, 0]
click at [487, 198] on span "True" at bounding box center [488, 204] width 21 height 13
click at [474, 200] on input "True" at bounding box center [468, 205] width 12 height 10
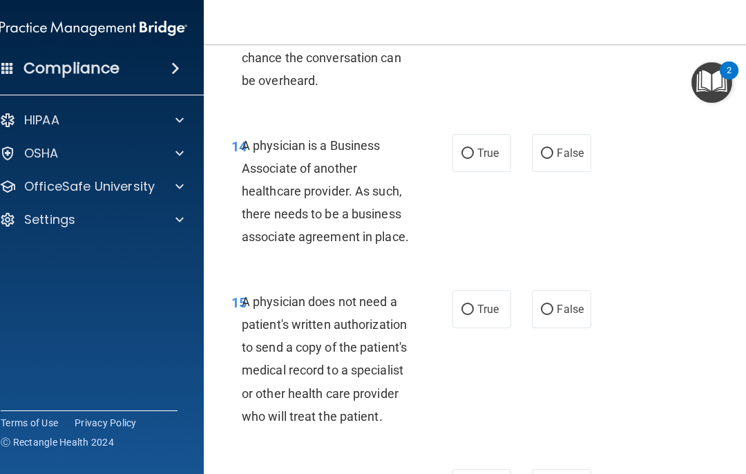
scroll to position [2214, 0]
click at [483, 146] on span "True" at bounding box center [488, 152] width 21 height 13
click at [474, 148] on input "True" at bounding box center [468, 153] width 12 height 10
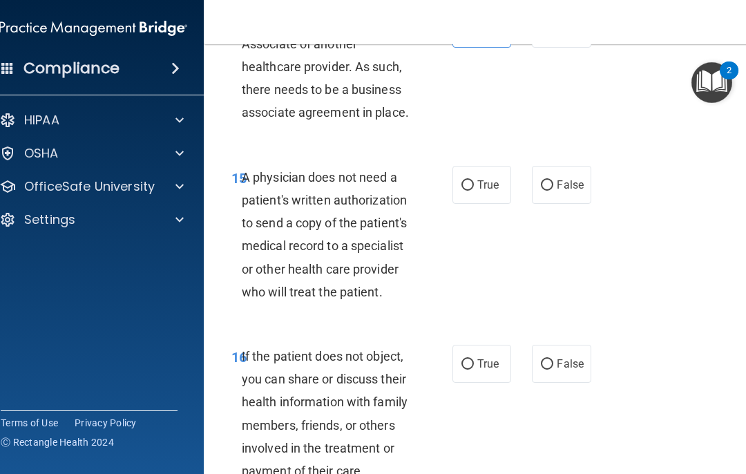
scroll to position [2339, 0]
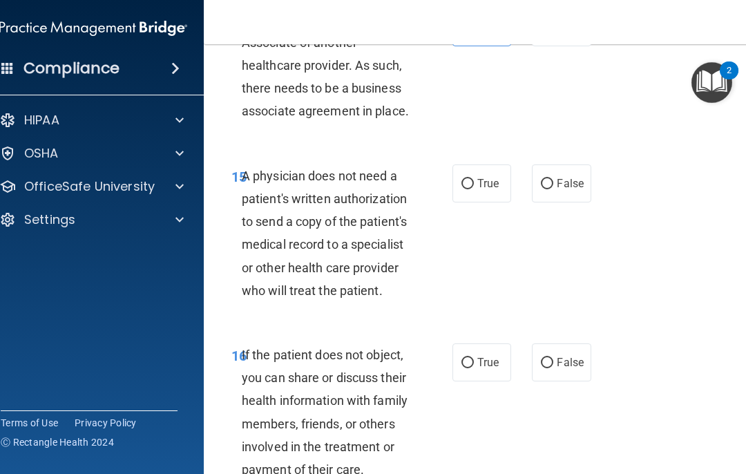
click at [481, 177] on span "True" at bounding box center [488, 183] width 21 height 13
click at [474, 179] on input "True" at bounding box center [468, 184] width 12 height 10
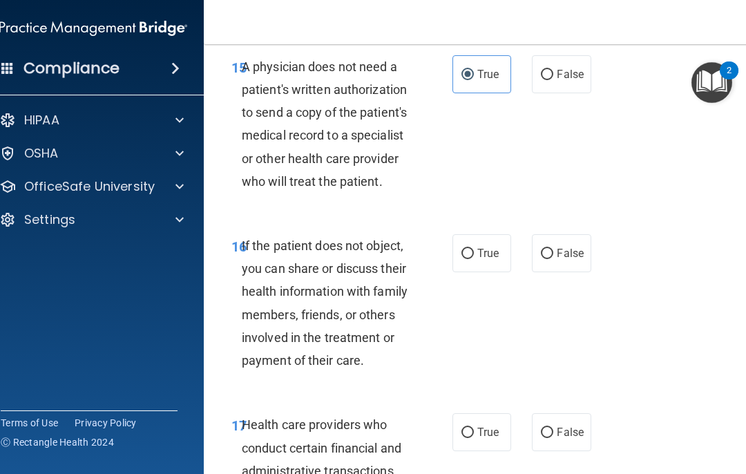
click at [483, 247] on span "True" at bounding box center [488, 253] width 21 height 13
click at [474, 249] on input "True" at bounding box center [468, 254] width 12 height 10
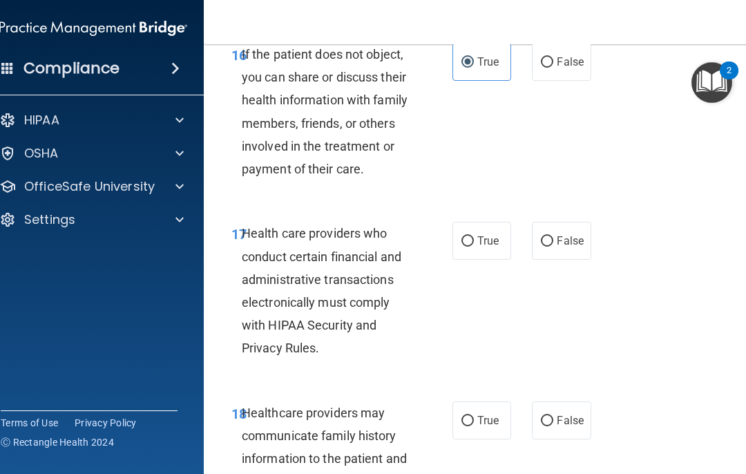
click at [488, 234] on span "True" at bounding box center [488, 240] width 21 height 13
click at [474, 236] on input "True" at bounding box center [468, 241] width 12 height 10
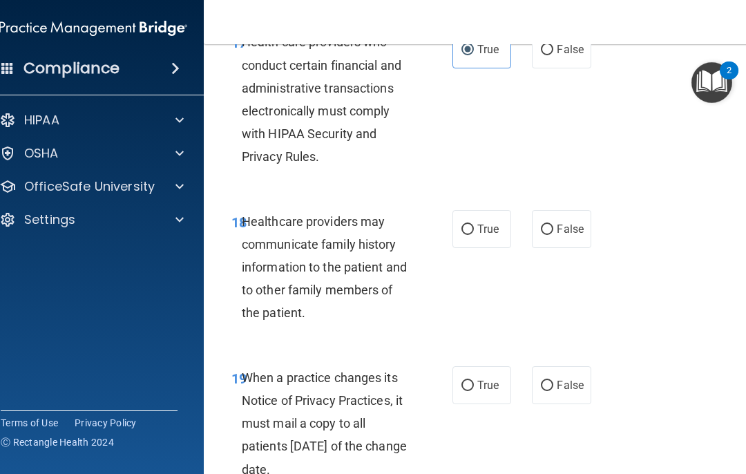
click at [473, 225] on input "True" at bounding box center [468, 230] width 12 height 10
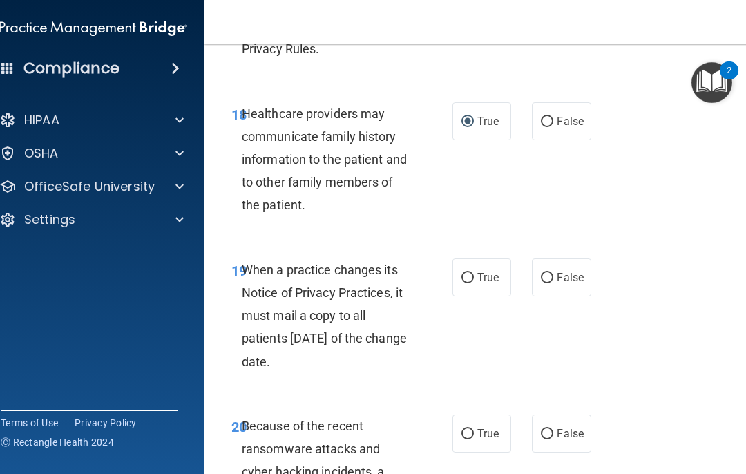
click at [552, 273] on input "False" at bounding box center [547, 278] width 12 height 10
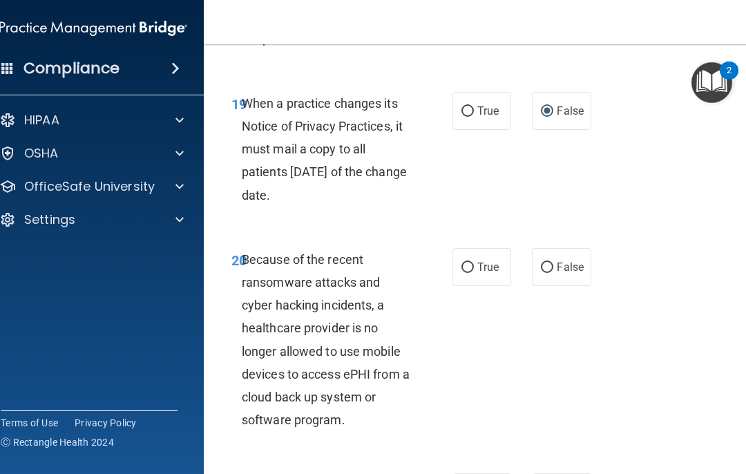
click at [559, 248] on label "False" at bounding box center [561, 267] width 59 height 38
click at [554, 263] on input "False" at bounding box center [547, 268] width 12 height 10
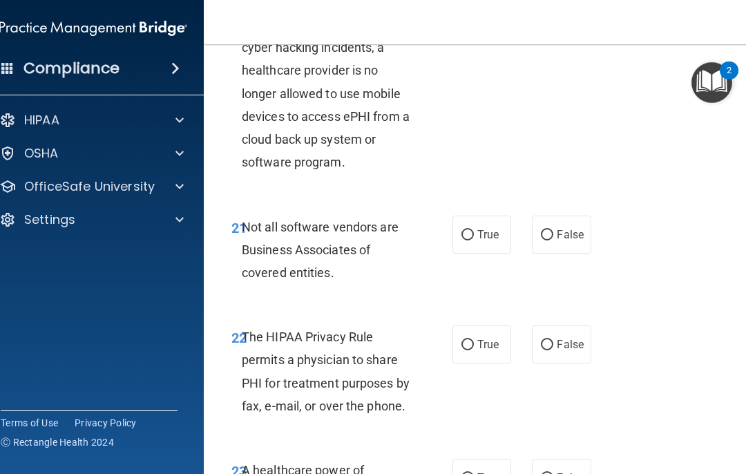
scroll to position [3364, 0]
click at [559, 227] on span "False" at bounding box center [570, 233] width 27 height 13
click at [554, 229] on input "False" at bounding box center [547, 234] width 12 height 10
click at [486, 226] on label "True" at bounding box center [482, 234] width 59 height 38
click at [474, 229] on input "True" at bounding box center [468, 234] width 12 height 10
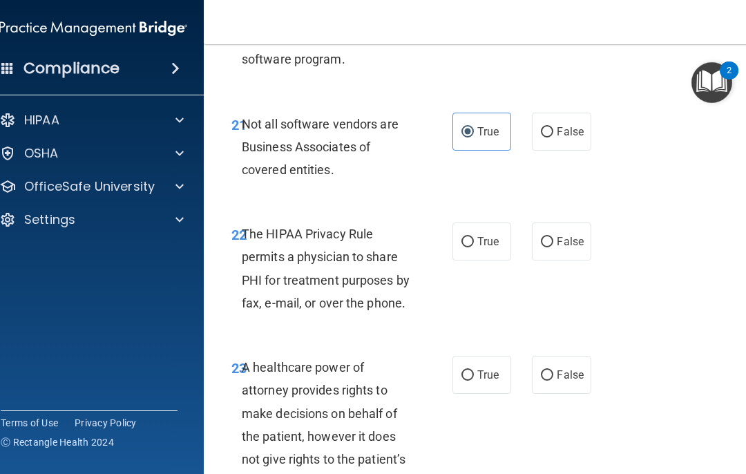
click at [494, 232] on label "True" at bounding box center [482, 242] width 59 height 38
click at [474, 237] on input "True" at bounding box center [468, 242] width 12 height 10
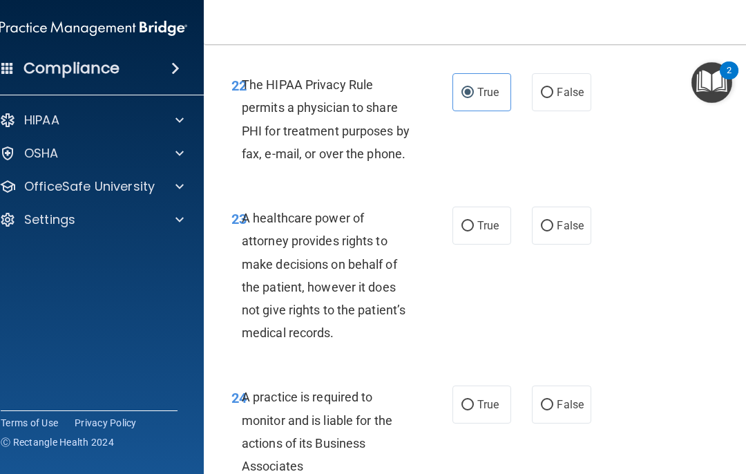
scroll to position [3617, 0]
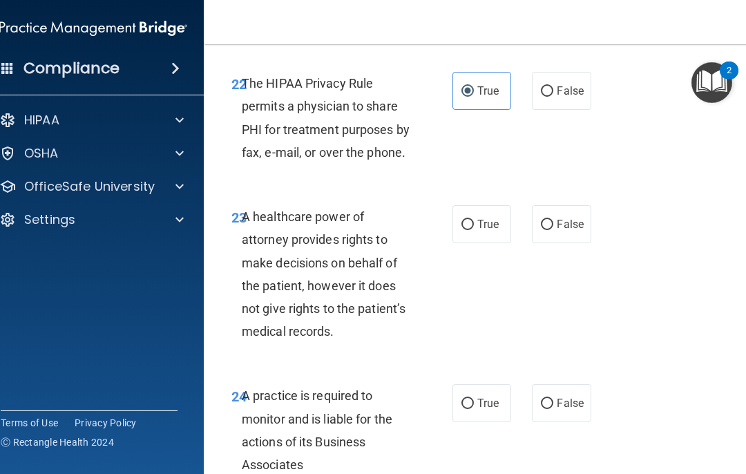
click at [484, 215] on label "True" at bounding box center [482, 224] width 59 height 38
click at [474, 220] on input "True" at bounding box center [468, 225] width 12 height 10
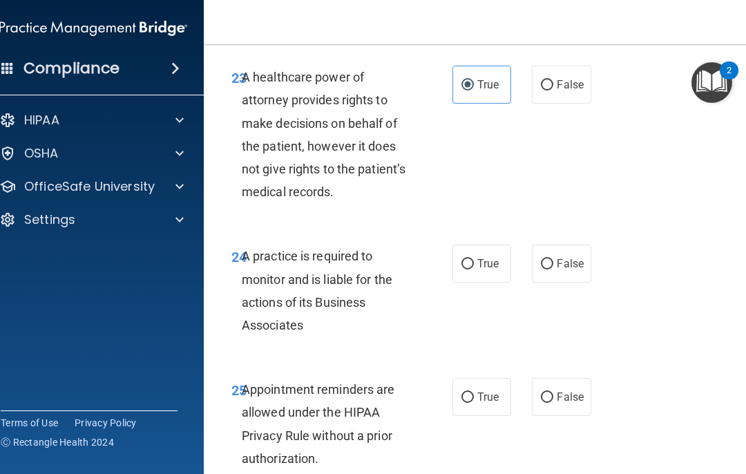
scroll to position [3758, 0]
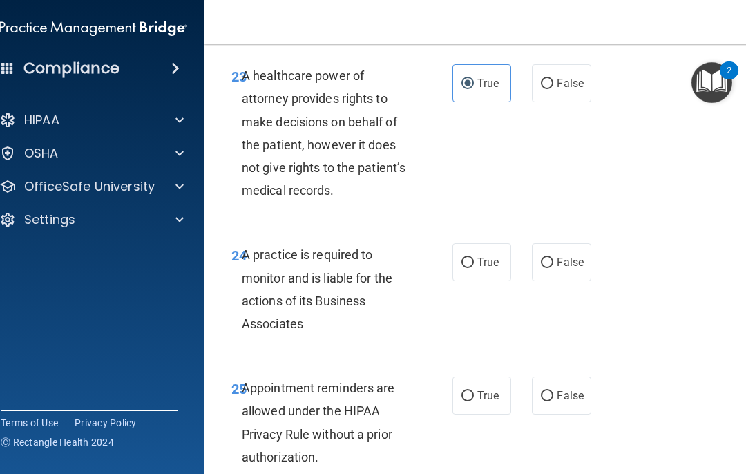
click at [495, 256] on span "True" at bounding box center [488, 262] width 21 height 13
click at [474, 258] on input "True" at bounding box center [468, 263] width 12 height 10
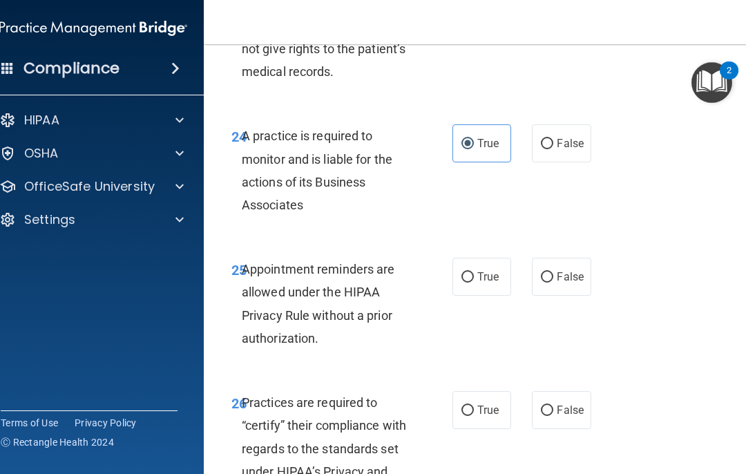
scroll to position [3881, 0]
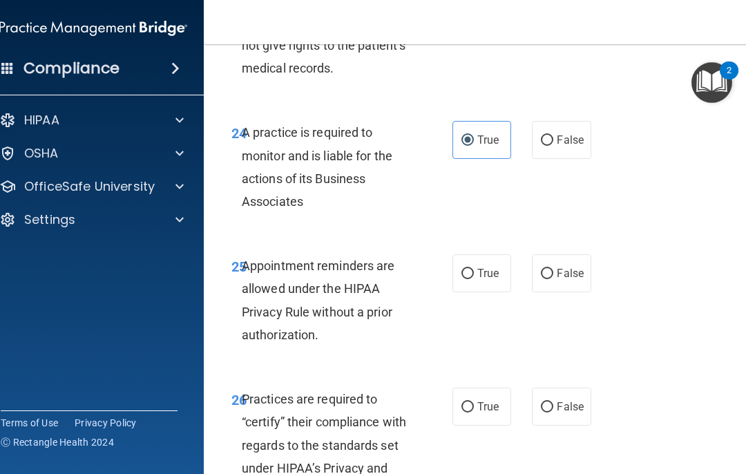
click at [493, 267] on span "True" at bounding box center [488, 273] width 21 height 13
click at [474, 269] on input "True" at bounding box center [468, 274] width 12 height 10
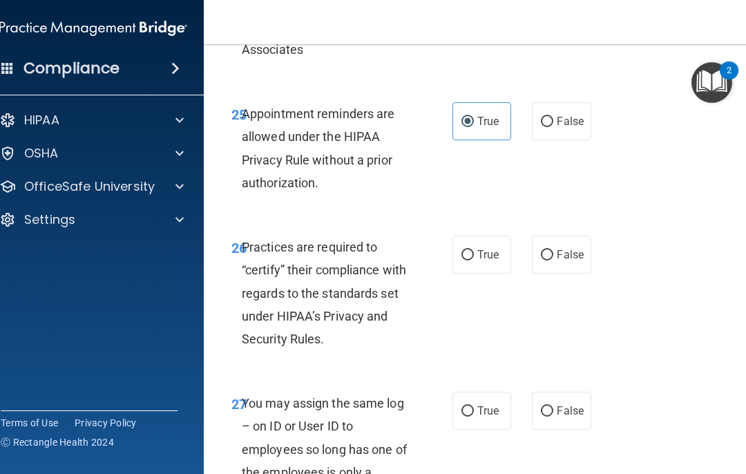
scroll to position [4033, 0]
click at [472, 249] on input "True" at bounding box center [468, 254] width 12 height 10
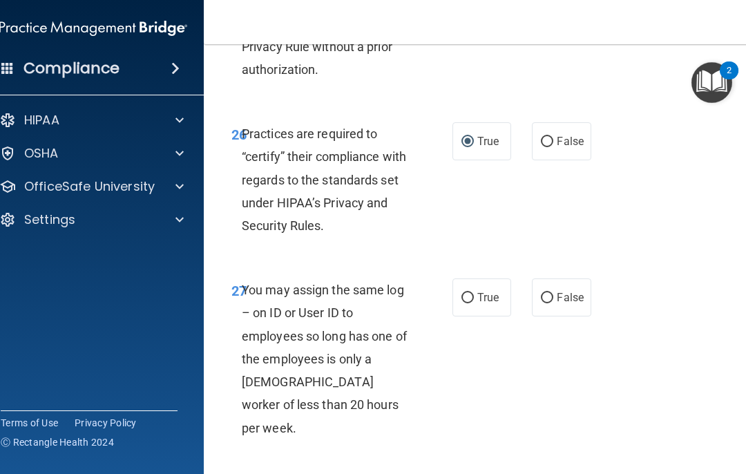
click at [559, 288] on label "False" at bounding box center [561, 298] width 59 height 38
click at [554, 293] on input "False" at bounding box center [547, 298] width 12 height 10
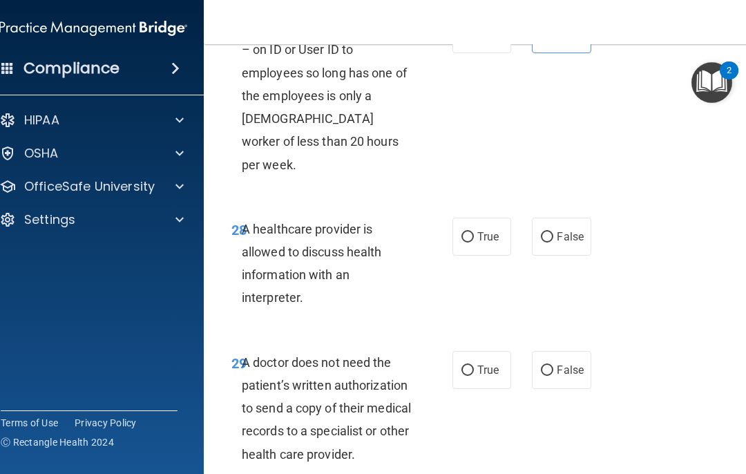
click at [482, 218] on label "True" at bounding box center [482, 237] width 59 height 38
click at [474, 232] on input "True" at bounding box center [468, 237] width 12 height 10
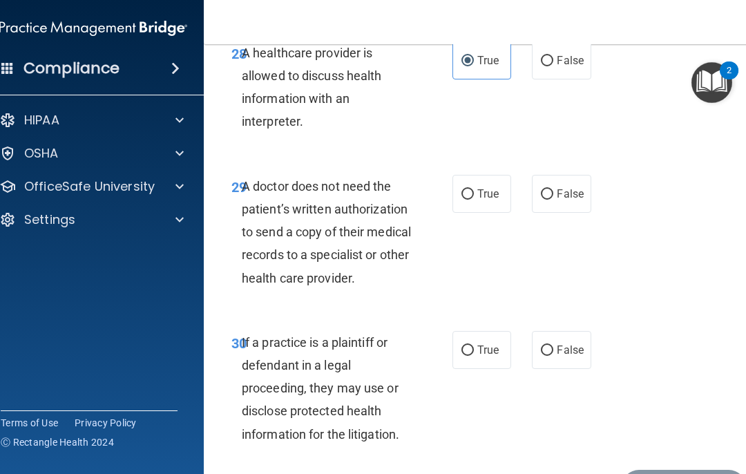
scroll to position [4586, 0]
click at [483, 174] on label "True" at bounding box center [482, 193] width 59 height 38
click at [474, 189] on input "True" at bounding box center [468, 194] width 12 height 10
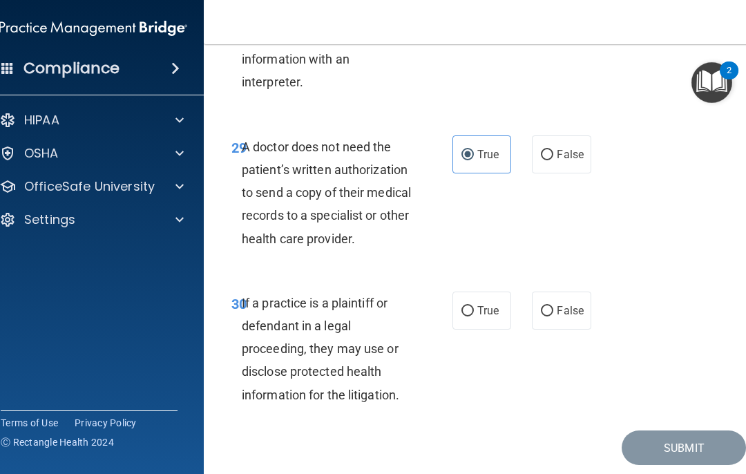
scroll to position [4624, 0]
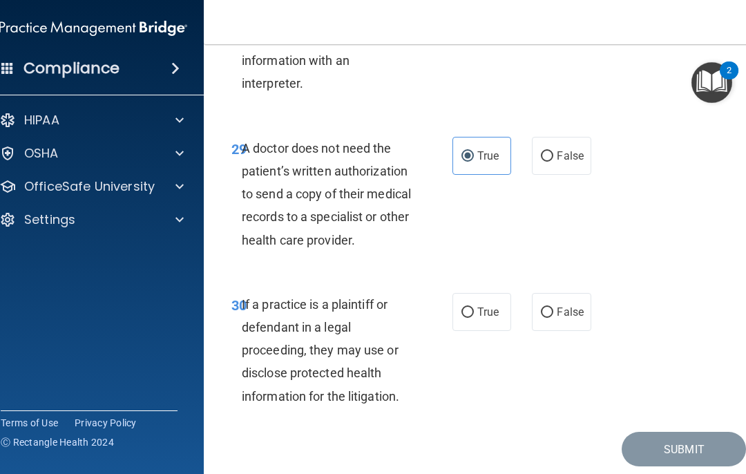
click at [469, 308] on input "True" at bounding box center [468, 313] width 12 height 10
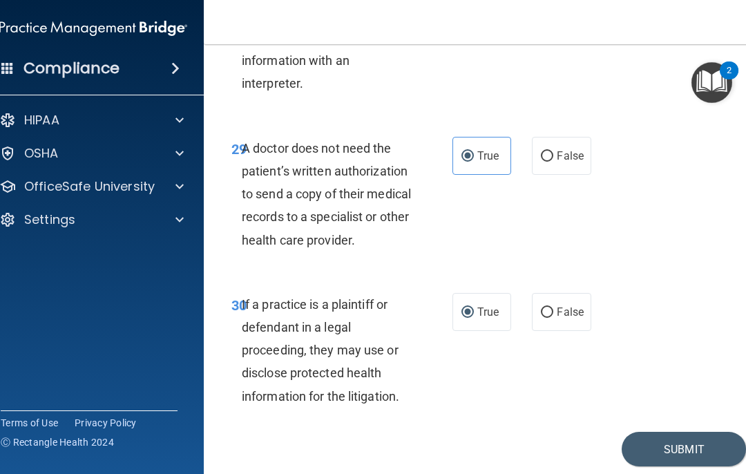
click at [559, 432] on button "Submit" at bounding box center [684, 449] width 124 height 35
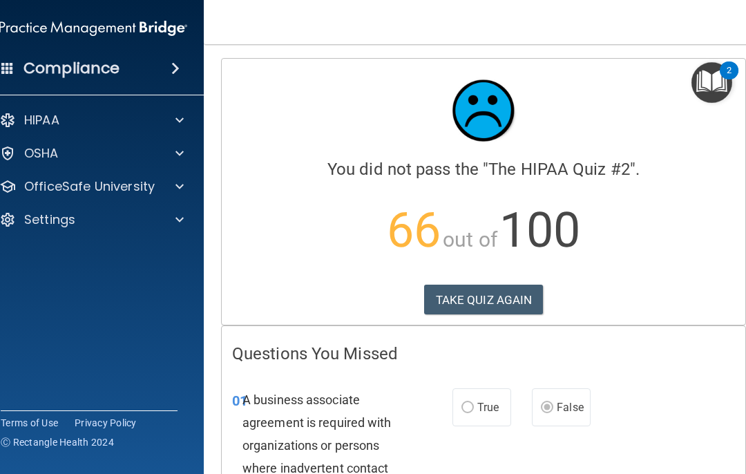
click at [515, 295] on button "TAKE QUIZ AGAIN" at bounding box center [484, 300] width 120 height 30
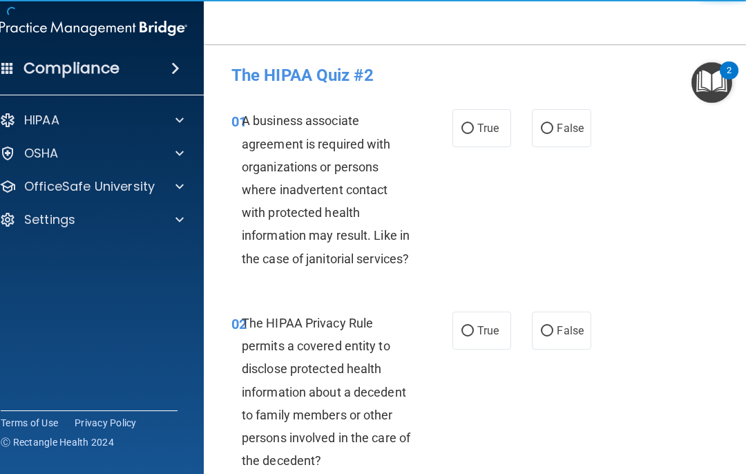
click at [559, 135] on label "False" at bounding box center [561, 128] width 59 height 38
click at [554, 134] on input "False" at bounding box center [547, 129] width 12 height 10
click at [554, 330] on input "False" at bounding box center [547, 331] width 12 height 10
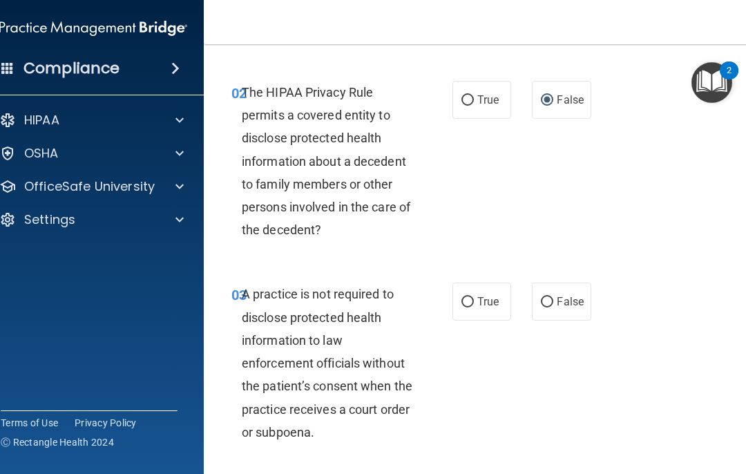
click at [559, 303] on span "False" at bounding box center [570, 301] width 27 height 13
click at [554, 303] on input "False" at bounding box center [547, 302] width 12 height 10
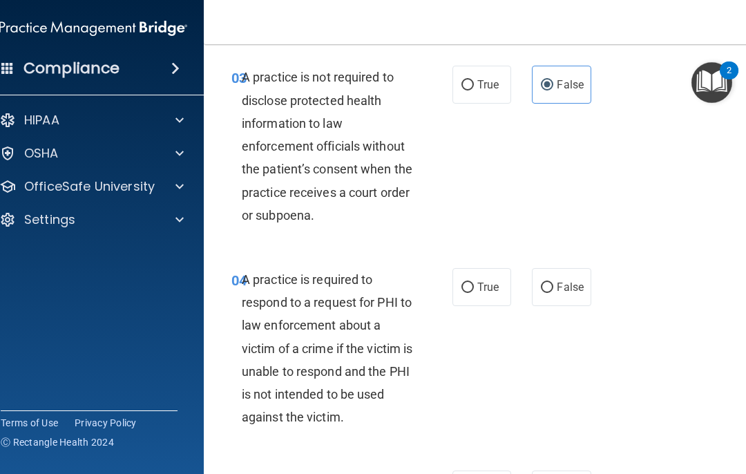
scroll to position [449, 0]
click at [559, 285] on span "False" at bounding box center [570, 286] width 27 height 13
click at [554, 285] on input "False" at bounding box center [547, 287] width 12 height 10
click at [473, 79] on input "True" at bounding box center [468, 84] width 12 height 10
click at [471, 287] on input "True" at bounding box center [468, 287] width 12 height 10
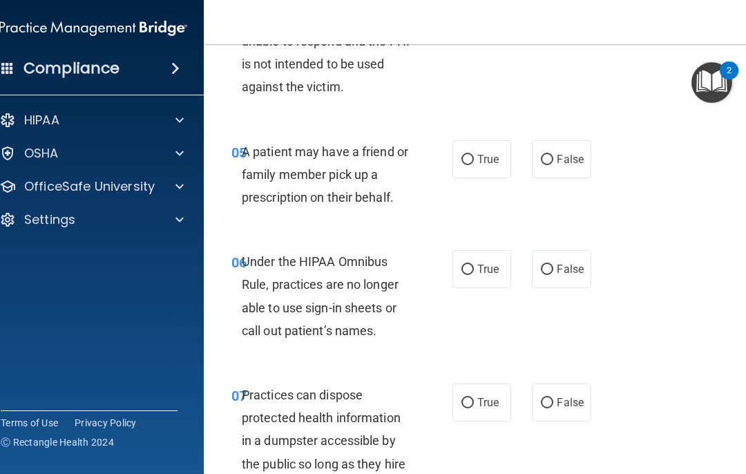
click at [489, 157] on span "True" at bounding box center [488, 159] width 21 height 13
click at [474, 157] on input "True" at bounding box center [468, 160] width 12 height 10
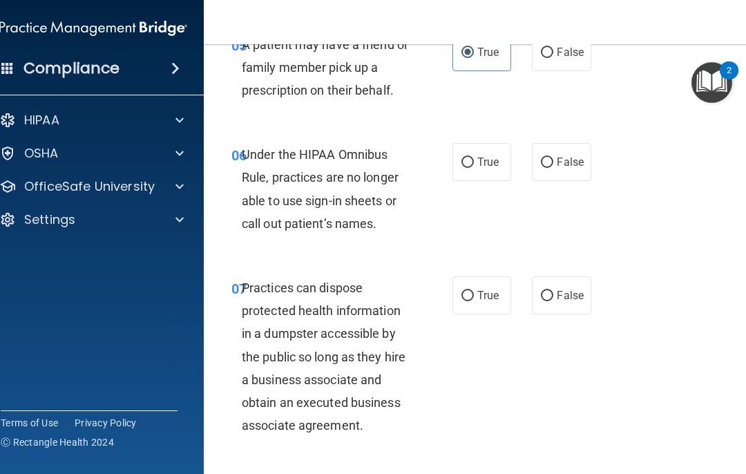
scroll to position [887, 0]
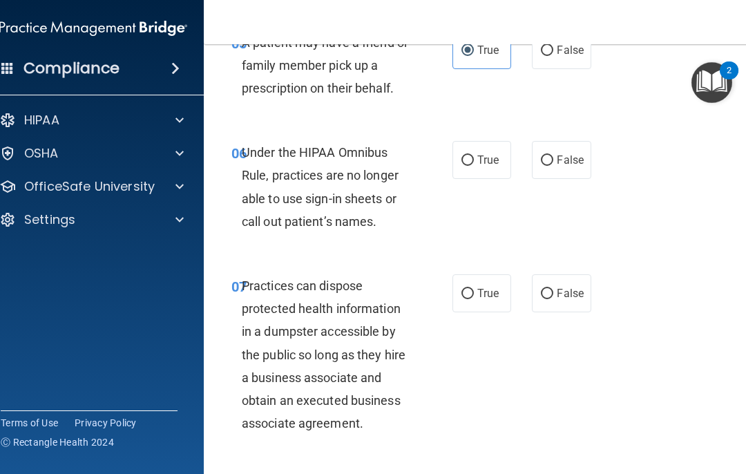
click at [559, 154] on span "False" at bounding box center [570, 159] width 27 height 13
click at [554, 156] on input "False" at bounding box center [547, 161] width 12 height 10
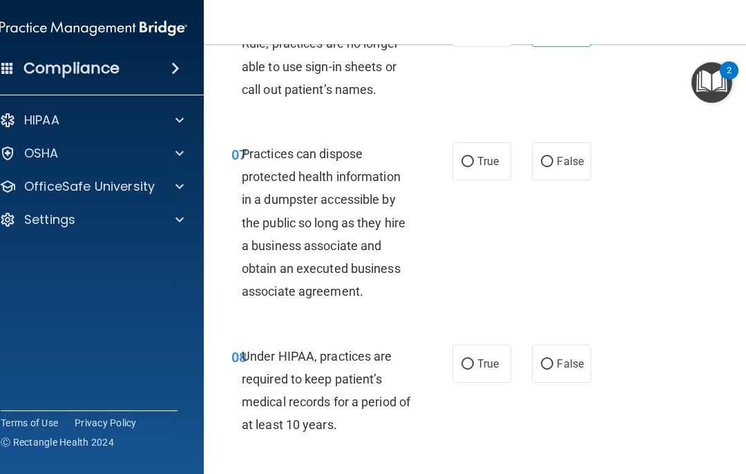
scroll to position [1022, 0]
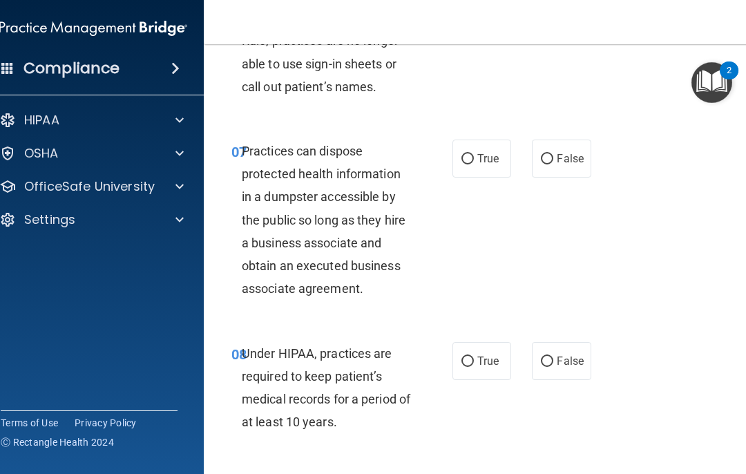
click at [554, 171] on label "False" at bounding box center [561, 159] width 59 height 38
click at [554, 164] on input "False" at bounding box center [547, 159] width 12 height 10
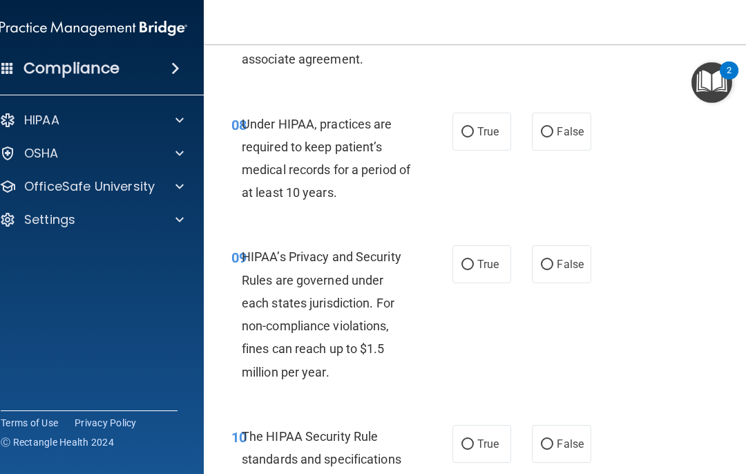
scroll to position [1263, 0]
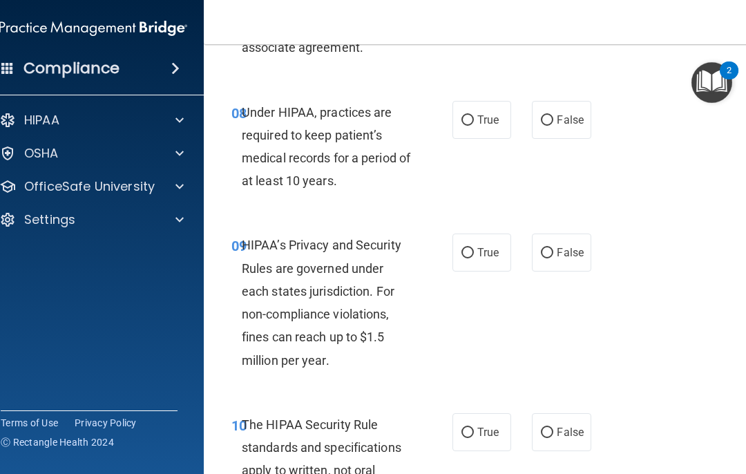
click at [559, 122] on label "False" at bounding box center [561, 120] width 59 height 38
click at [554, 122] on input "False" at bounding box center [547, 120] width 12 height 10
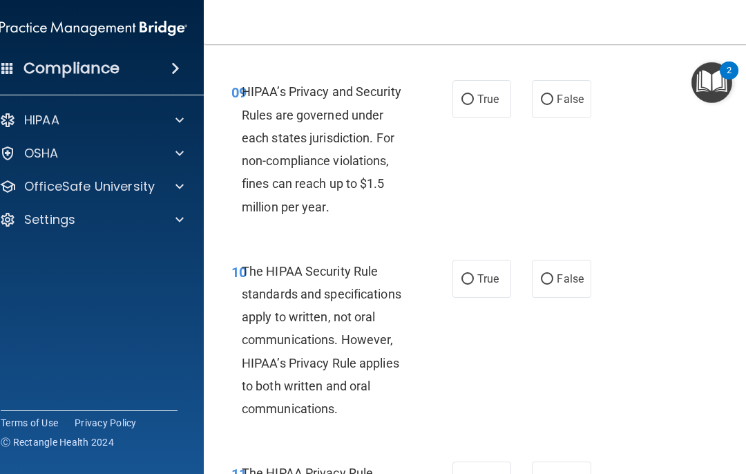
click at [559, 93] on span "False" at bounding box center [570, 99] width 27 height 13
click at [554, 95] on input "False" at bounding box center [547, 100] width 12 height 10
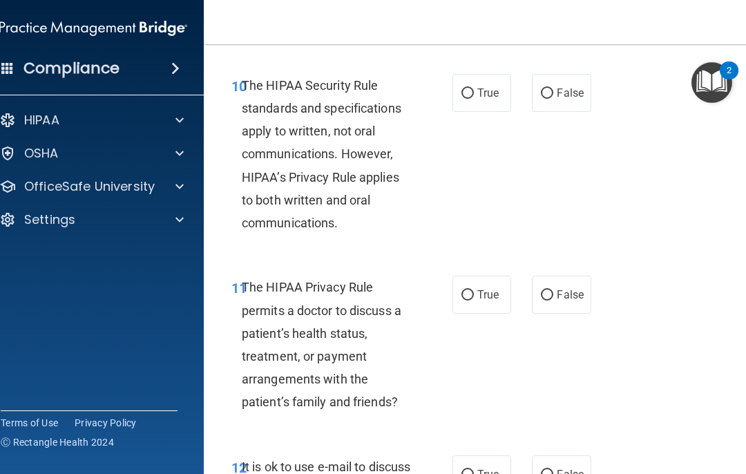
scroll to position [1603, 0]
click at [559, 86] on span "False" at bounding box center [570, 92] width 27 height 13
click at [554, 88] on input "False" at bounding box center [547, 93] width 12 height 10
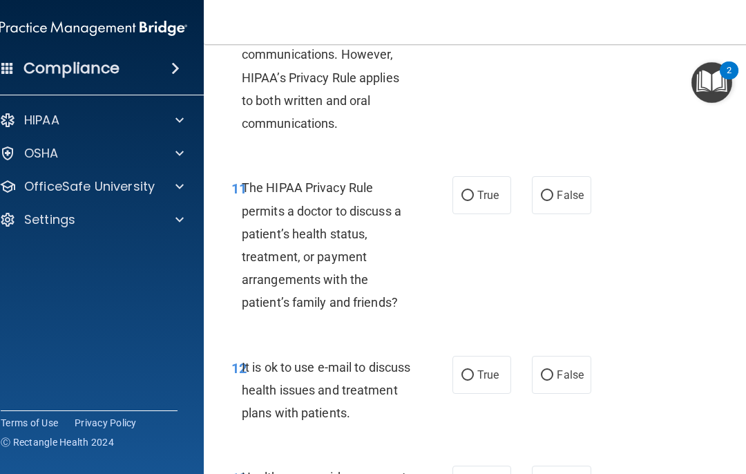
click at [484, 190] on span "True" at bounding box center [488, 195] width 21 height 13
click at [474, 191] on input "True" at bounding box center [468, 196] width 12 height 10
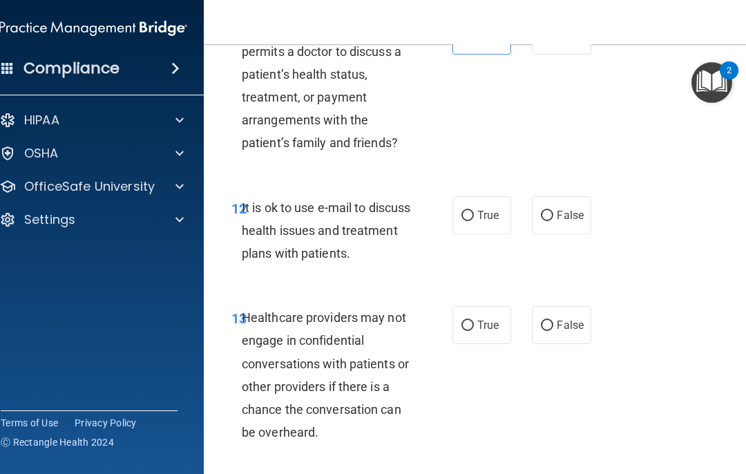
click at [556, 222] on label "False" at bounding box center [561, 215] width 59 height 38
click at [554, 221] on input "False" at bounding box center [547, 216] width 12 height 10
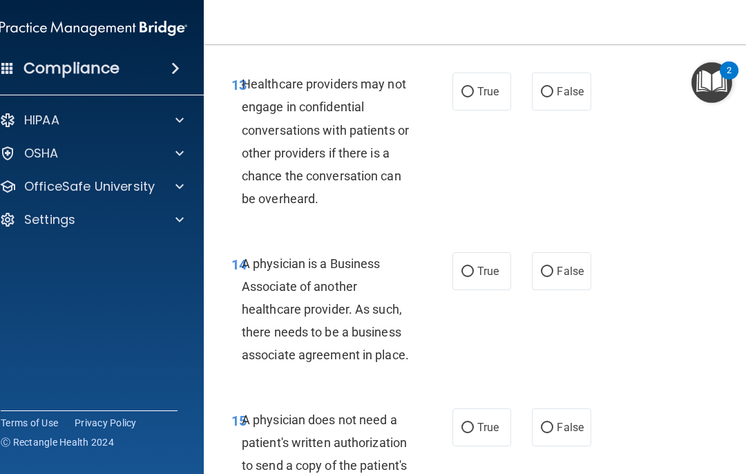
scroll to position [2096, 0]
click at [469, 86] on input "True" at bounding box center [468, 91] width 12 height 10
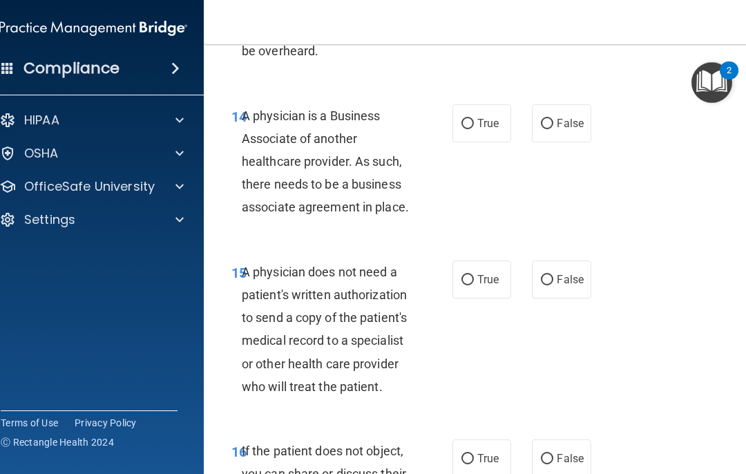
scroll to position [2245, 0]
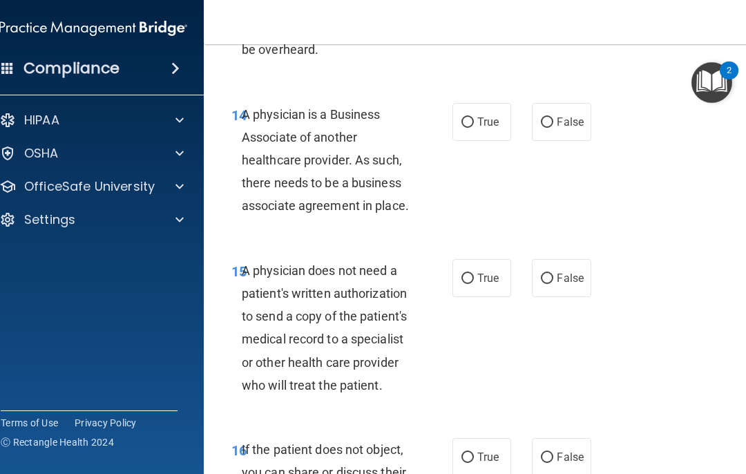
click at [480, 121] on label "True" at bounding box center [482, 122] width 59 height 38
click at [474, 121] on input "True" at bounding box center [468, 122] width 12 height 10
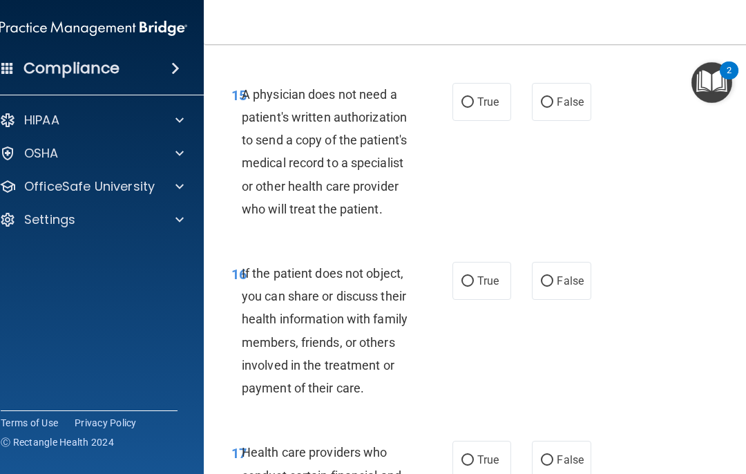
scroll to position [2420, 0]
click at [481, 96] on span "True" at bounding box center [488, 102] width 21 height 13
click at [474, 98] on input "True" at bounding box center [468, 103] width 12 height 10
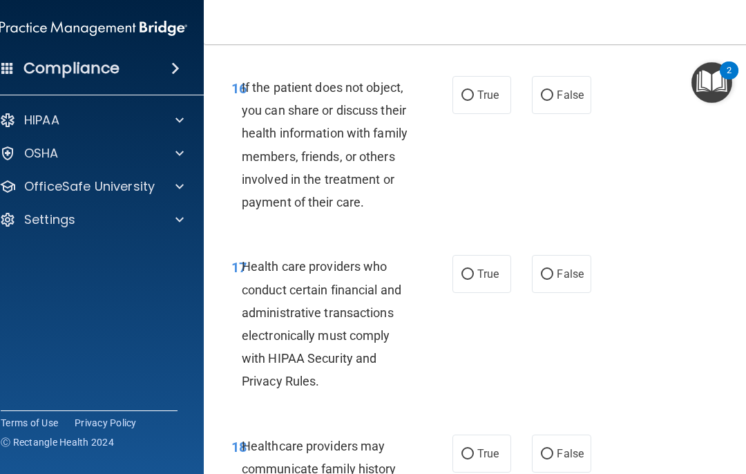
click at [478, 76] on label "True" at bounding box center [482, 95] width 59 height 38
click at [474, 91] on input "True" at bounding box center [468, 96] width 12 height 10
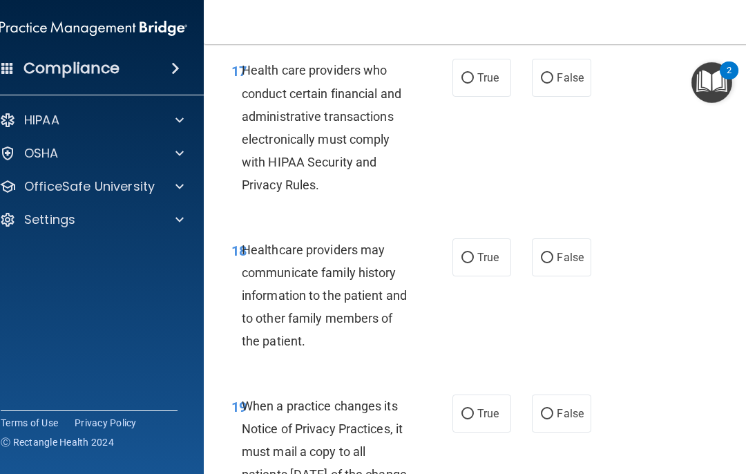
scroll to position [2805, 0]
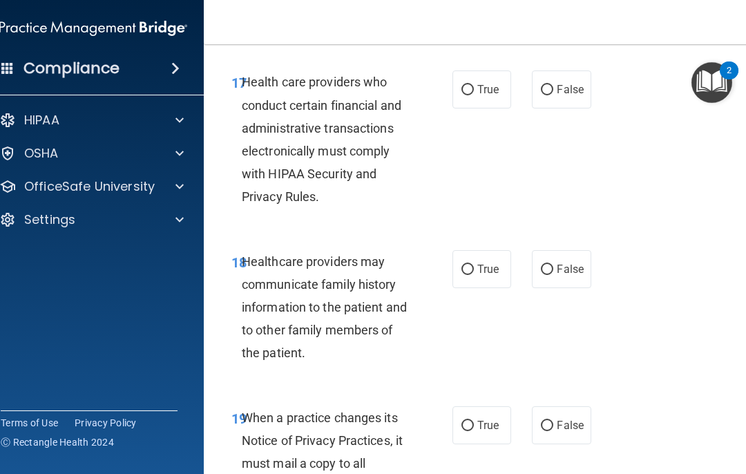
click at [487, 83] on span "True" at bounding box center [488, 89] width 21 height 13
click at [474, 85] on input "True" at bounding box center [468, 90] width 12 height 10
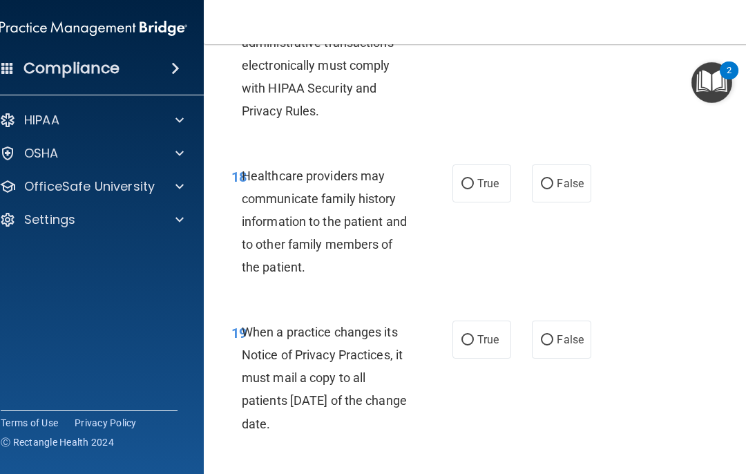
scroll to position [2878, 0]
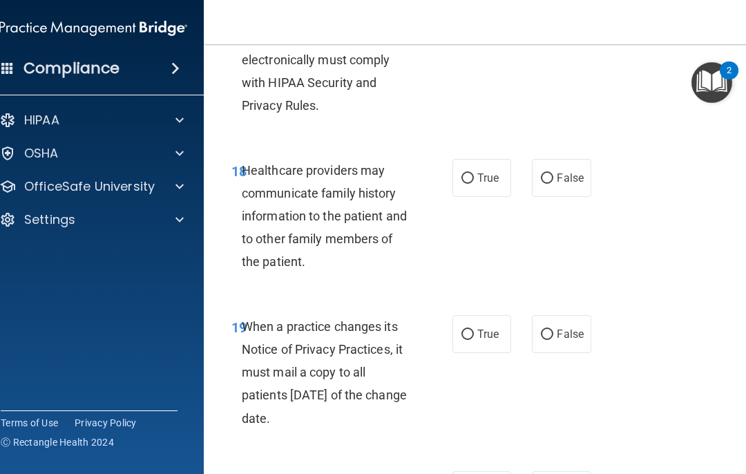
click at [478, 159] on label "True" at bounding box center [482, 178] width 59 height 38
click at [474, 173] on input "True" at bounding box center [468, 178] width 12 height 10
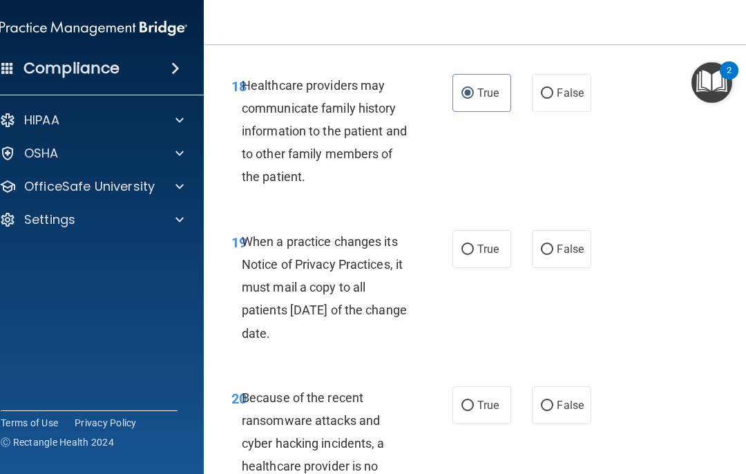
click at [559, 243] on span "False" at bounding box center [570, 249] width 27 height 13
click at [554, 245] on input "False" at bounding box center [547, 250] width 12 height 10
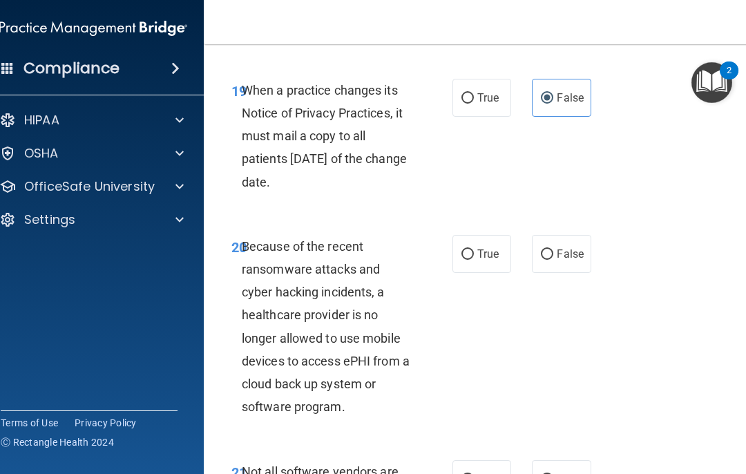
click at [559, 247] on label "False" at bounding box center [561, 254] width 59 height 38
click at [554, 249] on input "False" at bounding box center [547, 254] width 12 height 10
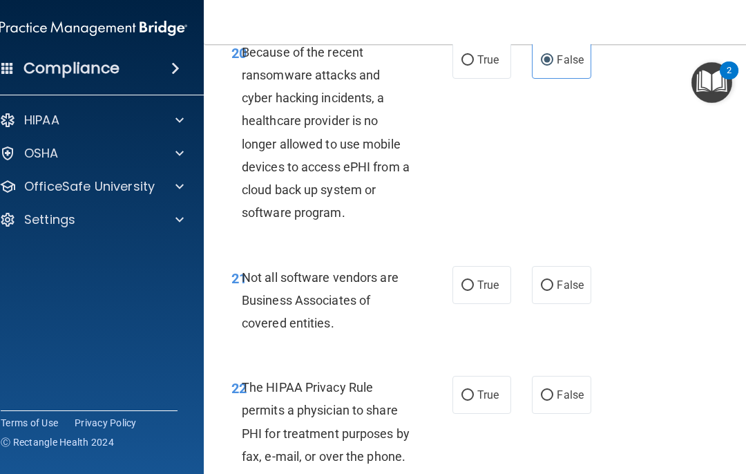
scroll to position [3314, 0]
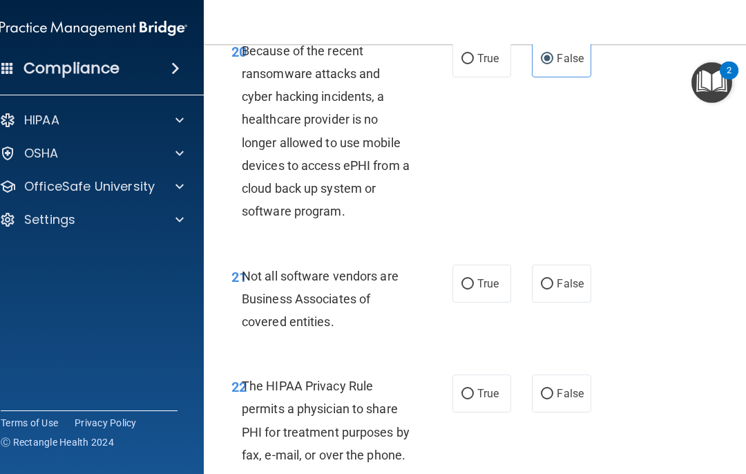
click at [559, 283] on label "False" at bounding box center [561, 284] width 59 height 38
click at [554, 283] on input "False" at bounding box center [547, 284] width 12 height 10
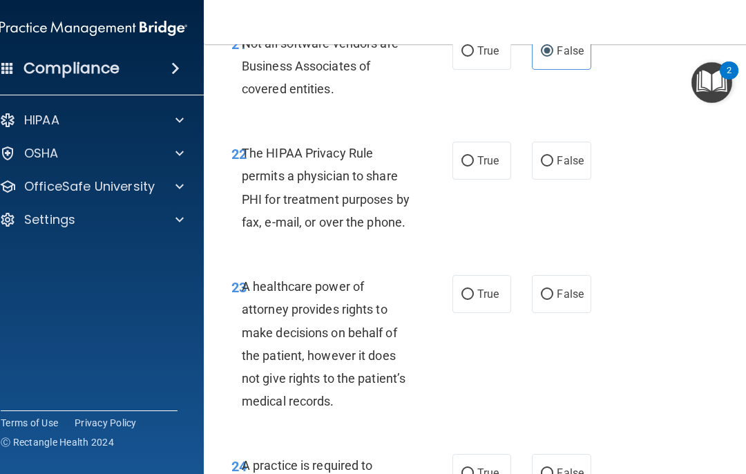
click at [482, 154] on span "True" at bounding box center [488, 160] width 21 height 13
click at [474, 156] on input "True" at bounding box center [468, 161] width 12 height 10
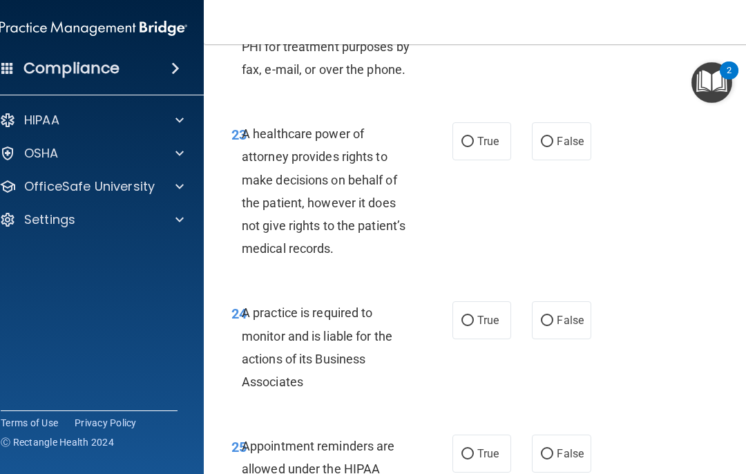
click at [559, 129] on label "False" at bounding box center [561, 141] width 59 height 38
click at [554, 137] on input "False" at bounding box center [547, 142] width 12 height 10
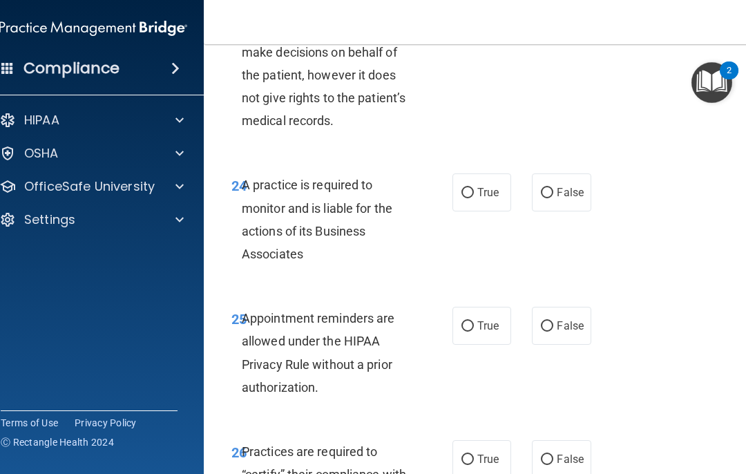
click at [475, 188] on label "True" at bounding box center [482, 192] width 59 height 38
click at [474, 188] on input "True" at bounding box center [468, 193] width 12 height 10
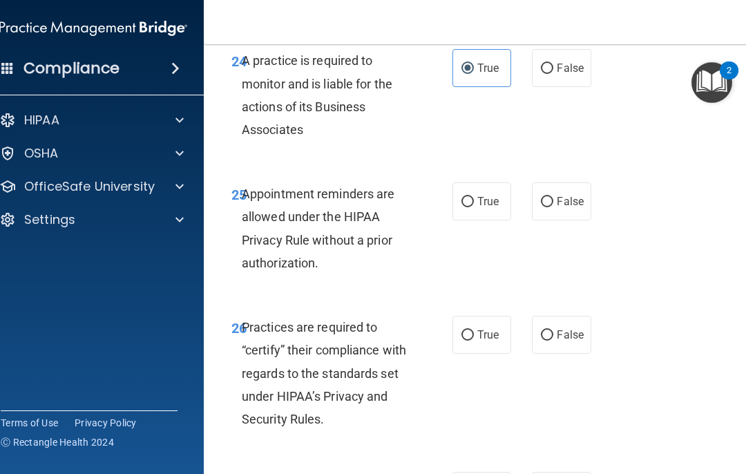
scroll to position [3953, 0]
click at [467, 196] on input "True" at bounding box center [468, 201] width 12 height 10
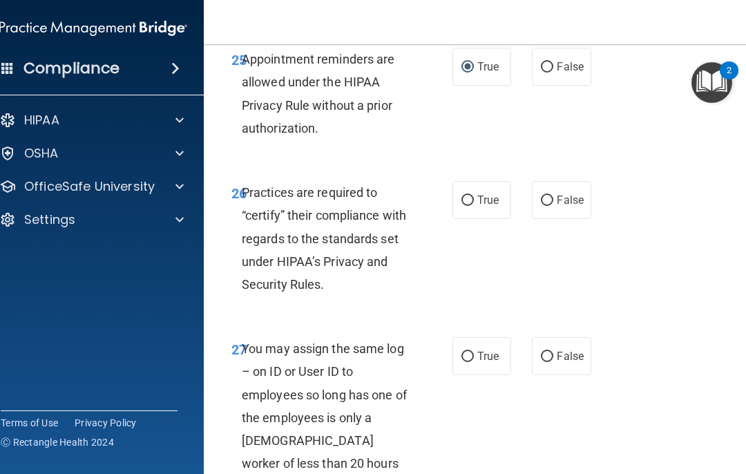
scroll to position [4092, 0]
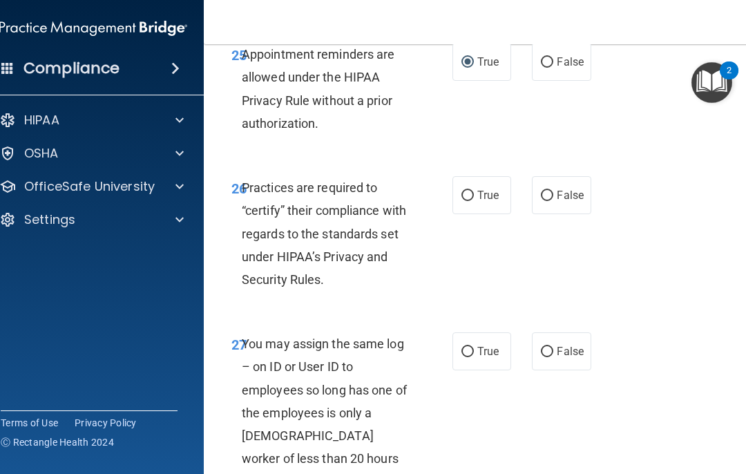
click at [464, 191] on input "True" at bounding box center [468, 196] width 12 height 10
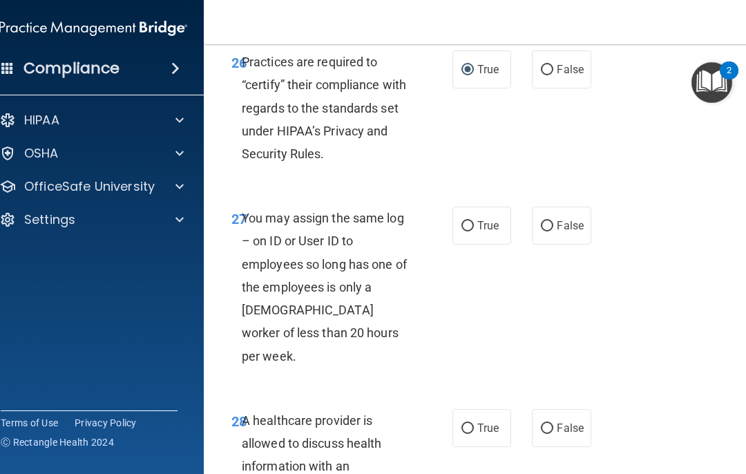
click at [559, 219] on span "False" at bounding box center [570, 225] width 27 height 13
click at [554, 221] on input "False" at bounding box center [547, 226] width 12 height 10
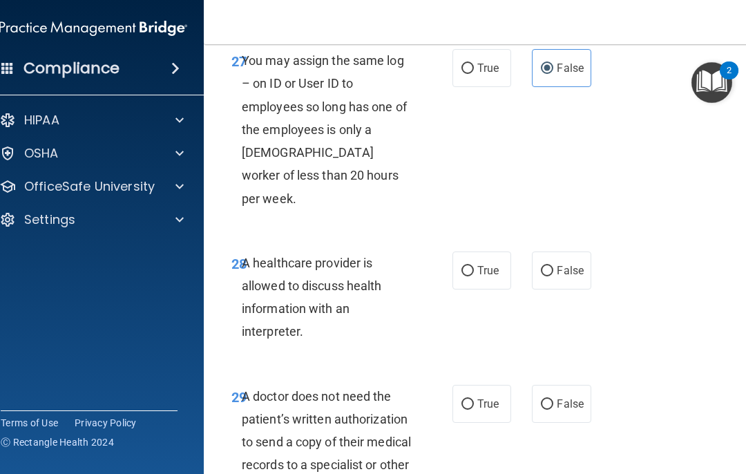
scroll to position [4377, 0]
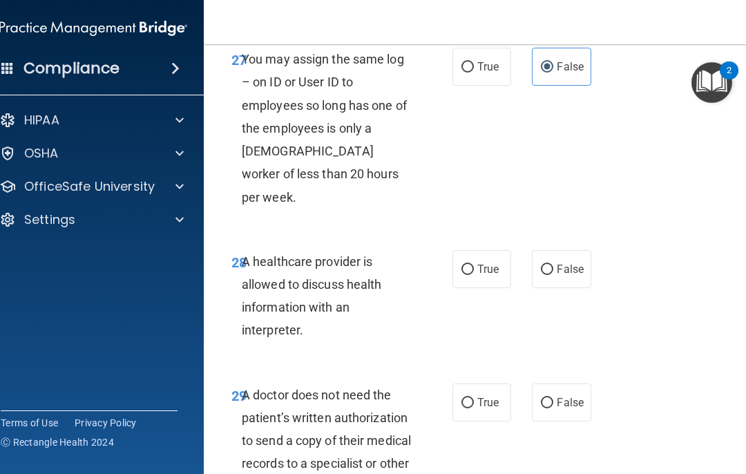
click at [472, 265] on input "True" at bounding box center [468, 270] width 12 height 10
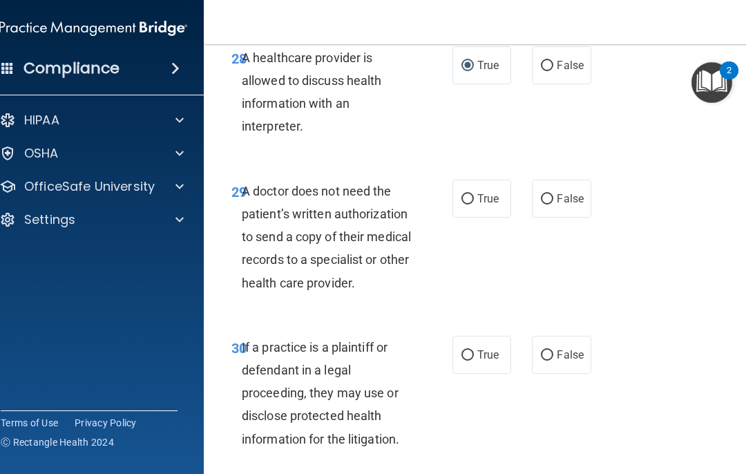
scroll to position [4581, 0]
click at [493, 191] on span "True" at bounding box center [488, 197] width 21 height 13
click at [474, 194] on input "True" at bounding box center [468, 199] width 12 height 10
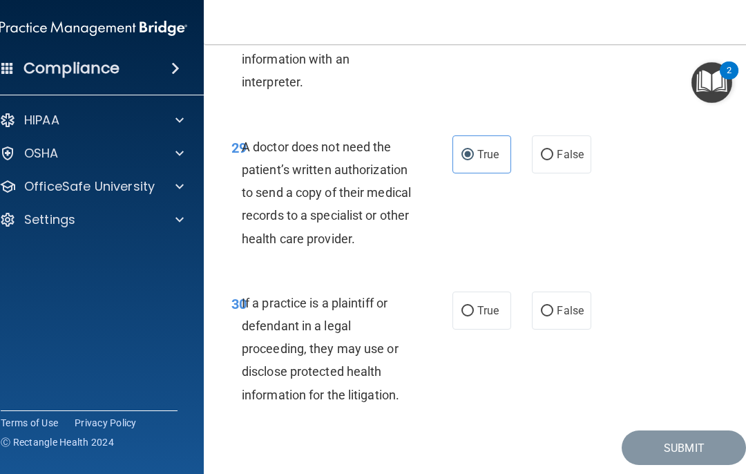
scroll to position [4624, 0]
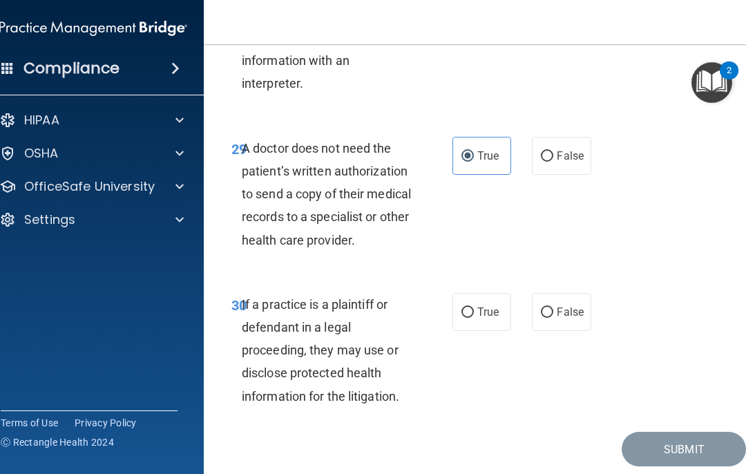
click at [491, 305] on span "True" at bounding box center [488, 311] width 21 height 13
click at [474, 308] on input "True" at bounding box center [468, 313] width 12 height 10
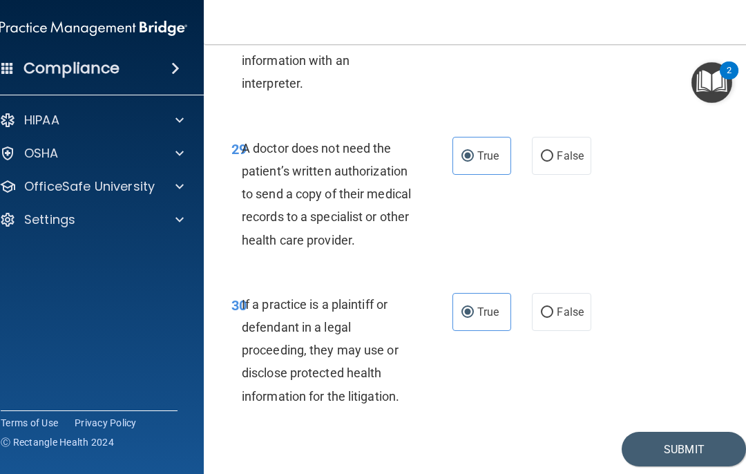
click at [559, 432] on button "Submit" at bounding box center [684, 449] width 124 height 35
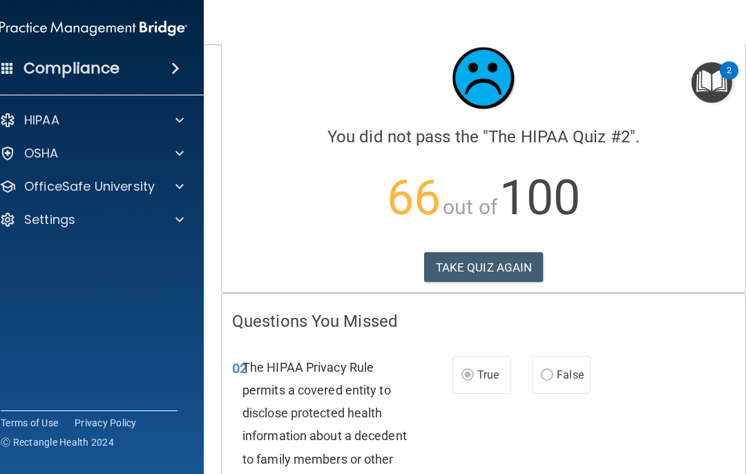
scroll to position [21, 0]
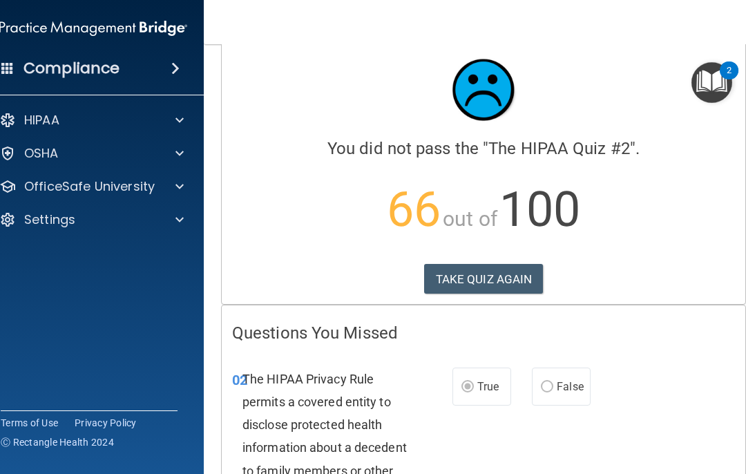
click at [496, 270] on button "TAKE QUIZ AGAIN" at bounding box center [484, 279] width 120 height 30
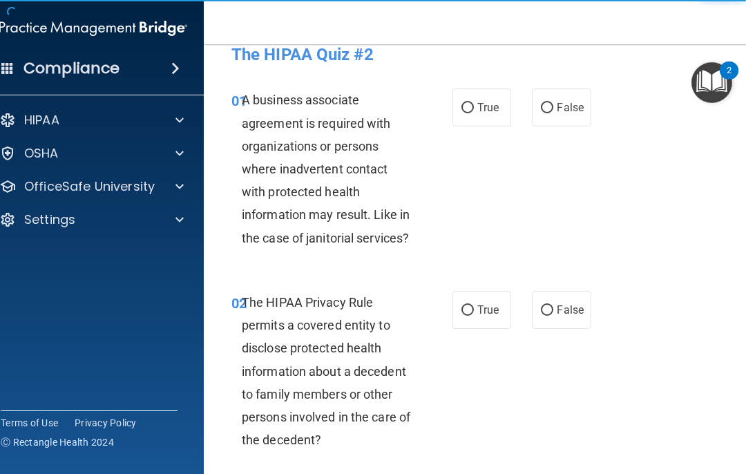
click at [559, 105] on span "False" at bounding box center [570, 107] width 27 height 13
click at [554, 105] on input "False" at bounding box center [547, 108] width 12 height 10
click at [474, 304] on label "True" at bounding box center [482, 310] width 59 height 38
click at [474, 305] on input "True" at bounding box center [468, 310] width 12 height 10
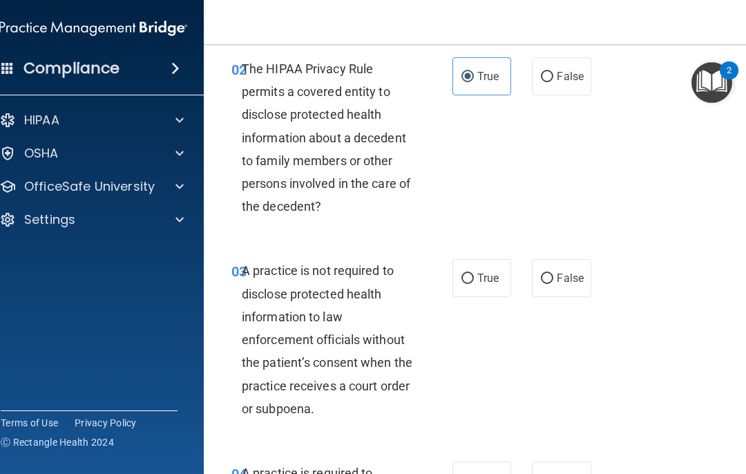
click at [559, 272] on span "False" at bounding box center [570, 278] width 27 height 13
click at [554, 274] on input "False" at bounding box center [547, 279] width 12 height 10
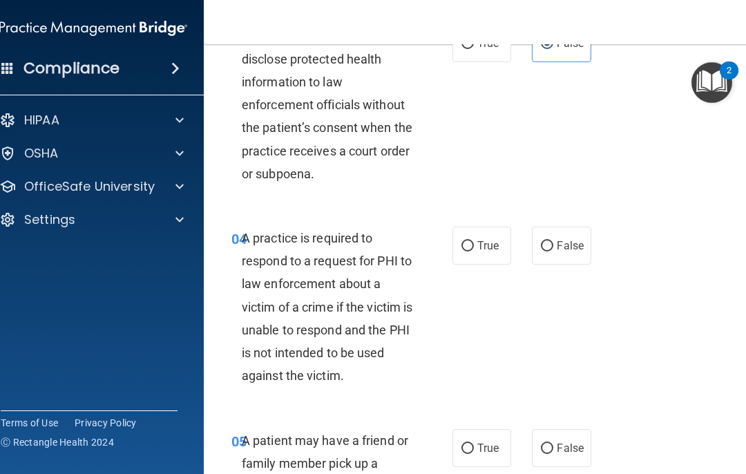
click at [472, 241] on input "True" at bounding box center [468, 246] width 12 height 10
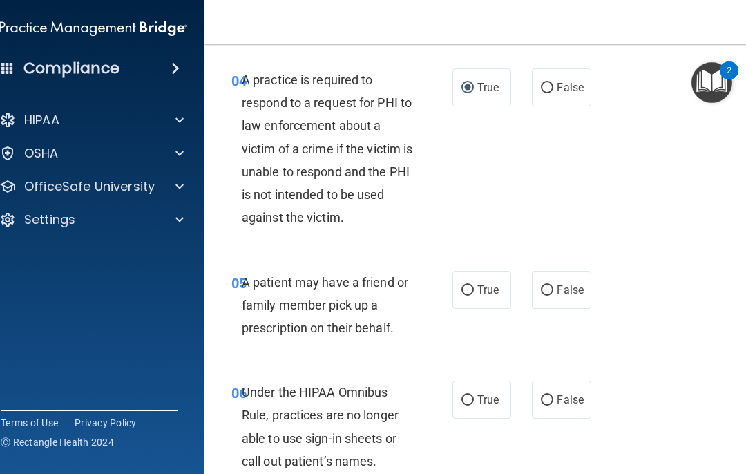
click at [559, 283] on span "False" at bounding box center [570, 289] width 27 height 13
click at [554, 285] on input "False" at bounding box center [547, 290] width 12 height 10
click at [496, 393] on span "True" at bounding box center [488, 399] width 21 height 13
click at [474, 395] on input "True" at bounding box center [468, 400] width 12 height 10
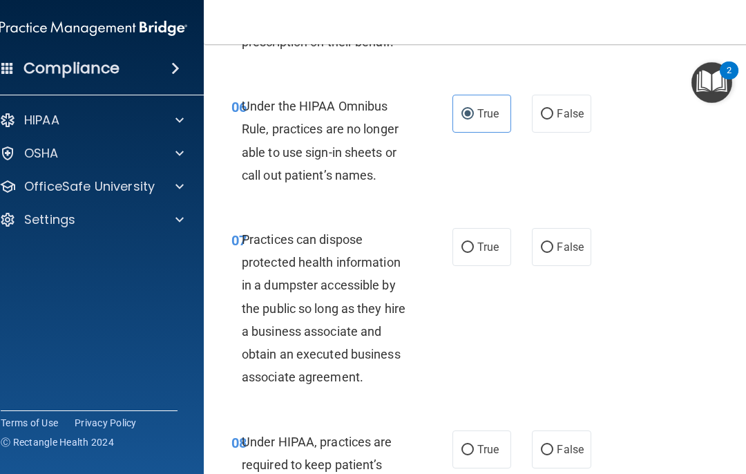
click at [559, 234] on label "False" at bounding box center [561, 247] width 59 height 38
click at [554, 243] on input "False" at bounding box center [547, 248] width 12 height 10
click at [486, 431] on label "True" at bounding box center [482, 450] width 59 height 38
click at [474, 445] on input "True" at bounding box center [468, 450] width 12 height 10
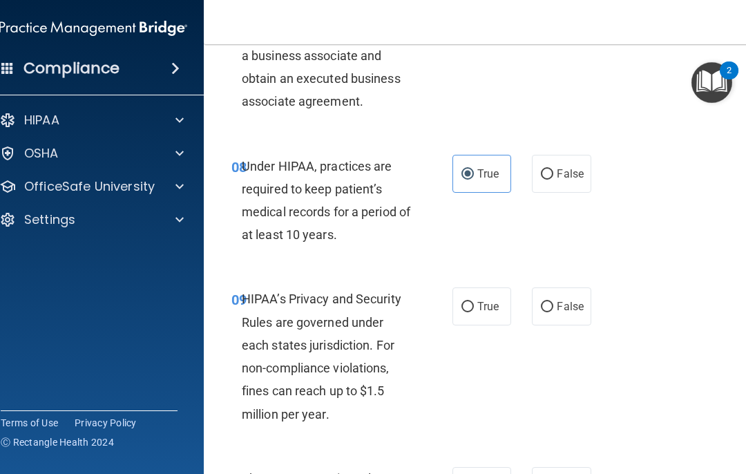
scroll to position [1243, 0]
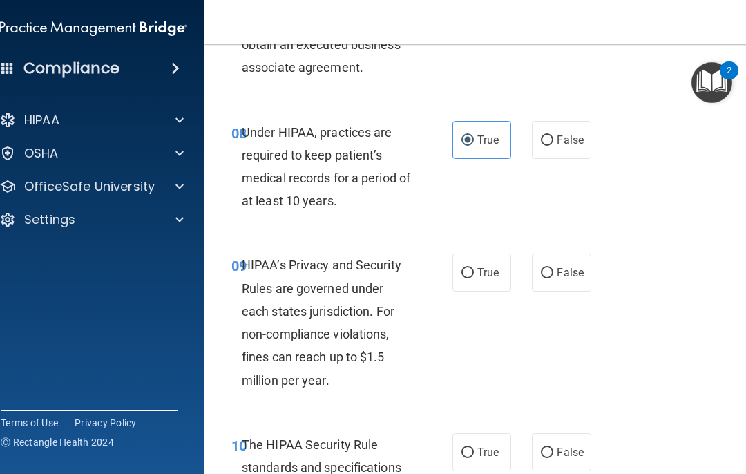
click at [559, 266] on span "False" at bounding box center [570, 272] width 27 height 13
click at [554, 268] on input "False" at bounding box center [547, 273] width 12 height 10
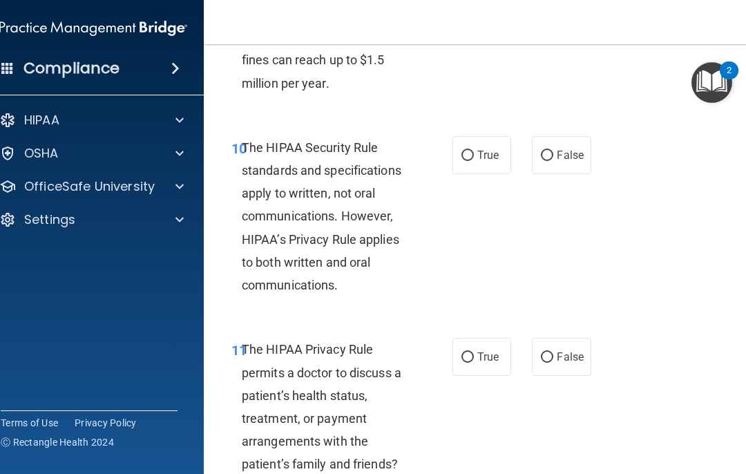
click at [559, 338] on label "False" at bounding box center [561, 357] width 59 height 38
click at [554, 352] on input "False" at bounding box center [547, 357] width 12 height 10
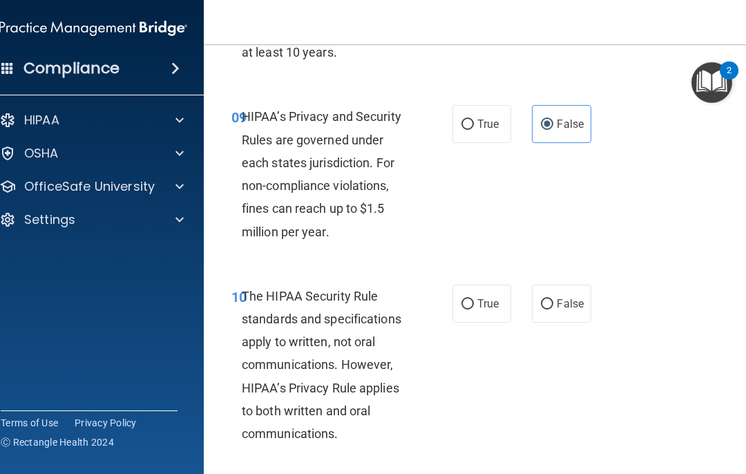
click at [486, 297] on span "True" at bounding box center [488, 303] width 21 height 13
click at [474, 299] on input "True" at bounding box center [468, 304] width 12 height 10
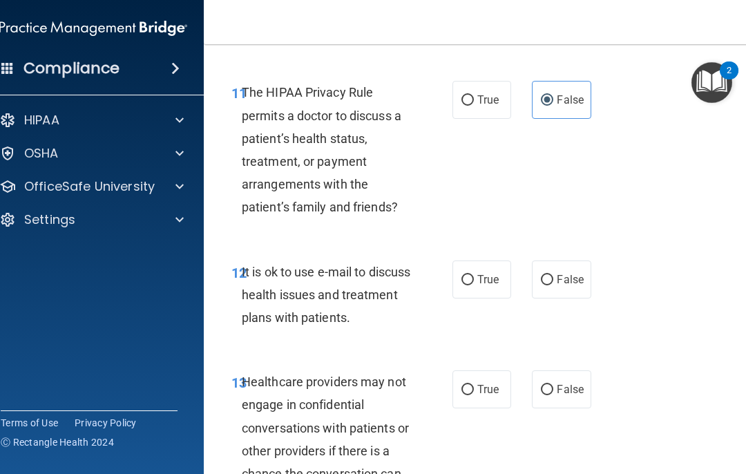
scroll to position [1802, 0]
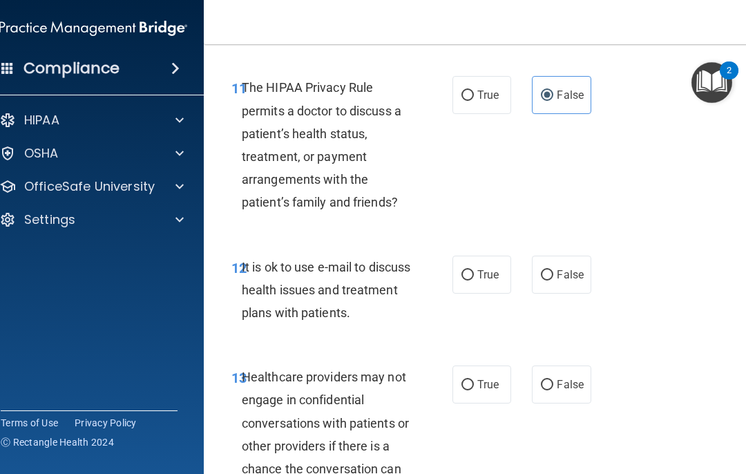
click at [488, 268] on span "True" at bounding box center [488, 274] width 21 height 13
click at [474, 270] on input "True" at bounding box center [468, 275] width 12 height 10
click at [553, 380] on input "False" at bounding box center [547, 385] width 12 height 10
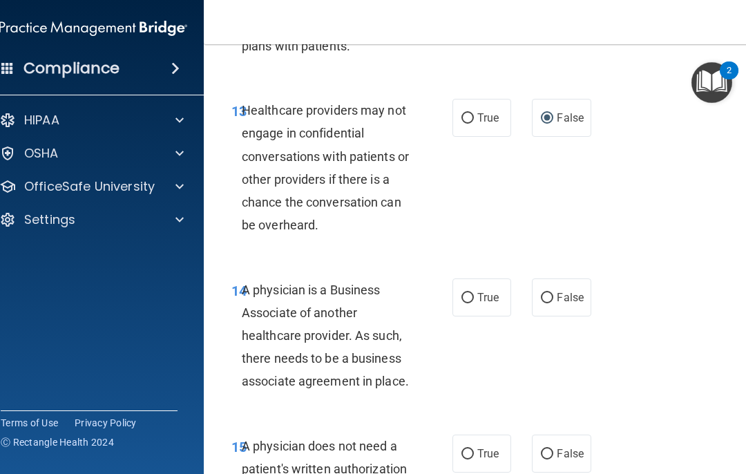
scroll to position [2090, 0]
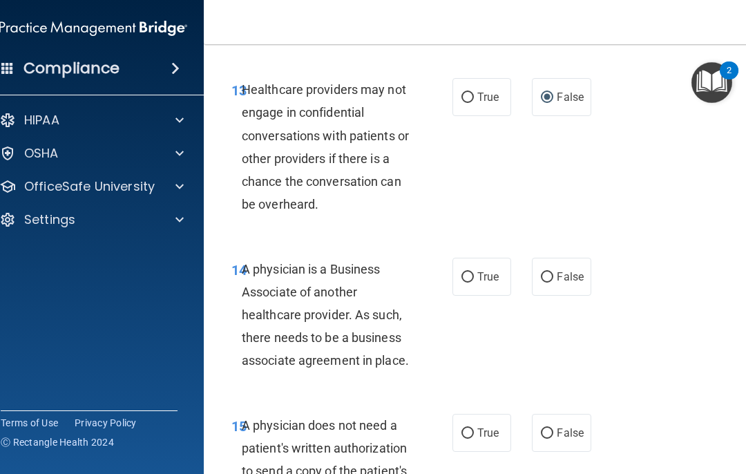
click at [488, 275] on label "True" at bounding box center [482, 277] width 59 height 38
click at [474, 275] on input "True" at bounding box center [468, 277] width 12 height 10
click at [559, 426] on span "False" at bounding box center [570, 432] width 27 height 13
click at [554, 428] on input "False" at bounding box center [547, 433] width 12 height 10
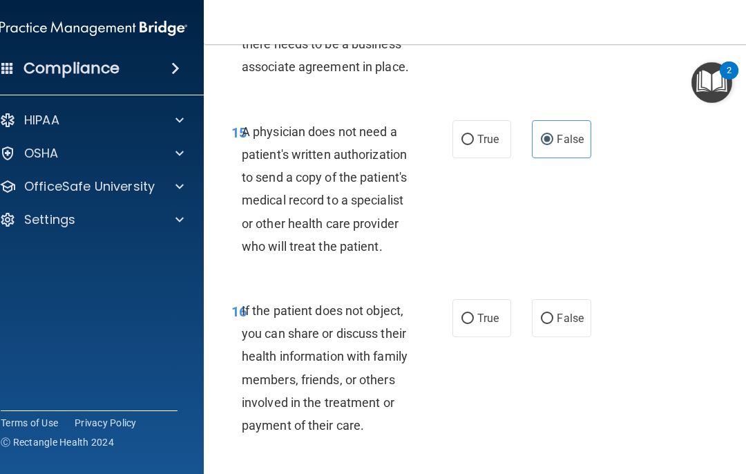
click at [491, 319] on label "True" at bounding box center [482, 318] width 59 height 38
click at [474, 319] on input "True" at bounding box center [468, 319] width 12 height 10
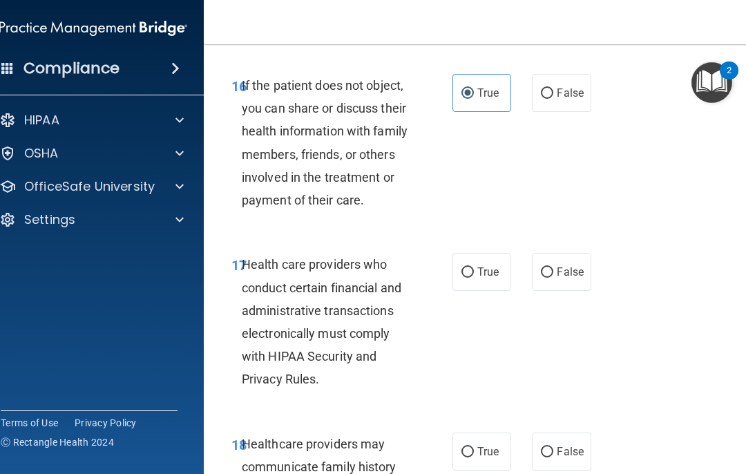
click at [559, 265] on span "False" at bounding box center [570, 271] width 27 height 13
click at [554, 267] on input "False" at bounding box center [547, 272] width 12 height 10
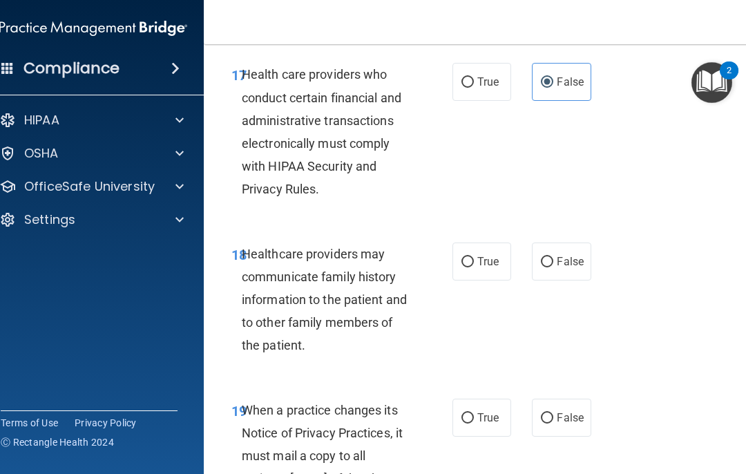
scroll to position [2804, 0]
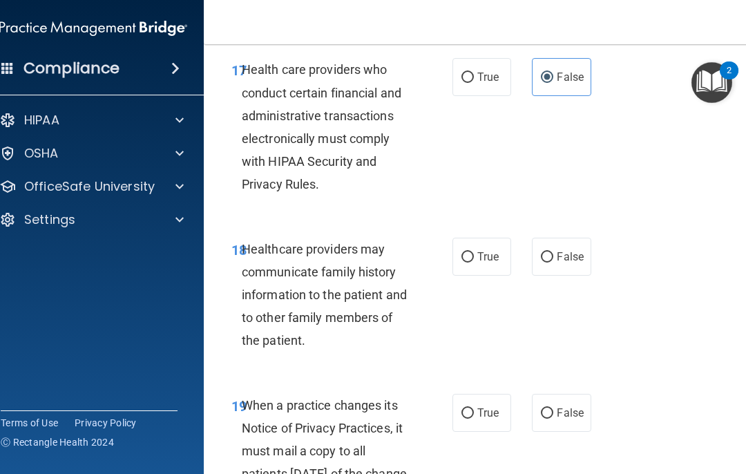
click at [491, 249] on label "True" at bounding box center [482, 257] width 59 height 38
click at [474, 252] on input "True" at bounding box center [468, 257] width 12 height 10
click at [559, 406] on span "False" at bounding box center [570, 412] width 27 height 13
click at [554, 408] on input "False" at bounding box center [547, 413] width 12 height 10
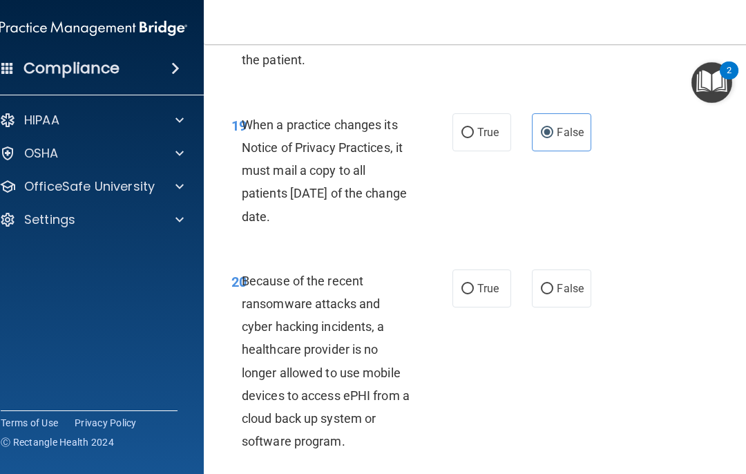
click at [487, 282] on span "True" at bounding box center [488, 288] width 21 height 13
click at [474, 284] on input "True" at bounding box center [468, 289] width 12 height 10
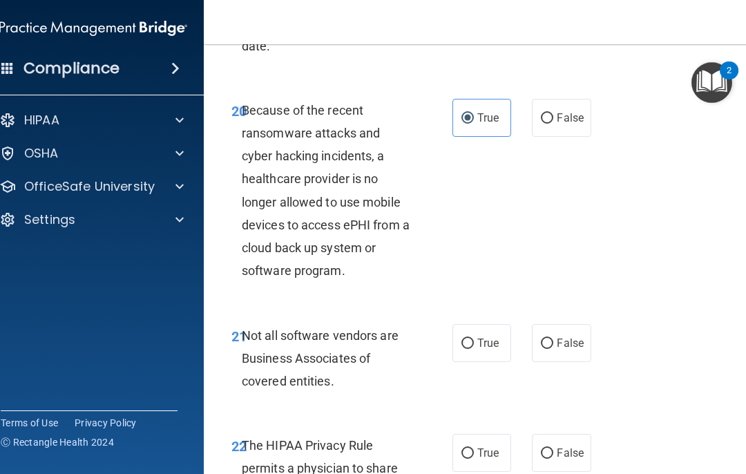
scroll to position [3273, 0]
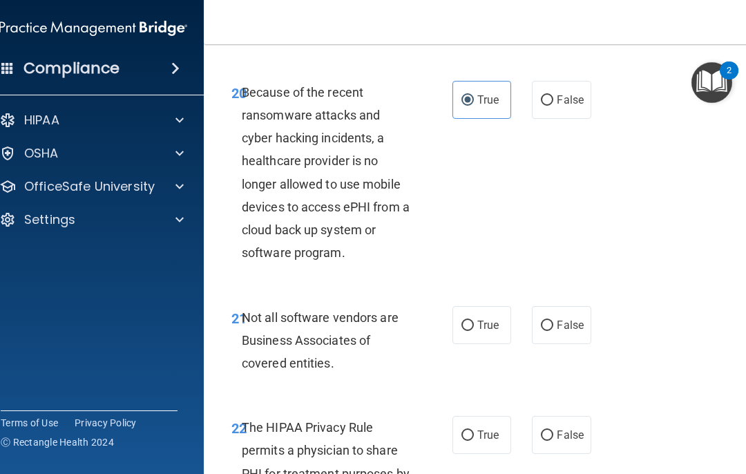
click at [559, 319] on span "False" at bounding box center [570, 325] width 27 height 13
click at [554, 321] on input "False" at bounding box center [547, 326] width 12 height 10
click at [498, 428] on span "True" at bounding box center [488, 434] width 21 height 13
click at [474, 431] on input "True" at bounding box center [468, 436] width 12 height 10
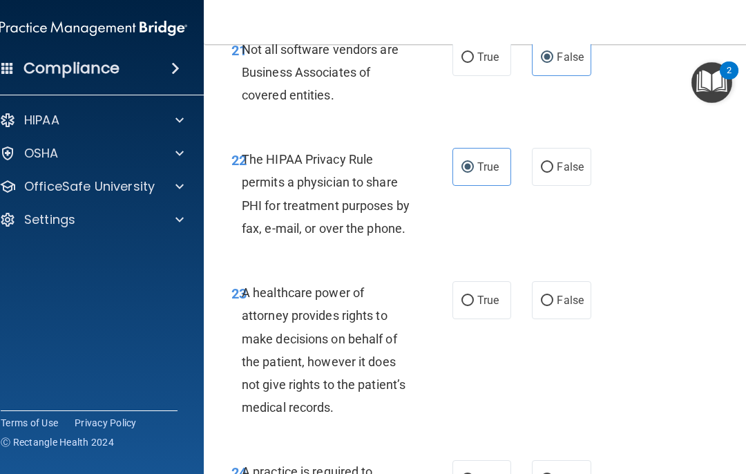
click at [559, 288] on label "False" at bounding box center [561, 300] width 59 height 38
click at [554, 296] on input "False" at bounding box center [547, 301] width 12 height 10
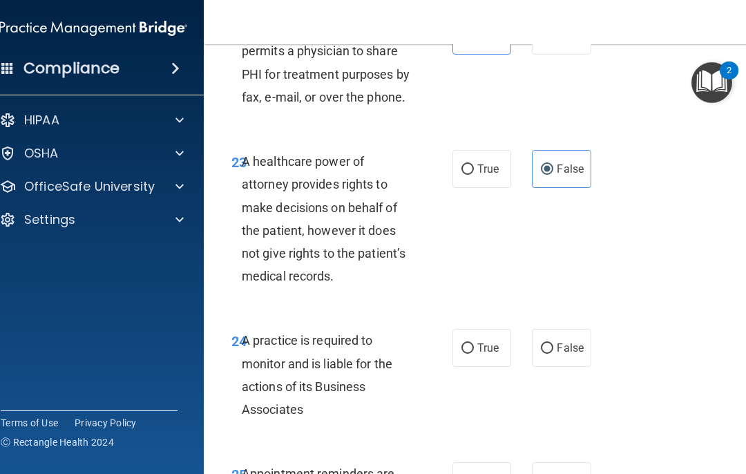
click at [484, 341] on span "True" at bounding box center [488, 347] width 21 height 13
click at [474, 343] on input "True" at bounding box center [468, 348] width 12 height 10
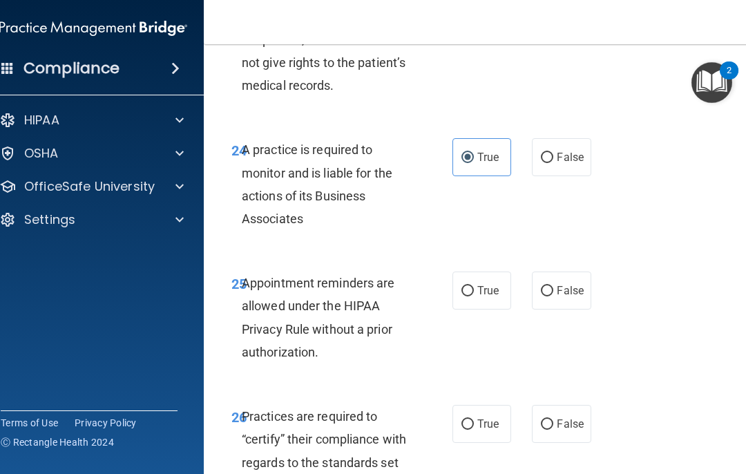
scroll to position [3879, 0]
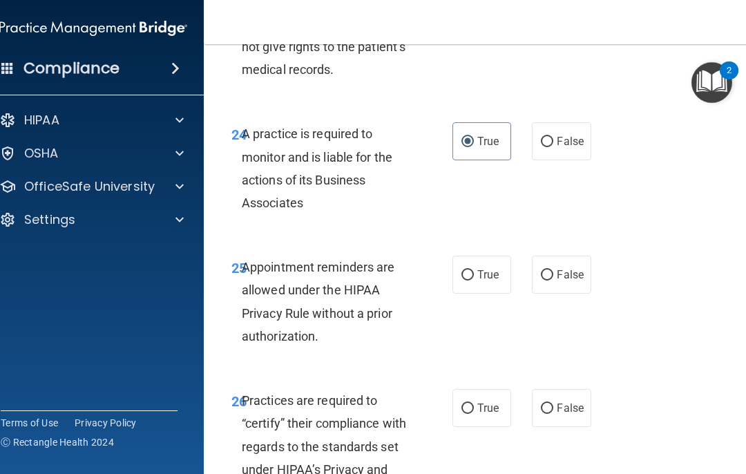
click at [559, 268] on span "False" at bounding box center [570, 274] width 27 height 13
click at [554, 270] on input "False" at bounding box center [547, 275] width 12 height 10
click at [490, 402] on span "True" at bounding box center [488, 408] width 21 height 13
click at [474, 404] on input "True" at bounding box center [468, 409] width 12 height 10
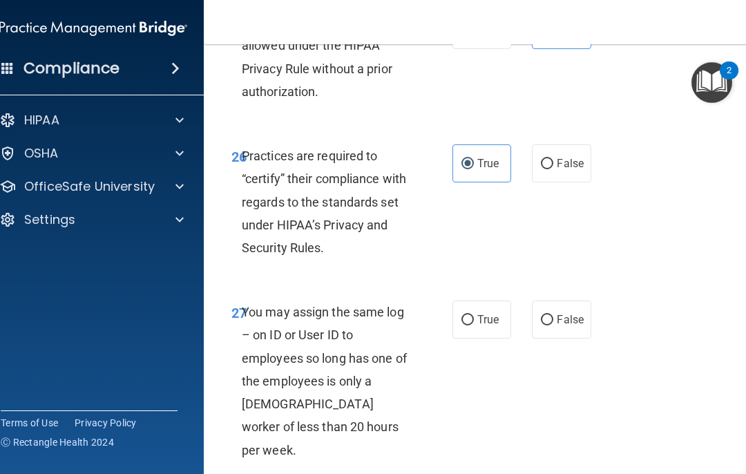
click at [559, 313] on span "False" at bounding box center [570, 319] width 27 height 13
click at [554, 315] on input "False" at bounding box center [547, 320] width 12 height 10
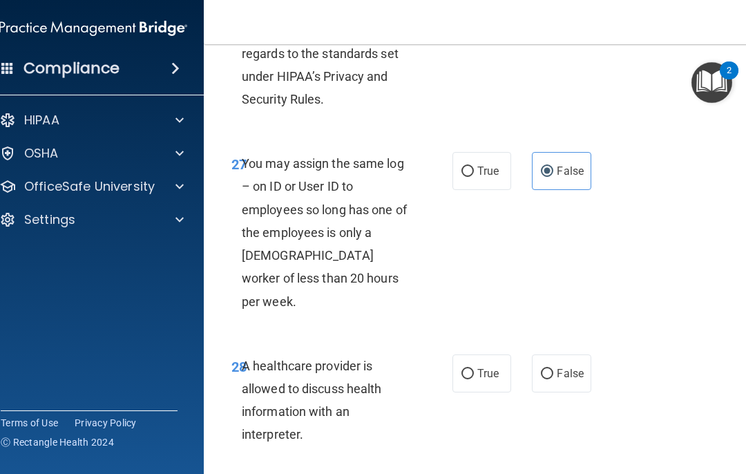
click at [494, 355] on label "True" at bounding box center [482, 374] width 59 height 38
click at [474, 369] on input "True" at bounding box center [468, 374] width 12 height 10
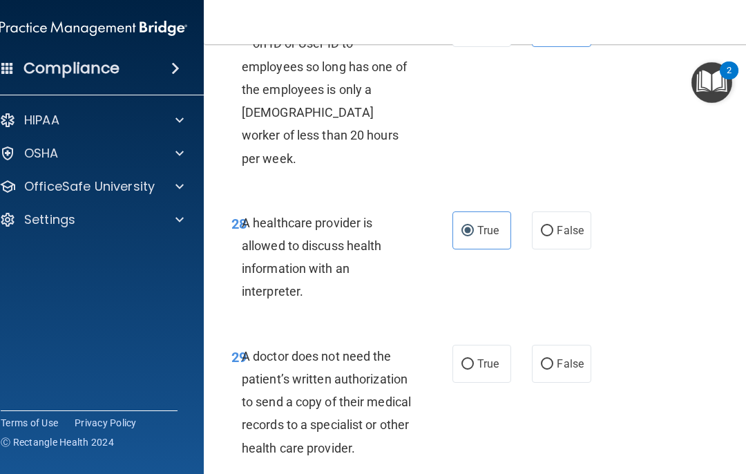
click at [559, 345] on label "False" at bounding box center [561, 364] width 59 height 38
click at [554, 359] on input "False" at bounding box center [547, 364] width 12 height 10
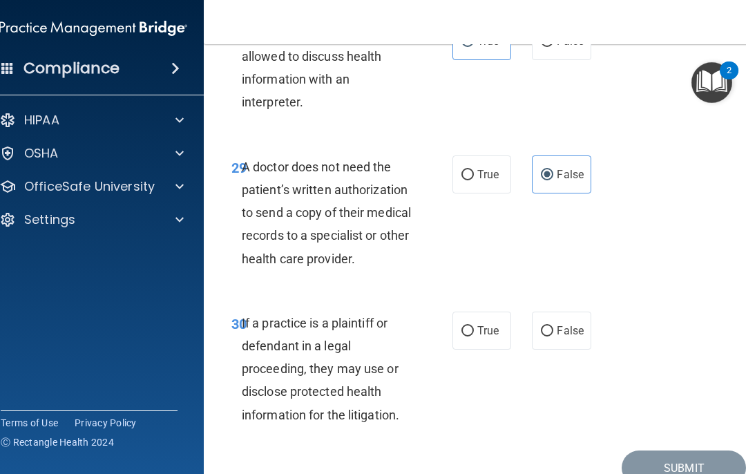
scroll to position [4610, 0]
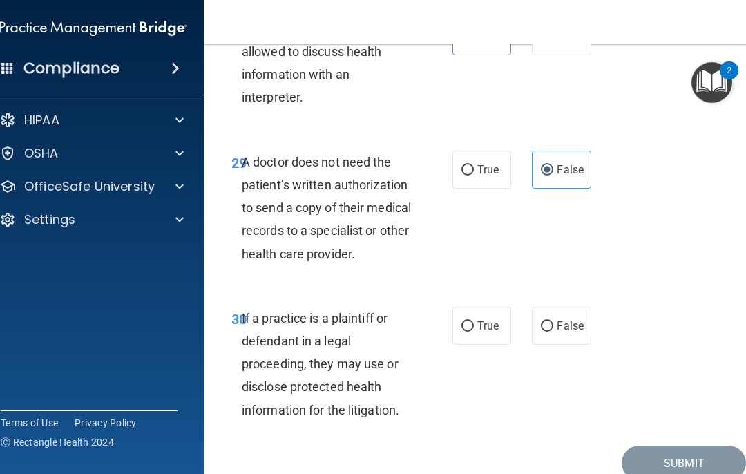
click at [501, 307] on label "True" at bounding box center [482, 326] width 59 height 38
click at [474, 321] on input "True" at bounding box center [468, 326] width 12 height 10
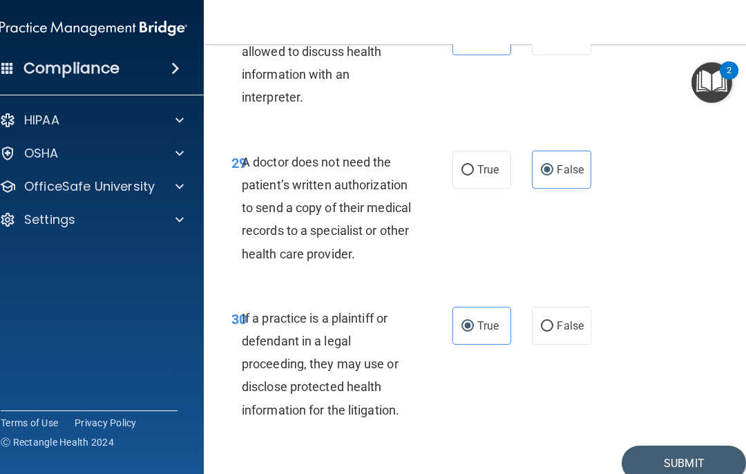
click at [559, 446] on button "Submit" at bounding box center [684, 463] width 124 height 35
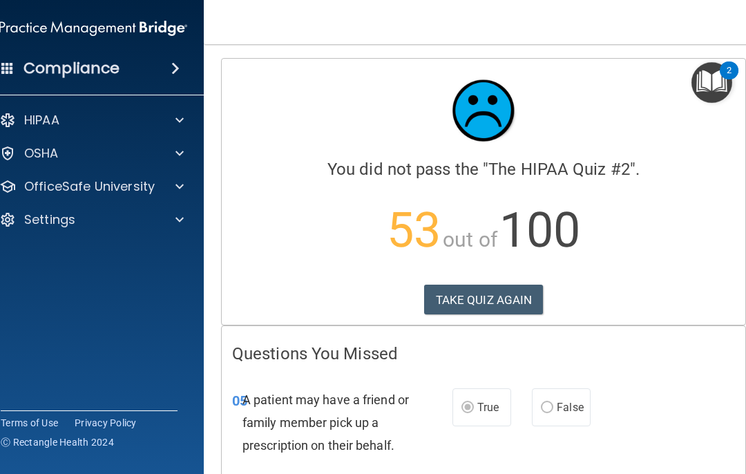
click at [503, 308] on button "TAKE QUIZ AGAIN" at bounding box center [484, 300] width 120 height 30
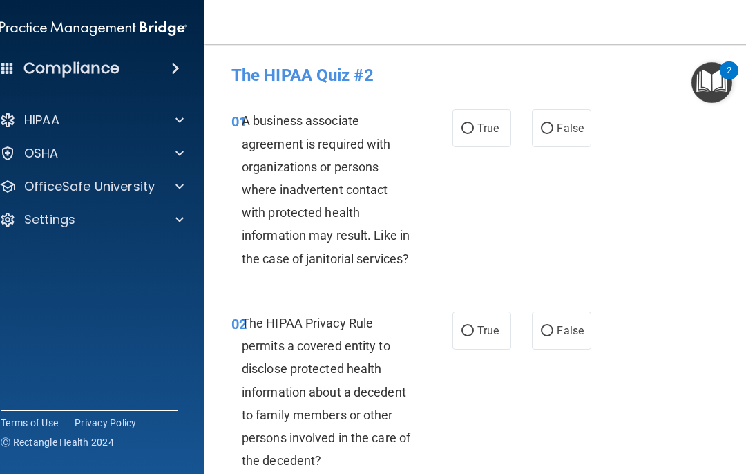
click at [489, 136] on label "True" at bounding box center [482, 128] width 59 height 38
click at [474, 134] on input "True" at bounding box center [468, 129] width 12 height 10
click at [487, 328] on span "True" at bounding box center [488, 330] width 21 height 13
click at [474, 328] on input "True" at bounding box center [468, 331] width 12 height 10
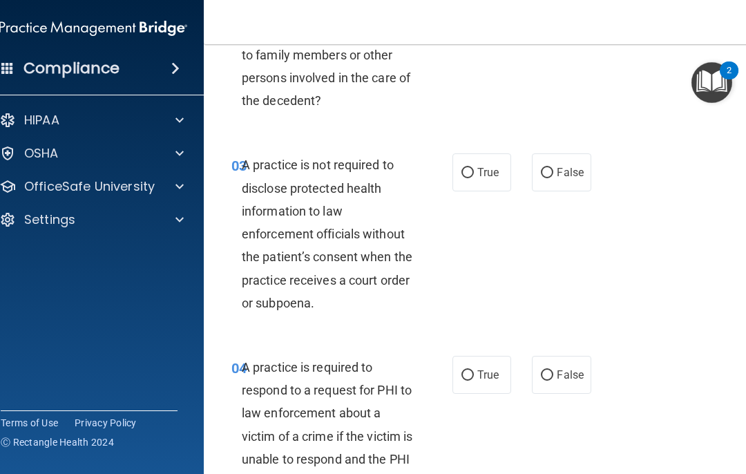
scroll to position [361, 0]
click at [454, 169] on label "True" at bounding box center [482, 172] width 59 height 38
click at [462, 169] on input "True" at bounding box center [468, 172] width 12 height 10
click at [486, 360] on label "True" at bounding box center [482, 374] width 59 height 38
click at [474, 370] on input "True" at bounding box center [468, 375] width 12 height 10
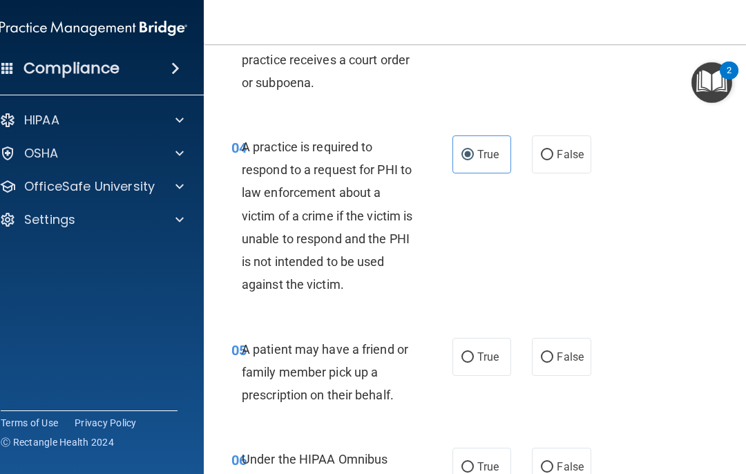
scroll to position [585, 0]
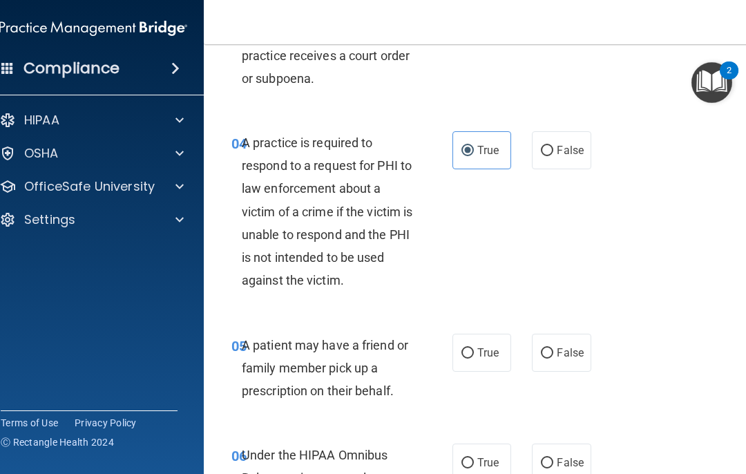
click at [495, 351] on span "True" at bounding box center [488, 352] width 21 height 13
click at [474, 351] on input "True" at bounding box center [468, 353] width 12 height 10
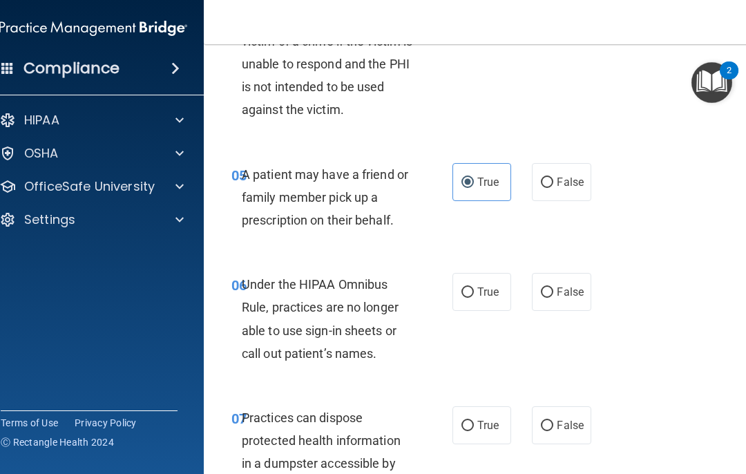
click at [559, 288] on span "False" at bounding box center [570, 291] width 27 height 13
click at [554, 288] on input "False" at bounding box center [547, 293] width 12 height 10
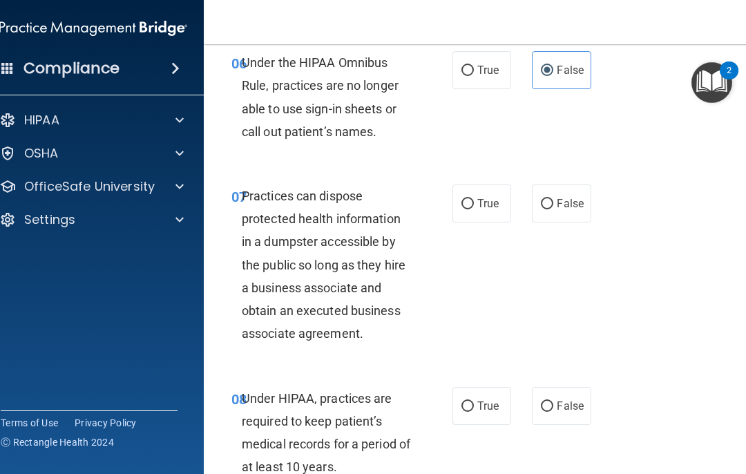
scroll to position [981, 0]
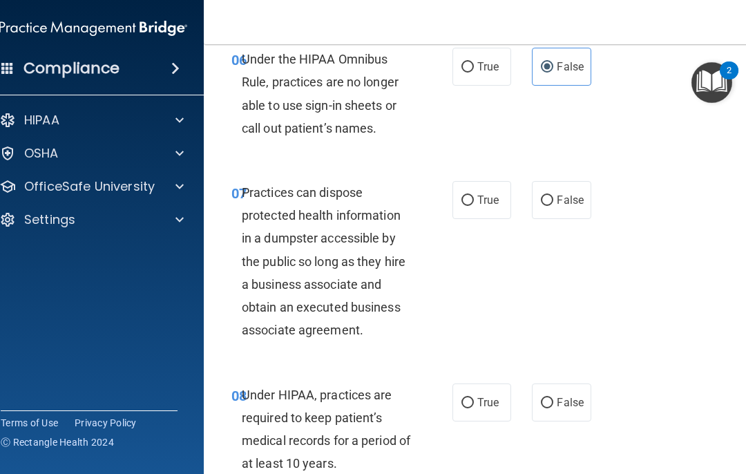
click at [491, 201] on label "True" at bounding box center [482, 200] width 59 height 38
click at [474, 201] on input "True" at bounding box center [468, 201] width 12 height 10
click at [559, 400] on span "False" at bounding box center [570, 402] width 27 height 13
click at [554, 400] on input "False" at bounding box center [547, 403] width 12 height 10
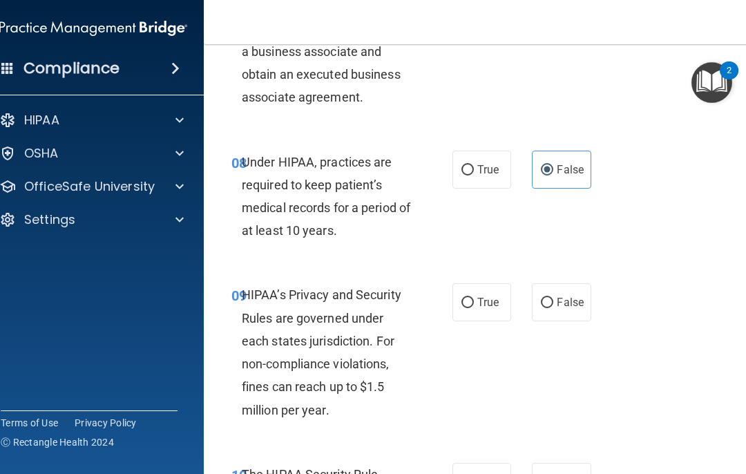
scroll to position [1215, 0]
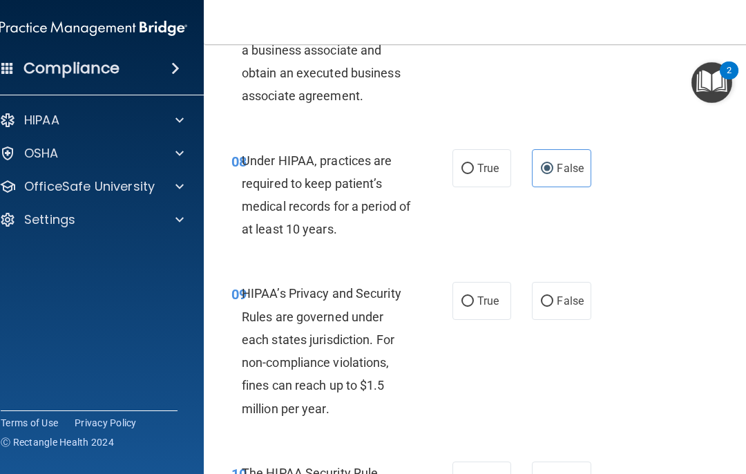
click at [470, 298] on input "True" at bounding box center [468, 301] width 12 height 10
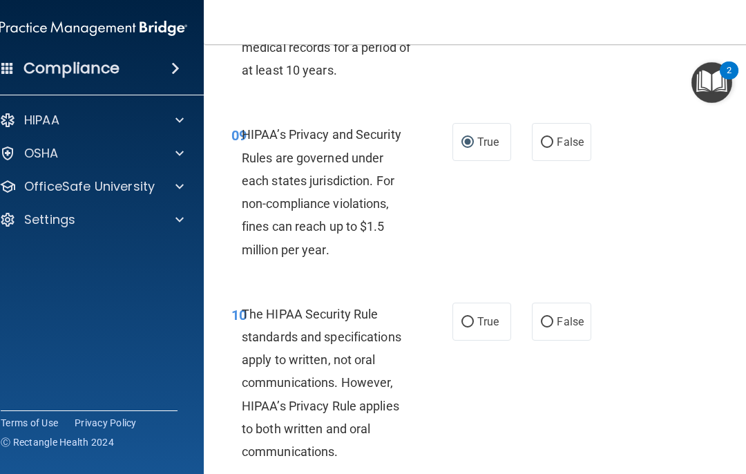
scroll to position [1375, 0]
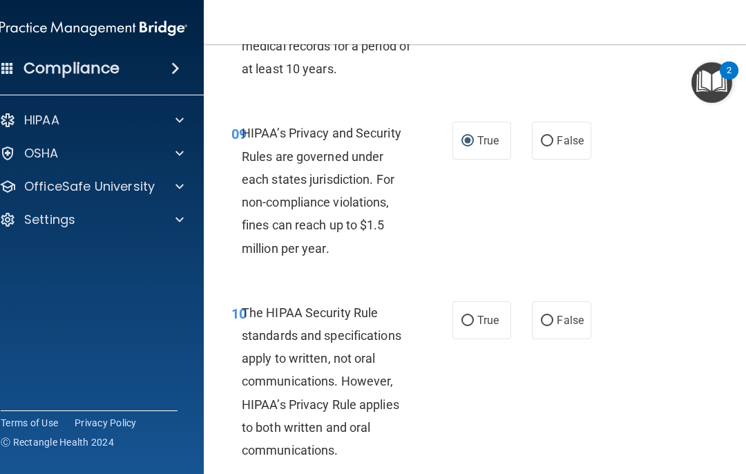
click at [484, 321] on label "True" at bounding box center [482, 320] width 59 height 38
click at [474, 321] on input "True" at bounding box center [468, 321] width 12 height 10
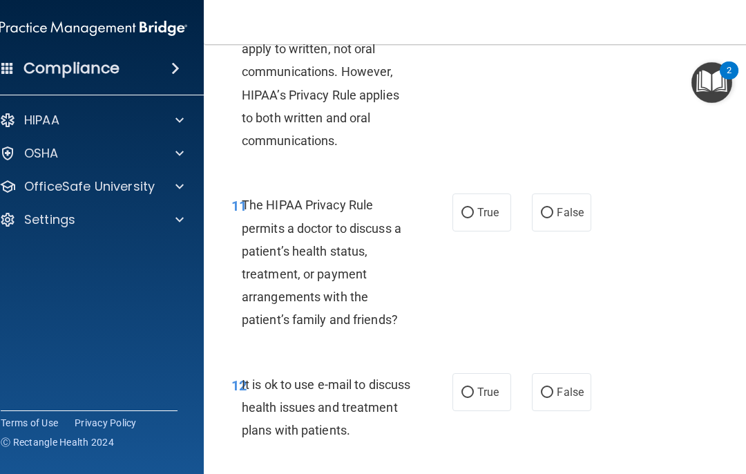
scroll to position [1686, 0]
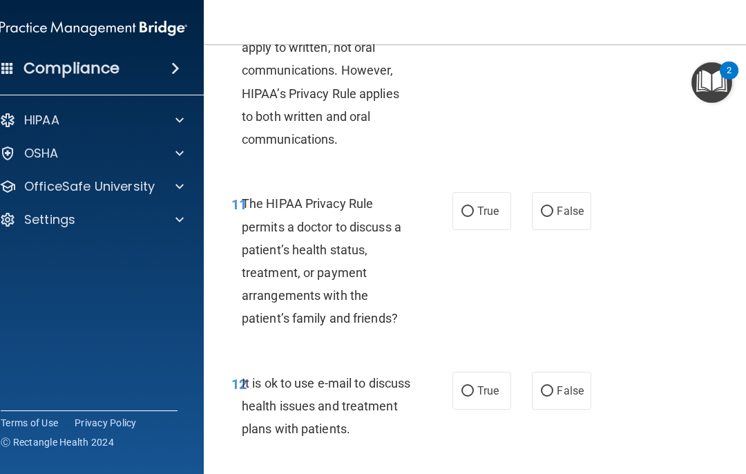
click at [487, 214] on label "True" at bounding box center [482, 211] width 59 height 38
click at [474, 214] on input "True" at bounding box center [468, 212] width 12 height 10
click at [551, 386] on input "False" at bounding box center [547, 391] width 12 height 10
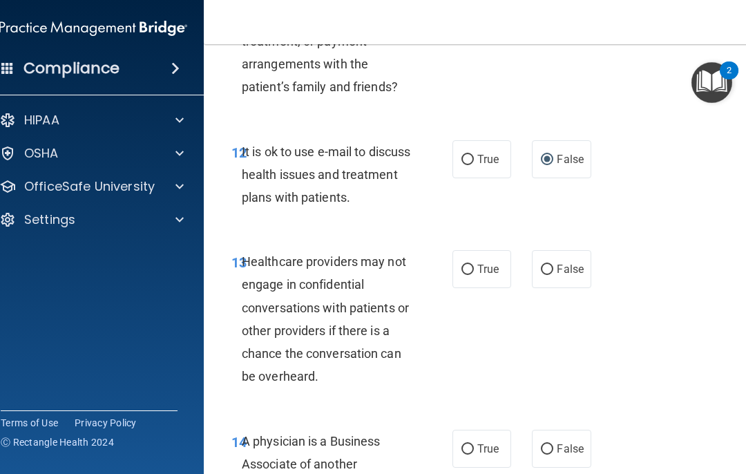
scroll to position [1919, 0]
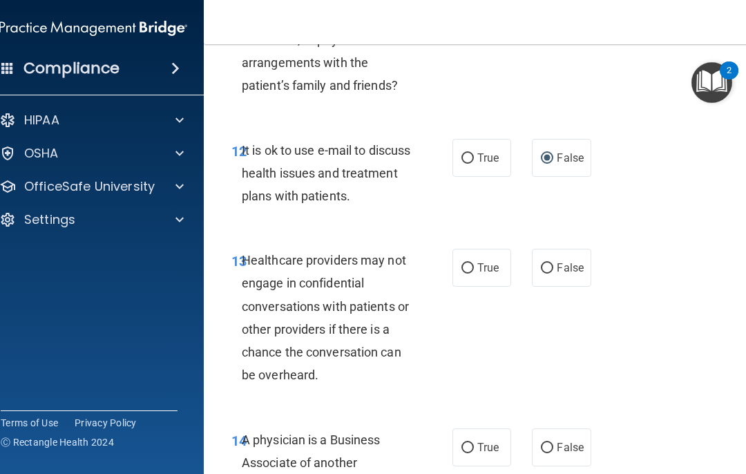
click at [473, 153] on input "True" at bounding box center [468, 158] width 12 height 10
click at [483, 267] on label "True" at bounding box center [482, 268] width 59 height 38
click at [474, 267] on input "True" at bounding box center [468, 268] width 12 height 10
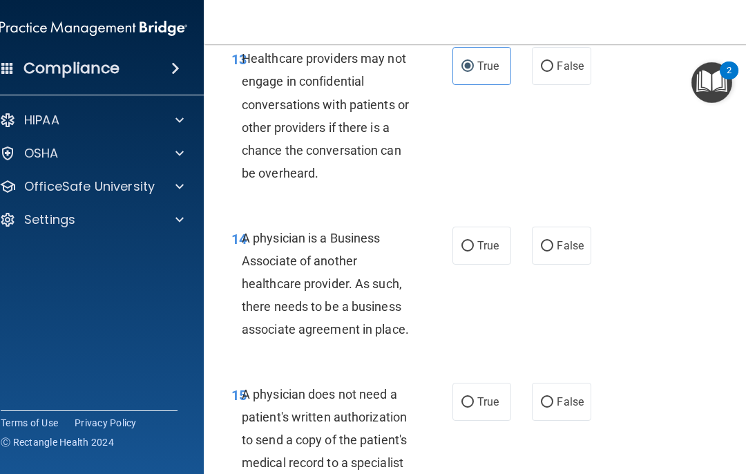
scroll to position [2126, 0]
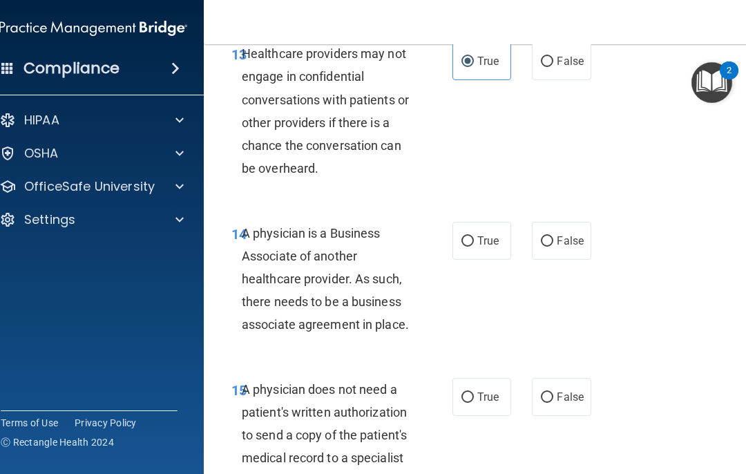
click at [559, 234] on span "False" at bounding box center [570, 240] width 27 height 13
click at [554, 236] on input "False" at bounding box center [547, 241] width 12 height 10
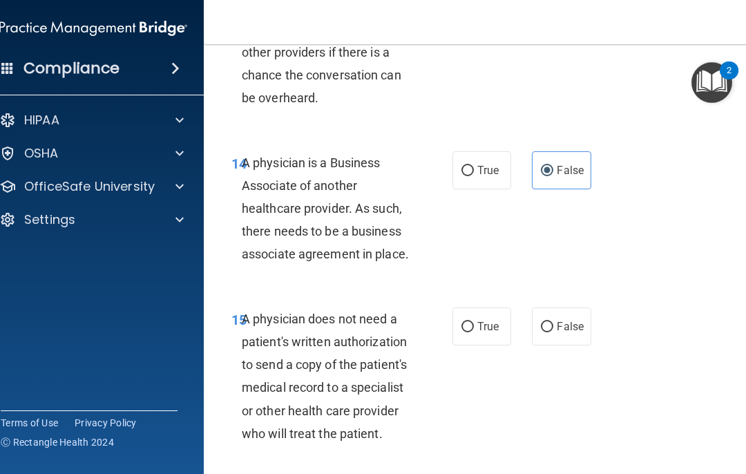
click at [497, 320] on span "True" at bounding box center [488, 326] width 21 height 13
click at [474, 322] on input "True" at bounding box center [468, 327] width 12 height 10
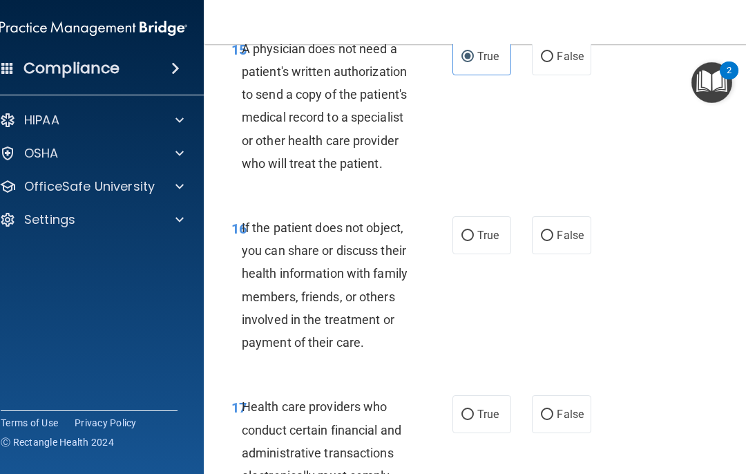
scroll to position [2469, 0]
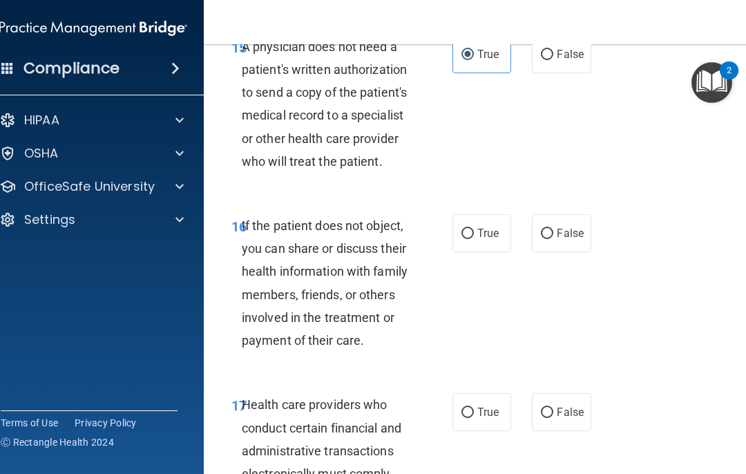
click at [482, 227] on label "True" at bounding box center [482, 233] width 59 height 38
click at [474, 229] on input "True" at bounding box center [468, 234] width 12 height 10
click at [491, 406] on span "True" at bounding box center [488, 412] width 21 height 13
click at [474, 408] on input "True" at bounding box center [468, 413] width 12 height 10
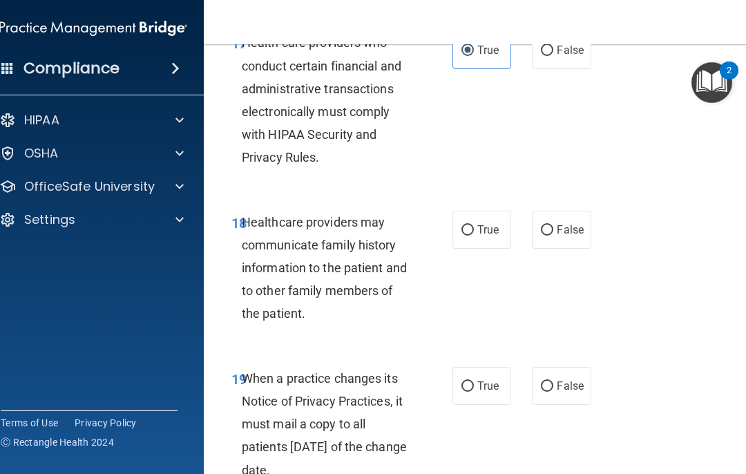
scroll to position [2831, 0]
click at [483, 223] on span "True" at bounding box center [488, 229] width 21 height 13
click at [474, 225] on input "True" at bounding box center [468, 230] width 12 height 10
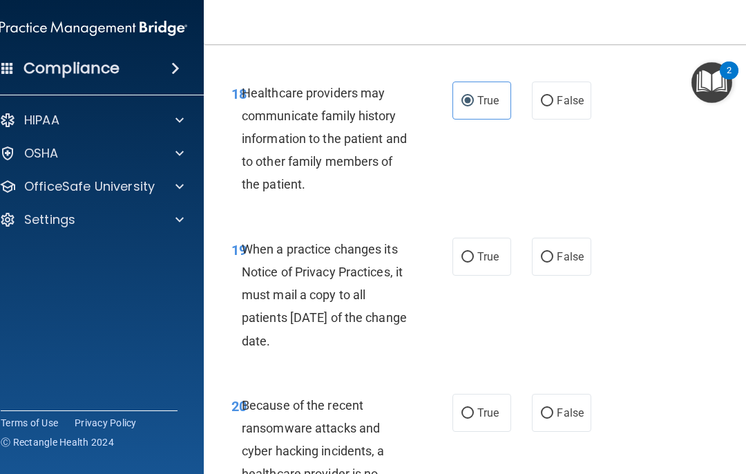
click at [559, 250] on span "False" at bounding box center [570, 256] width 27 height 13
click at [554, 252] on input "False" at bounding box center [547, 257] width 12 height 10
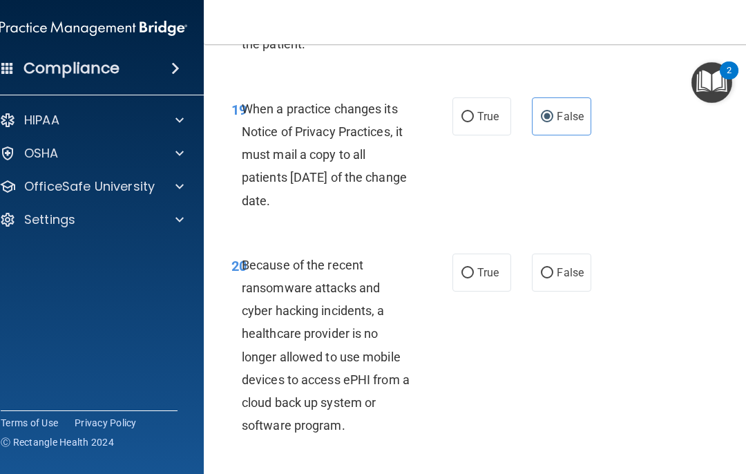
scroll to position [3109, 0]
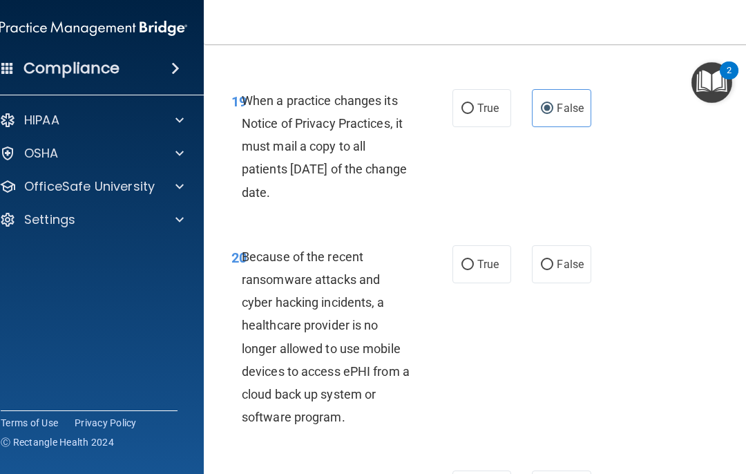
click at [559, 258] on span "False" at bounding box center [570, 264] width 27 height 13
click at [554, 260] on input "False" at bounding box center [547, 265] width 12 height 10
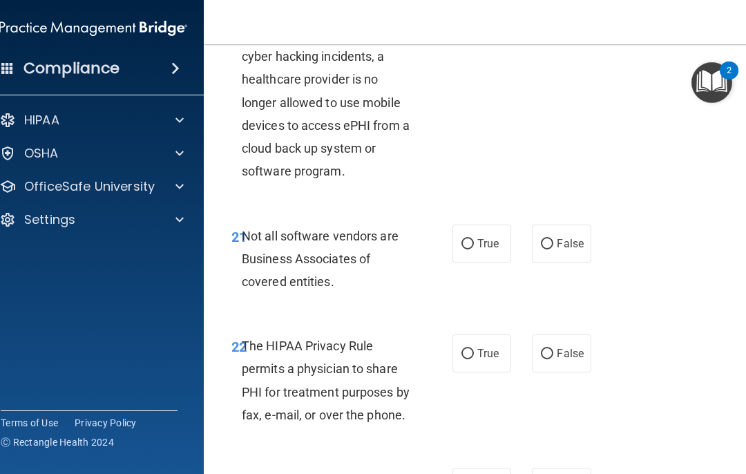
click at [471, 239] on input "True" at bounding box center [468, 244] width 12 height 10
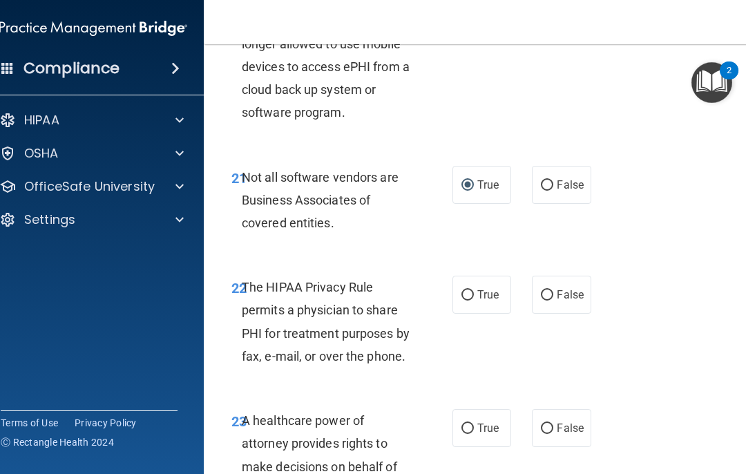
click at [559, 288] on span "False" at bounding box center [570, 294] width 27 height 13
click at [554, 290] on input "False" at bounding box center [547, 295] width 12 height 10
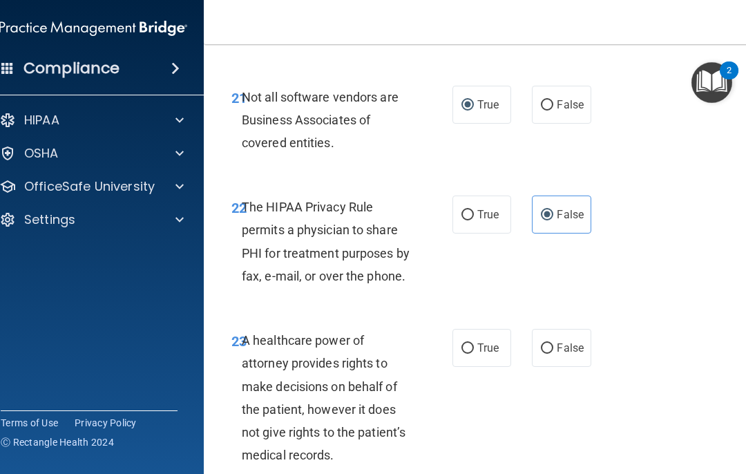
scroll to position [3491, 0]
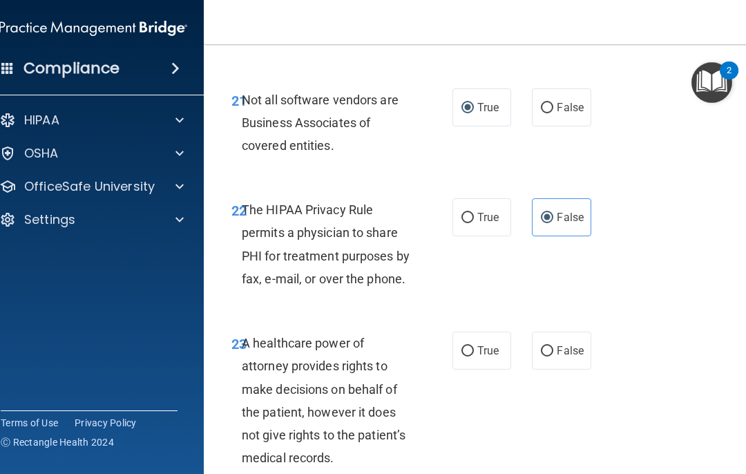
click at [493, 211] on span "True" at bounding box center [488, 217] width 21 height 13
click at [474, 213] on input "True" at bounding box center [468, 218] width 12 height 10
click at [559, 344] on span "False" at bounding box center [570, 350] width 27 height 13
click at [554, 346] on input "False" at bounding box center [547, 351] width 12 height 10
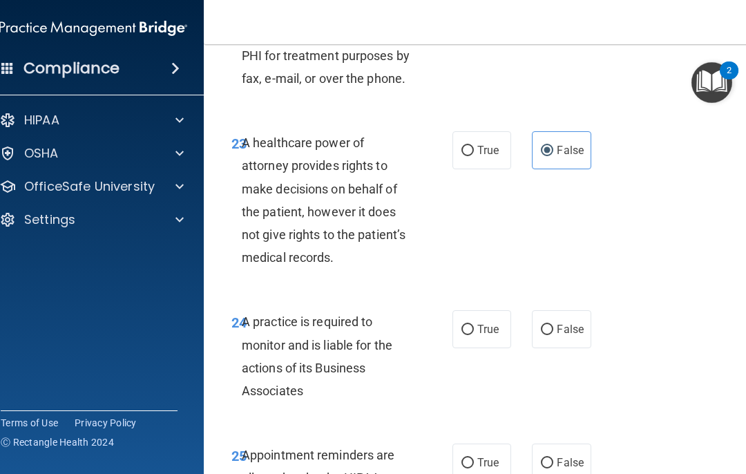
scroll to position [3693, 0]
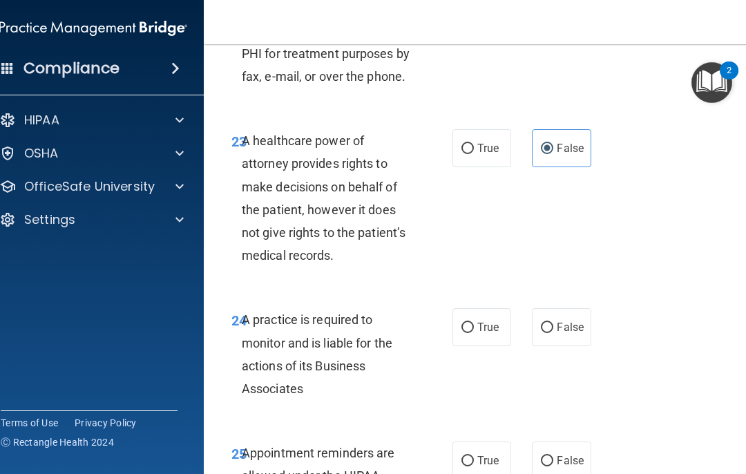
click at [496, 321] on span "True" at bounding box center [488, 327] width 21 height 13
click at [474, 323] on input "True" at bounding box center [468, 328] width 12 height 10
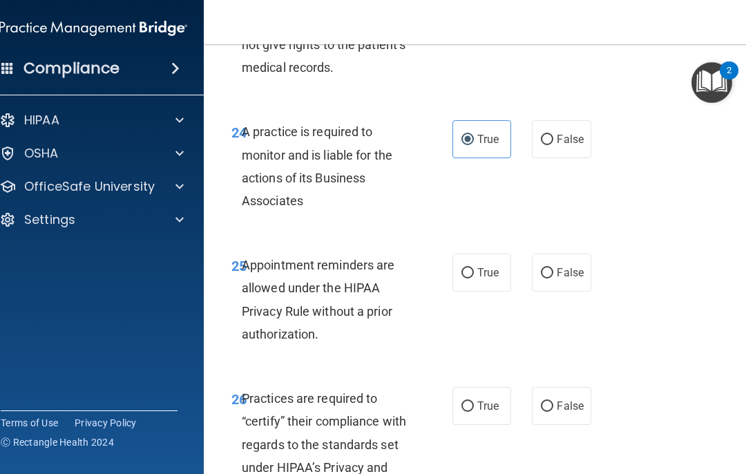
click at [496, 266] on span "True" at bounding box center [488, 272] width 21 height 13
click at [474, 268] on input "True" at bounding box center [468, 273] width 12 height 10
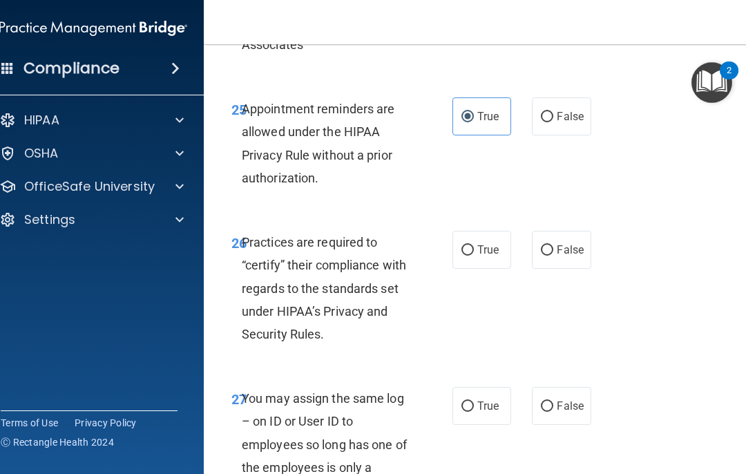
scroll to position [4038, 0]
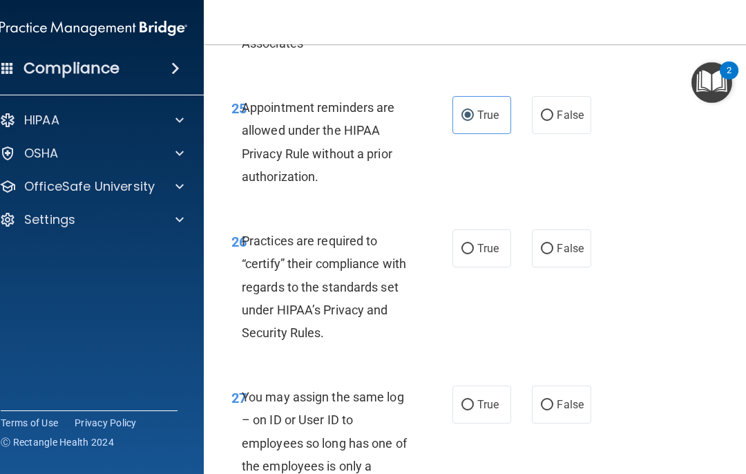
click at [494, 242] on span "True" at bounding box center [488, 248] width 21 height 13
click at [474, 244] on input "True" at bounding box center [468, 249] width 12 height 10
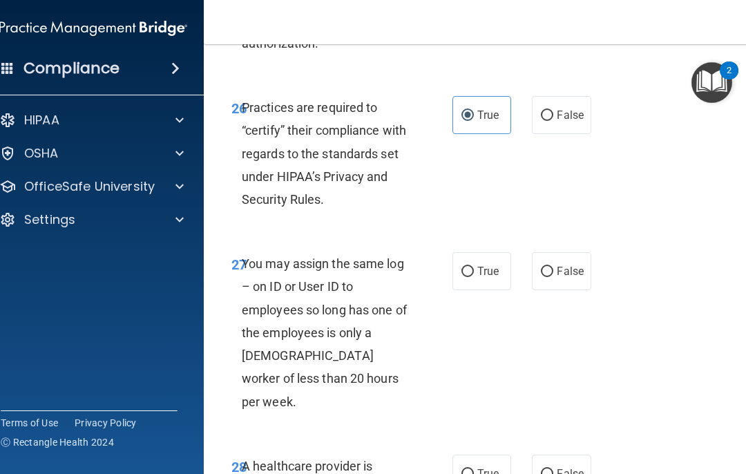
click at [559, 265] on span "False" at bounding box center [570, 271] width 27 height 13
click at [554, 267] on input "False" at bounding box center [547, 272] width 12 height 10
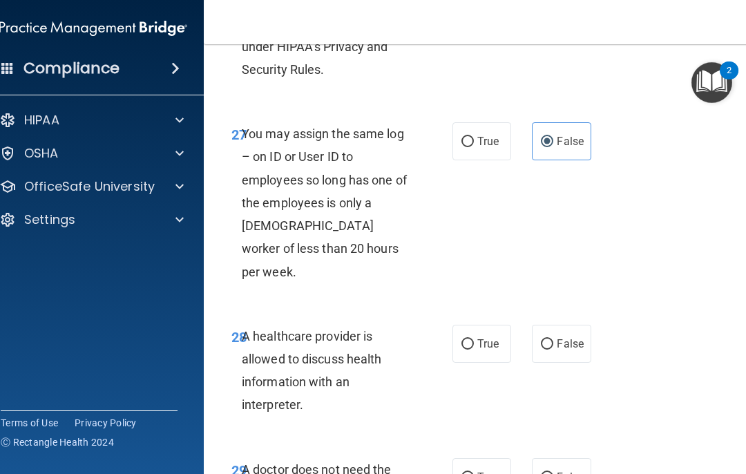
click at [493, 337] on span "True" at bounding box center [488, 343] width 21 height 13
click at [474, 339] on input "True" at bounding box center [468, 344] width 12 height 10
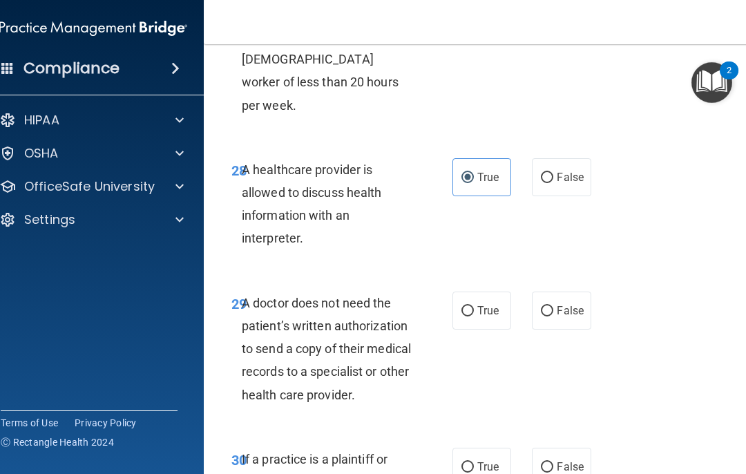
scroll to position [4458, 0]
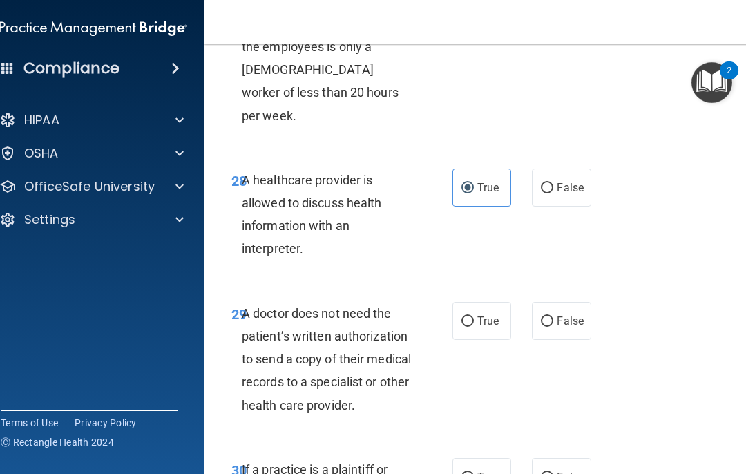
click at [559, 181] on span "False" at bounding box center [570, 187] width 27 height 13
click at [554, 183] on input "False" at bounding box center [547, 188] width 12 height 10
click at [489, 314] on span "True" at bounding box center [488, 320] width 21 height 13
click at [474, 317] on input "True" at bounding box center [468, 322] width 12 height 10
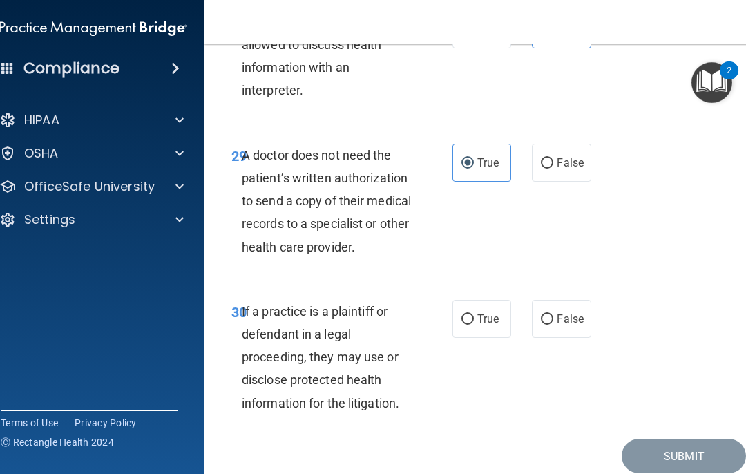
scroll to position [4617, 0]
click at [559, 299] on label "False" at bounding box center [561, 318] width 59 height 38
click at [554, 314] on input "False" at bounding box center [547, 319] width 12 height 10
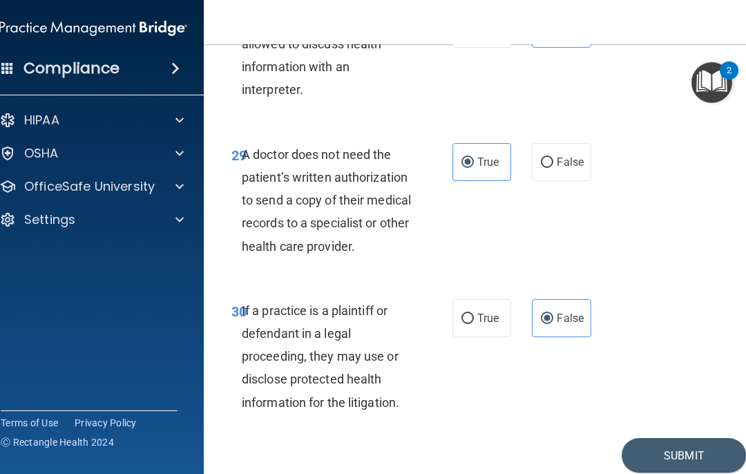
click at [559, 438] on button "Submit" at bounding box center [684, 455] width 124 height 35
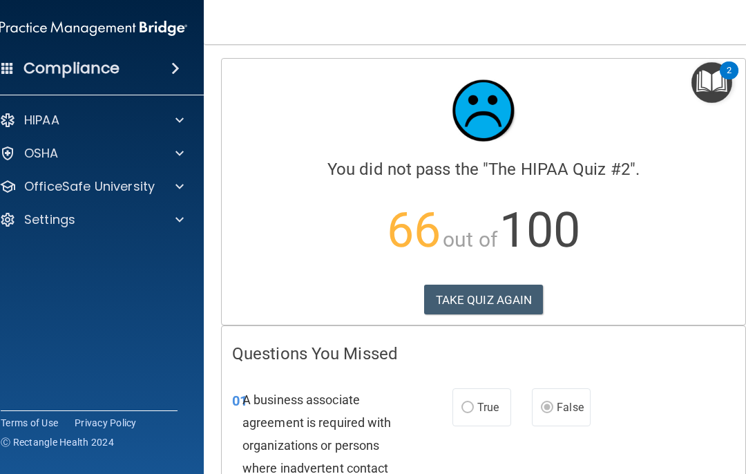
click at [531, 296] on button "TAKE QUIZ AGAIN" at bounding box center [484, 300] width 120 height 30
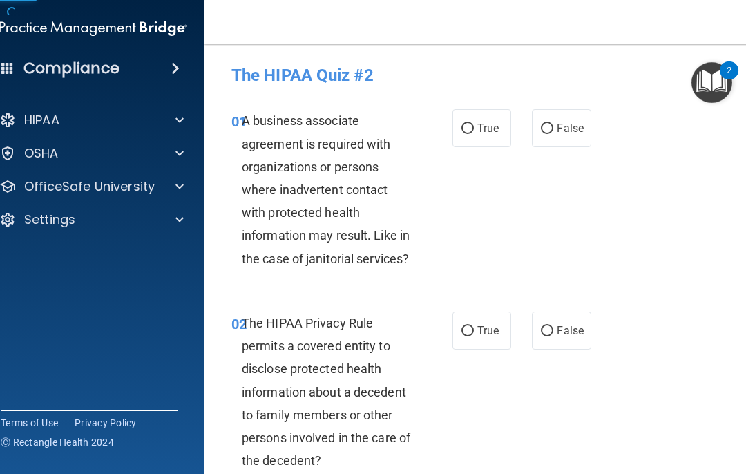
click at [554, 134] on input "False" at bounding box center [547, 129] width 12 height 10
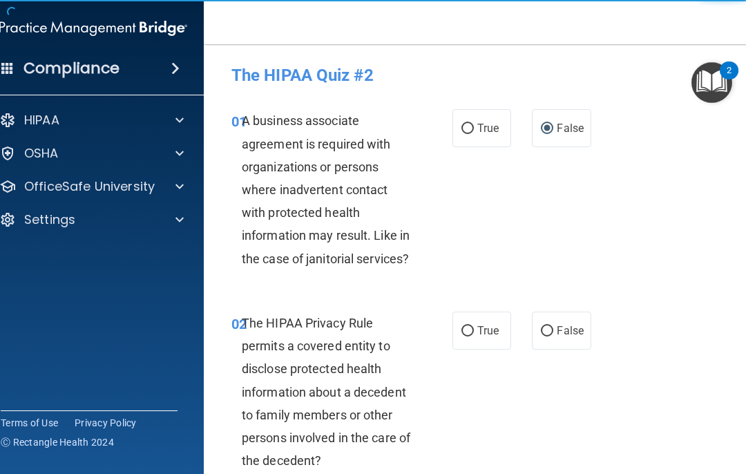
click at [559, 328] on span "False" at bounding box center [570, 330] width 27 height 13
click at [554, 328] on input "False" at bounding box center [547, 331] width 12 height 10
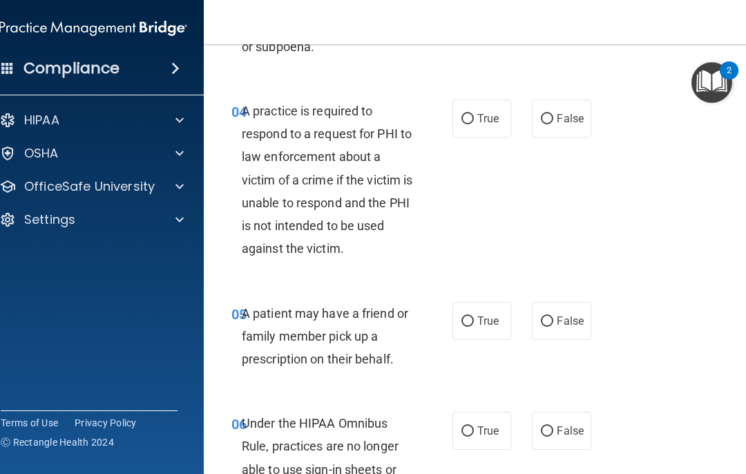
scroll to position [619, 0]
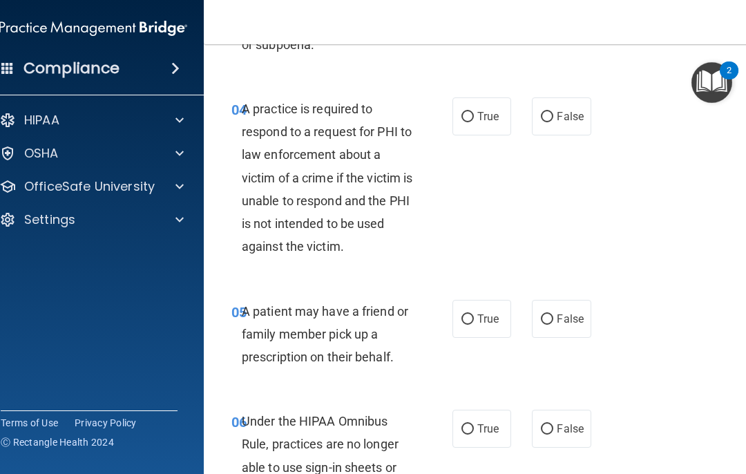
click at [559, 310] on label "False" at bounding box center [561, 319] width 59 height 38
click at [554, 314] on input "False" at bounding box center [547, 319] width 12 height 10
click at [484, 318] on span "True" at bounding box center [488, 318] width 21 height 13
click at [474, 318] on input "True" at bounding box center [468, 319] width 12 height 10
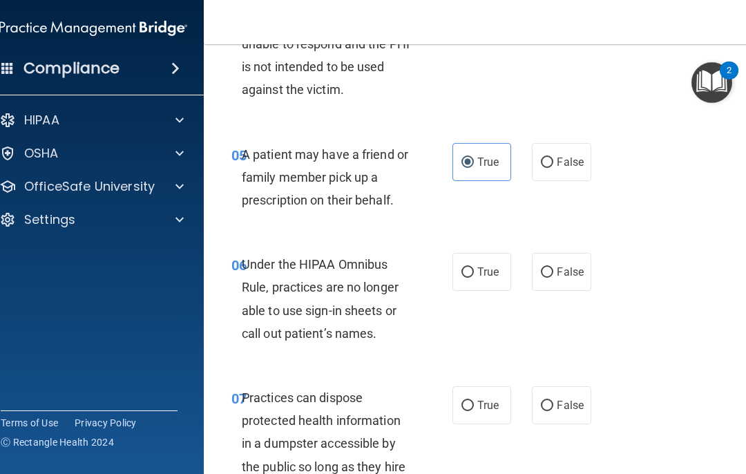
scroll to position [780, 0]
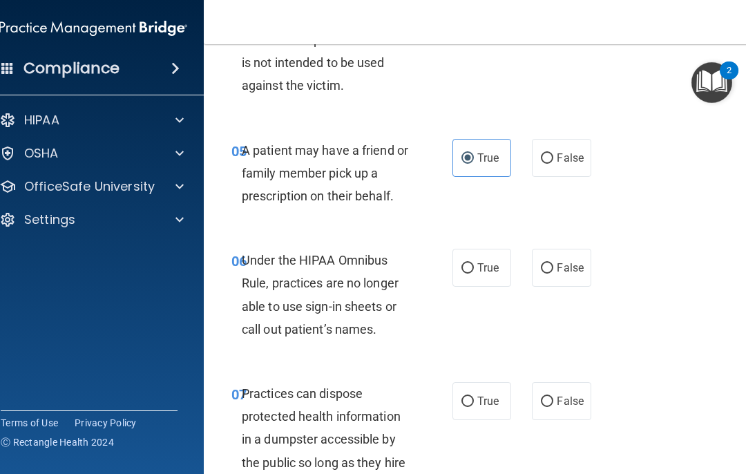
click at [554, 263] on input "False" at bounding box center [547, 268] width 12 height 10
click at [559, 395] on span "False" at bounding box center [570, 401] width 27 height 13
click at [554, 397] on input "False" at bounding box center [547, 402] width 12 height 10
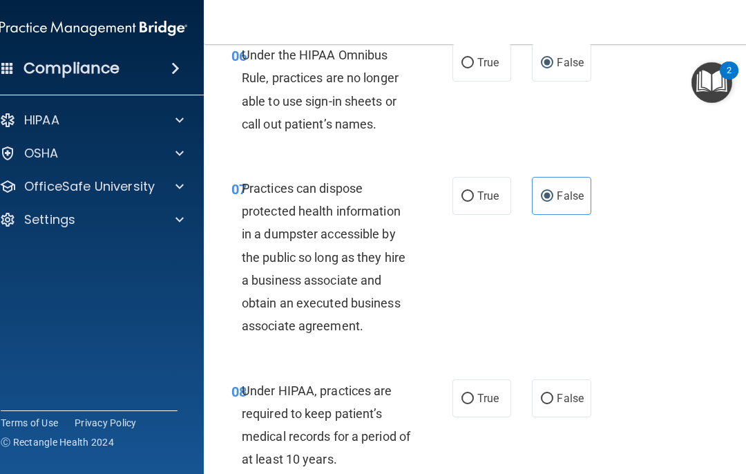
scroll to position [987, 0]
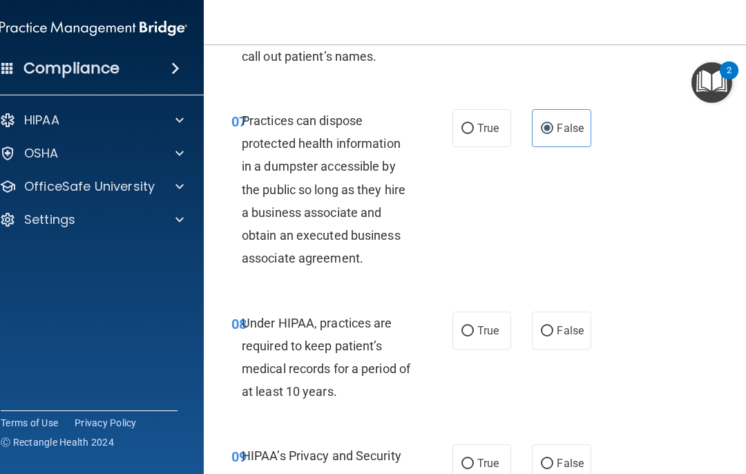
click at [559, 334] on label "False" at bounding box center [561, 331] width 59 height 38
click at [554, 334] on input "False" at bounding box center [547, 331] width 12 height 10
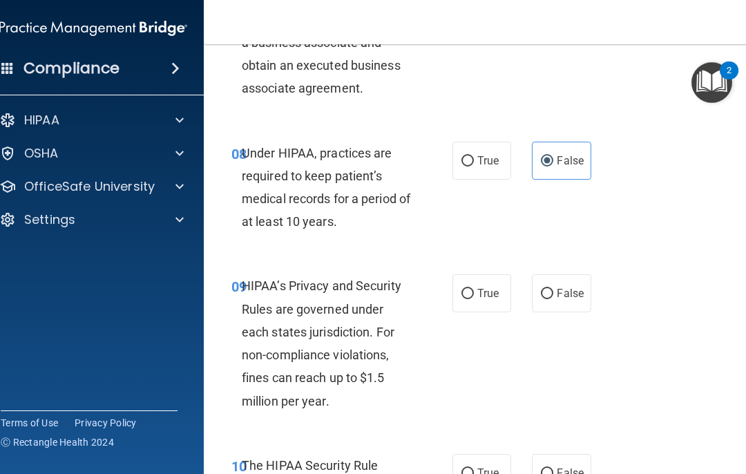
click at [559, 287] on span "False" at bounding box center [570, 293] width 27 height 13
click at [554, 289] on input "False" at bounding box center [547, 294] width 12 height 10
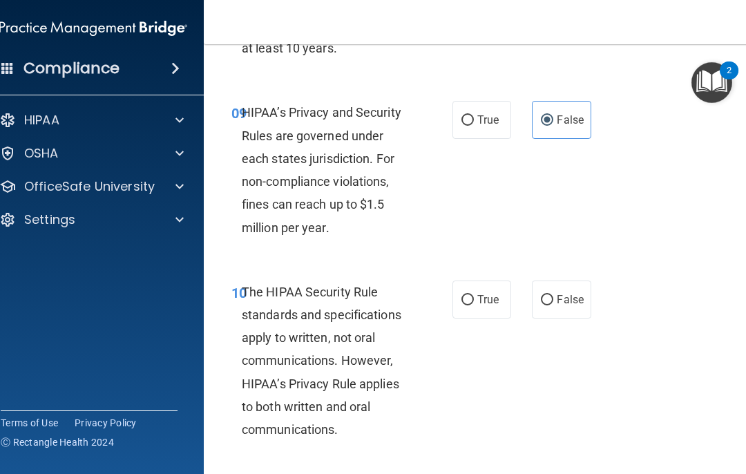
scroll to position [1400, 0]
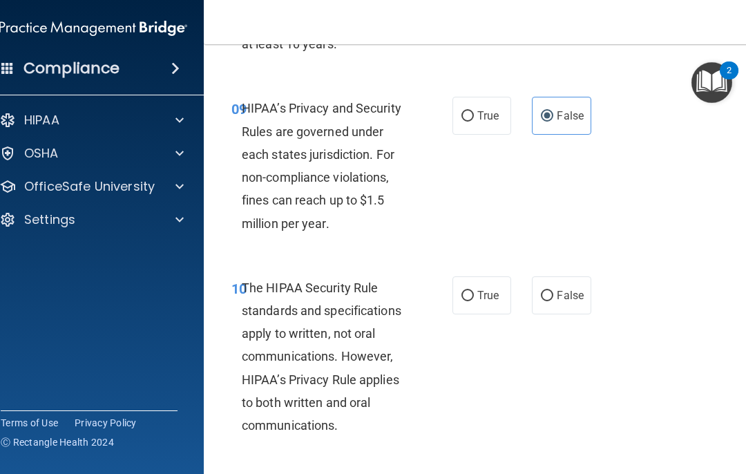
click at [482, 109] on span "True" at bounding box center [488, 115] width 21 height 13
click at [474, 111] on input "True" at bounding box center [468, 116] width 12 height 10
click at [559, 292] on span "False" at bounding box center [570, 295] width 27 height 13
click at [554, 292] on input "False" at bounding box center [547, 296] width 12 height 10
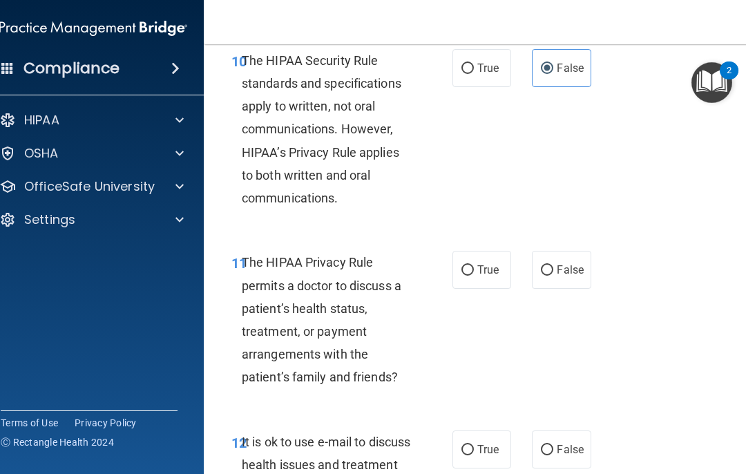
scroll to position [1630, 0]
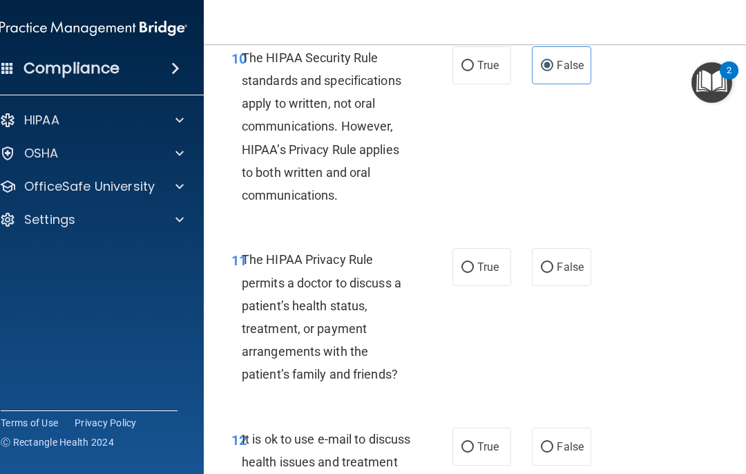
click at [490, 263] on span "True" at bounding box center [488, 267] width 21 height 13
click at [474, 263] on input "True" at bounding box center [468, 268] width 12 height 10
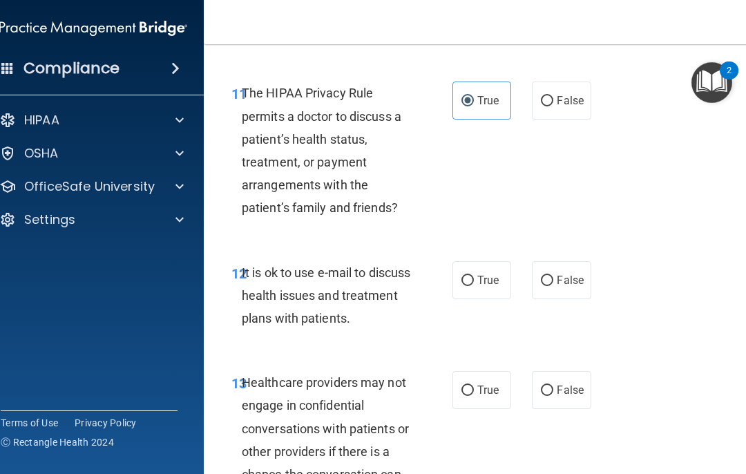
scroll to position [1798, 0]
click at [559, 273] on span "False" at bounding box center [570, 279] width 27 height 13
click at [554, 275] on input "False" at bounding box center [547, 280] width 12 height 10
click at [559, 370] on label "False" at bounding box center [561, 389] width 59 height 38
click at [554, 385] on input "False" at bounding box center [547, 390] width 12 height 10
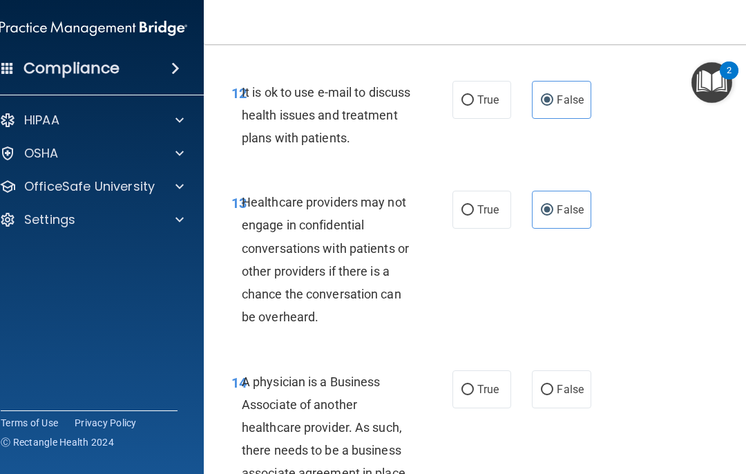
scroll to position [1984, 0]
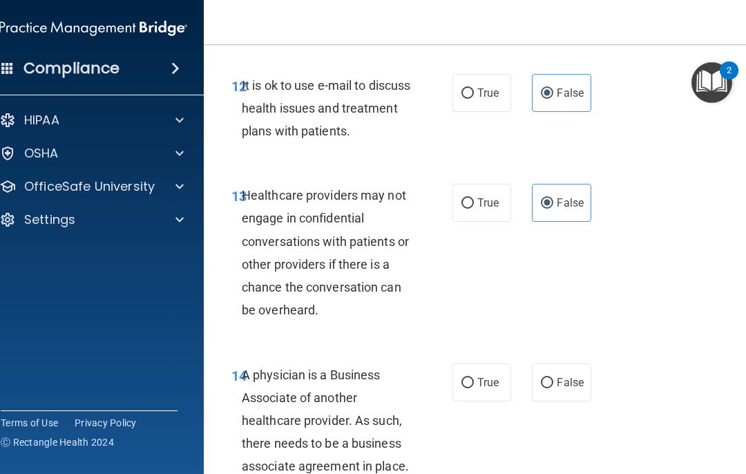
click at [559, 376] on span "False" at bounding box center [570, 382] width 27 height 13
click at [554, 378] on input "False" at bounding box center [547, 383] width 12 height 10
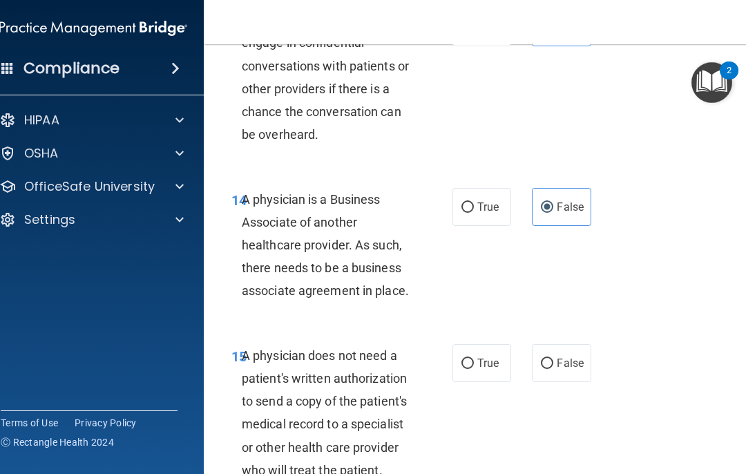
click at [559, 357] on span "False" at bounding box center [570, 363] width 27 height 13
click at [554, 359] on input "False" at bounding box center [547, 364] width 12 height 10
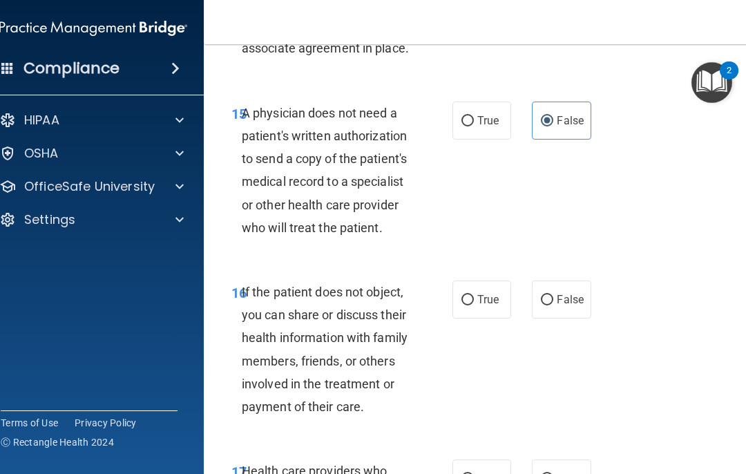
click at [559, 293] on span "False" at bounding box center [570, 299] width 27 height 13
click at [554, 295] on input "False" at bounding box center [547, 300] width 12 height 10
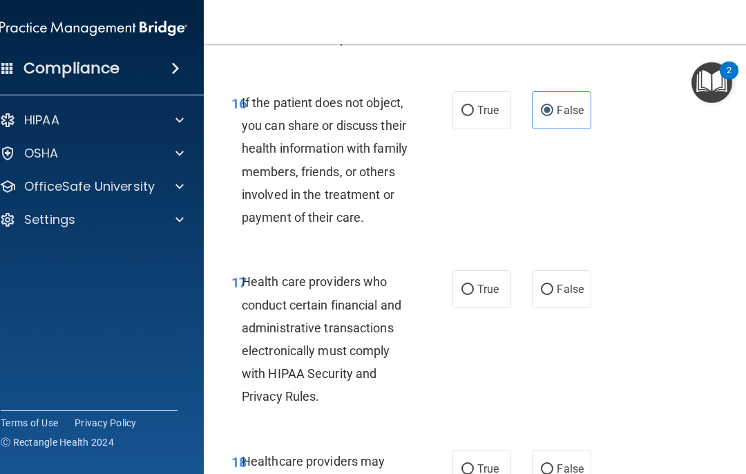
click at [559, 283] on span "False" at bounding box center [570, 289] width 27 height 13
click at [554, 285] on input "False" at bounding box center [547, 290] width 12 height 10
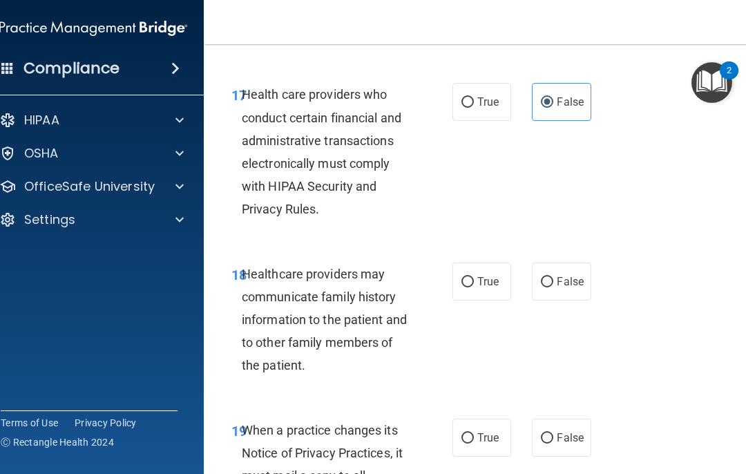
click at [559, 263] on label "False" at bounding box center [561, 282] width 59 height 38
click at [554, 277] on input "False" at bounding box center [547, 282] width 12 height 10
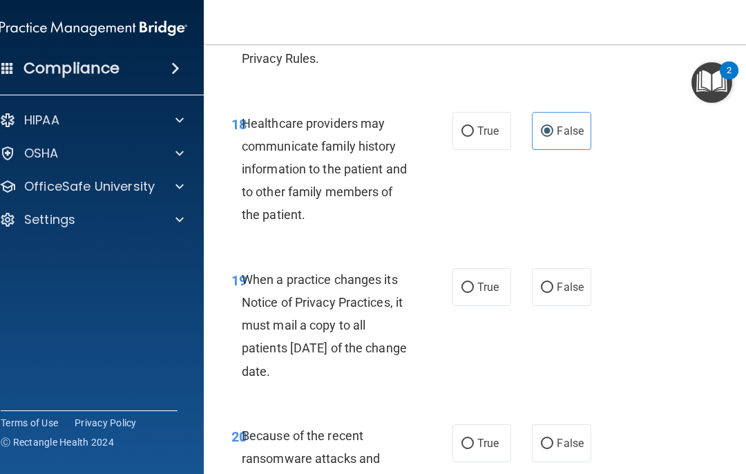
click at [559, 281] on span "False" at bounding box center [570, 287] width 27 height 13
click at [554, 283] on input "False" at bounding box center [547, 288] width 12 height 10
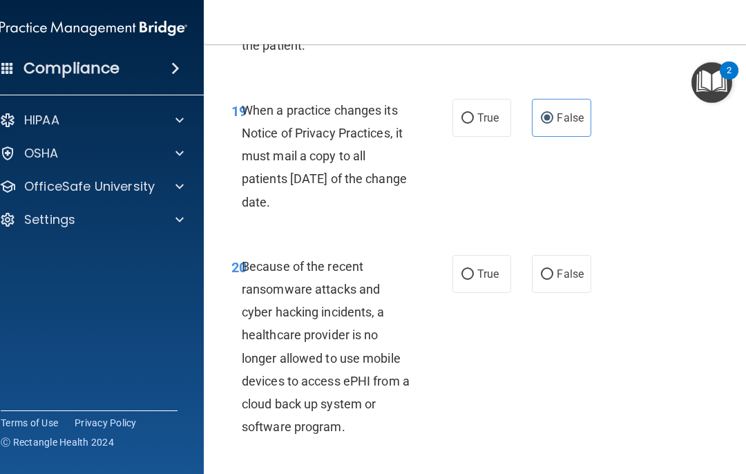
click at [559, 267] on span "False" at bounding box center [570, 273] width 27 height 13
click at [554, 270] on input "False" at bounding box center [547, 275] width 12 height 10
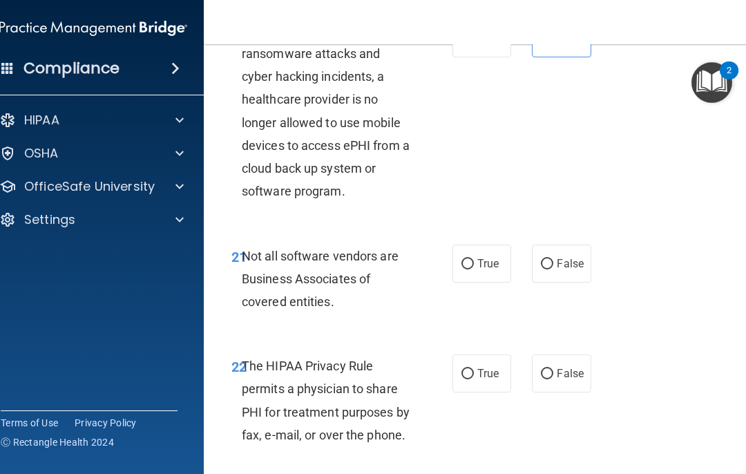
scroll to position [3339, 0]
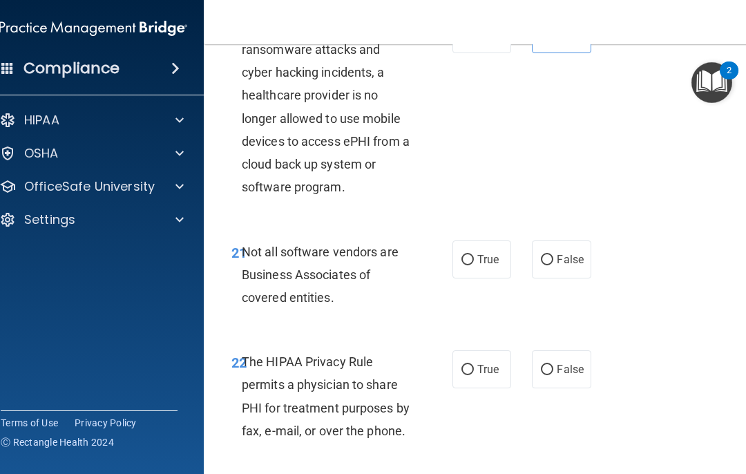
click at [559, 253] on span "False" at bounding box center [570, 259] width 27 height 13
click at [554, 255] on input "False" at bounding box center [547, 260] width 12 height 10
click at [559, 363] on span "False" at bounding box center [570, 369] width 27 height 13
click at [554, 365] on input "False" at bounding box center [547, 370] width 12 height 10
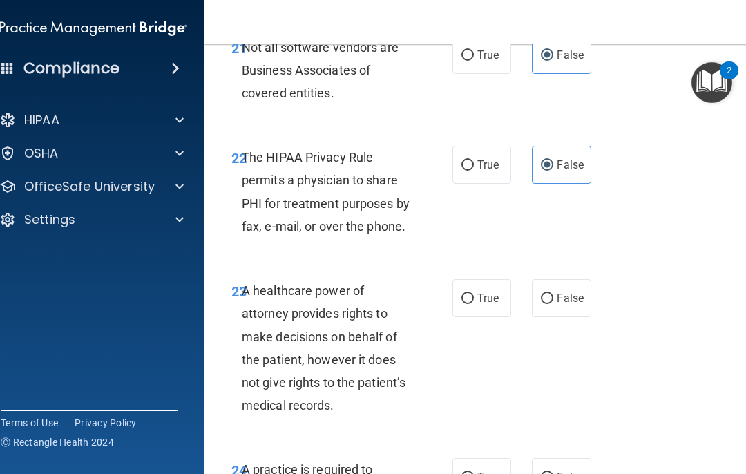
click at [559, 292] on span "False" at bounding box center [570, 298] width 27 height 13
click at [554, 294] on input "False" at bounding box center [547, 299] width 12 height 10
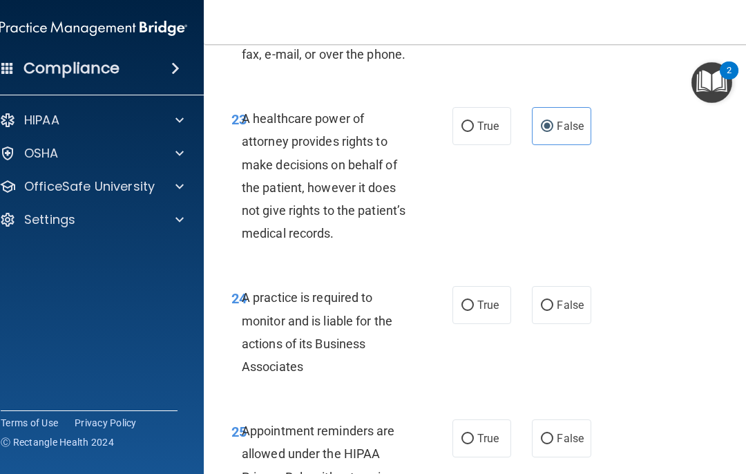
scroll to position [3719, 0]
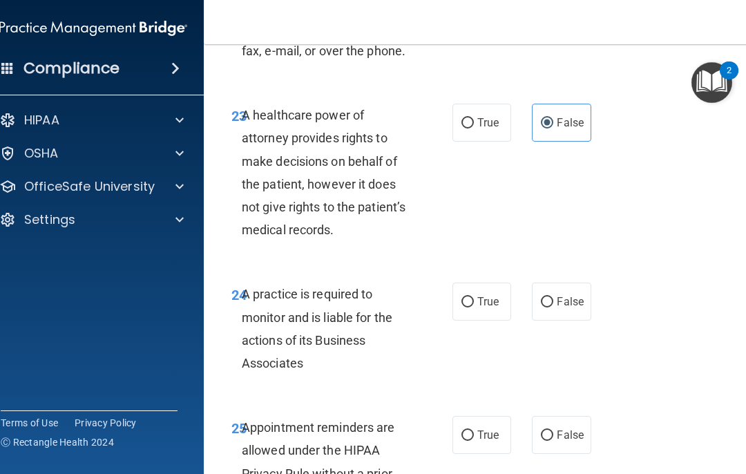
click at [559, 295] on span "False" at bounding box center [570, 301] width 27 height 13
click at [554, 297] on input "False" at bounding box center [547, 302] width 12 height 10
click at [559, 416] on label "False" at bounding box center [561, 435] width 59 height 38
click at [554, 431] on input "False" at bounding box center [547, 436] width 12 height 10
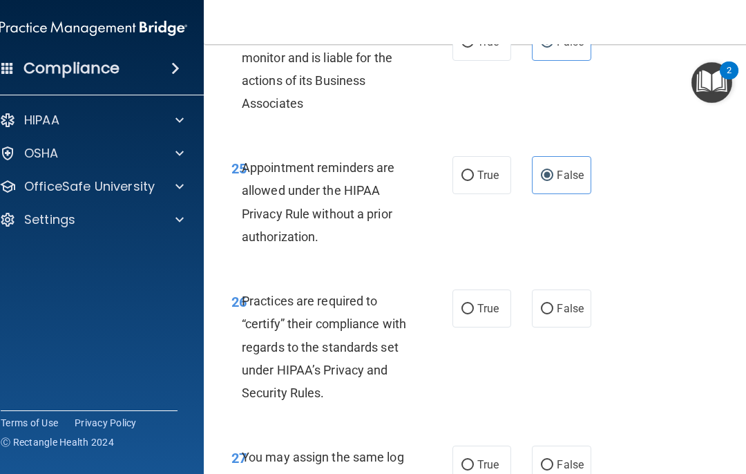
scroll to position [3984, 0]
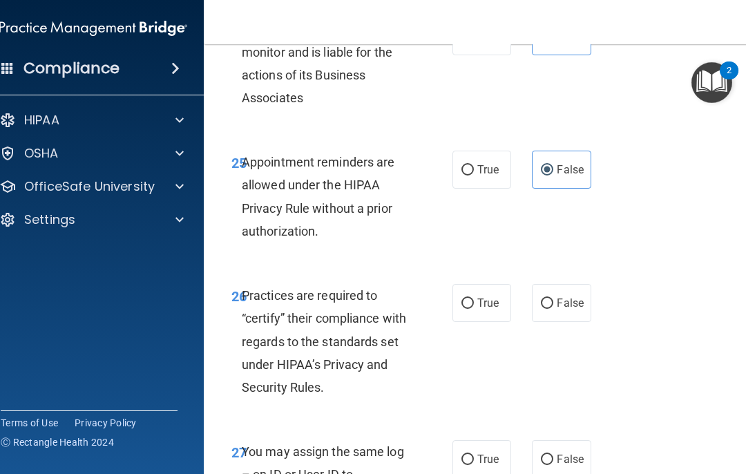
click at [559, 296] on span "False" at bounding box center [570, 302] width 27 height 13
click at [554, 299] on input "False" at bounding box center [547, 304] width 12 height 10
click at [559, 440] on label "False" at bounding box center [561, 459] width 59 height 38
click at [554, 455] on input "False" at bounding box center [547, 460] width 12 height 10
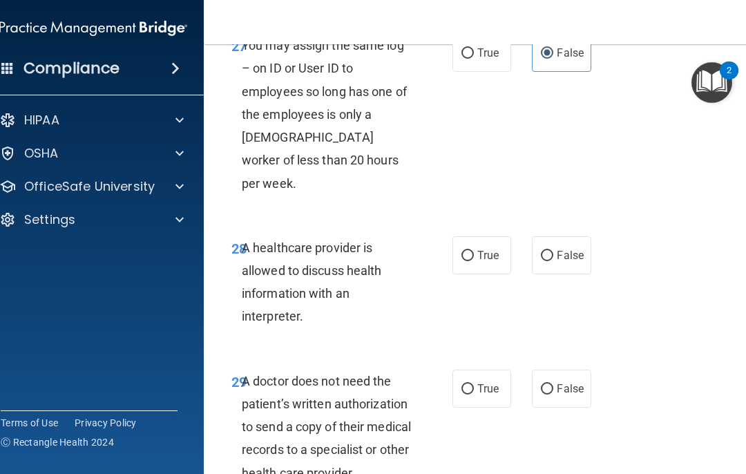
scroll to position [4394, 0]
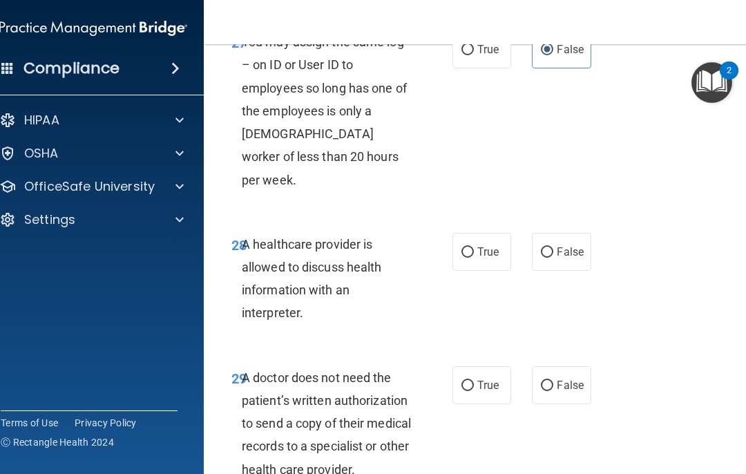
click at [559, 233] on label "False" at bounding box center [561, 252] width 59 height 38
click at [554, 247] on input "False" at bounding box center [547, 252] width 12 height 10
click at [559, 379] on span "False" at bounding box center [570, 385] width 27 height 13
click at [554, 381] on input "False" at bounding box center [547, 386] width 12 height 10
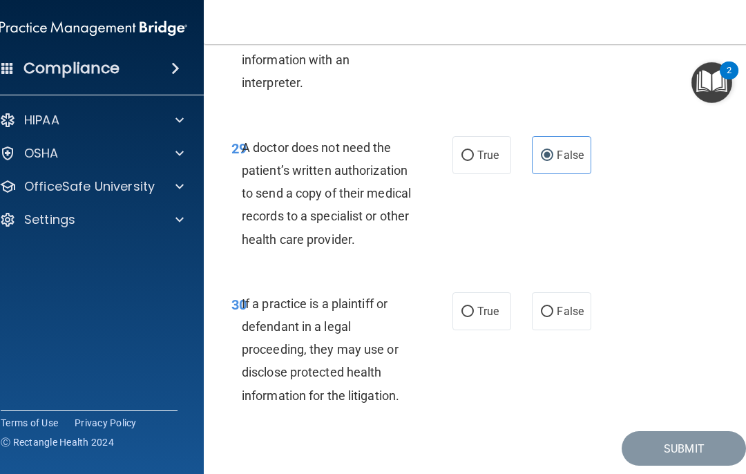
scroll to position [4624, 0]
click at [559, 293] on label "False" at bounding box center [561, 312] width 59 height 38
click at [554, 308] on input "False" at bounding box center [547, 313] width 12 height 10
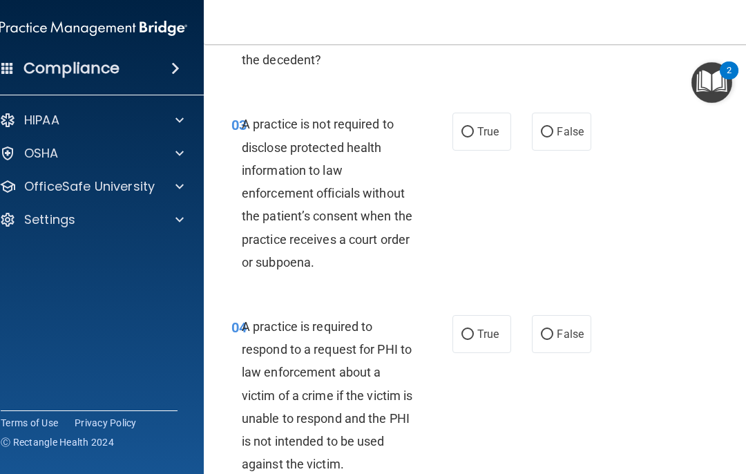
scroll to position [397, 0]
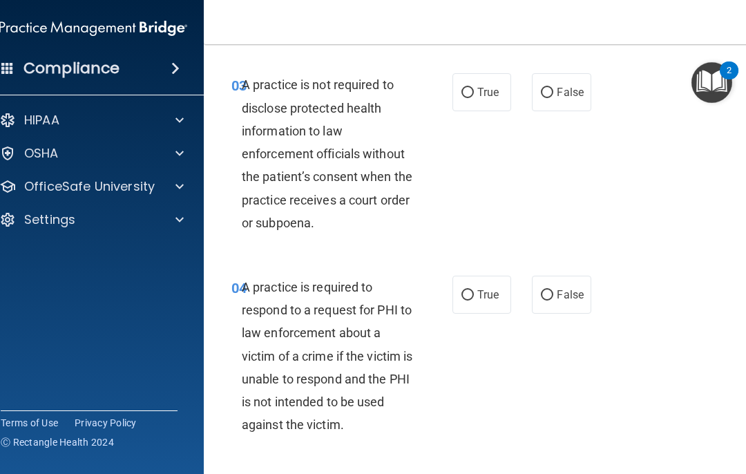
click at [559, 289] on span "False" at bounding box center [570, 294] width 27 height 13
click at [554, 290] on input "False" at bounding box center [547, 295] width 12 height 10
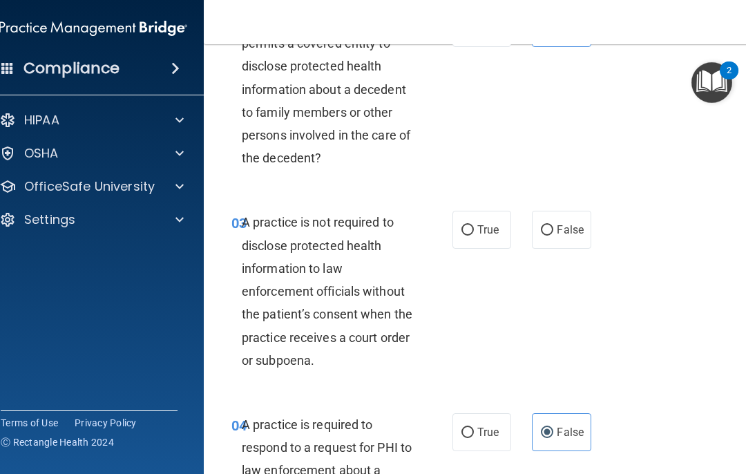
click at [559, 225] on span "False" at bounding box center [570, 229] width 27 height 13
click at [554, 225] on input "False" at bounding box center [547, 230] width 12 height 10
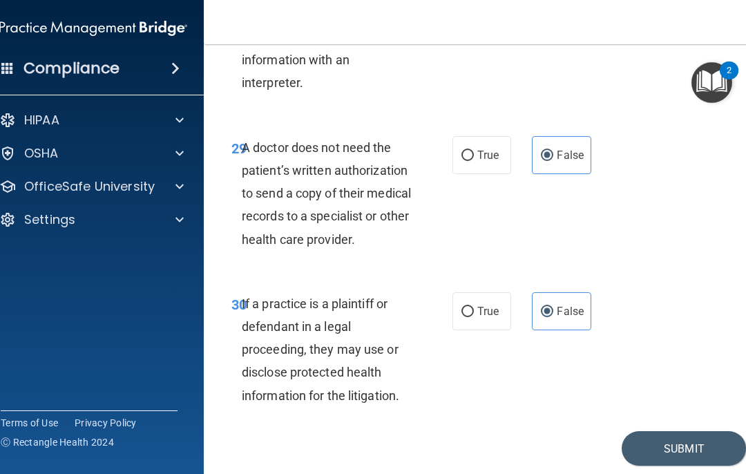
scroll to position [4624, 0]
click at [559, 432] on button "Submit" at bounding box center [684, 449] width 124 height 35
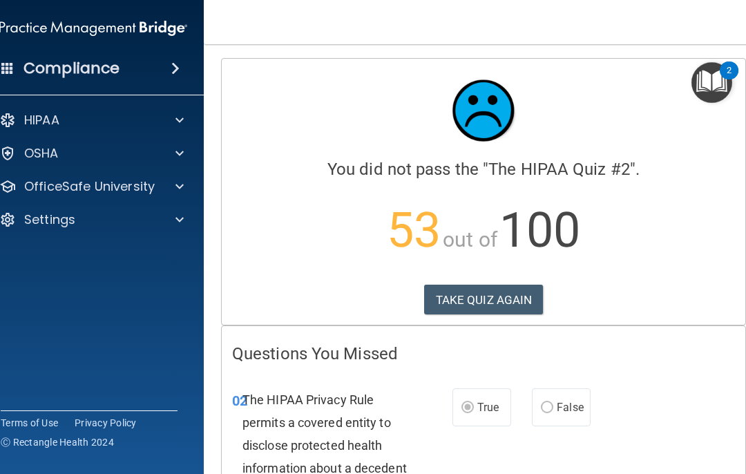
click at [521, 295] on button "TAKE QUIZ AGAIN" at bounding box center [484, 300] width 120 height 30
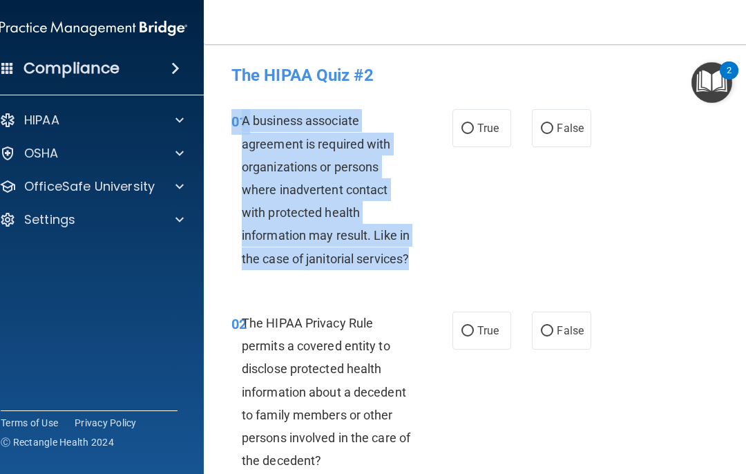
click at [559, 225] on div "01 A business associate agreement is required with organizations or persons whe…" at bounding box center [483, 193] width 525 height 202
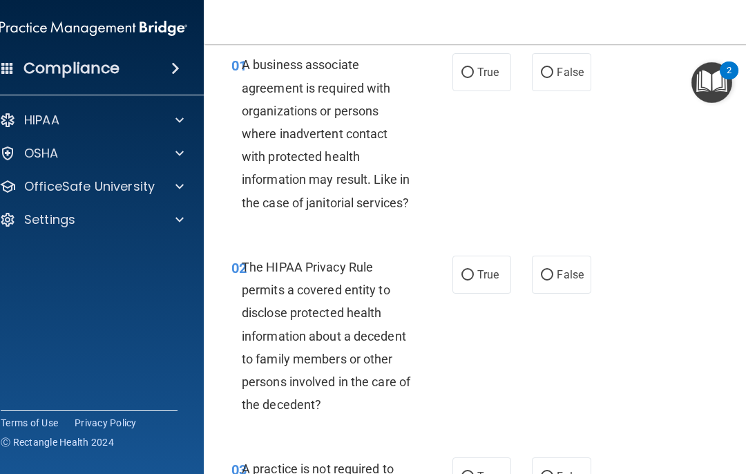
scroll to position [57, 0]
click at [545, 75] on input "False" at bounding box center [547, 72] width 12 height 10
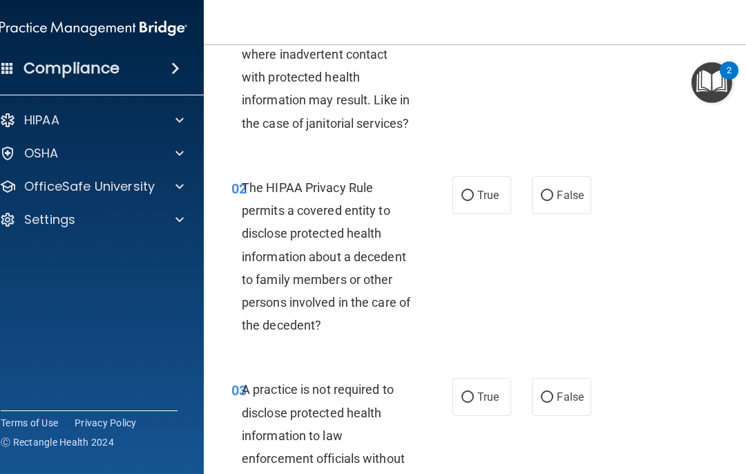
scroll to position [139, 0]
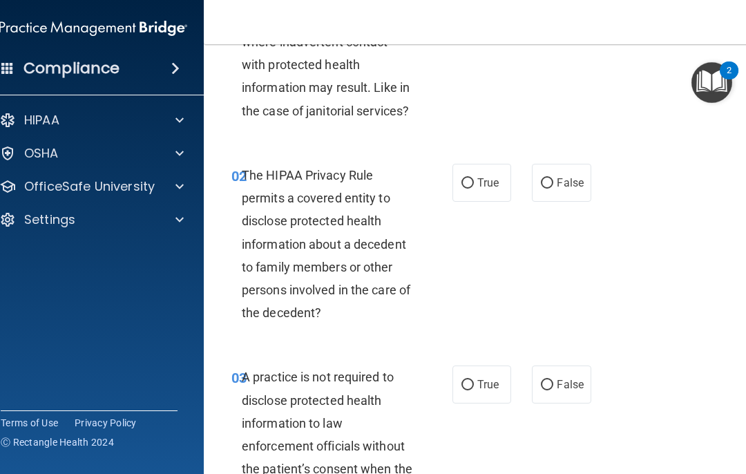
click at [464, 198] on label "True" at bounding box center [482, 183] width 59 height 38
click at [464, 189] on input "True" at bounding box center [468, 183] width 12 height 10
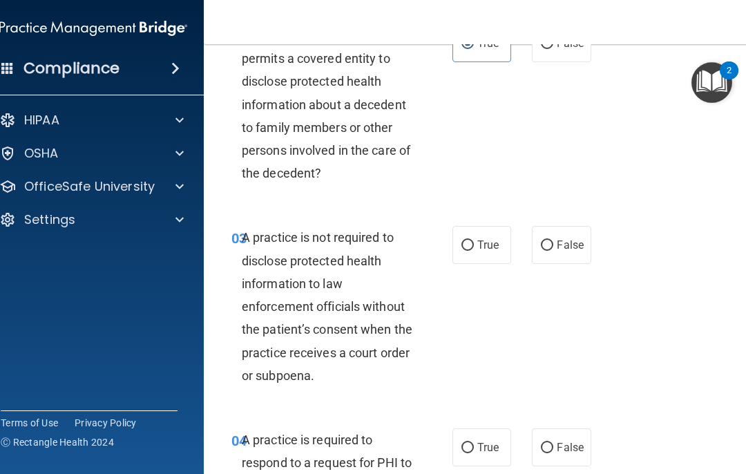
scroll to position [288, 0]
click at [559, 242] on span "False" at bounding box center [570, 244] width 27 height 13
click at [554, 242] on input "False" at bounding box center [547, 245] width 12 height 10
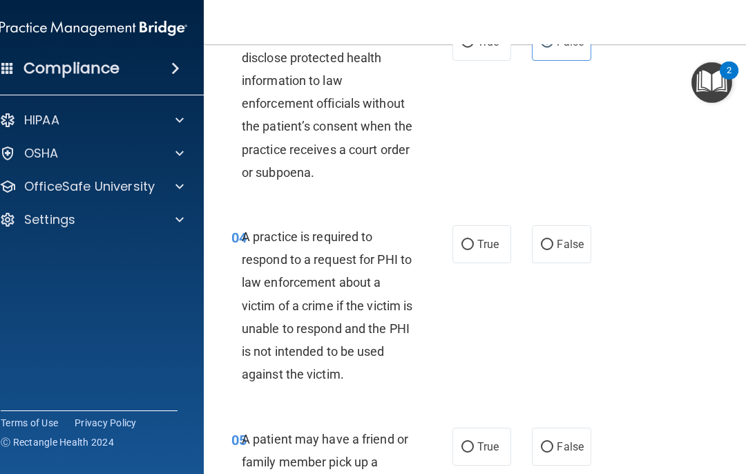
scroll to position [491, 0]
click at [559, 246] on span "False" at bounding box center [570, 243] width 27 height 13
click at [554, 246] on input "False" at bounding box center [547, 244] width 12 height 10
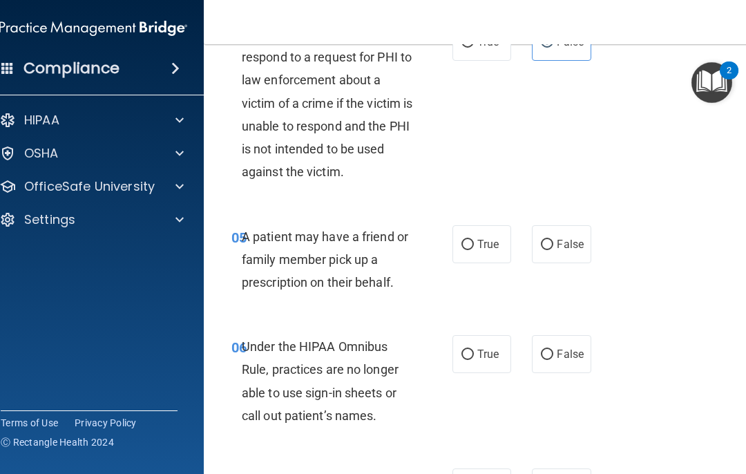
click at [479, 238] on span "True" at bounding box center [488, 244] width 21 height 13
click at [474, 240] on input "True" at bounding box center [468, 245] width 12 height 10
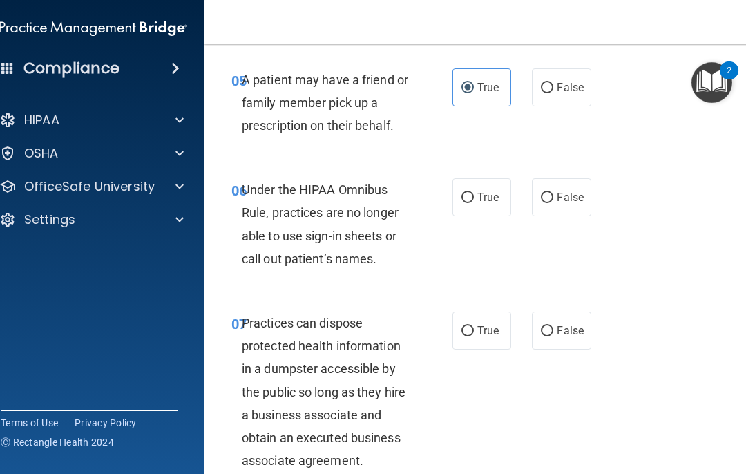
scroll to position [852, 0]
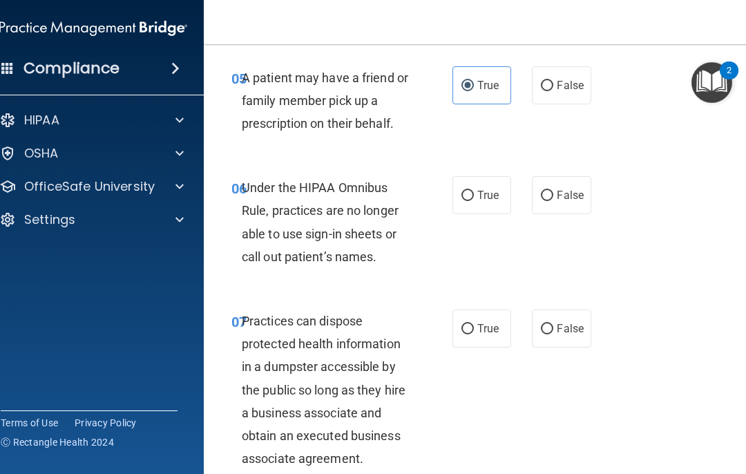
click at [470, 195] on input "True" at bounding box center [468, 196] width 12 height 10
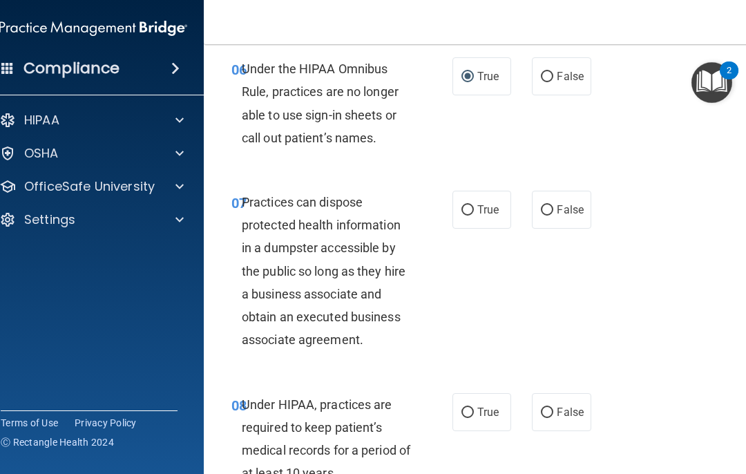
scroll to position [972, 0]
click at [559, 196] on label "False" at bounding box center [561, 209] width 59 height 38
click at [554, 205] on input "False" at bounding box center [547, 210] width 12 height 10
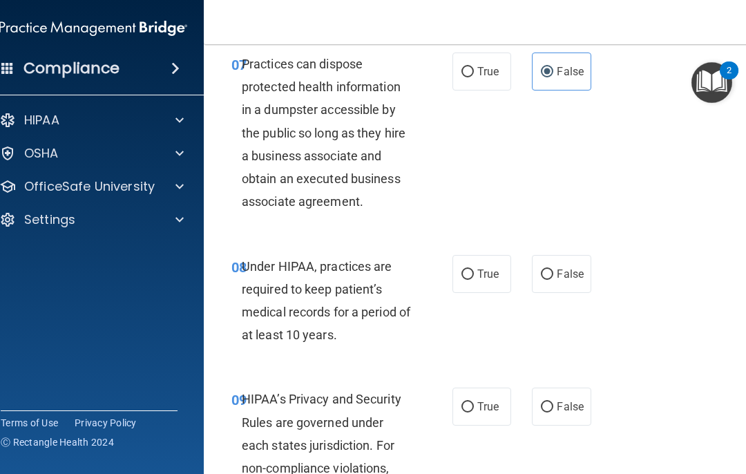
scroll to position [1111, 0]
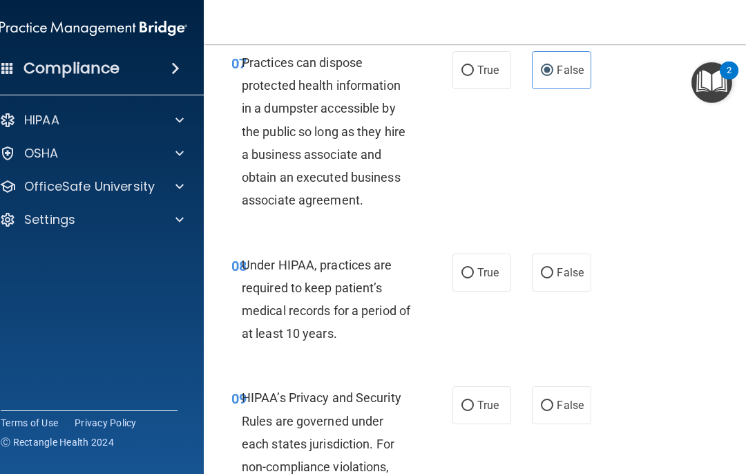
click at [559, 267] on span "False" at bounding box center [570, 272] width 27 height 13
click at [554, 268] on input "False" at bounding box center [547, 273] width 12 height 10
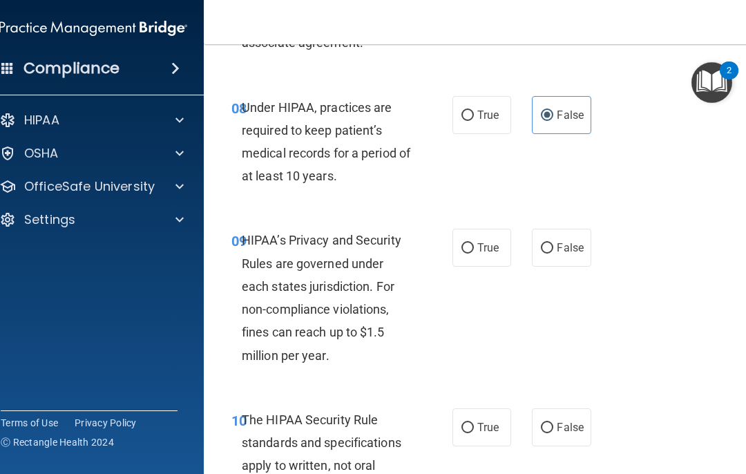
scroll to position [1269, 0]
click at [473, 243] on input "True" at bounding box center [468, 248] width 12 height 10
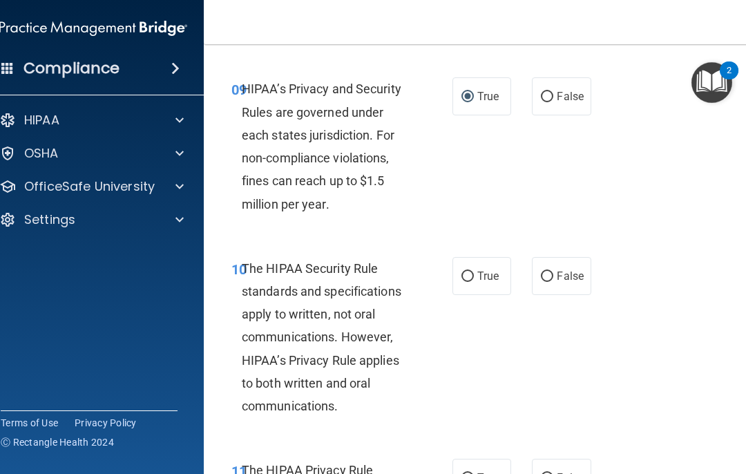
scroll to position [1420, 0]
click at [559, 276] on label "False" at bounding box center [561, 275] width 59 height 38
click at [554, 276] on input "False" at bounding box center [547, 276] width 12 height 10
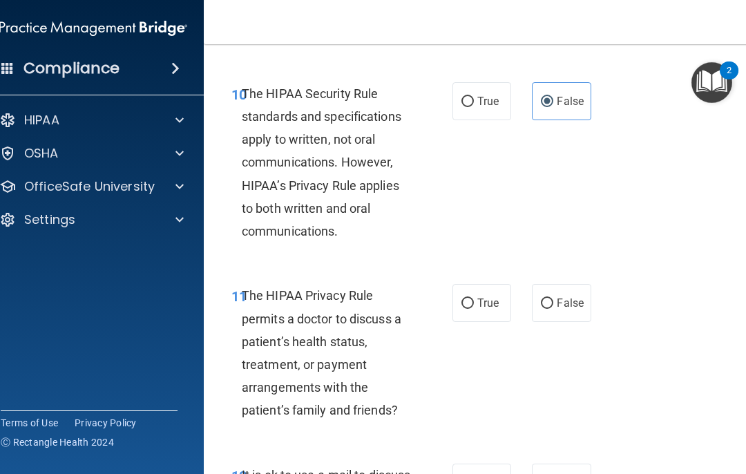
scroll to position [1595, 0]
click at [498, 283] on label "True" at bounding box center [482, 302] width 59 height 38
click at [474, 298] on input "True" at bounding box center [468, 303] width 12 height 10
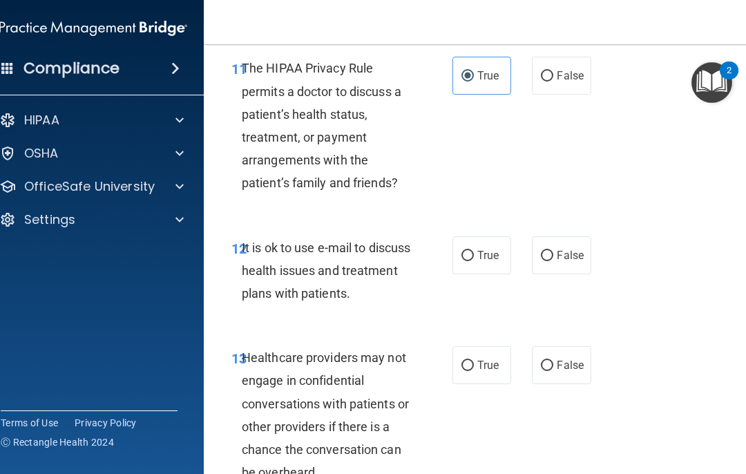
click at [472, 251] on input "True" at bounding box center [468, 256] width 12 height 10
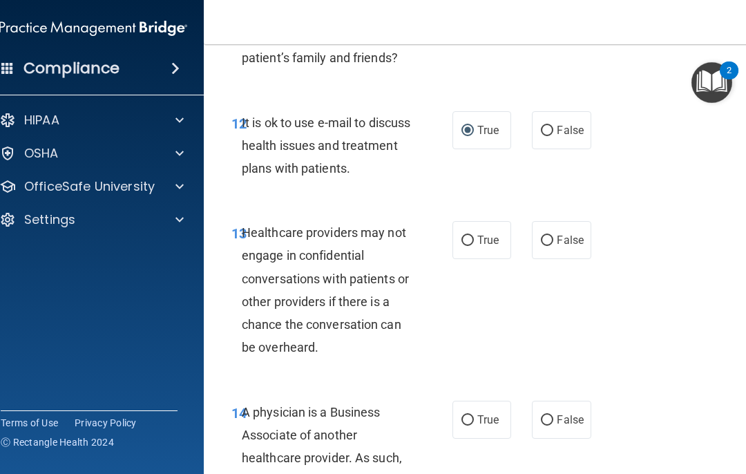
scroll to position [1948, 0]
click at [481, 236] on label "True" at bounding box center [482, 239] width 59 height 38
click at [474, 236] on input "True" at bounding box center [468, 240] width 12 height 10
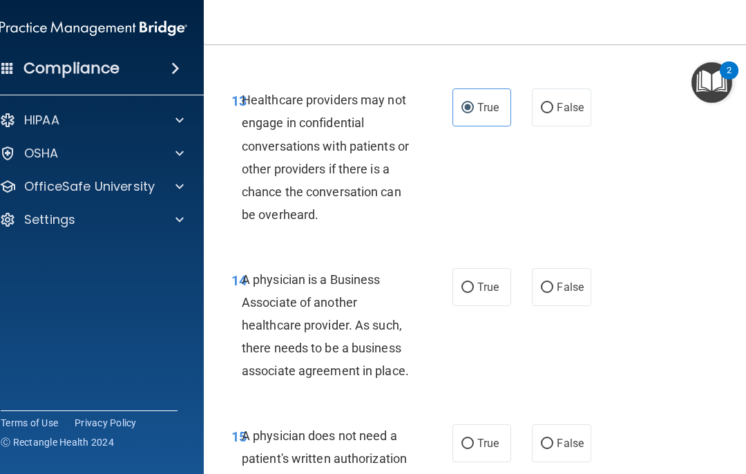
scroll to position [2080, 0]
click at [559, 280] on span "False" at bounding box center [570, 286] width 27 height 13
click at [554, 282] on input "False" at bounding box center [547, 287] width 12 height 10
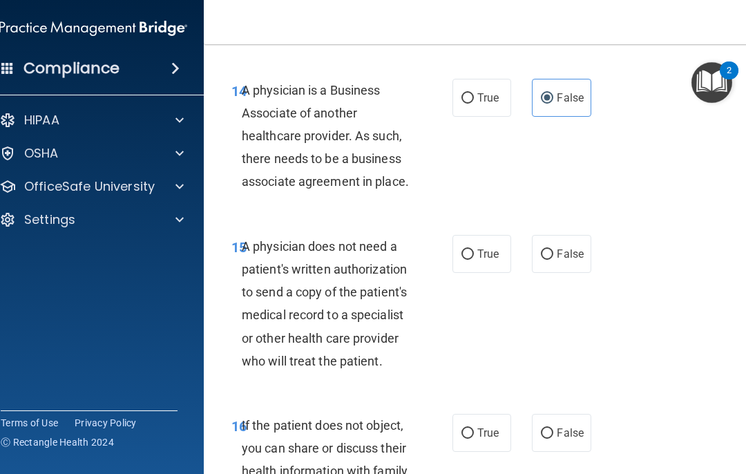
scroll to position [2268, 0]
click at [486, 253] on label "True" at bounding box center [482, 255] width 59 height 38
click at [474, 253] on input "True" at bounding box center [468, 255] width 12 height 10
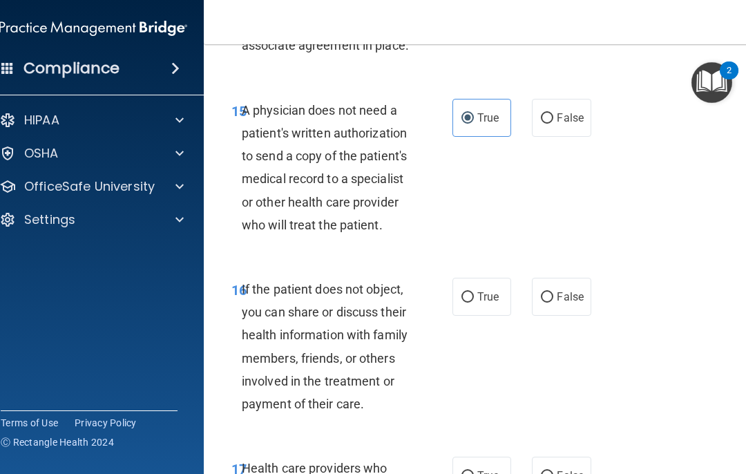
click at [501, 299] on label "True" at bounding box center [482, 297] width 59 height 38
click at [474, 299] on input "True" at bounding box center [468, 297] width 12 height 10
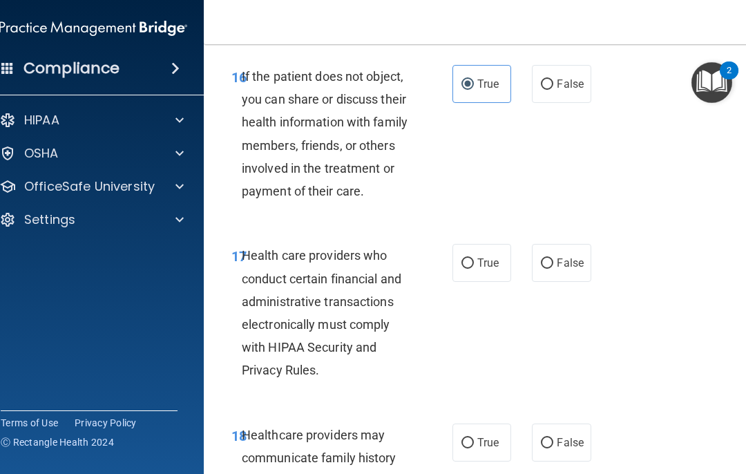
scroll to position [2621, 0]
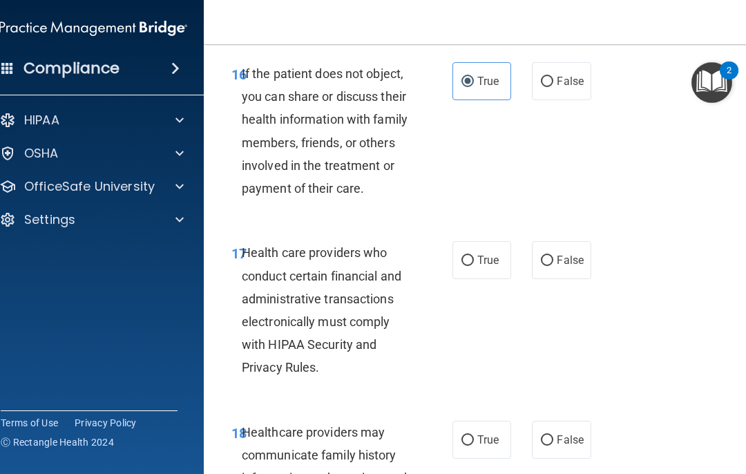
click at [499, 254] on span "True" at bounding box center [488, 260] width 21 height 13
click at [474, 256] on input "True" at bounding box center [468, 261] width 12 height 10
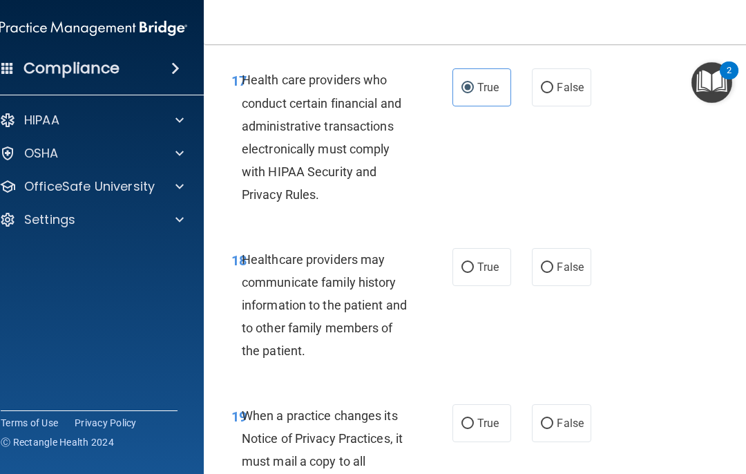
scroll to position [2794, 0]
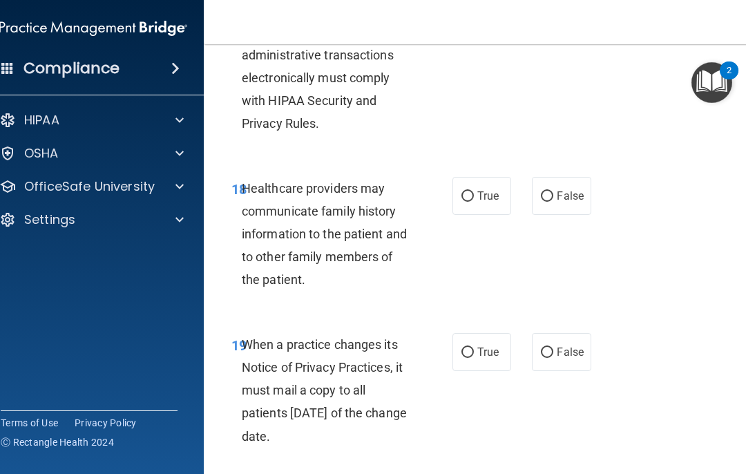
click at [494, 189] on span "True" at bounding box center [488, 195] width 21 height 13
click at [474, 191] on input "True" at bounding box center [468, 196] width 12 height 10
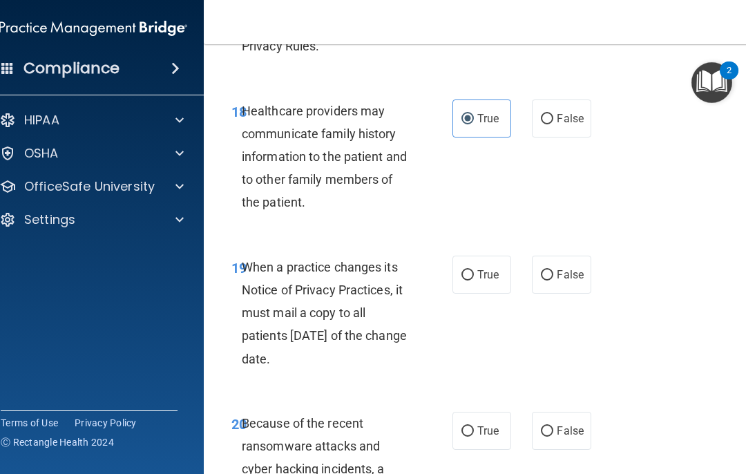
scroll to position [2953, 0]
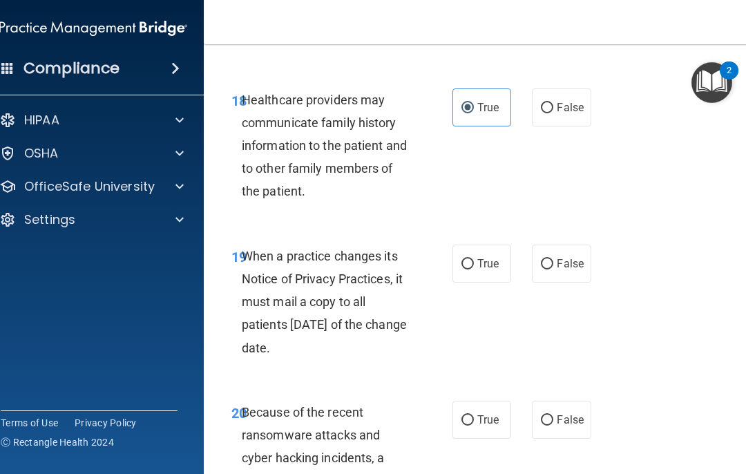
click at [559, 257] on span "False" at bounding box center [570, 263] width 27 height 13
click at [554, 259] on input "False" at bounding box center [547, 264] width 12 height 10
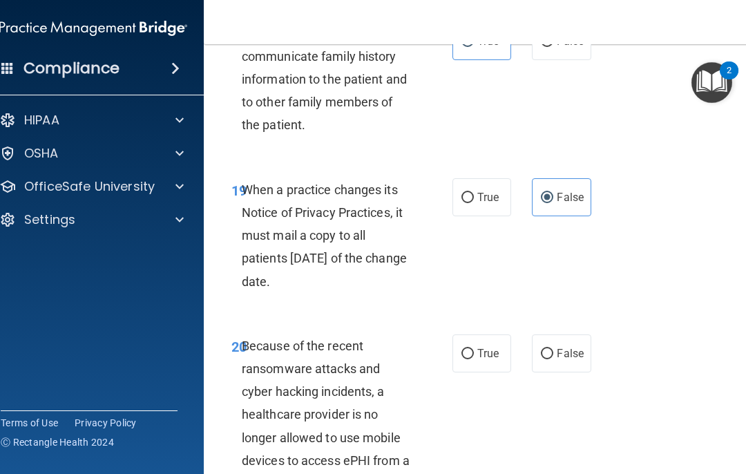
click at [559, 347] on span "False" at bounding box center [570, 353] width 27 height 13
click at [554, 349] on input "False" at bounding box center [547, 354] width 12 height 10
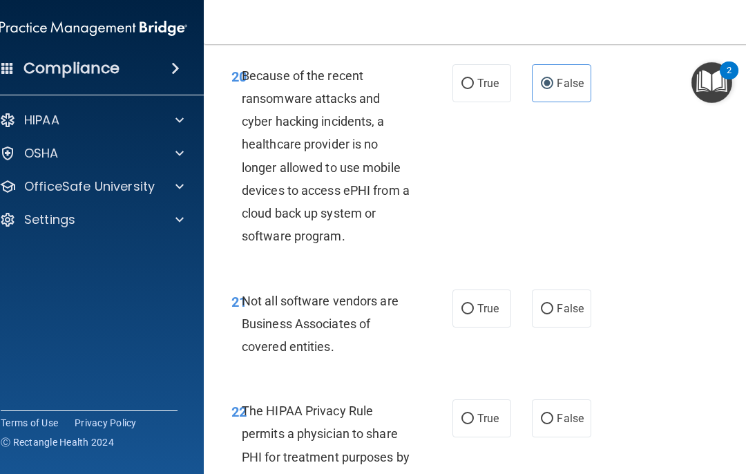
scroll to position [3290, 0]
click at [490, 298] on label "True" at bounding box center [482, 308] width 59 height 38
click at [474, 303] on input "True" at bounding box center [468, 308] width 12 height 10
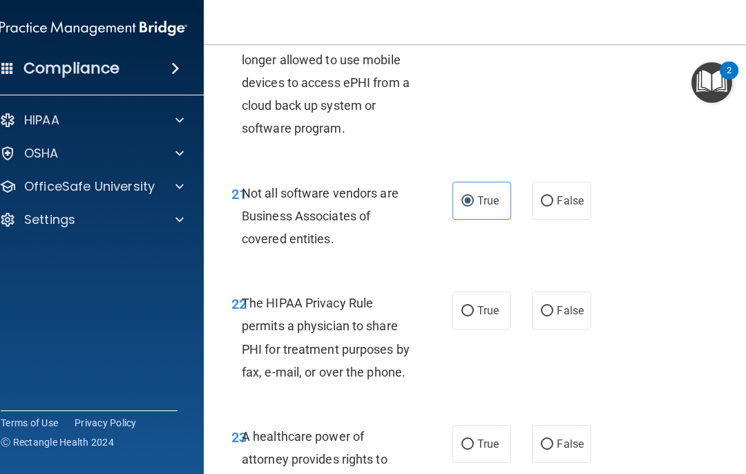
scroll to position [3400, 0]
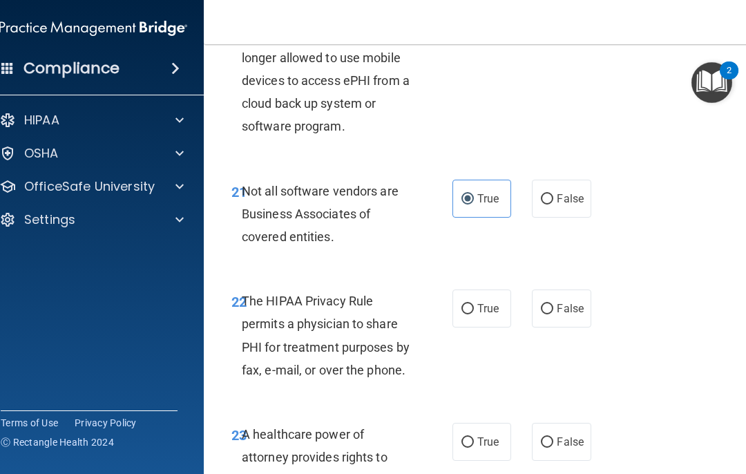
click at [484, 306] on label "True" at bounding box center [482, 309] width 59 height 38
click at [474, 306] on input "True" at bounding box center [468, 309] width 12 height 10
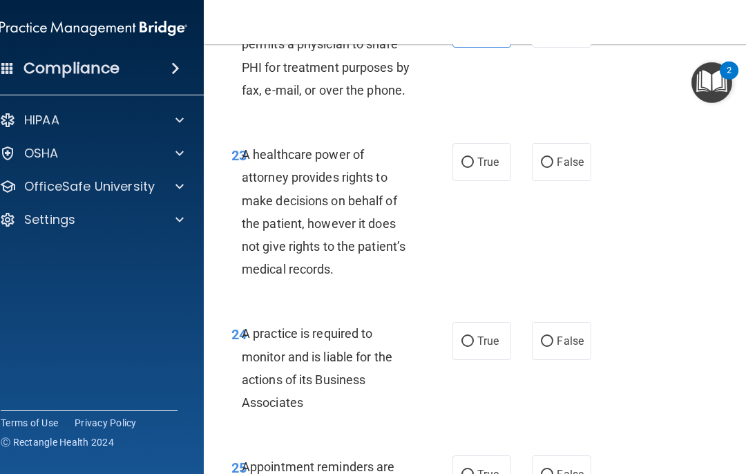
scroll to position [3733, 0]
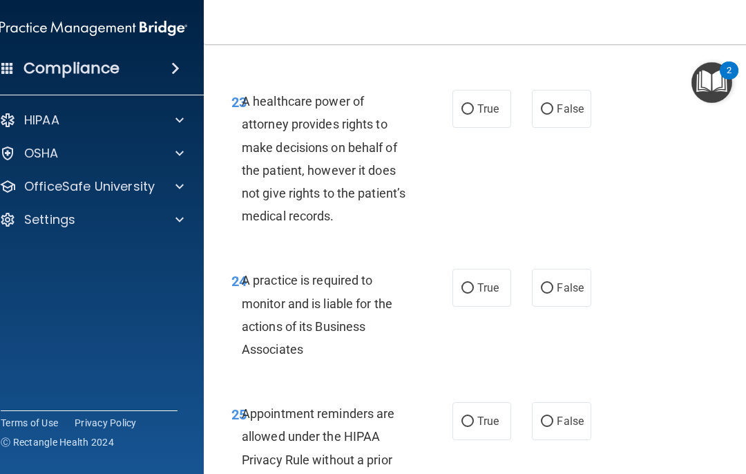
click at [559, 281] on span "False" at bounding box center [570, 287] width 27 height 13
click at [554, 283] on input "False" at bounding box center [547, 288] width 12 height 10
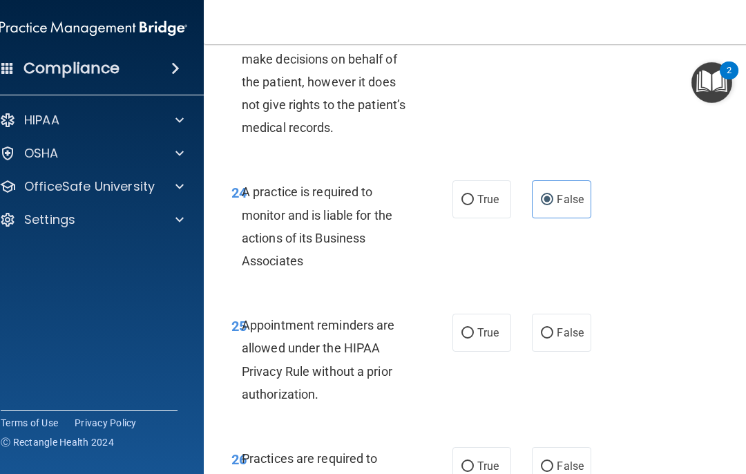
scroll to position [3890, 0]
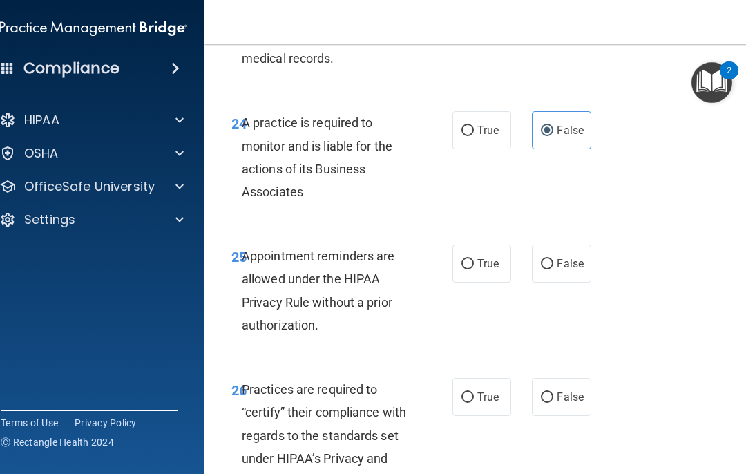
click at [484, 262] on label "True" at bounding box center [482, 264] width 59 height 38
click at [474, 262] on input "True" at bounding box center [468, 264] width 12 height 10
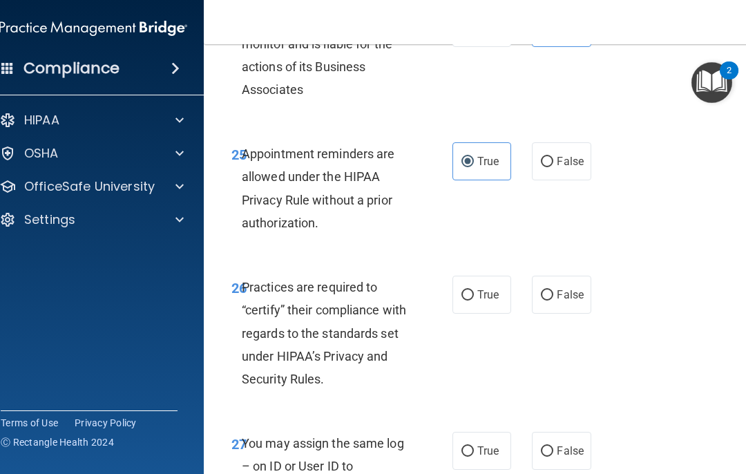
scroll to position [3993, 0]
click at [487, 290] on label "True" at bounding box center [482, 294] width 59 height 38
click at [474, 290] on input "True" at bounding box center [468, 295] width 12 height 10
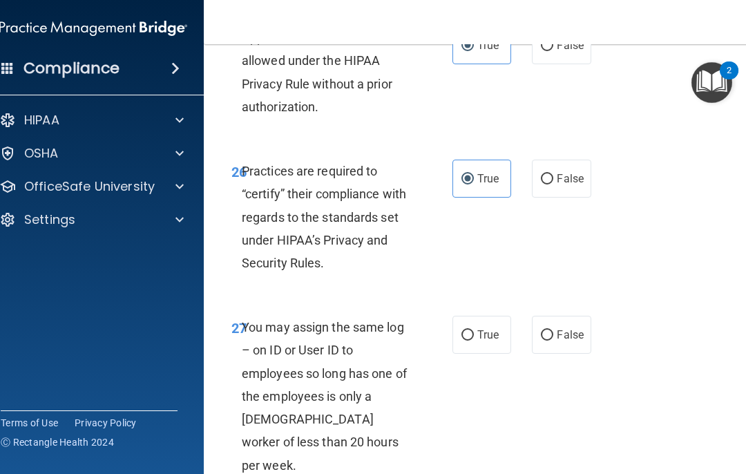
click at [559, 328] on span "False" at bounding box center [570, 334] width 27 height 13
click at [554, 330] on input "False" at bounding box center [547, 335] width 12 height 10
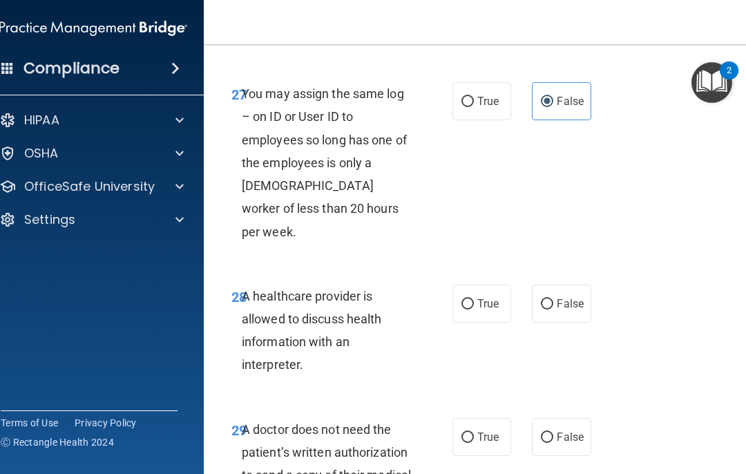
scroll to position [4343, 0]
click at [473, 284] on label "True" at bounding box center [482, 303] width 59 height 38
click at [473, 299] on input "True" at bounding box center [468, 304] width 12 height 10
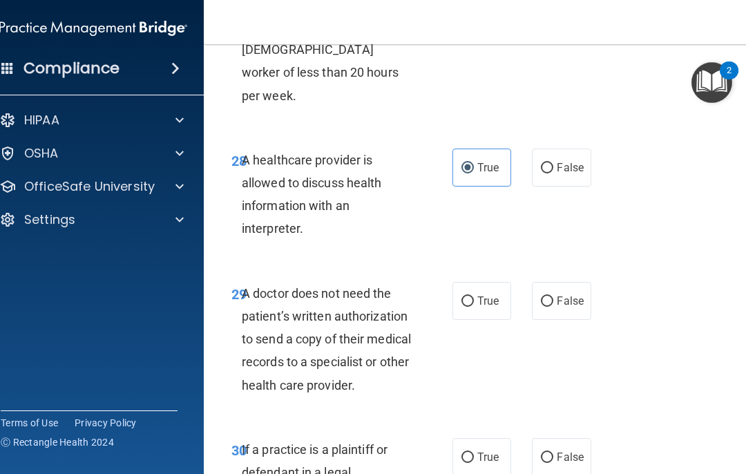
scroll to position [4479, 0]
click at [480, 281] on label "True" at bounding box center [482, 300] width 59 height 38
click at [474, 296] on input "True" at bounding box center [468, 301] width 12 height 10
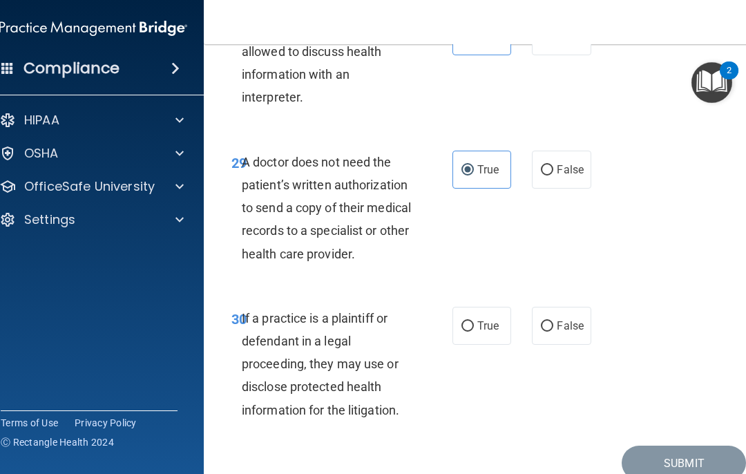
scroll to position [4610, 0]
click at [559, 306] on label "False" at bounding box center [561, 325] width 59 height 38
click at [554, 321] on input "False" at bounding box center [547, 326] width 12 height 10
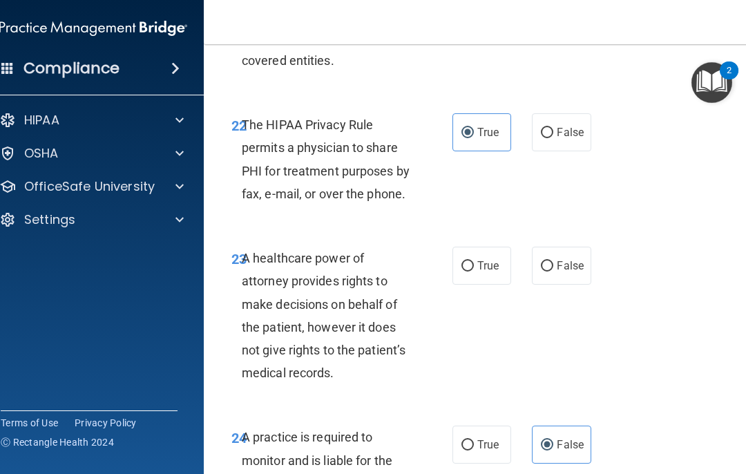
scroll to position [3571, 0]
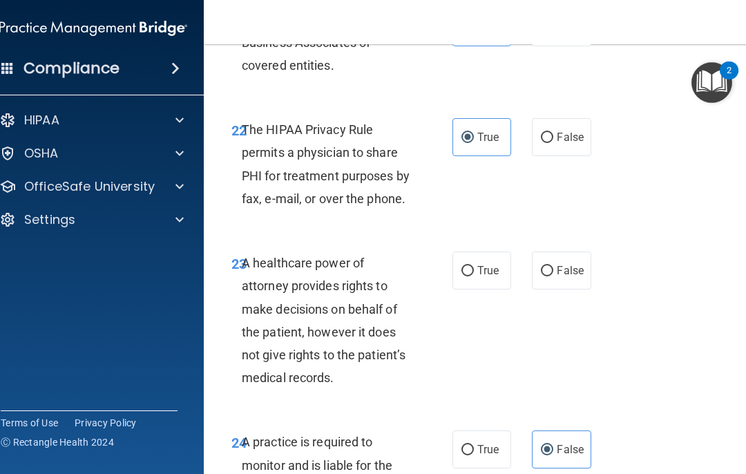
click at [546, 266] on input "False" at bounding box center [547, 271] width 12 height 10
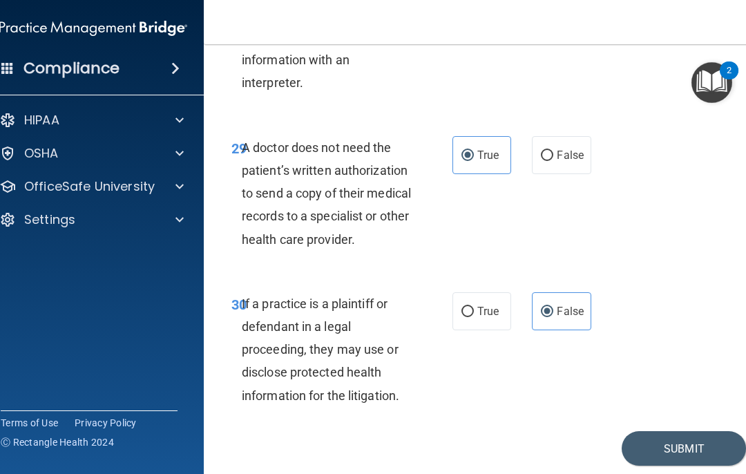
scroll to position [4624, 0]
click at [559, 432] on button "Submit" at bounding box center [684, 449] width 124 height 35
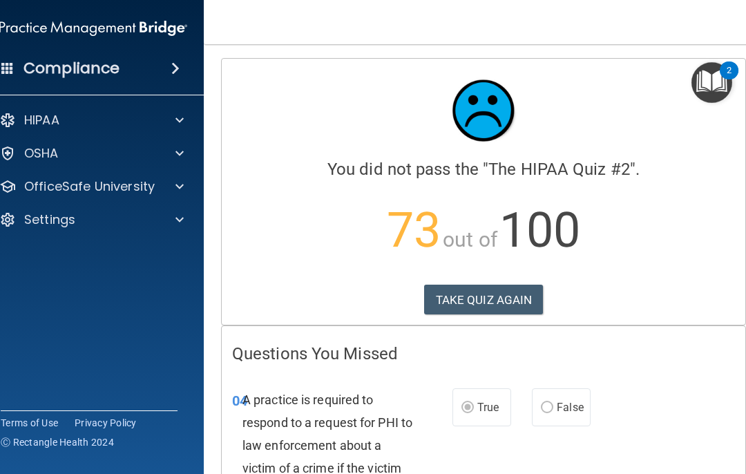
click at [527, 296] on button "TAKE QUIZ AGAIN" at bounding box center [484, 300] width 120 height 30
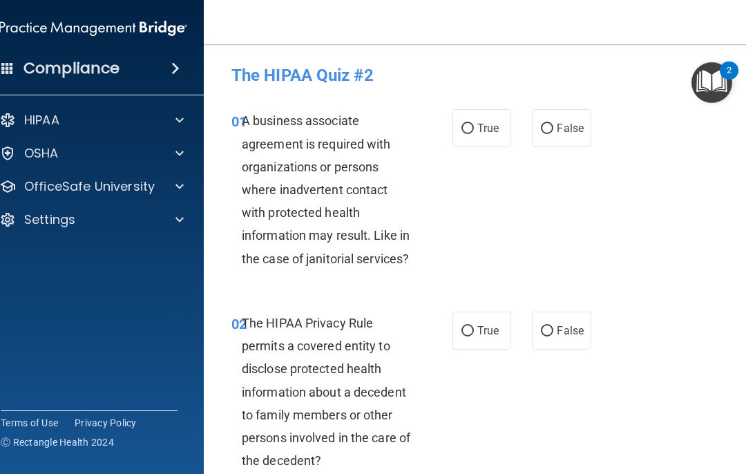
click at [559, 123] on span "False" at bounding box center [570, 128] width 27 height 13
click at [554, 124] on input "False" at bounding box center [547, 129] width 12 height 10
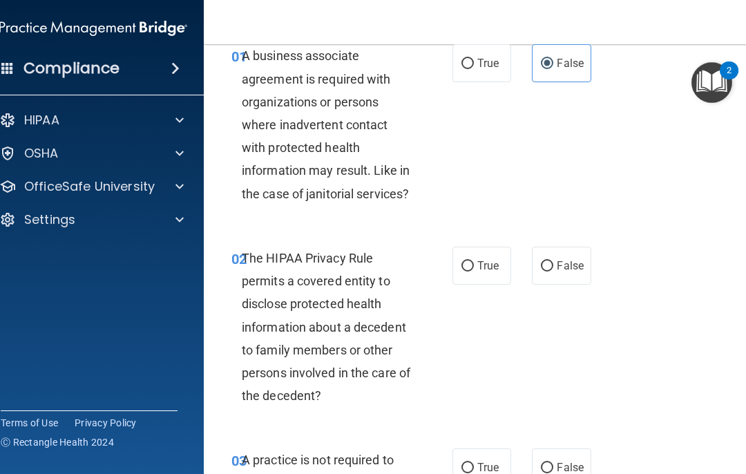
scroll to position [66, 0]
click at [483, 270] on span "True" at bounding box center [488, 264] width 21 height 13
click at [474, 270] on input "True" at bounding box center [468, 266] width 12 height 10
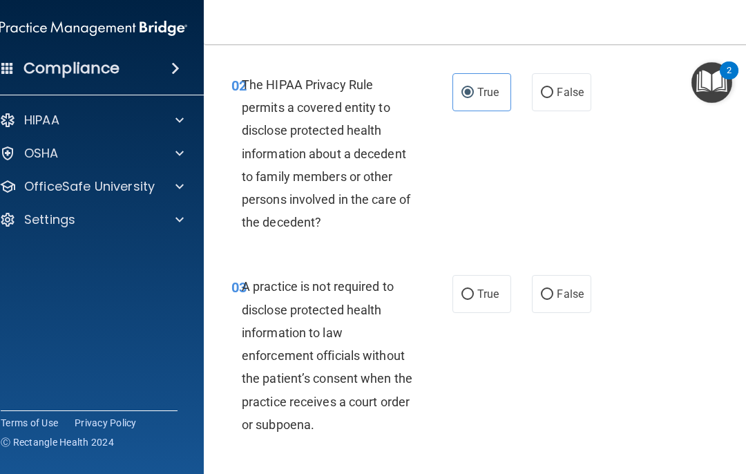
scroll to position [239, 0]
click at [559, 302] on label "False" at bounding box center [561, 293] width 59 height 38
click at [554, 299] on input "False" at bounding box center [547, 294] width 12 height 10
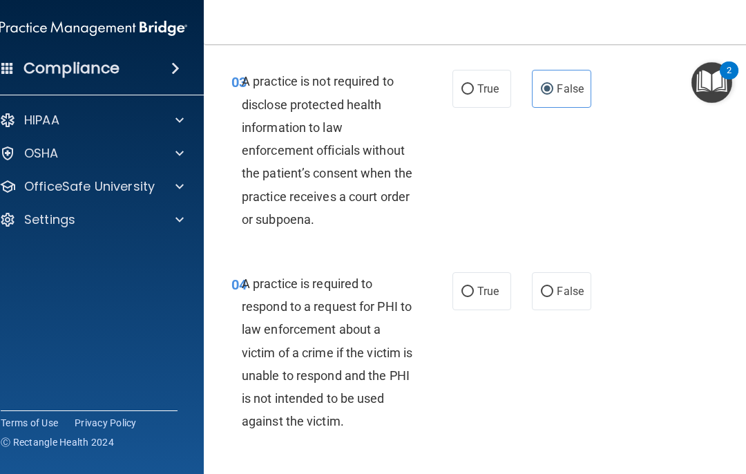
click at [559, 288] on span "False" at bounding box center [570, 291] width 27 height 13
click at [554, 288] on input "False" at bounding box center [547, 292] width 12 height 10
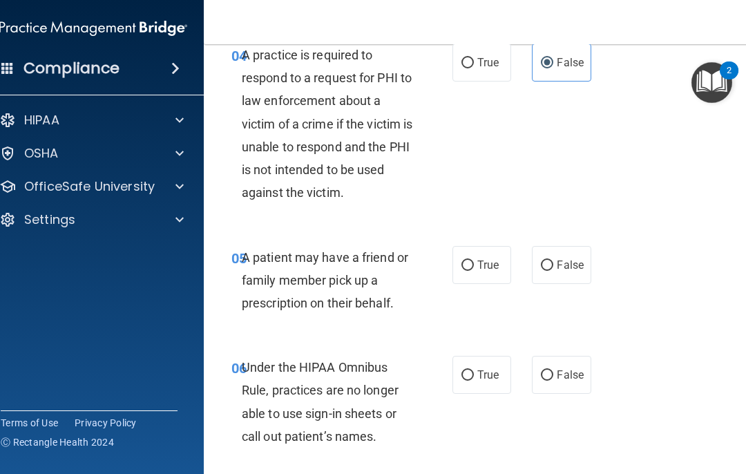
scroll to position [673, 0]
click at [497, 259] on span "True" at bounding box center [488, 264] width 21 height 13
click at [474, 260] on input "True" at bounding box center [468, 265] width 12 height 10
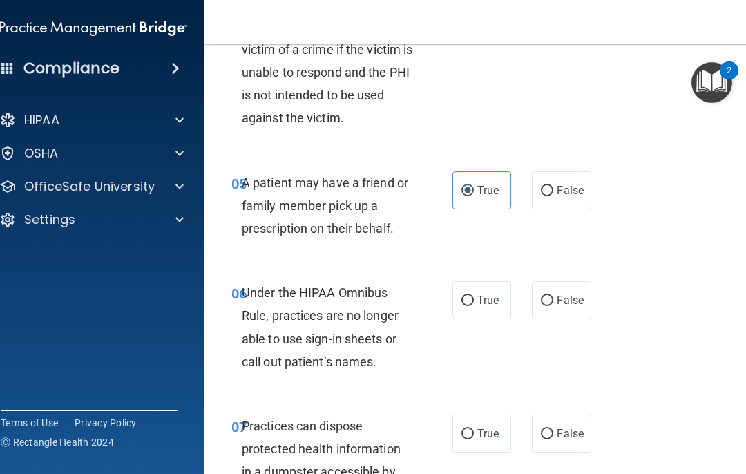
click at [493, 310] on label "True" at bounding box center [482, 300] width 59 height 38
click at [474, 306] on input "True" at bounding box center [468, 301] width 12 height 10
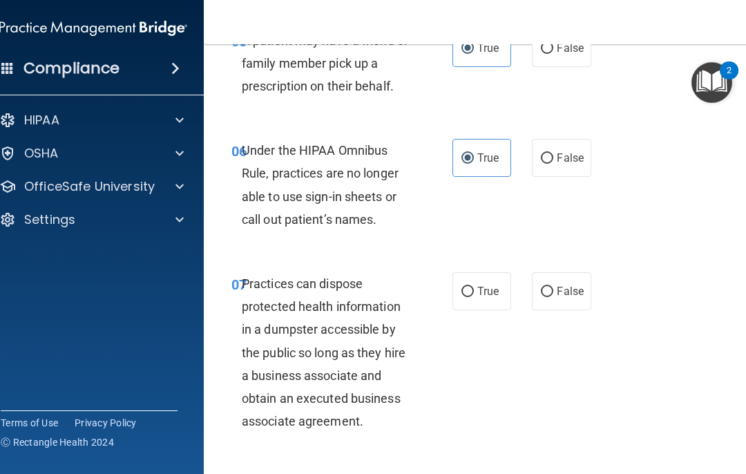
click at [559, 286] on span "False" at bounding box center [570, 291] width 27 height 13
click at [554, 287] on input "False" at bounding box center [547, 292] width 12 height 10
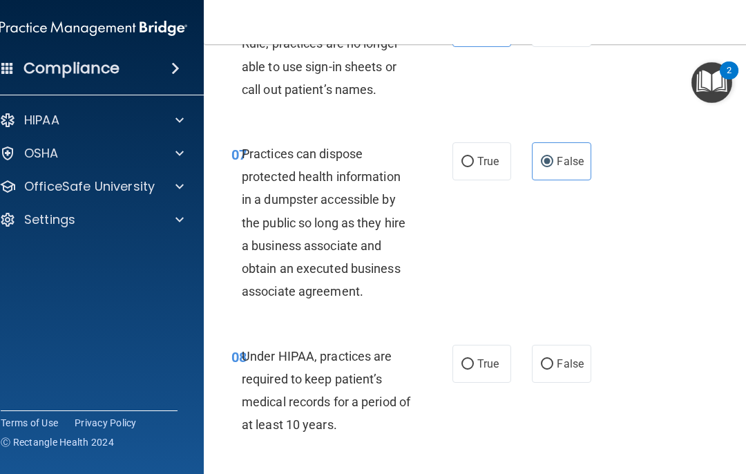
scroll to position [1042, 0]
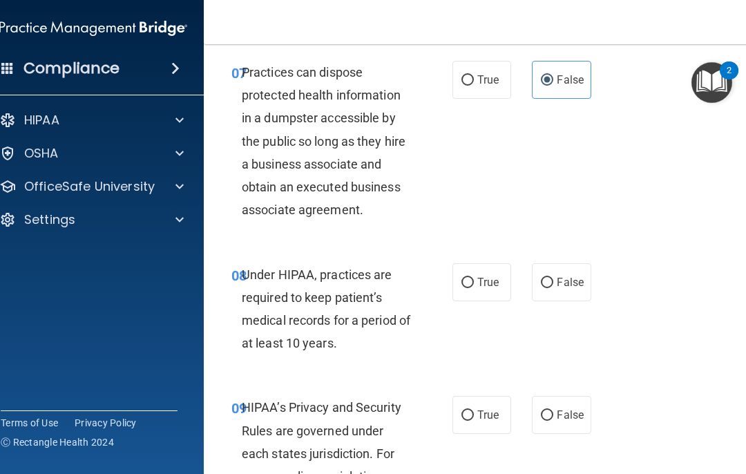
click at [559, 277] on span "False" at bounding box center [570, 282] width 27 height 13
click at [554, 278] on input "False" at bounding box center [547, 283] width 12 height 10
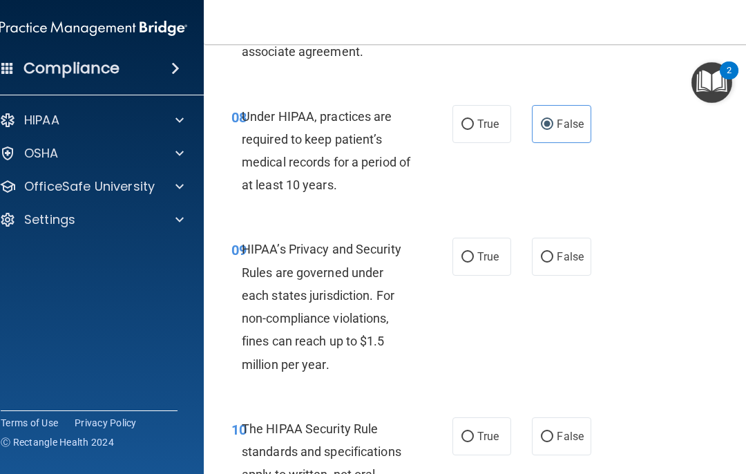
scroll to position [1261, 0]
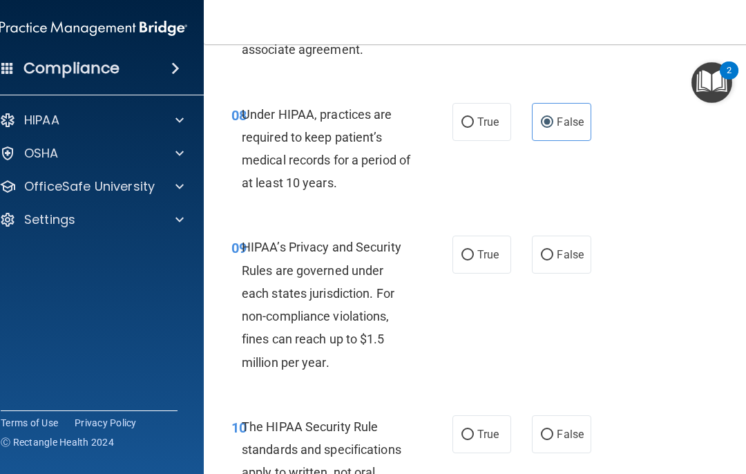
click at [497, 256] on label "True" at bounding box center [482, 255] width 59 height 38
click at [474, 256] on input "True" at bounding box center [468, 255] width 12 height 10
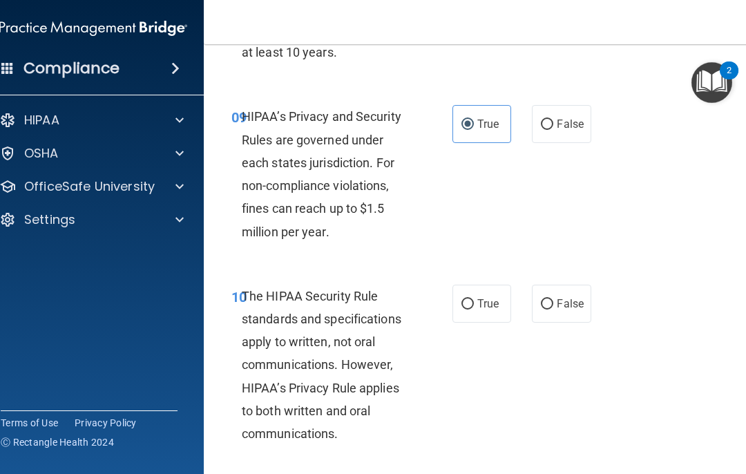
scroll to position [1393, 0]
click at [494, 304] on label "True" at bounding box center [482, 303] width 59 height 38
click at [474, 304] on input "True" at bounding box center [468, 304] width 12 height 10
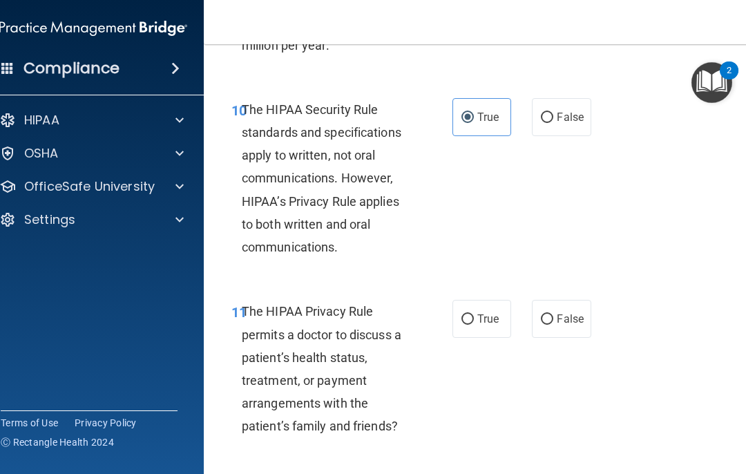
scroll to position [1581, 0]
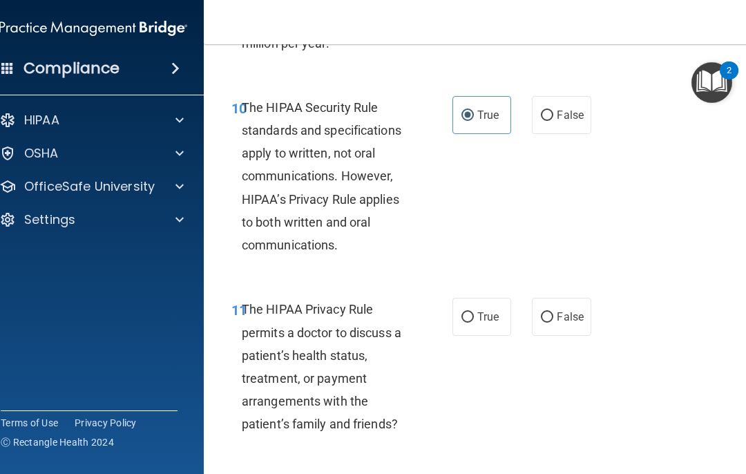
click at [490, 310] on span "True" at bounding box center [488, 316] width 21 height 13
click at [474, 312] on input "True" at bounding box center [468, 317] width 12 height 10
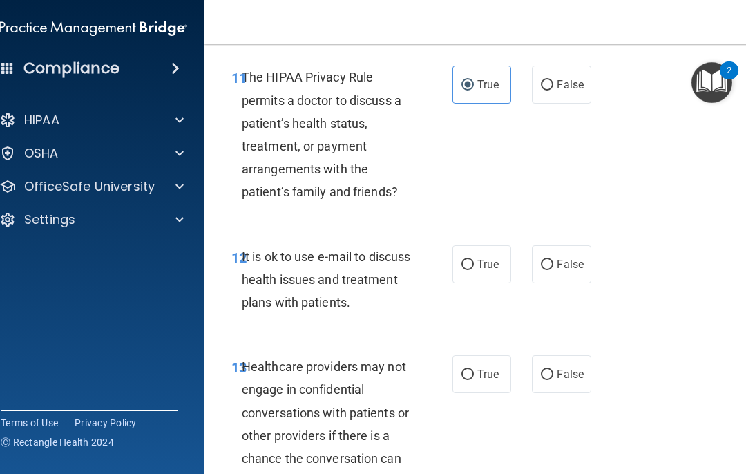
scroll to position [1815, 0]
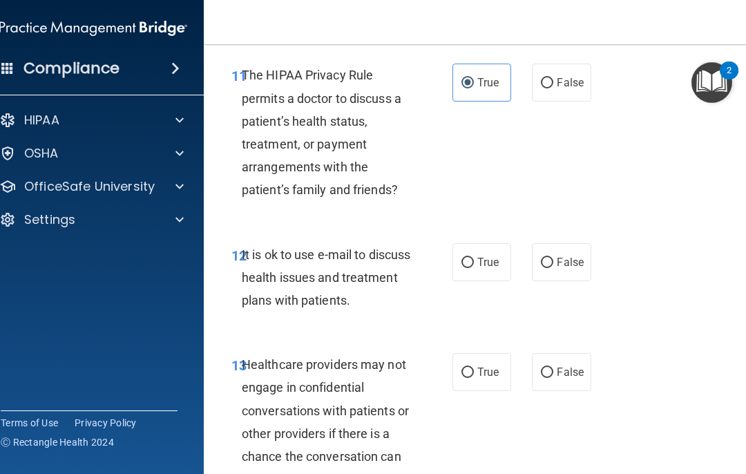
click at [559, 256] on span "False" at bounding box center [570, 262] width 27 height 13
click at [554, 258] on input "False" at bounding box center [547, 263] width 12 height 10
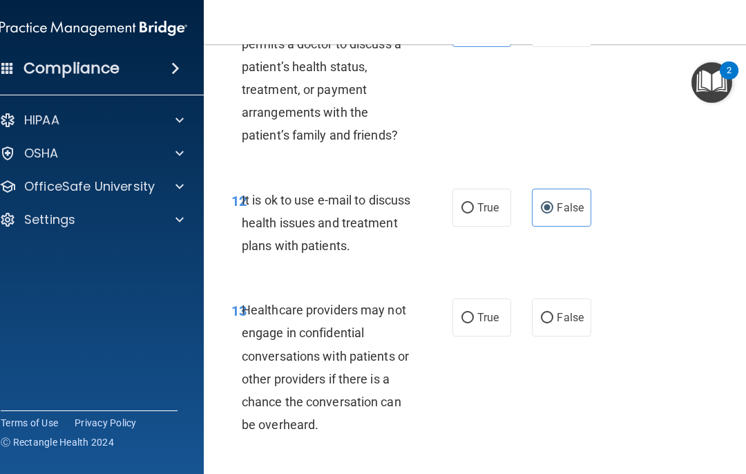
click at [493, 311] on span "True" at bounding box center [488, 317] width 21 height 13
click at [474, 313] on input "True" at bounding box center [468, 318] width 12 height 10
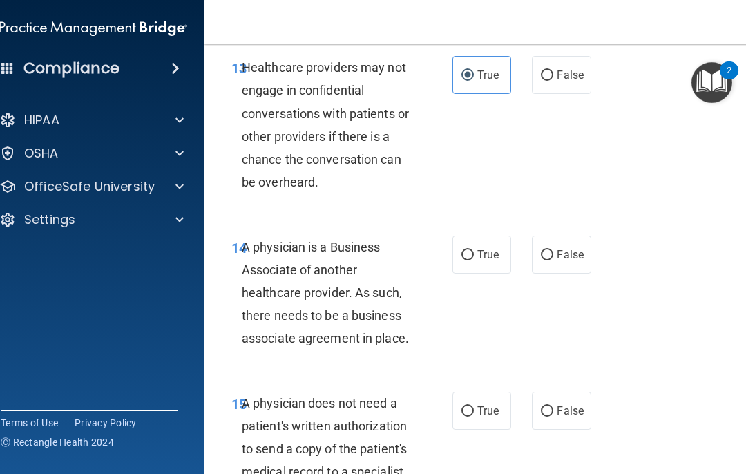
scroll to position [2113, 0]
click at [559, 249] on label "False" at bounding box center [561, 254] width 59 height 38
click at [554, 249] on input "False" at bounding box center [547, 254] width 12 height 10
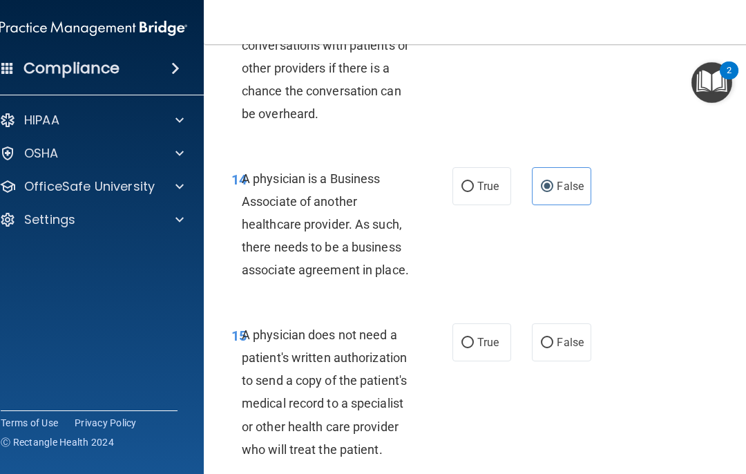
scroll to position [2182, 0]
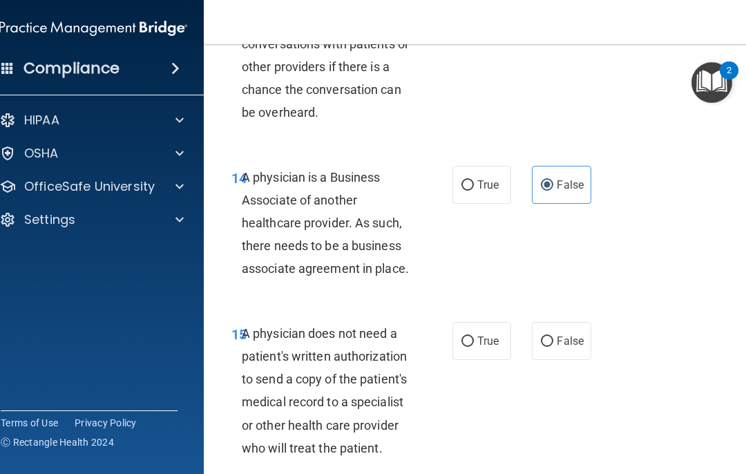
click at [501, 331] on label "True" at bounding box center [482, 341] width 59 height 38
click at [474, 337] on input "True" at bounding box center [468, 342] width 12 height 10
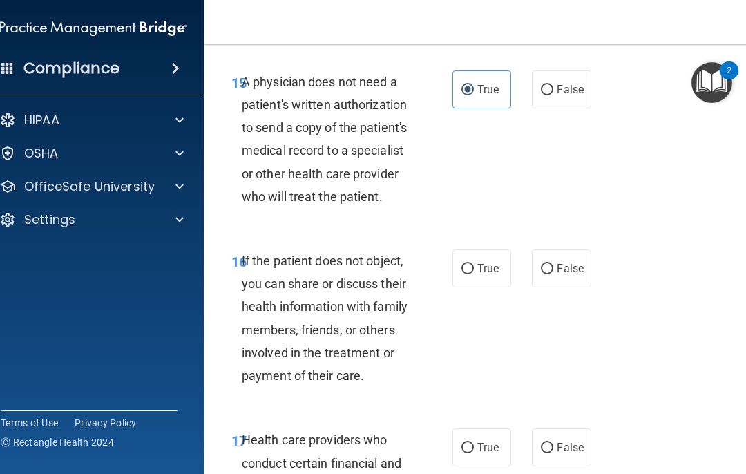
scroll to position [2436, 0]
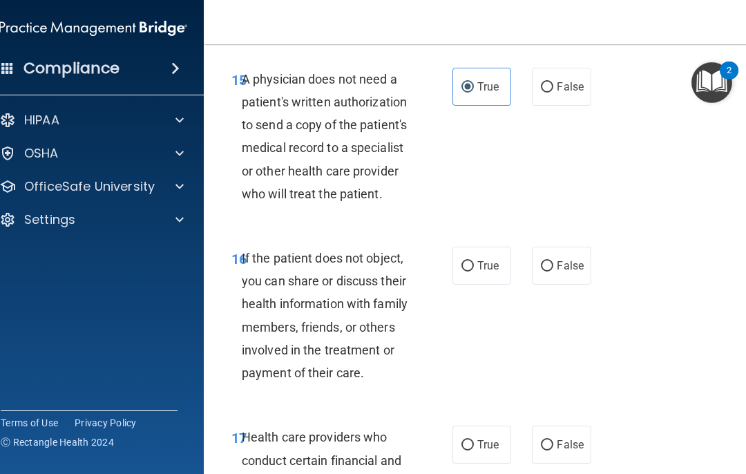
click at [495, 259] on span "True" at bounding box center [488, 265] width 21 height 13
click at [474, 261] on input "True" at bounding box center [468, 266] width 12 height 10
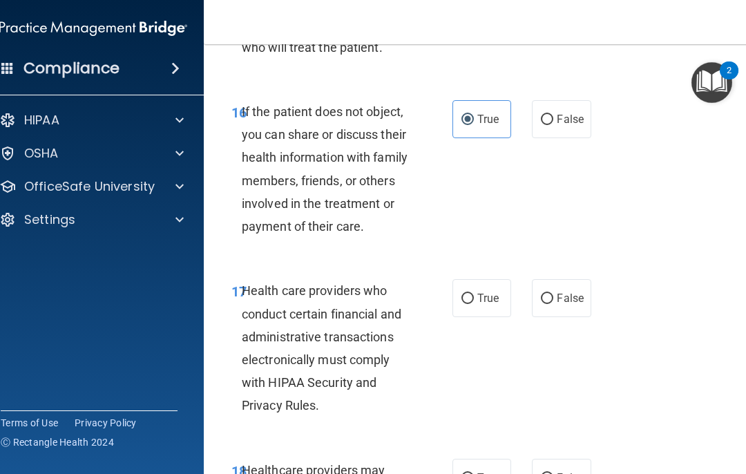
scroll to position [2583, 0]
click at [491, 291] on span "True" at bounding box center [488, 297] width 21 height 13
click at [474, 293] on input "True" at bounding box center [468, 298] width 12 height 10
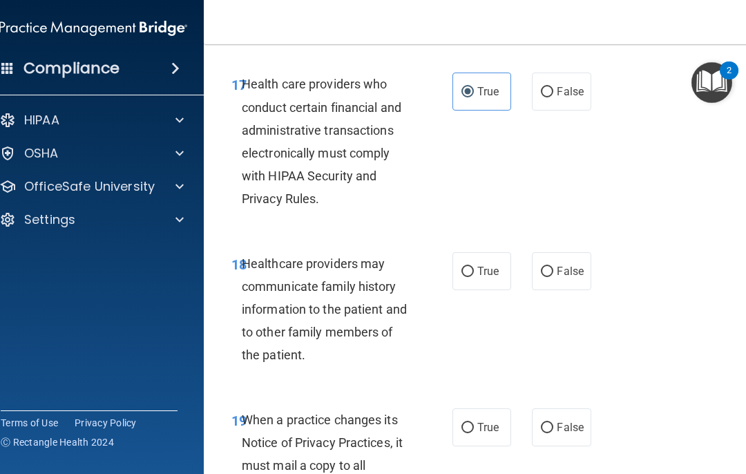
scroll to position [2790, 0]
click at [495, 264] on span "True" at bounding box center [488, 270] width 21 height 13
click at [474, 266] on input "True" at bounding box center [468, 271] width 12 height 10
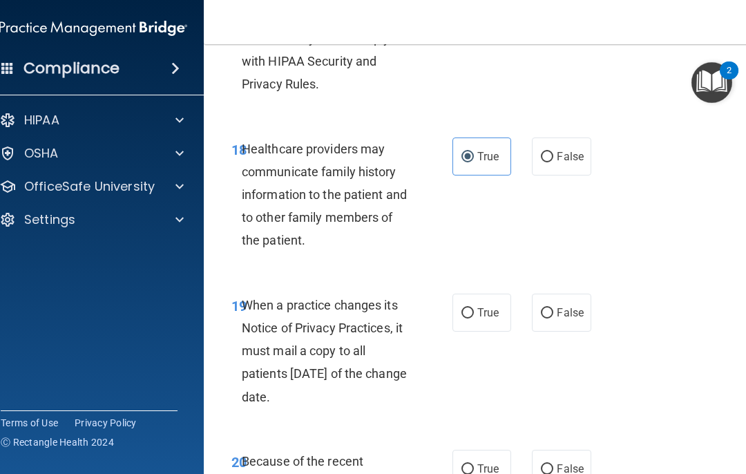
scroll to position [2948, 0]
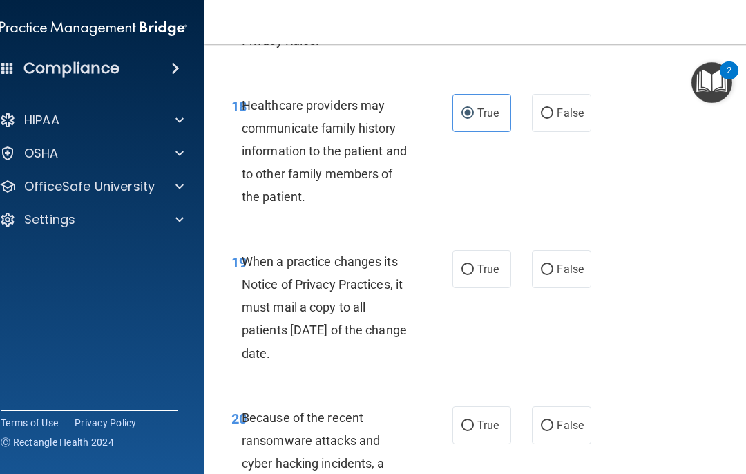
click at [559, 263] on span "False" at bounding box center [570, 269] width 27 height 13
click at [554, 265] on input "False" at bounding box center [547, 270] width 12 height 10
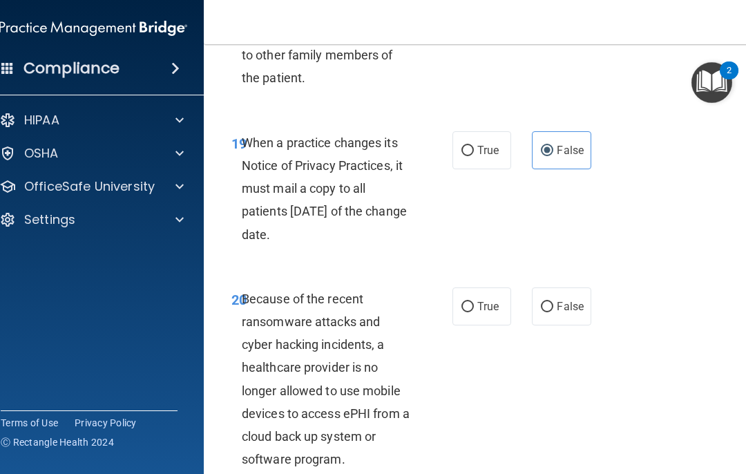
click at [559, 300] on span "False" at bounding box center [570, 306] width 27 height 13
click at [554, 302] on input "False" at bounding box center [547, 307] width 12 height 10
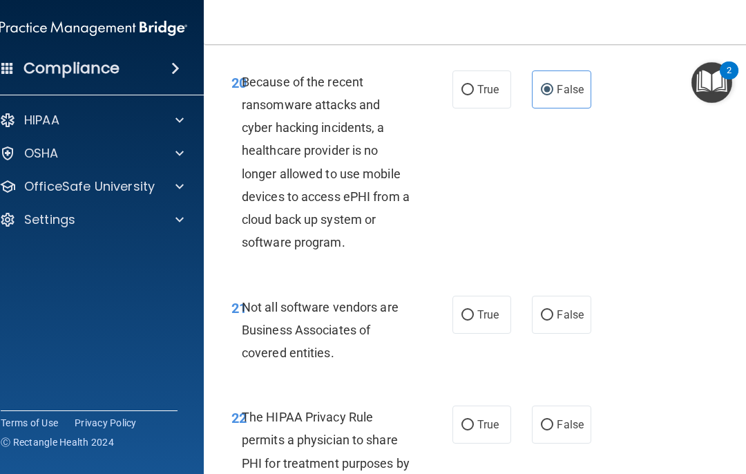
scroll to position [3286, 0]
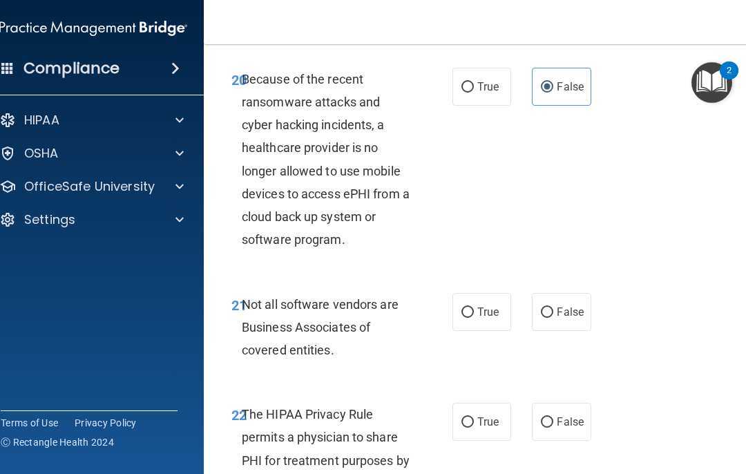
click at [496, 305] on span "True" at bounding box center [488, 311] width 21 height 13
click at [474, 308] on input "True" at bounding box center [468, 313] width 12 height 10
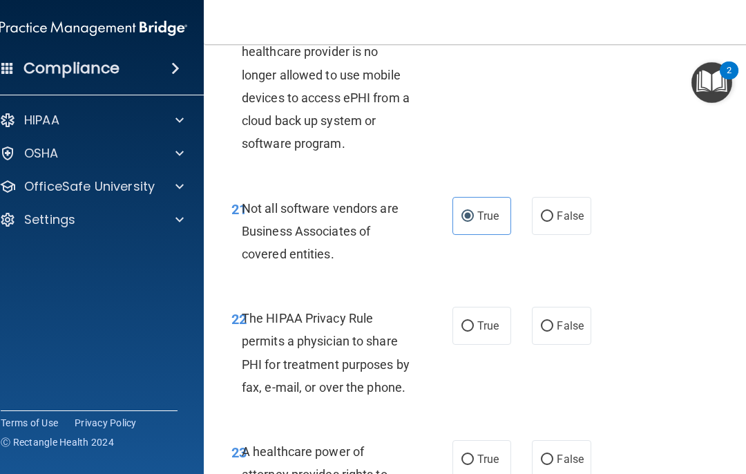
scroll to position [3383, 0]
click at [505, 317] on label "True" at bounding box center [482, 325] width 59 height 38
click at [474, 321] on input "True" at bounding box center [468, 326] width 12 height 10
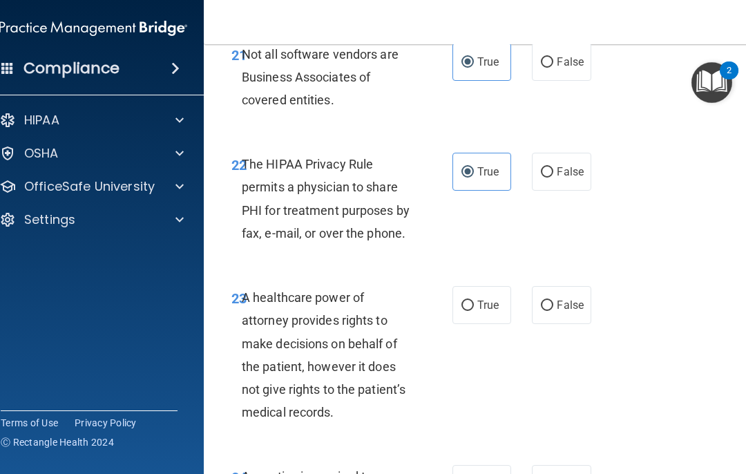
click at [559, 299] on span "False" at bounding box center [570, 305] width 27 height 13
click at [554, 301] on input "False" at bounding box center [547, 306] width 12 height 10
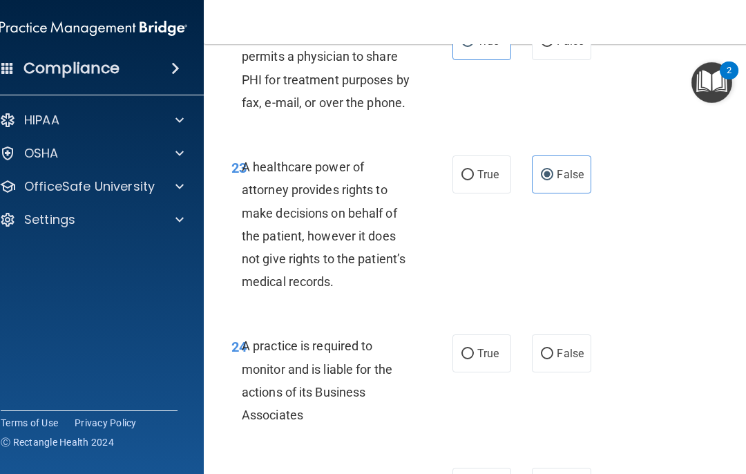
scroll to position [3668, 0]
click at [505, 335] on label "True" at bounding box center [482, 353] width 59 height 38
click at [474, 348] on input "True" at bounding box center [468, 353] width 12 height 10
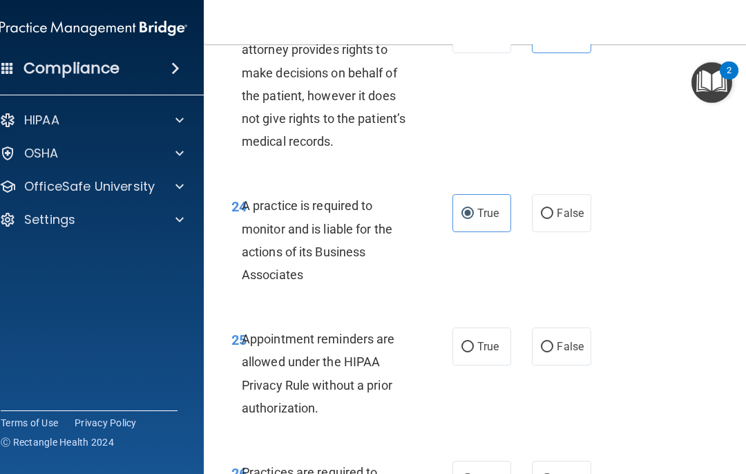
click at [496, 340] on span "True" at bounding box center [488, 346] width 21 height 13
click at [474, 342] on input "True" at bounding box center [468, 347] width 12 height 10
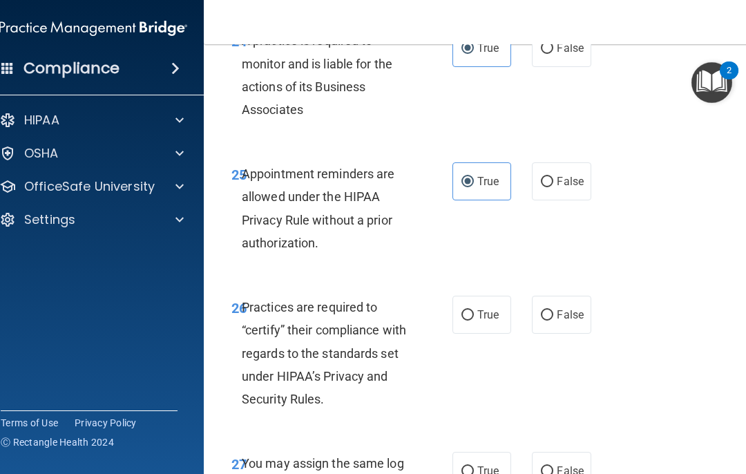
scroll to position [3973, 0]
click at [493, 303] on label "True" at bounding box center [482, 314] width 59 height 38
click at [474, 310] on input "True" at bounding box center [468, 315] width 12 height 10
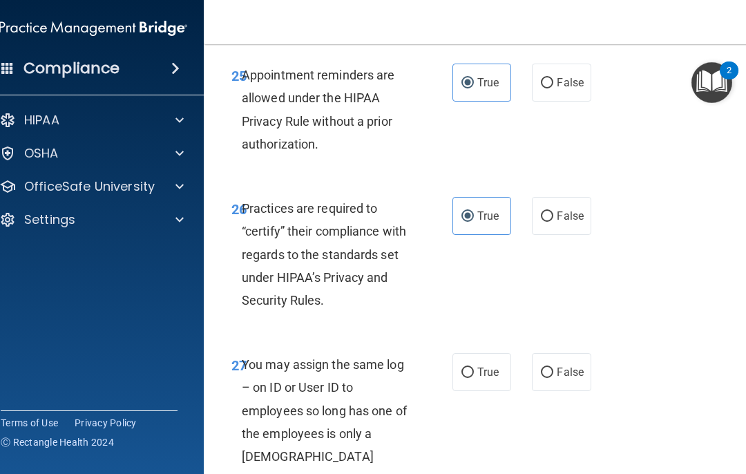
click at [559, 366] on span "False" at bounding box center [570, 372] width 27 height 13
click at [554, 368] on input "False" at bounding box center [547, 373] width 12 height 10
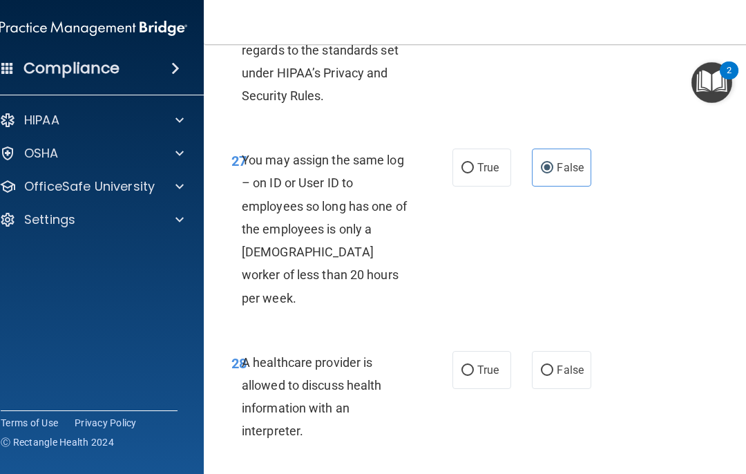
scroll to position [4277, 0]
click at [485, 362] on span "True" at bounding box center [488, 368] width 21 height 13
click at [474, 364] on input "True" at bounding box center [468, 369] width 12 height 10
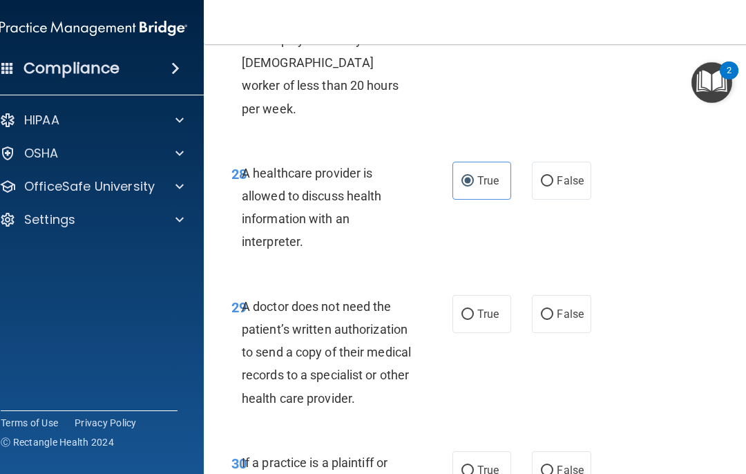
click at [484, 308] on span "True" at bounding box center [488, 314] width 21 height 13
click at [474, 310] on input "True" at bounding box center [468, 315] width 12 height 10
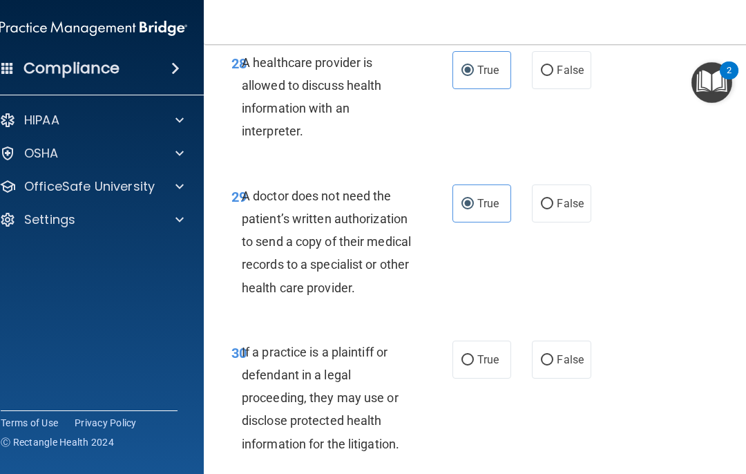
scroll to position [4577, 0]
click at [496, 352] on span "True" at bounding box center [488, 358] width 21 height 13
click at [474, 355] on input "True" at bounding box center [468, 360] width 12 height 10
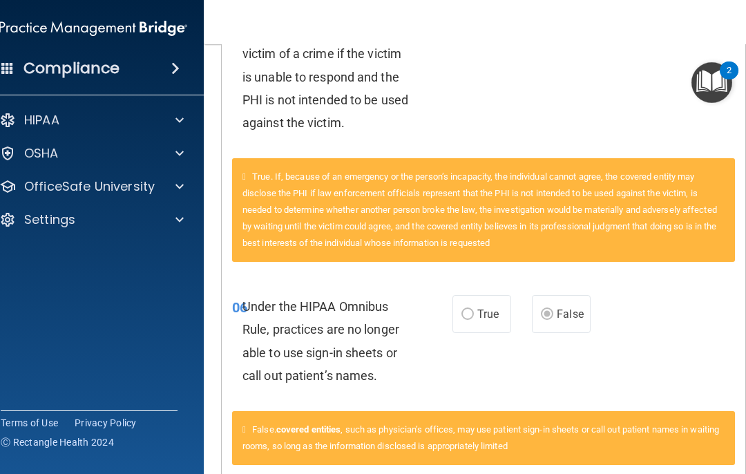
scroll to position [415, 0]
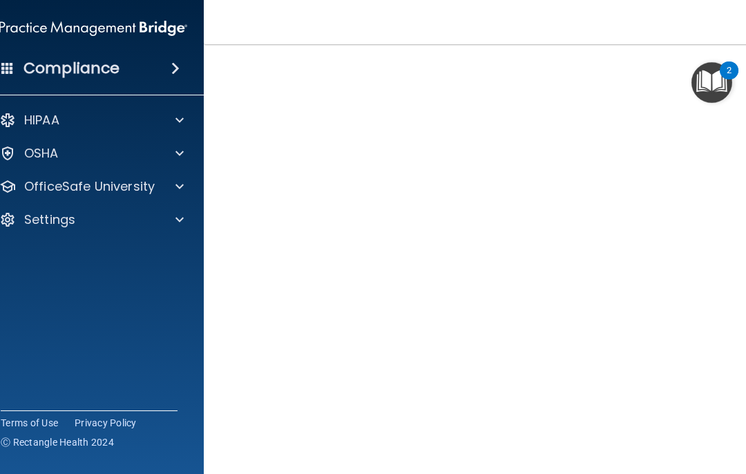
scroll to position [107, 0]
click at [35, 113] on p "HIPAA" at bounding box center [41, 120] width 35 height 17
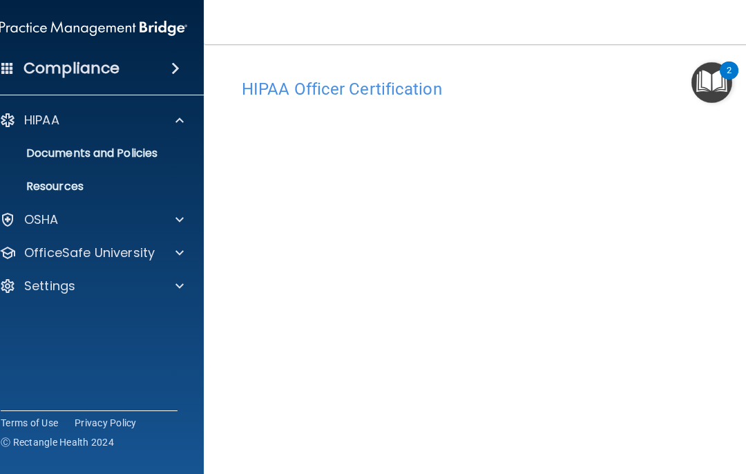
scroll to position [0, 0]
